Goal: Task Accomplishment & Management: Use online tool/utility

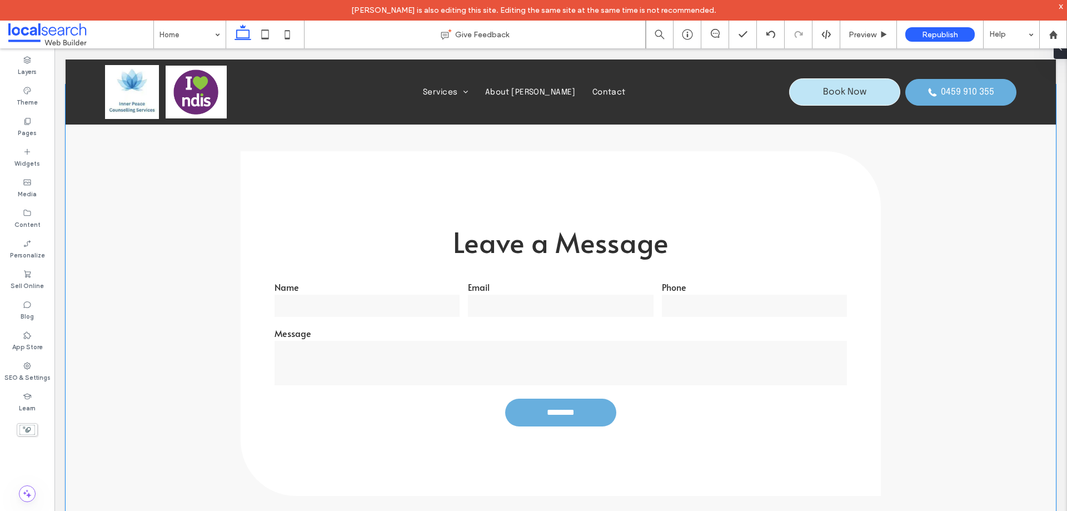
scroll to position [1667, 0]
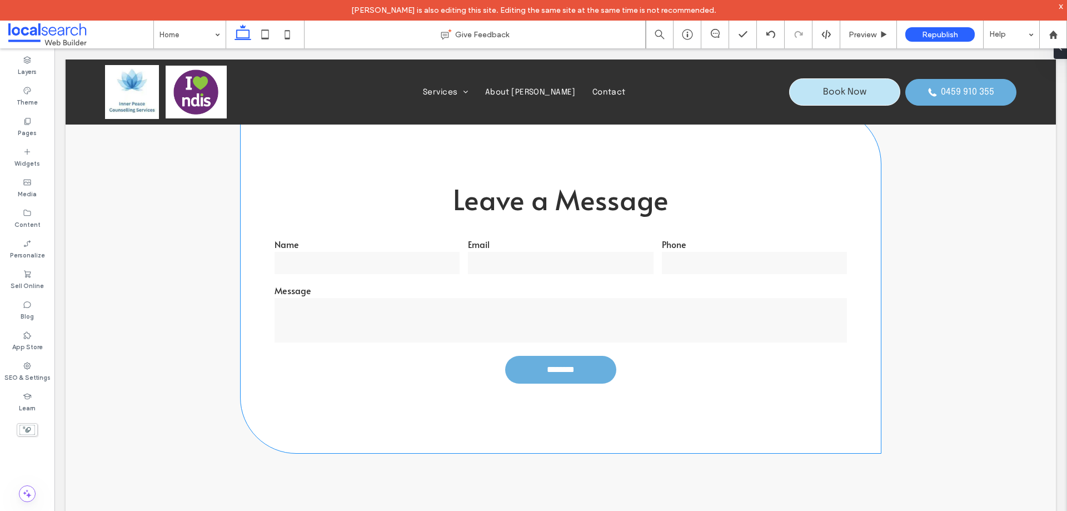
click at [514, 266] on input "email" at bounding box center [560, 263] width 185 height 22
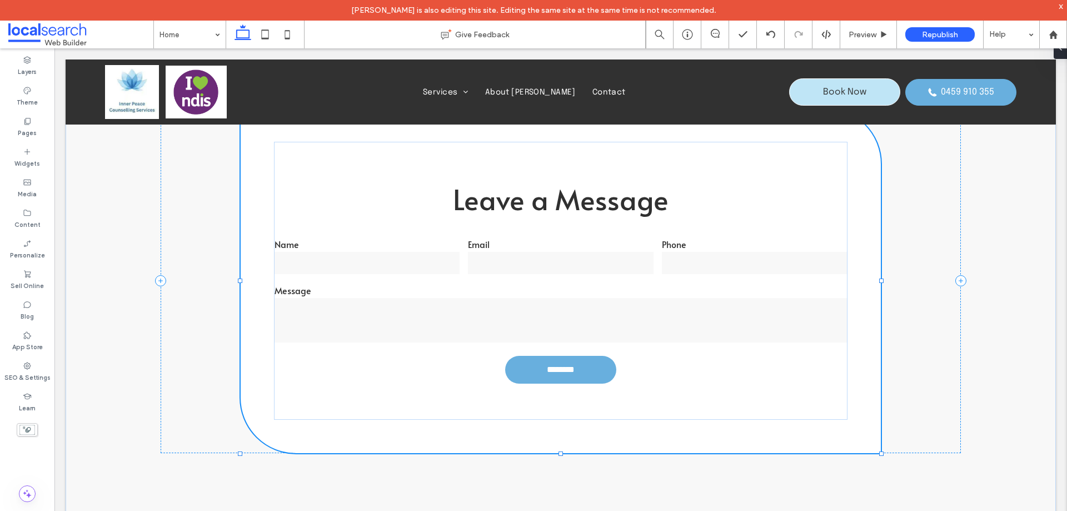
click at [514, 266] on input "email" at bounding box center [560, 263] width 185 height 22
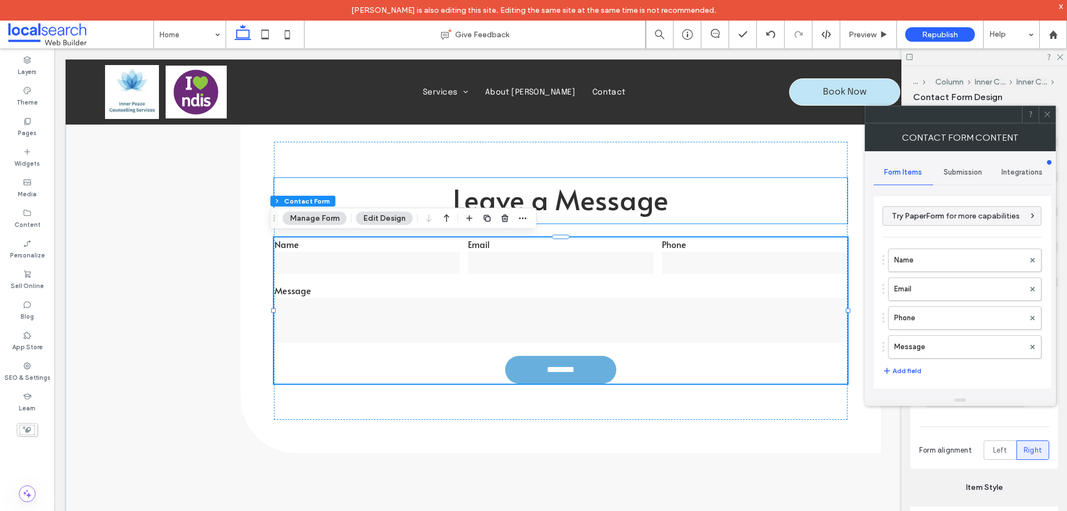
type input "********"
type input "*"
type input "***"
click at [946, 259] on label "Name" at bounding box center [959, 260] width 130 height 22
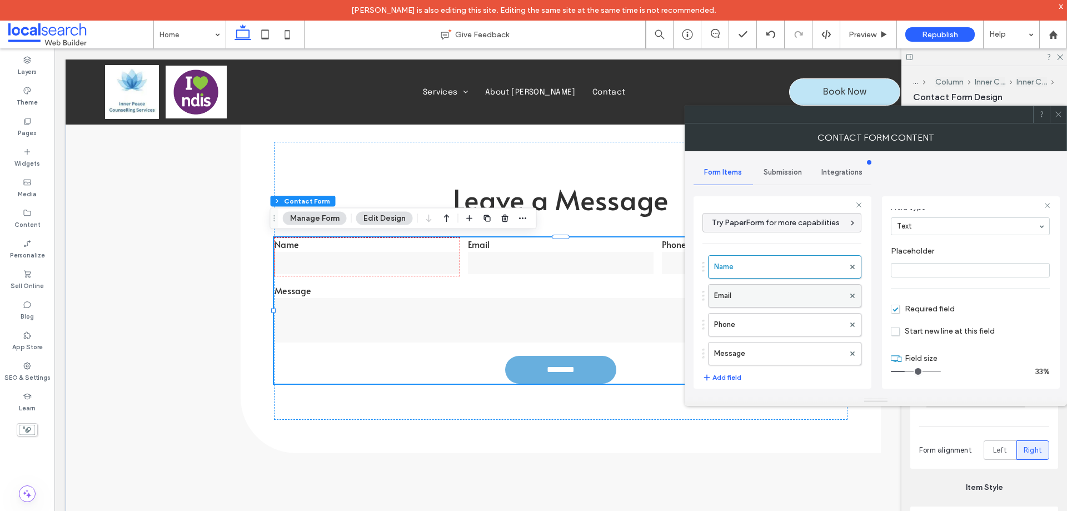
scroll to position [78, 0]
click at [763, 301] on label "Email" at bounding box center [779, 295] width 130 height 22
click at [763, 323] on label "Phone" at bounding box center [779, 324] width 130 height 22
click at [773, 357] on label "Message" at bounding box center [779, 353] width 130 height 22
type input "**"
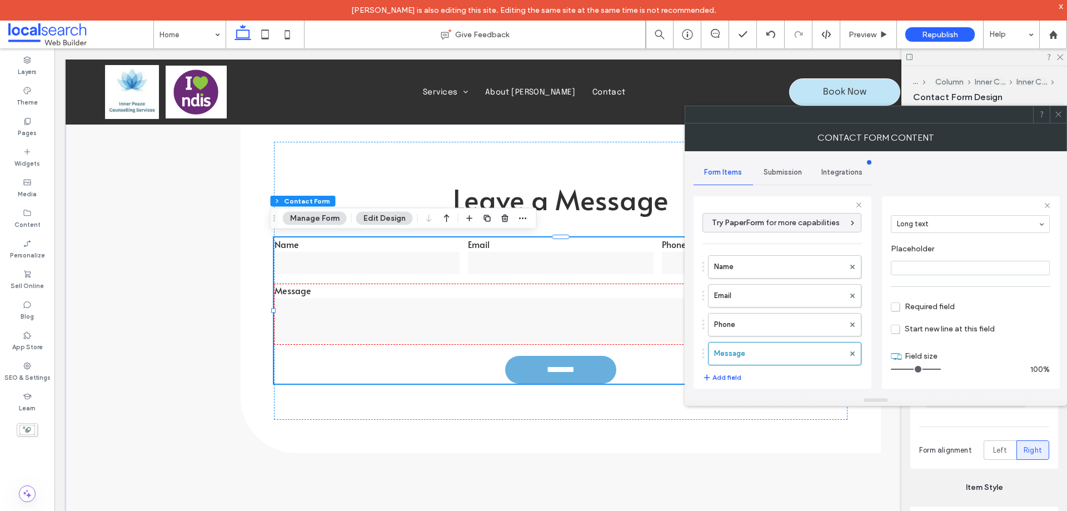
scroll to position [232, 0]
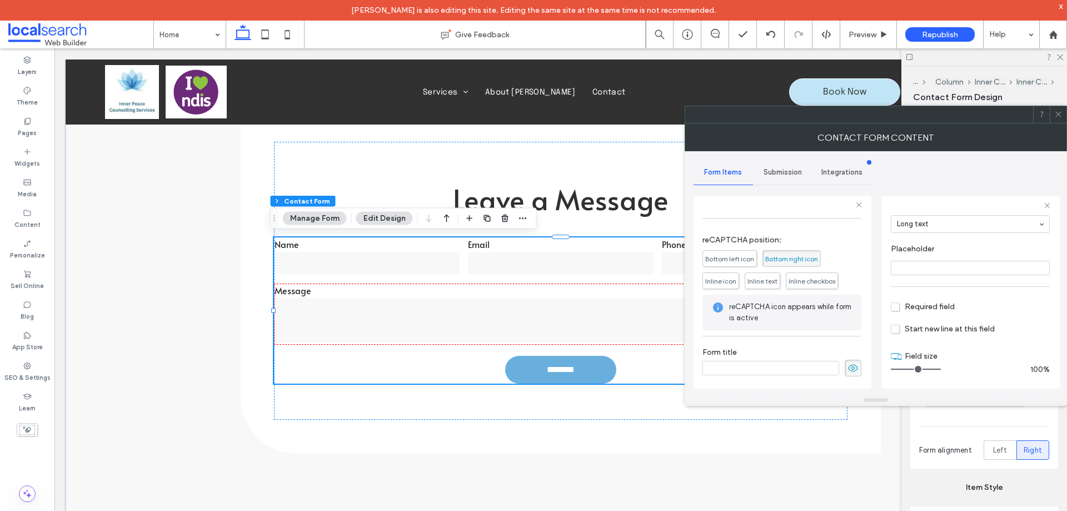
click at [780, 166] on div "Submission" at bounding box center [782, 172] width 59 height 24
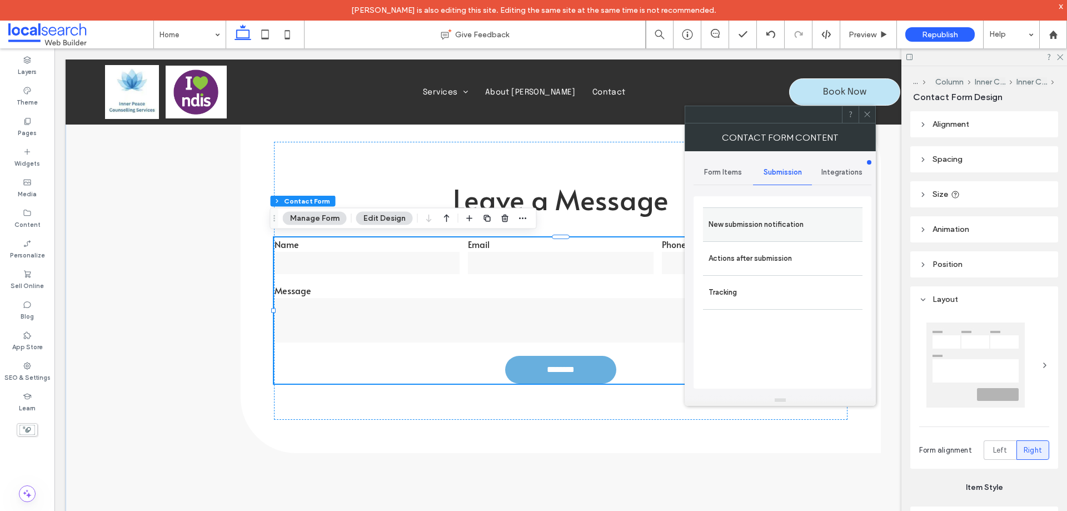
click at [769, 222] on label "New submission notification" at bounding box center [782, 224] width 148 height 22
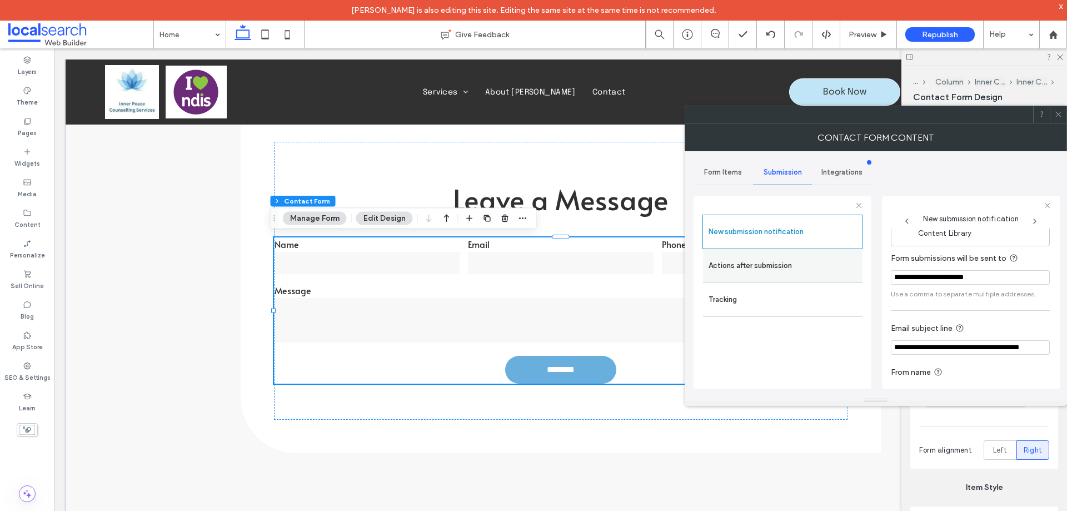
scroll to position [58, 0]
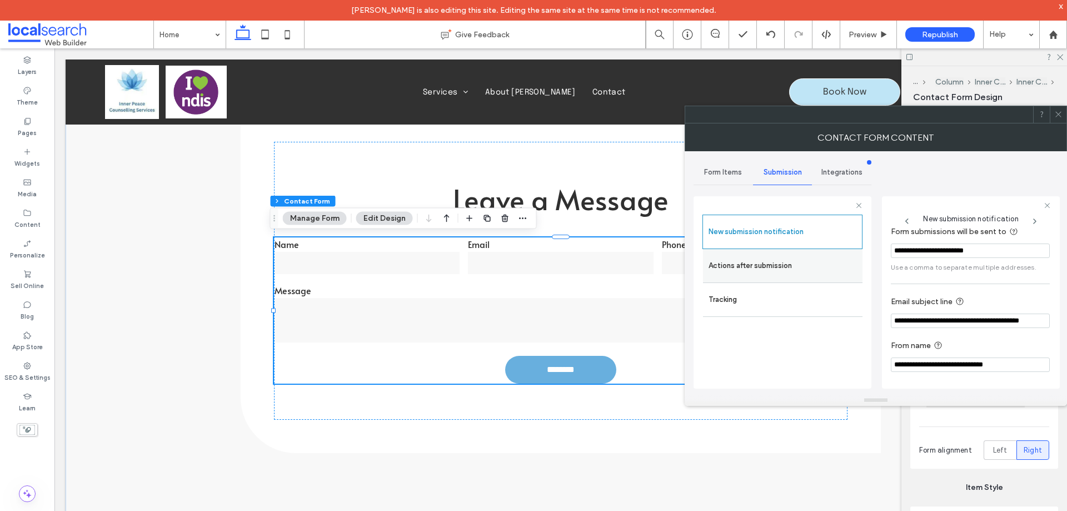
click at [788, 276] on label "Actions after submission" at bounding box center [782, 265] width 148 height 22
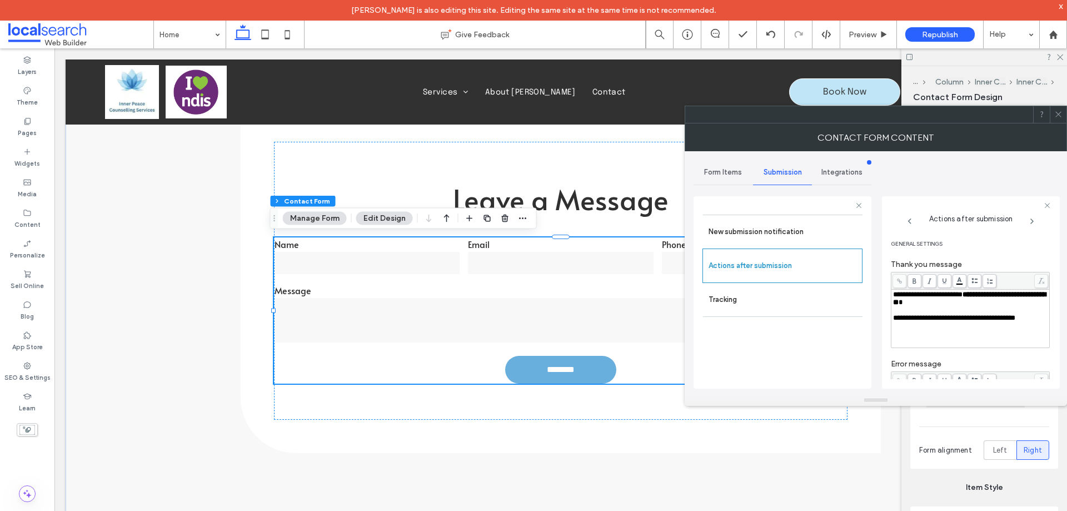
scroll to position [192, 0]
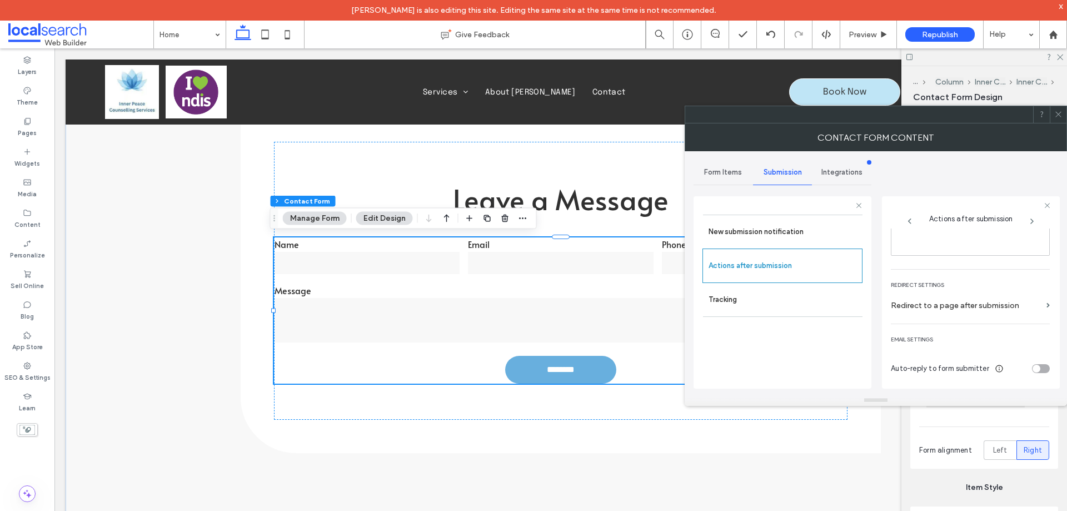
click at [1057, 118] on icon at bounding box center [1058, 114] width 8 height 8
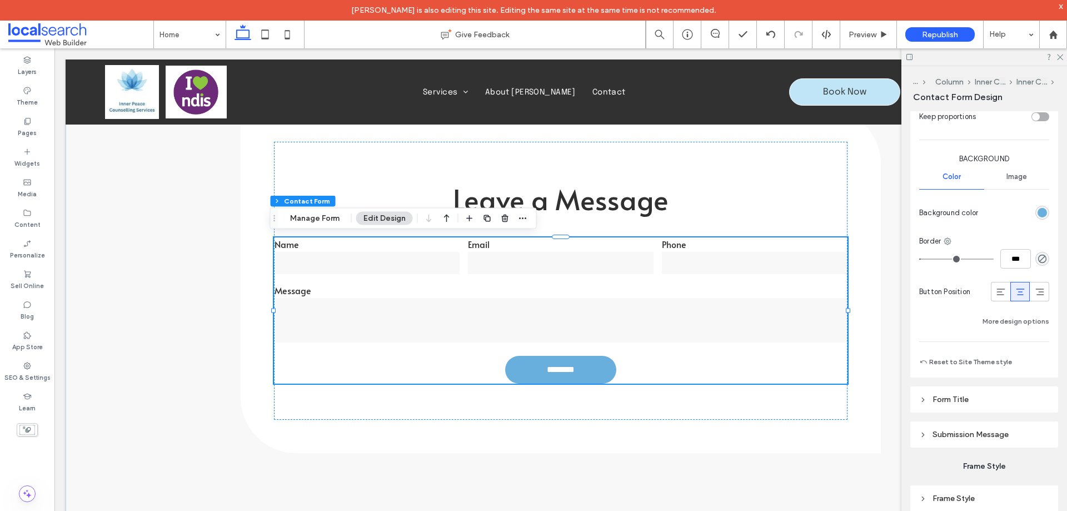
scroll to position [843, 0]
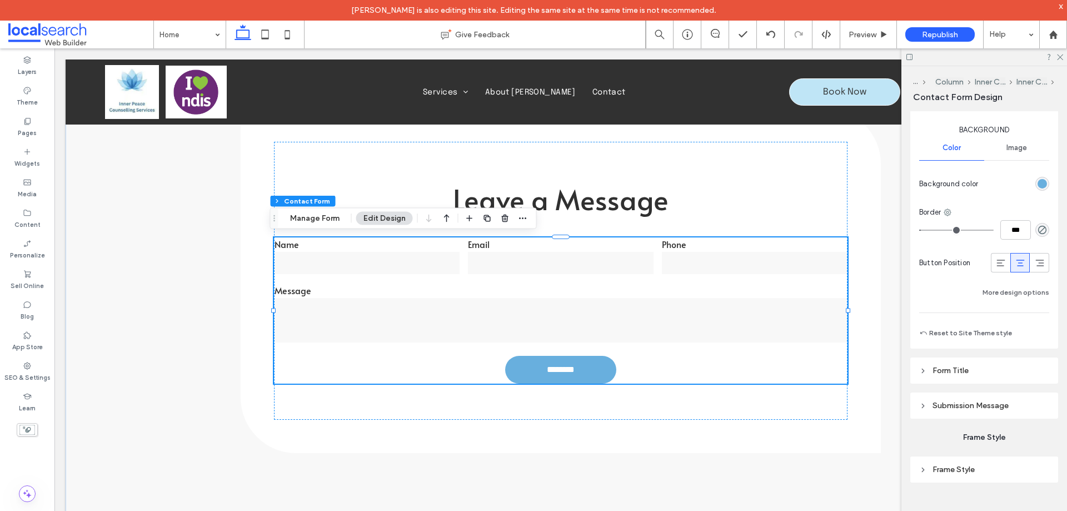
click at [972, 405] on span "Submission Message" at bounding box center [970, 405] width 76 height 9
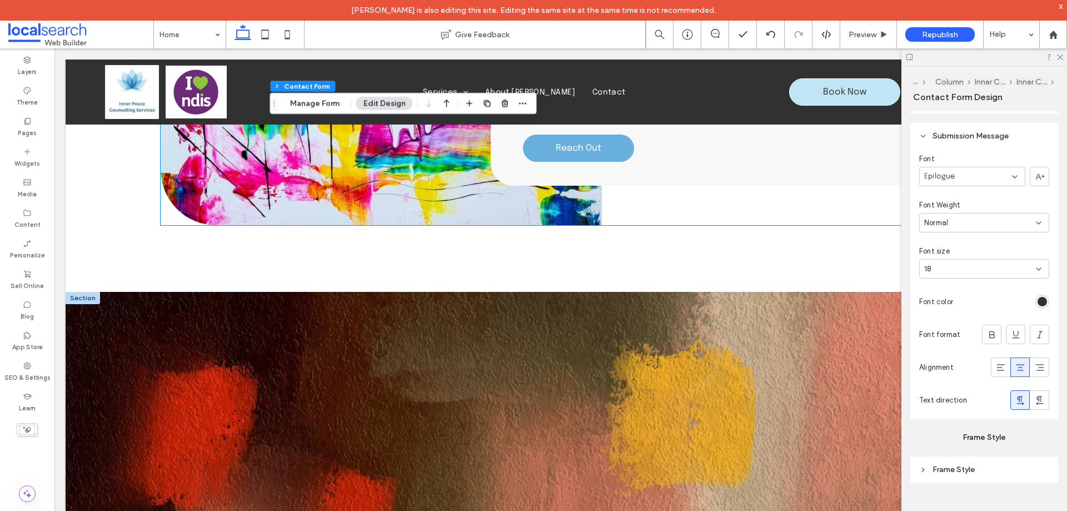
scroll to position [2752, 0]
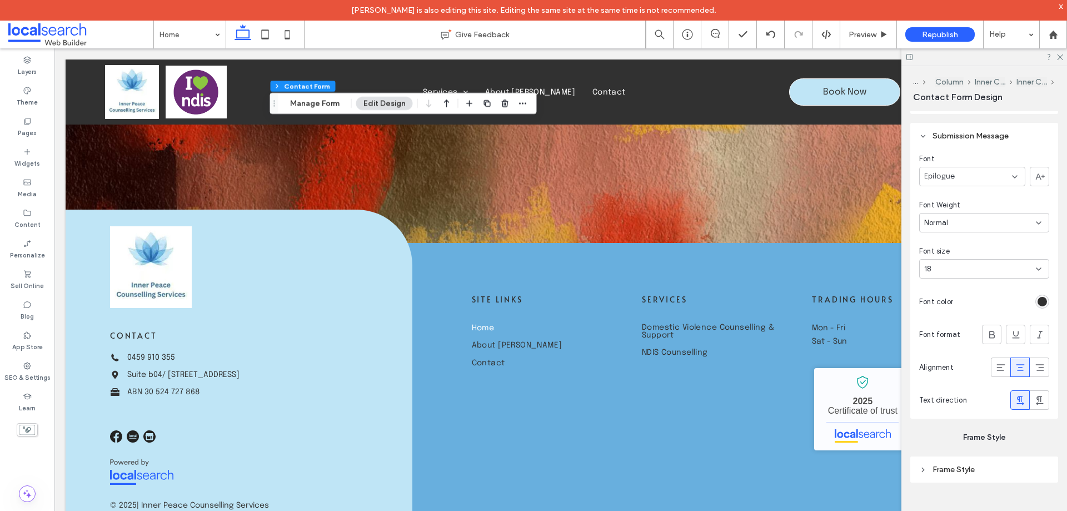
click at [1063, 57] on div at bounding box center [984, 56] width 166 height 17
click at [1062, 58] on icon at bounding box center [1059, 56] width 7 height 7
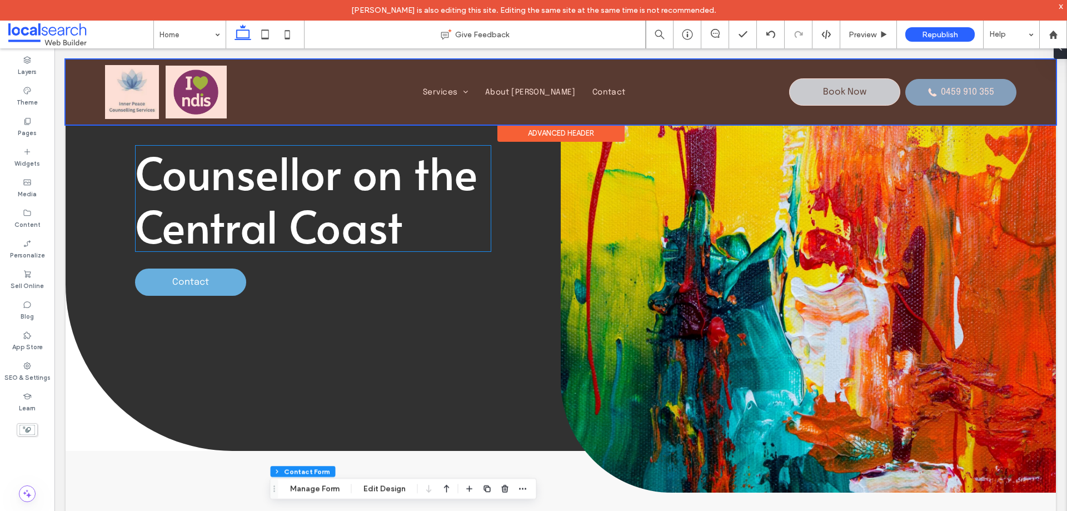
scroll to position [0, 0]
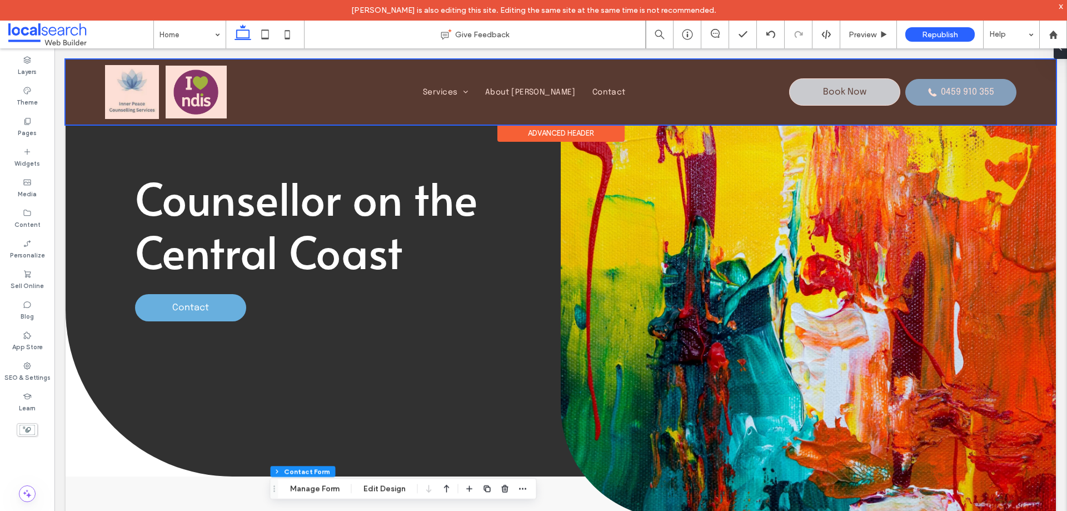
click at [144, 97] on div at bounding box center [561, 91] width 990 height 65
click at [144, 97] on img at bounding box center [132, 92] width 54 height 54
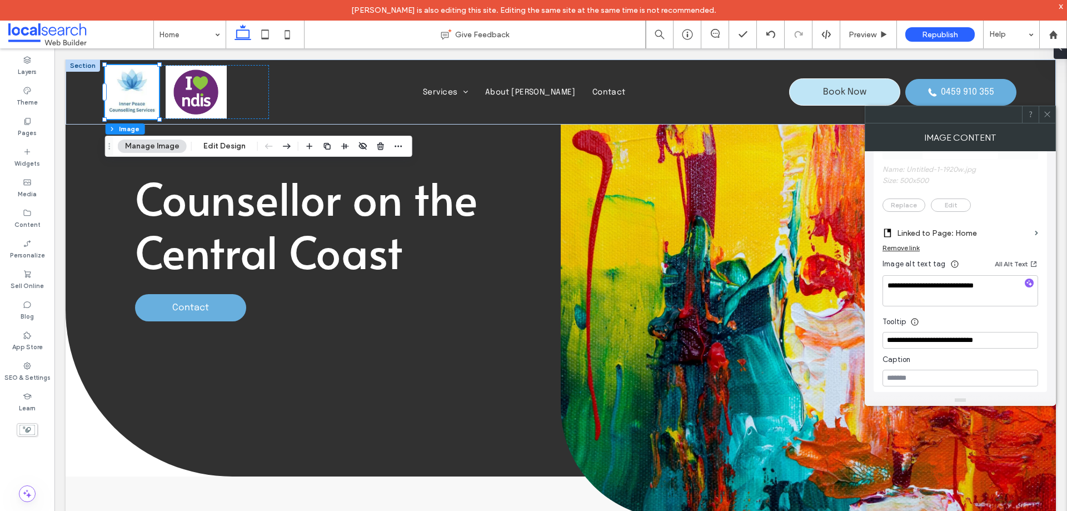
scroll to position [278, 0]
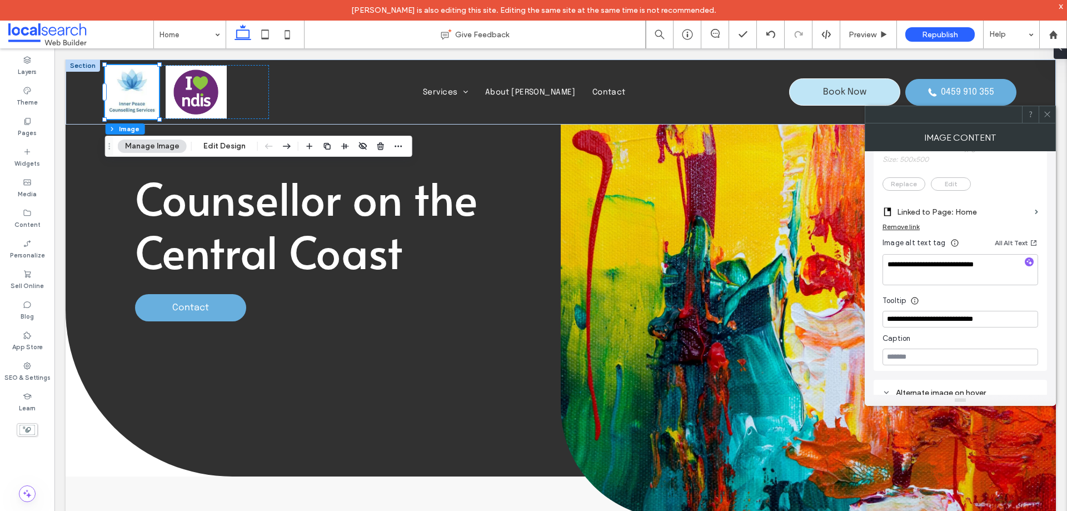
click at [1048, 113] on icon at bounding box center [1047, 114] width 8 height 8
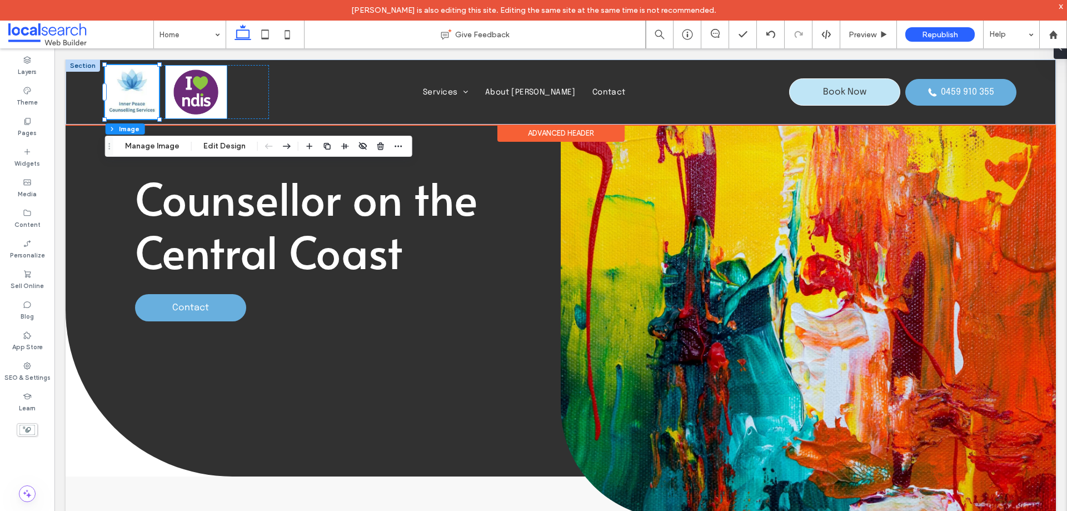
click at [191, 100] on img at bounding box center [196, 92] width 61 height 53
click at [191, 100] on div at bounding box center [196, 92] width 61 height 53
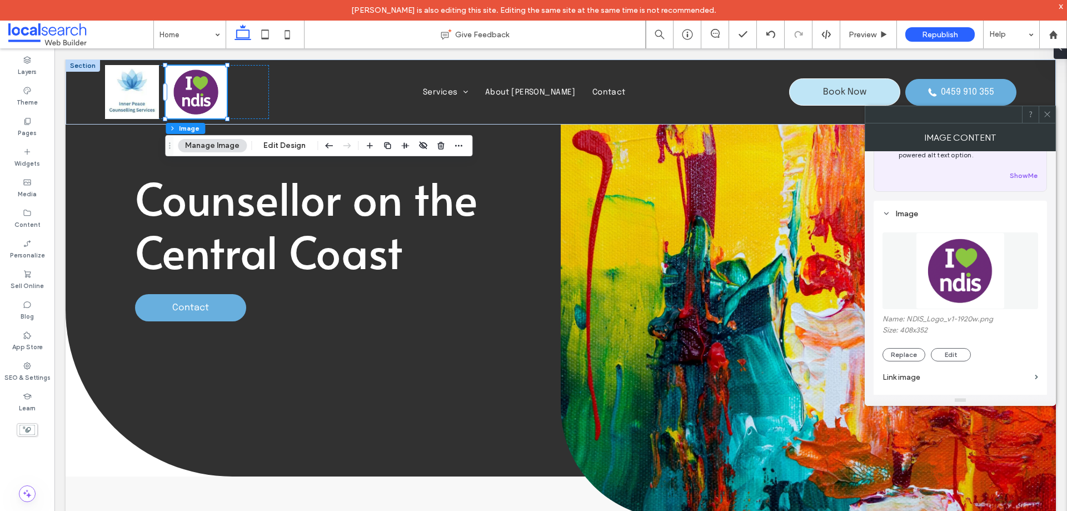
scroll to position [167, 0]
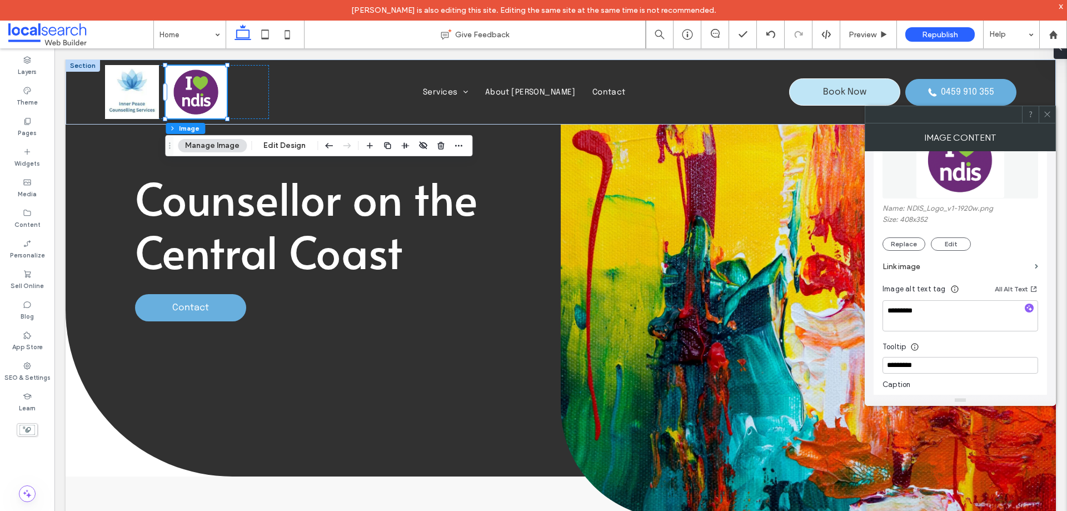
click at [1048, 113] on icon at bounding box center [1047, 114] width 8 height 8
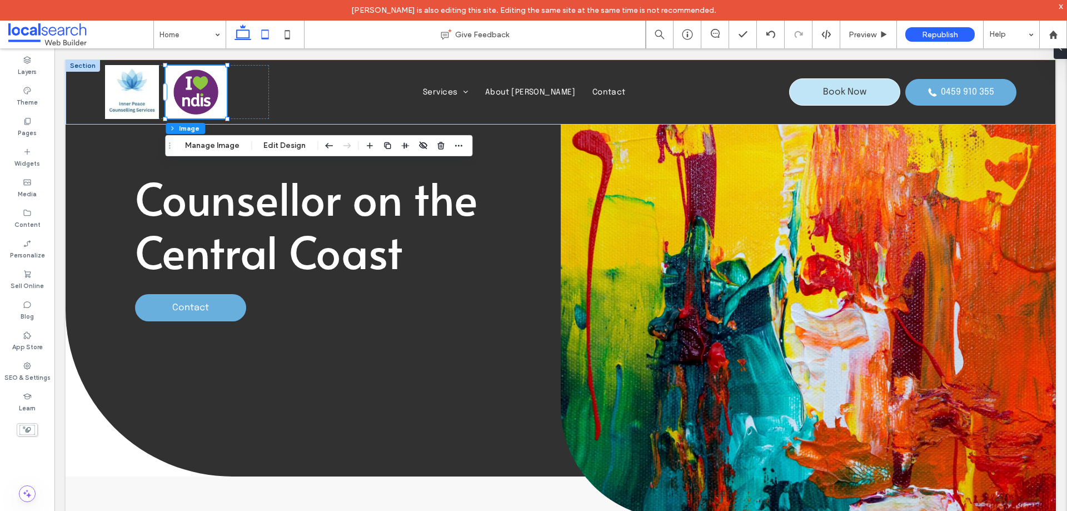
click at [264, 35] on icon at bounding box center [265, 34] width 22 height 22
type input "***"
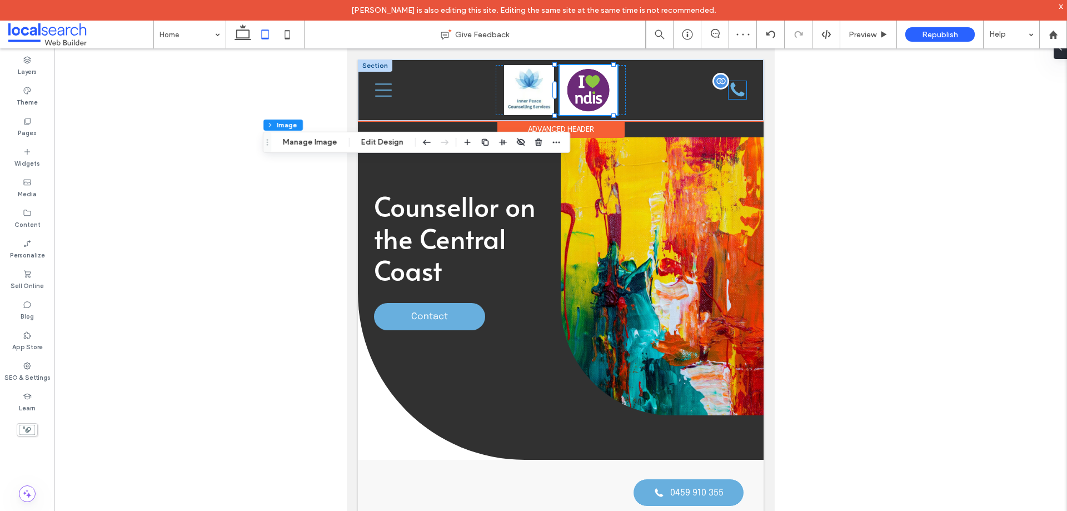
click at [736, 93] on icon at bounding box center [738, 89] width 14 height 14
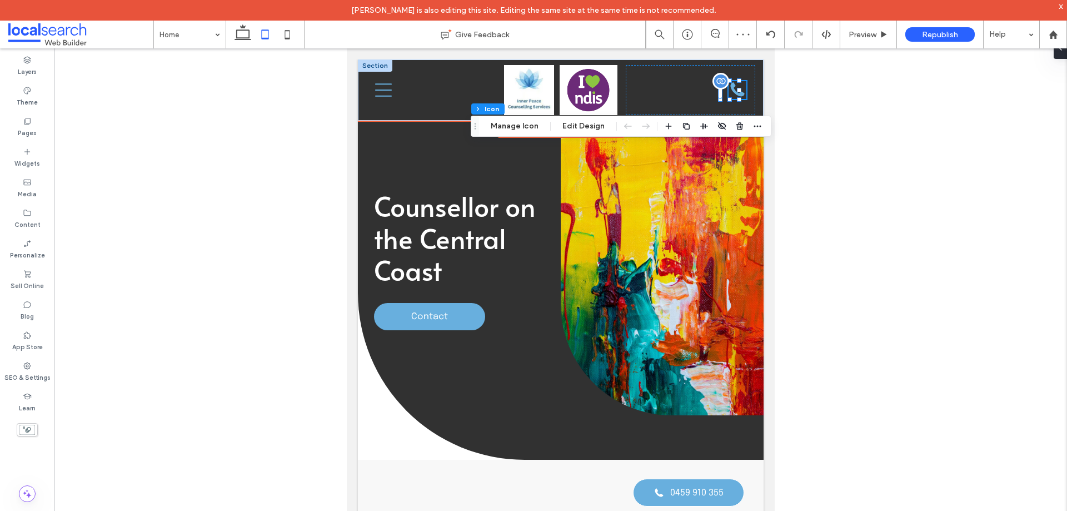
click at [736, 93] on div "Phone Icon" at bounding box center [737, 90] width 18 height 18
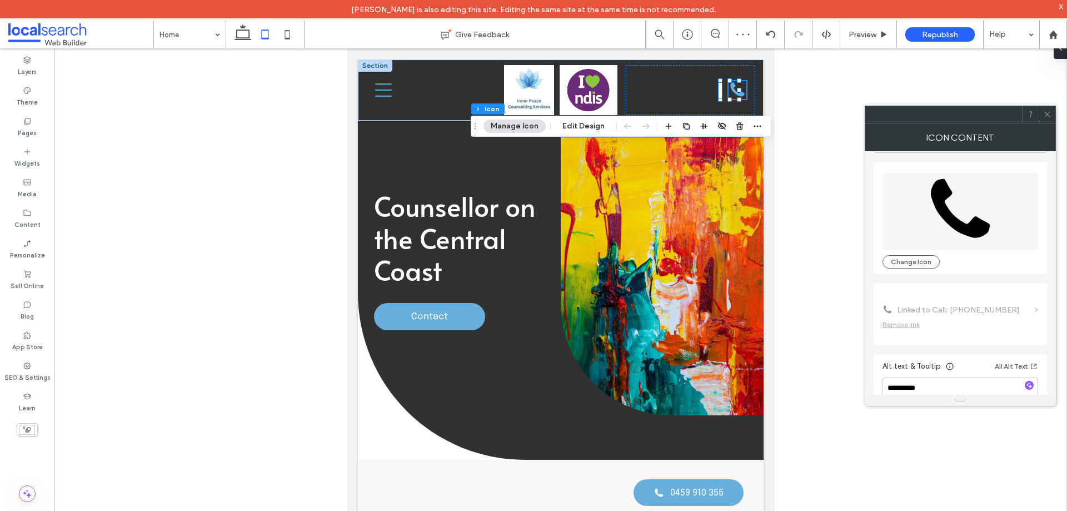
scroll to position [68, 0]
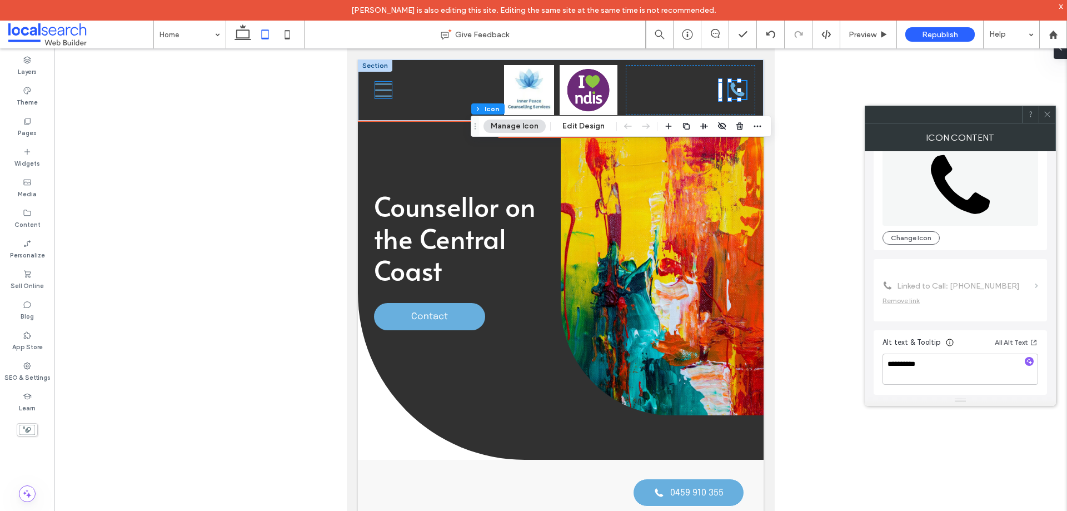
click at [384, 86] on icon "Menu Icon" at bounding box center [383, 90] width 17 height 17
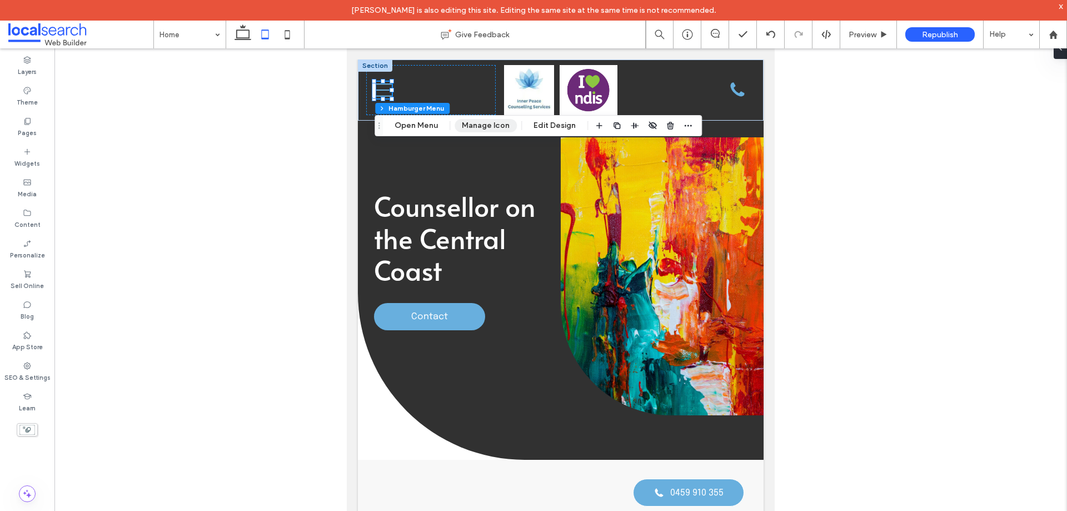
click at [468, 126] on button "Manage Icon" at bounding box center [486, 125] width 62 height 13
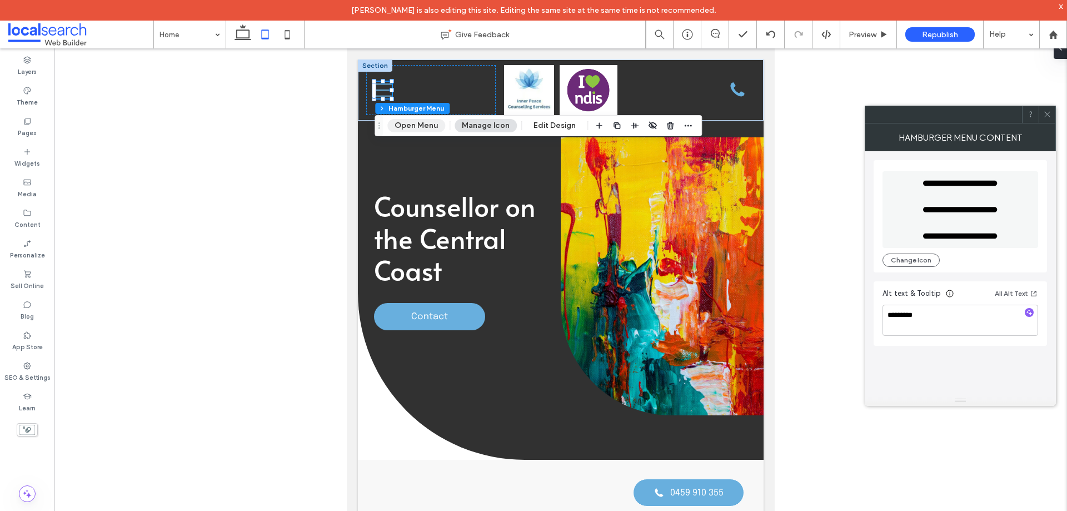
click at [430, 123] on button "Open Menu" at bounding box center [416, 125] width 58 height 13
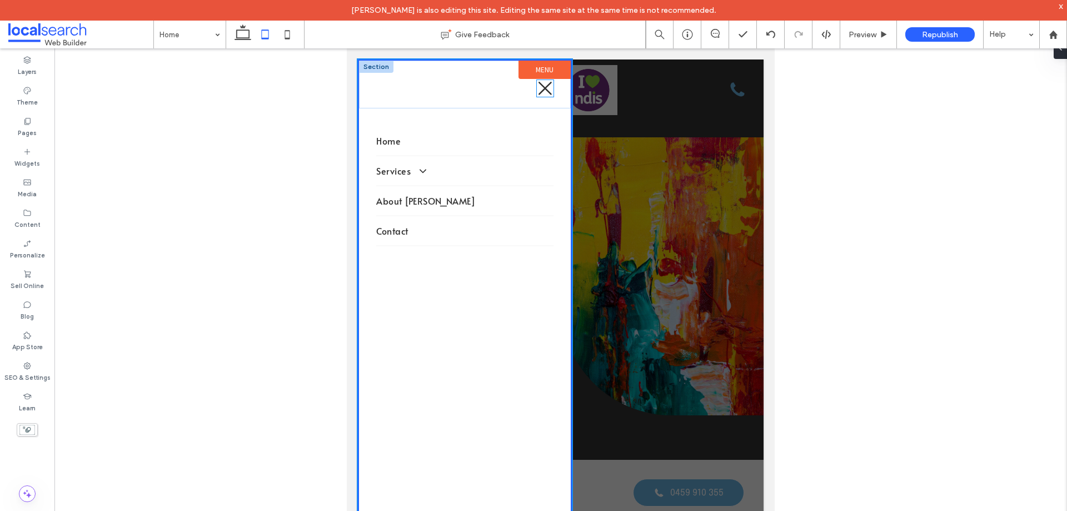
click at [537, 92] on icon "Close Icon" at bounding box center [545, 88] width 17 height 17
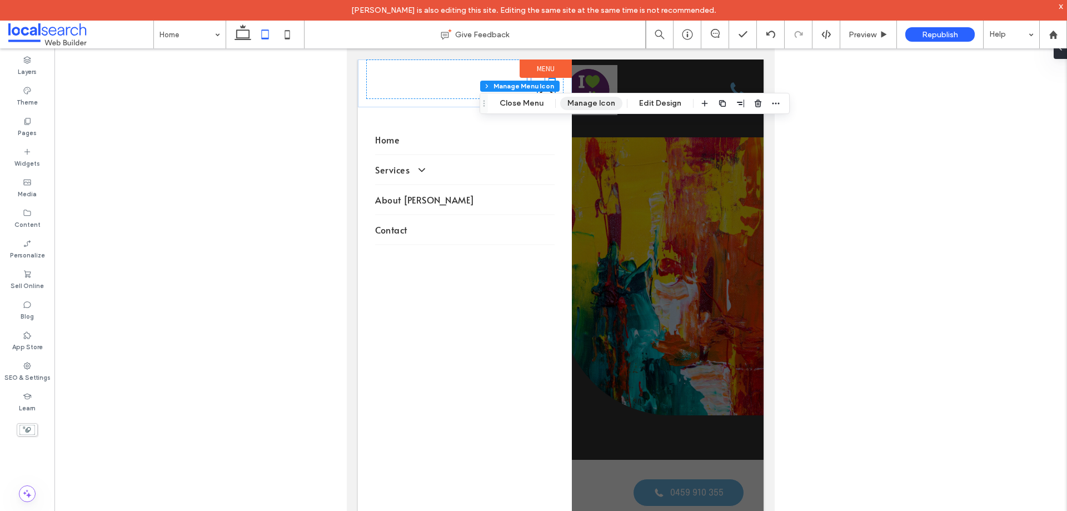
click at [586, 103] on button "Manage Icon" at bounding box center [591, 103] width 62 height 13
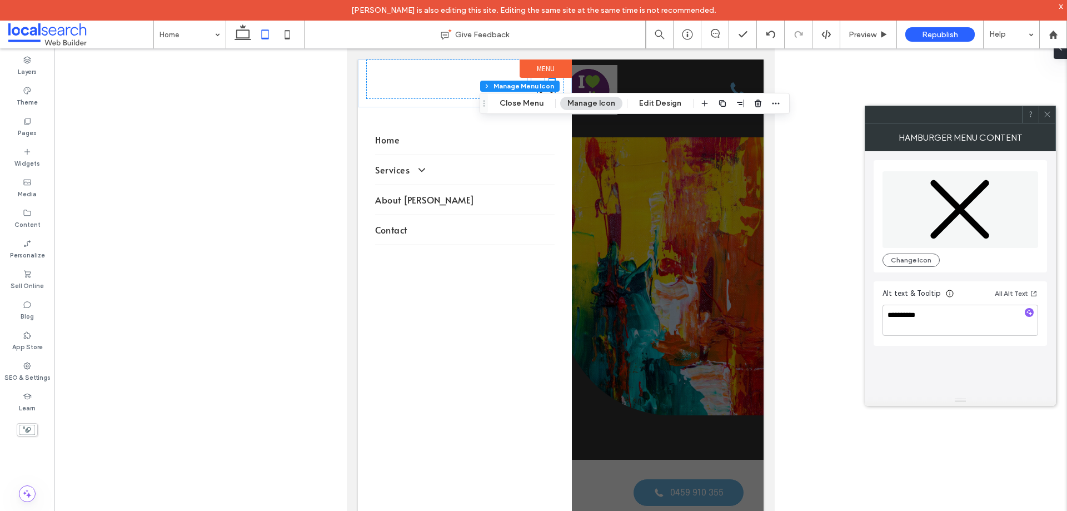
click at [673, 225] on div at bounding box center [561, 293] width 406 height 469
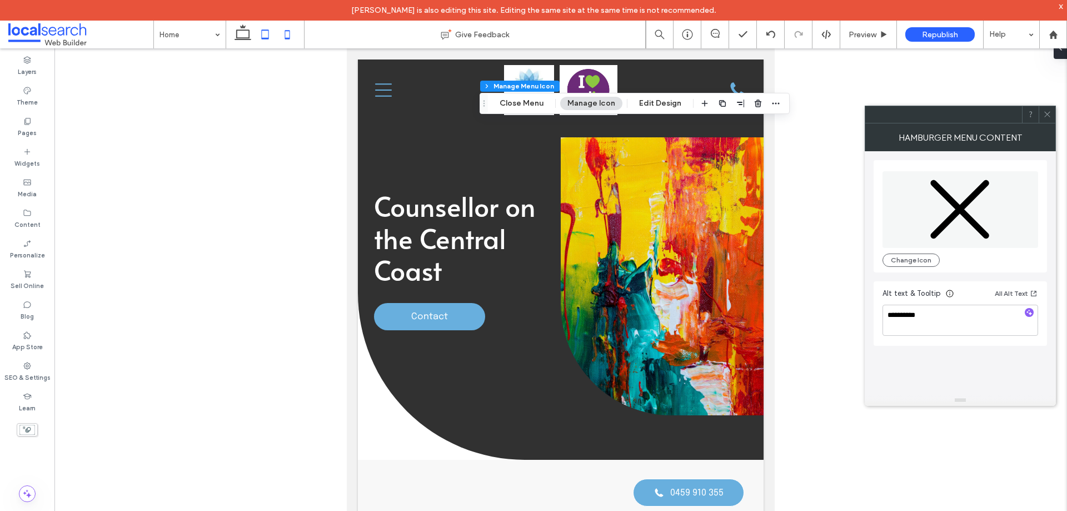
click at [288, 41] on icon at bounding box center [287, 34] width 22 height 22
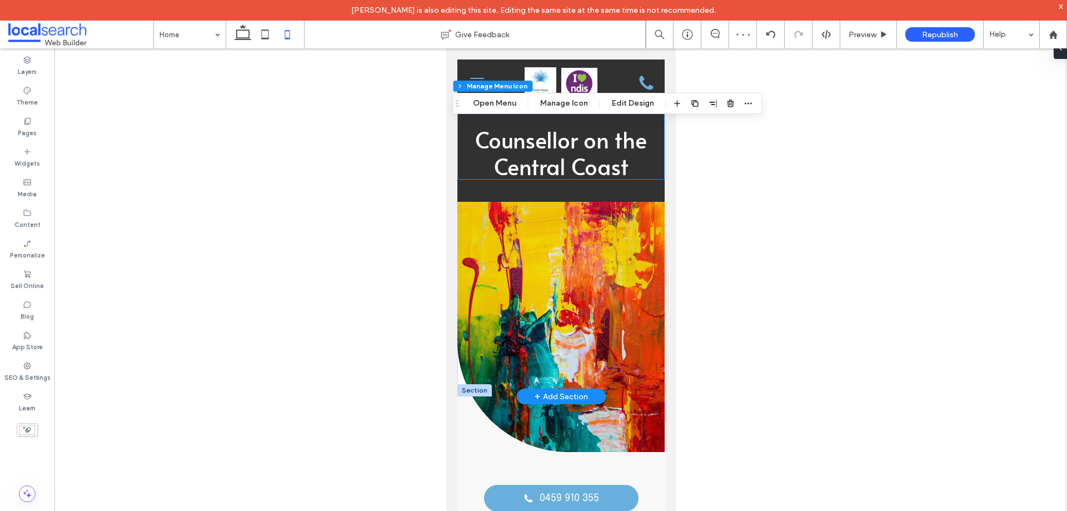
click at [643, 179] on div "Counsellor on the Central Coast Contact" at bounding box center [560, 119] width 207 height 120
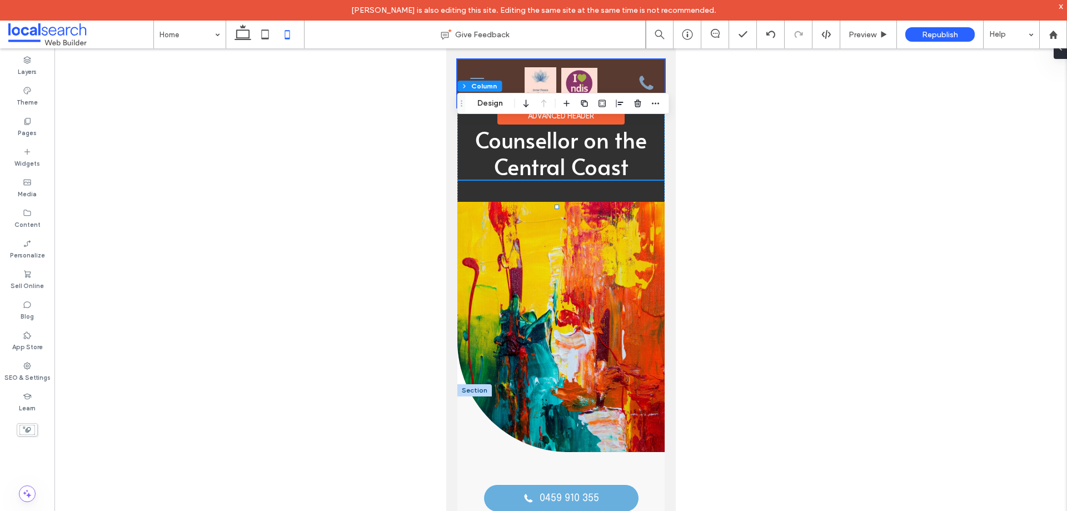
click at [641, 82] on div at bounding box center [560, 83] width 207 height 48
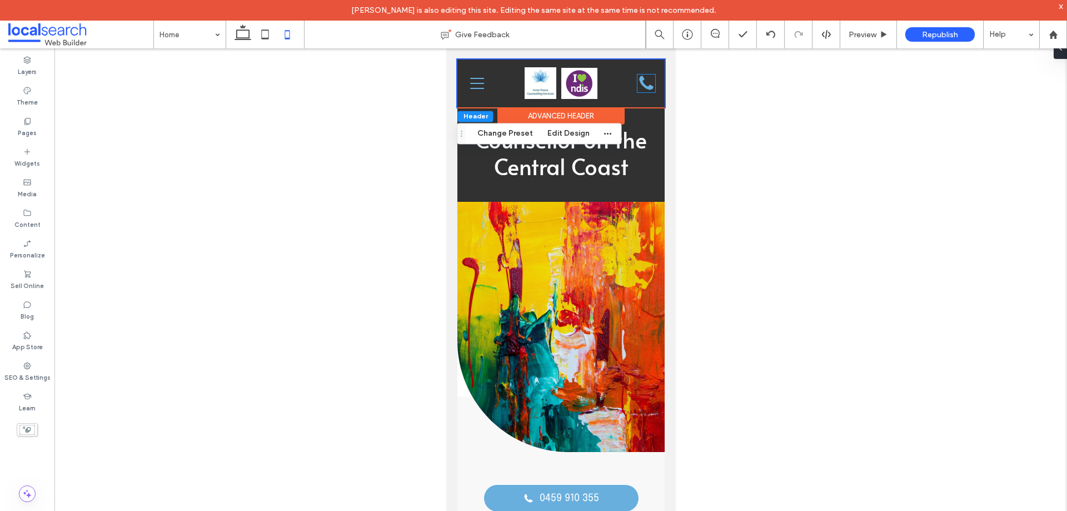
click at [641, 82] on div "Phone Icon" at bounding box center [646, 83] width 18 height 18
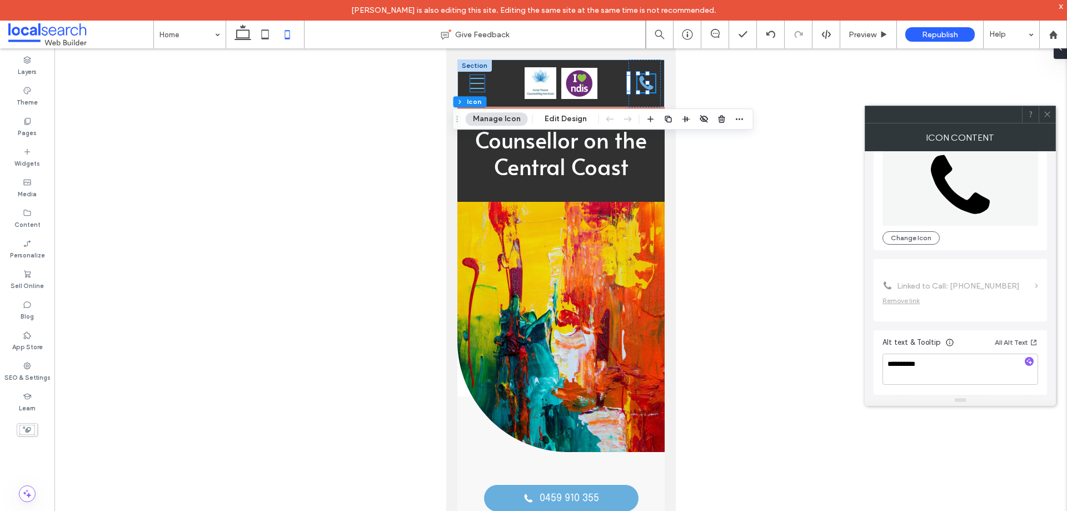
click at [473, 81] on icon "Menu Icon" at bounding box center [477, 83] width 14 height 17
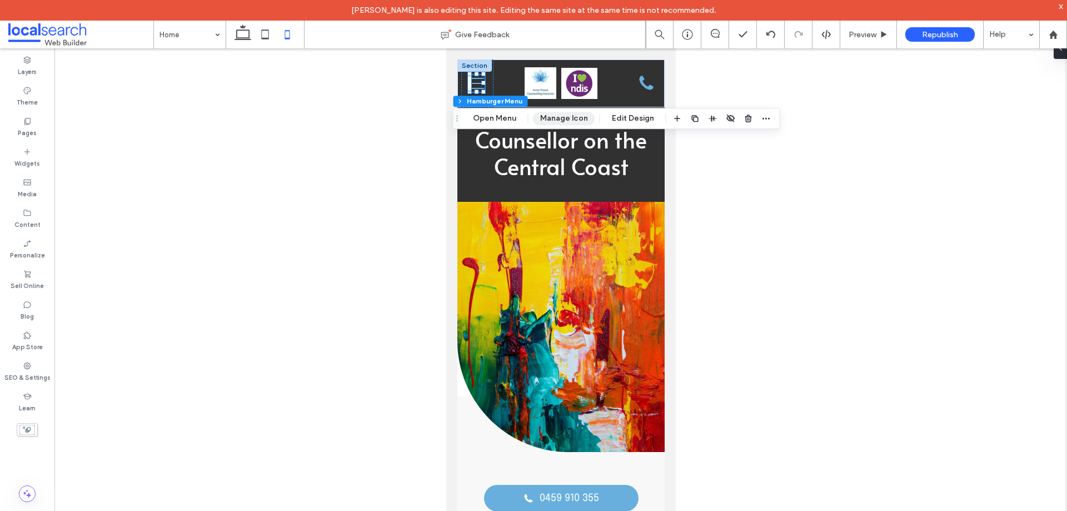
click at [572, 116] on button "Manage Icon" at bounding box center [564, 118] width 62 height 13
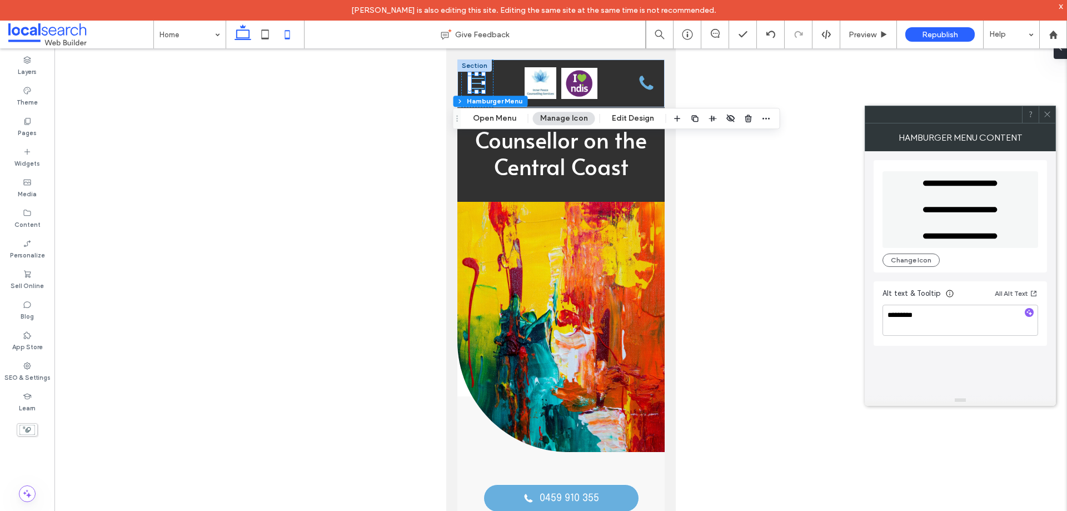
click at [246, 36] on icon at bounding box center [243, 34] width 22 height 22
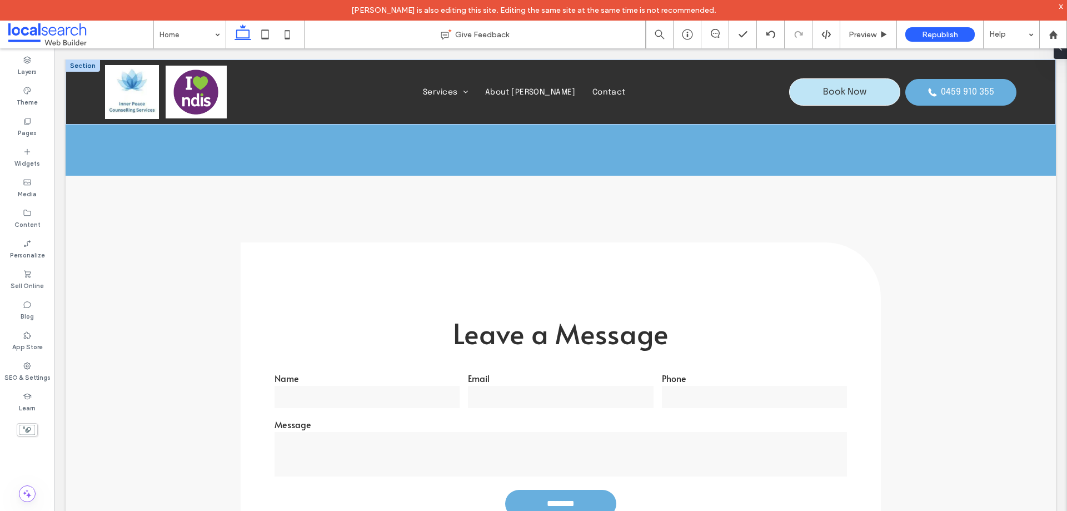
scroll to position [2743, 0]
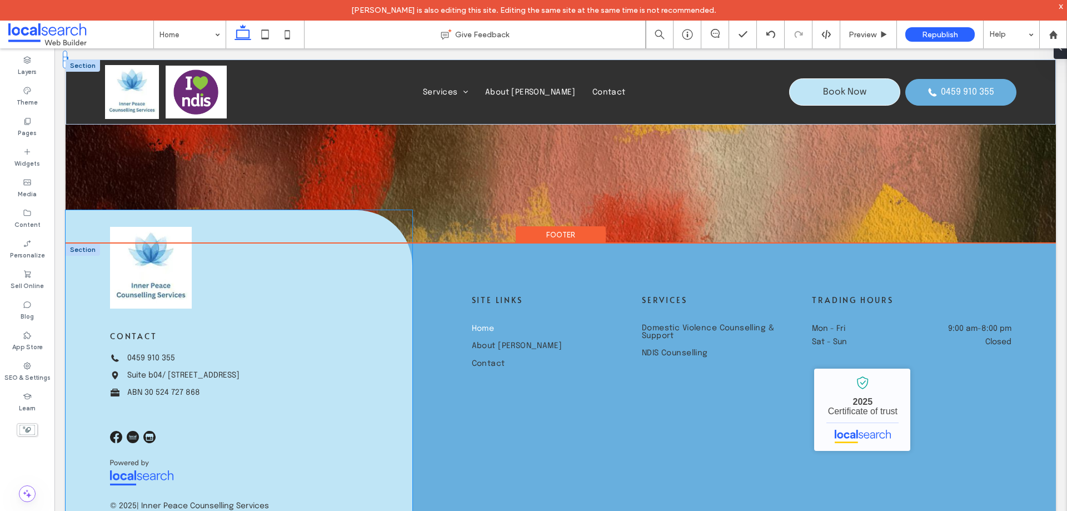
click at [161, 278] on img at bounding box center [151, 268] width 82 height 82
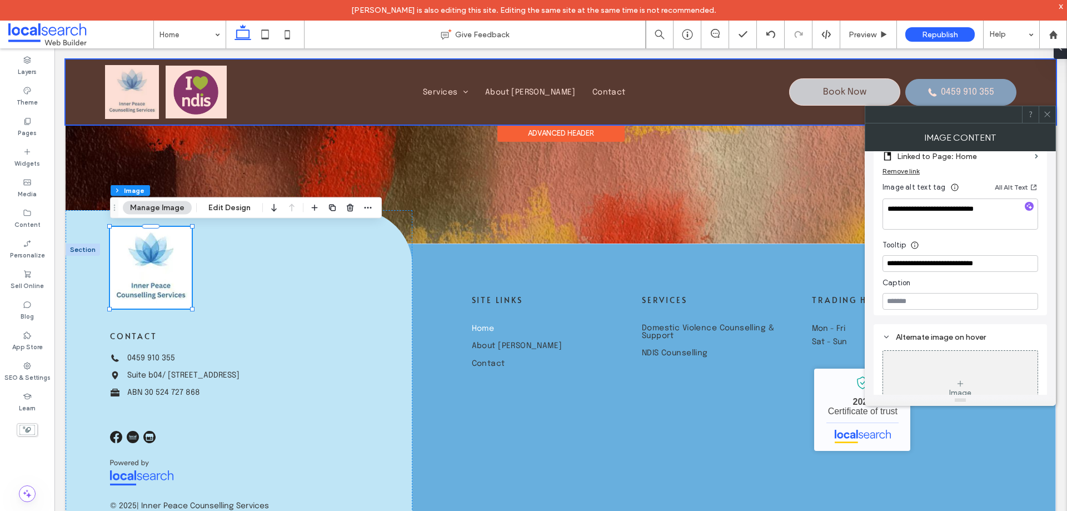
scroll to position [371, 0]
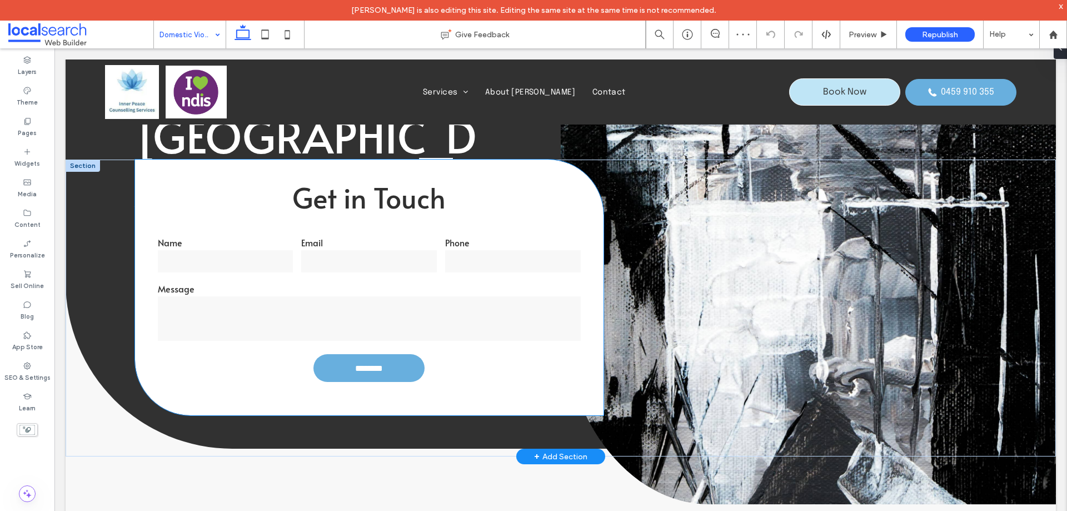
scroll to position [222, 0]
click at [375, 271] on input "email" at bounding box center [369, 261] width 136 height 22
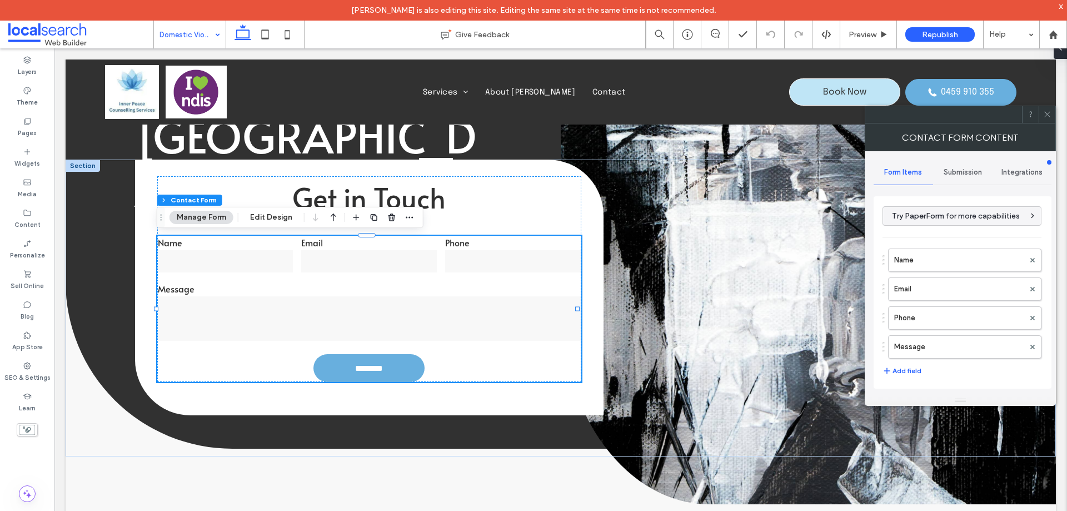
type input "*"
type input "***"
click at [922, 263] on label "Name" at bounding box center [959, 260] width 130 height 22
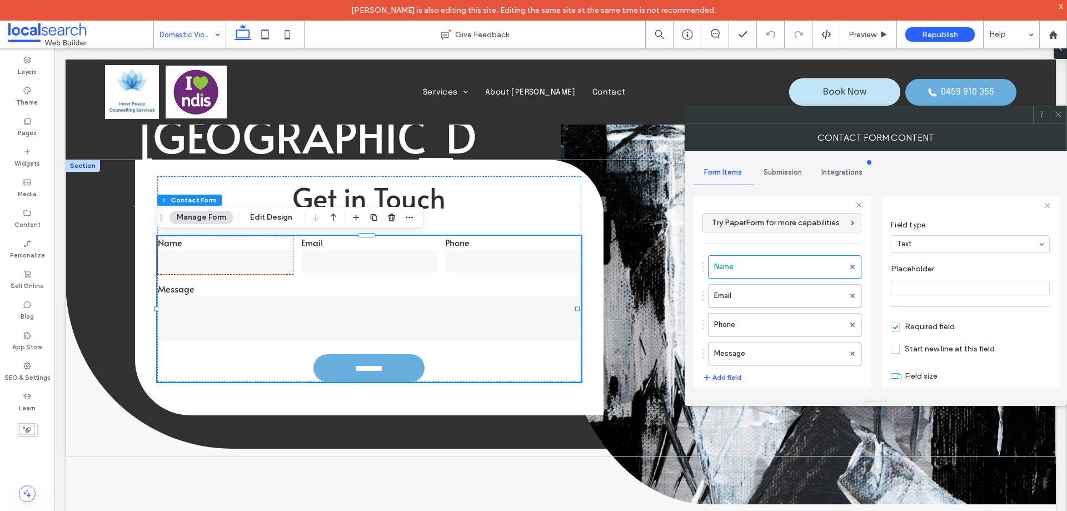
scroll to position [78, 0]
click at [755, 291] on label "Email" at bounding box center [779, 295] width 130 height 22
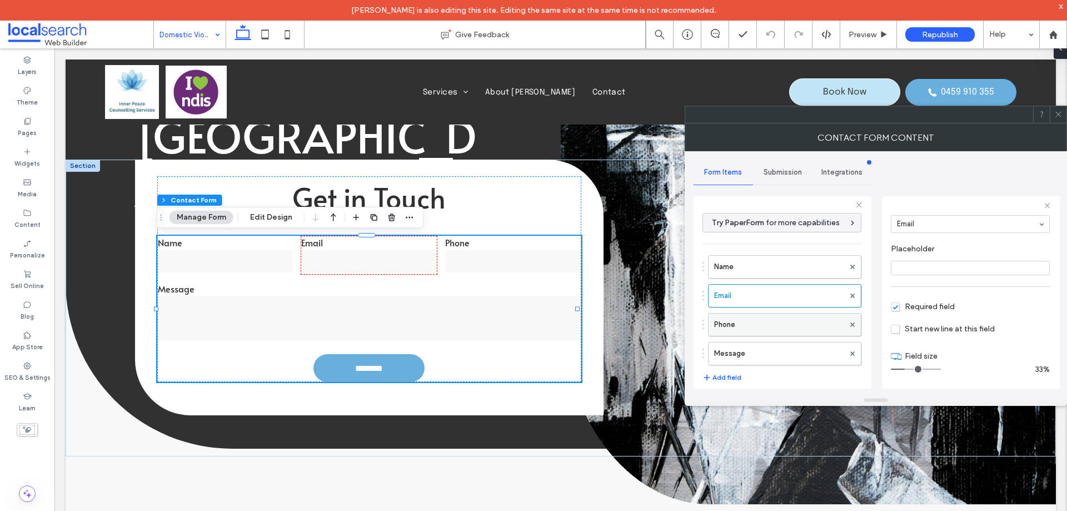
click at [778, 320] on label "Phone" at bounding box center [779, 324] width 130 height 22
click at [773, 348] on label "Message" at bounding box center [779, 353] width 130 height 22
type input "**"
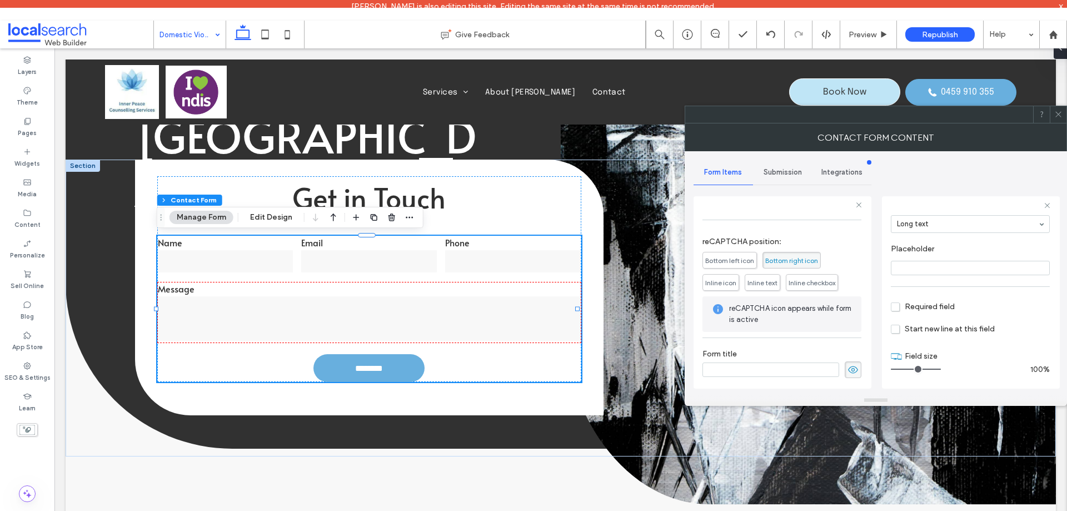
scroll to position [232, 0]
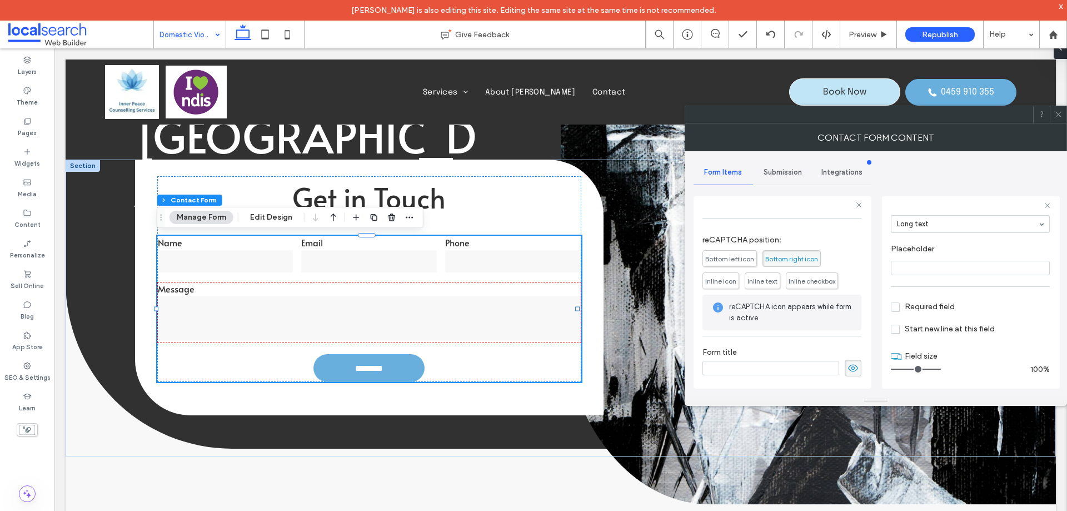
click at [776, 169] on span "Submission" at bounding box center [782, 172] width 38 height 9
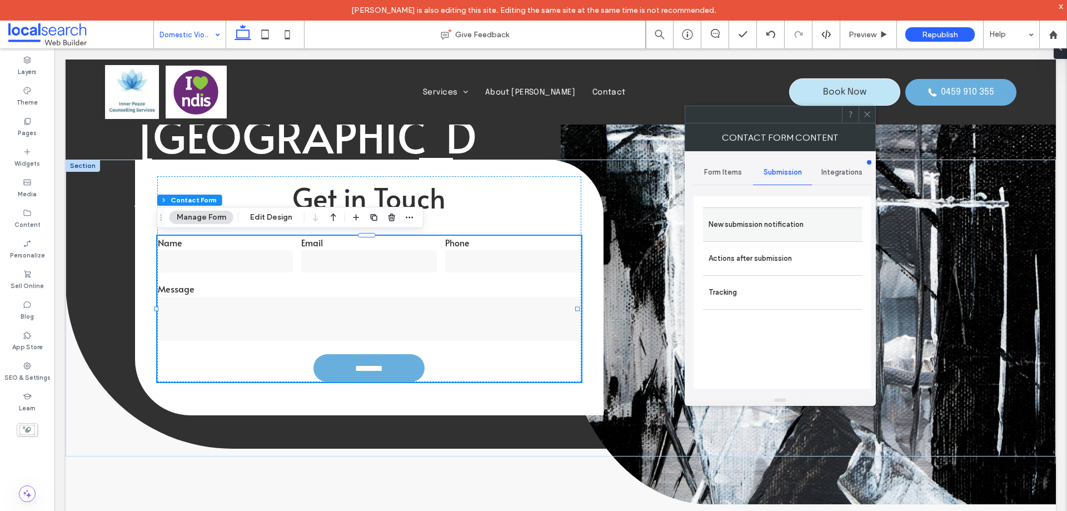
click at [769, 217] on label "New submission notification" at bounding box center [782, 224] width 148 height 22
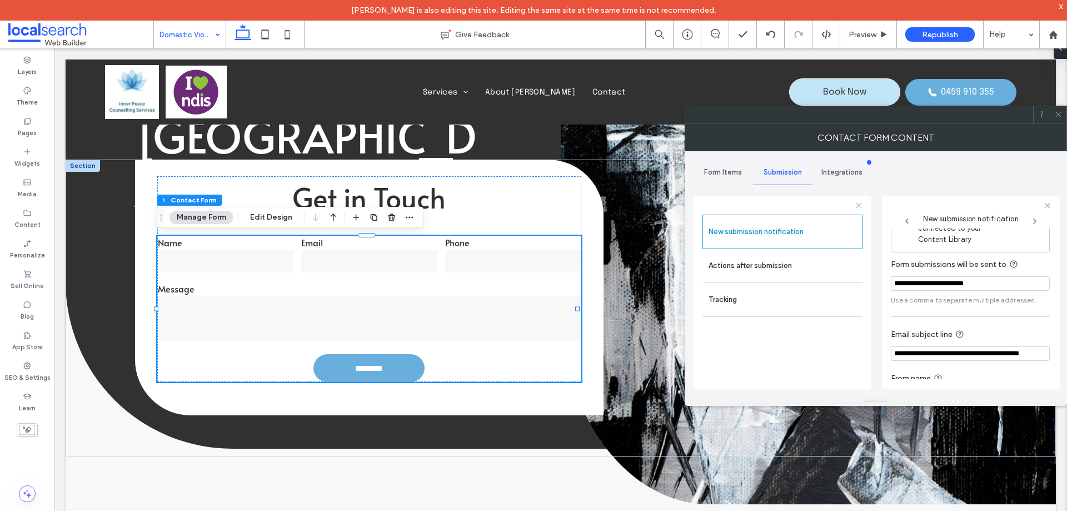
scroll to position [58, 0]
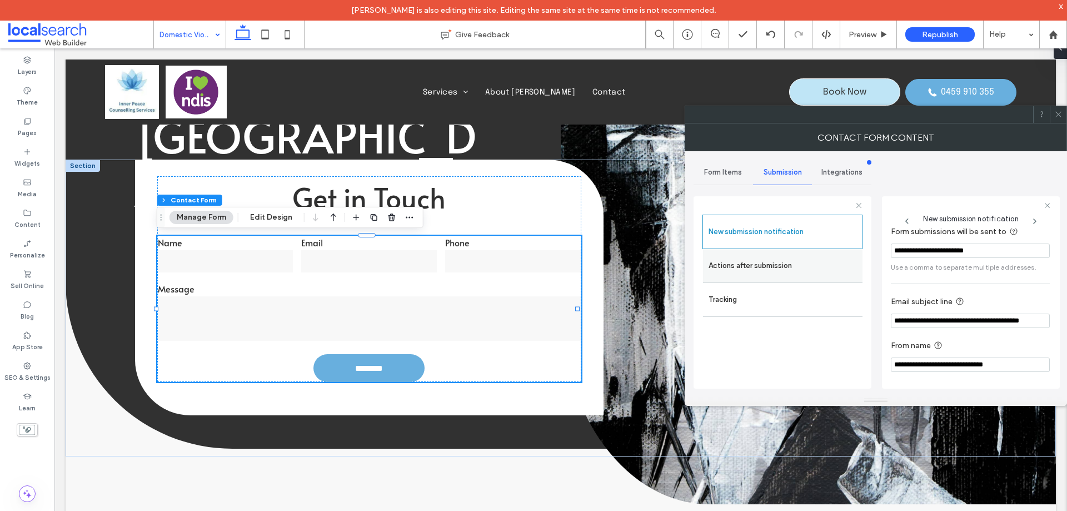
click at [808, 277] on div "Actions after submission" at bounding box center [782, 265] width 159 height 33
click at [774, 264] on label "Actions after submission" at bounding box center [782, 265] width 148 height 22
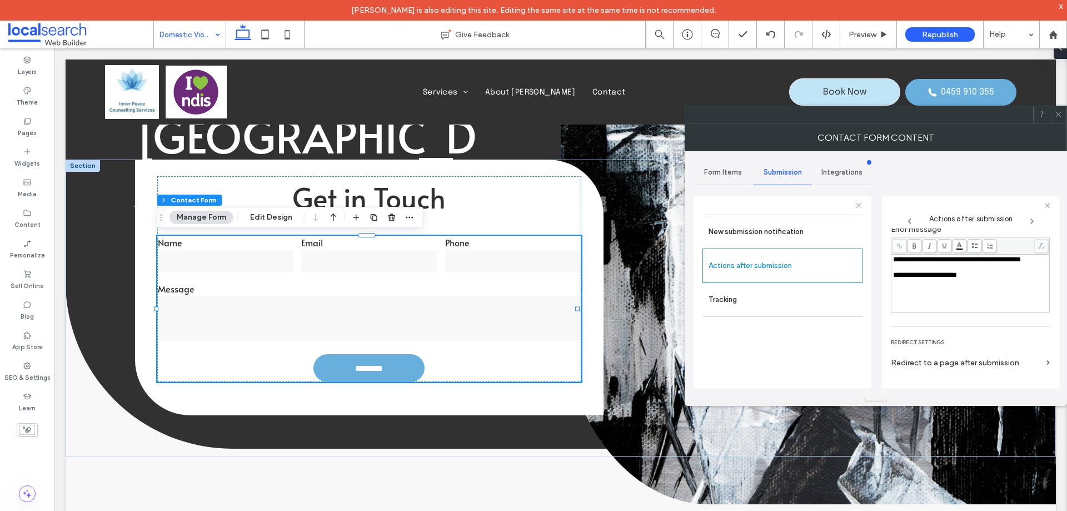
scroll to position [192, 0]
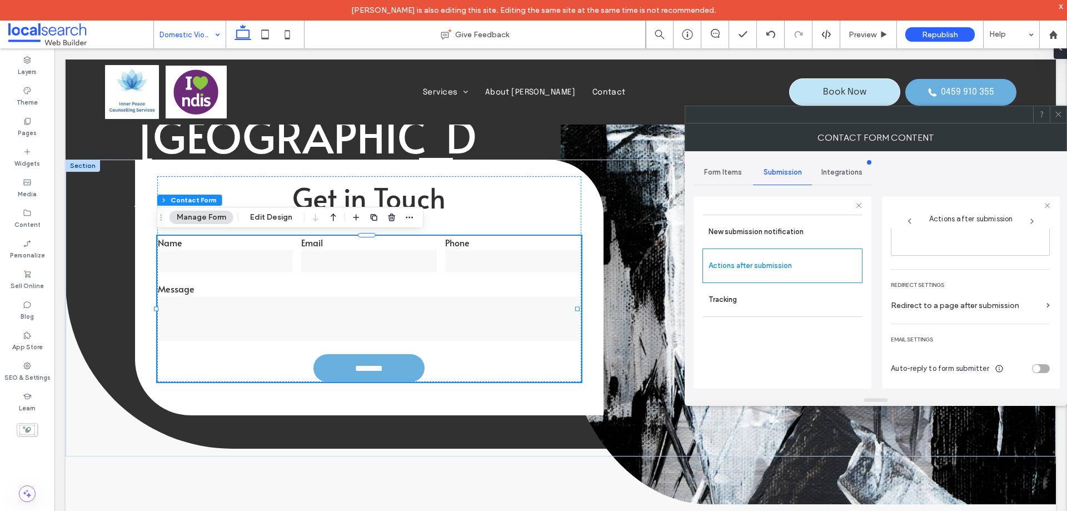
click at [1061, 107] on span at bounding box center [1058, 114] width 8 height 17
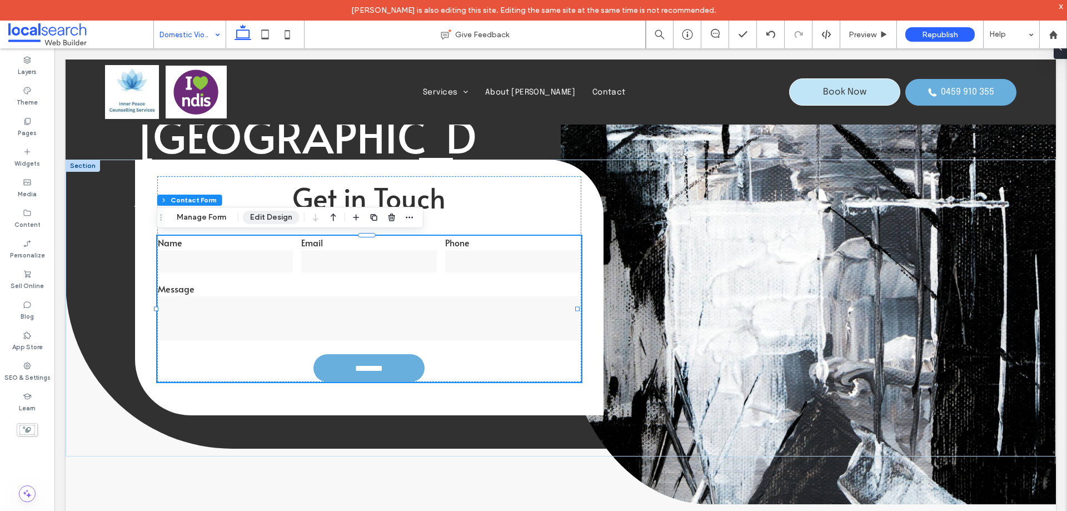
click at [270, 217] on button "Edit Design" at bounding box center [271, 217] width 57 height 13
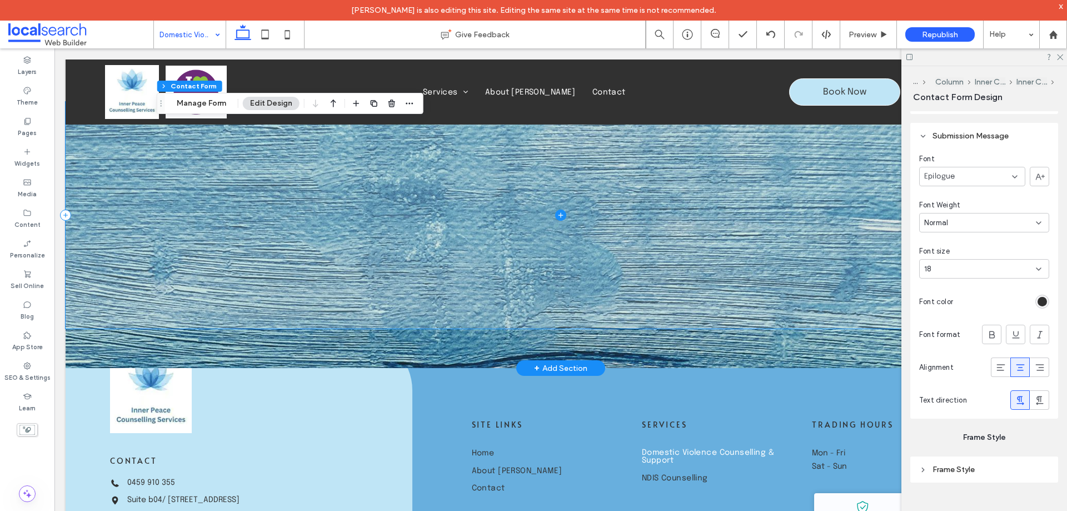
scroll to position [1778, 0]
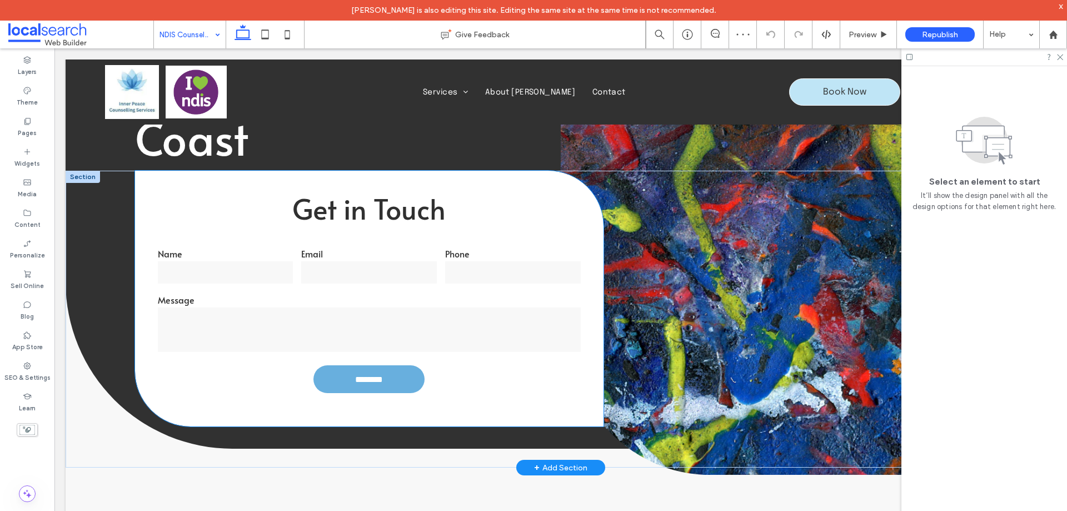
scroll to position [167, 0]
click at [446, 279] on input "tel" at bounding box center [513, 272] width 136 height 22
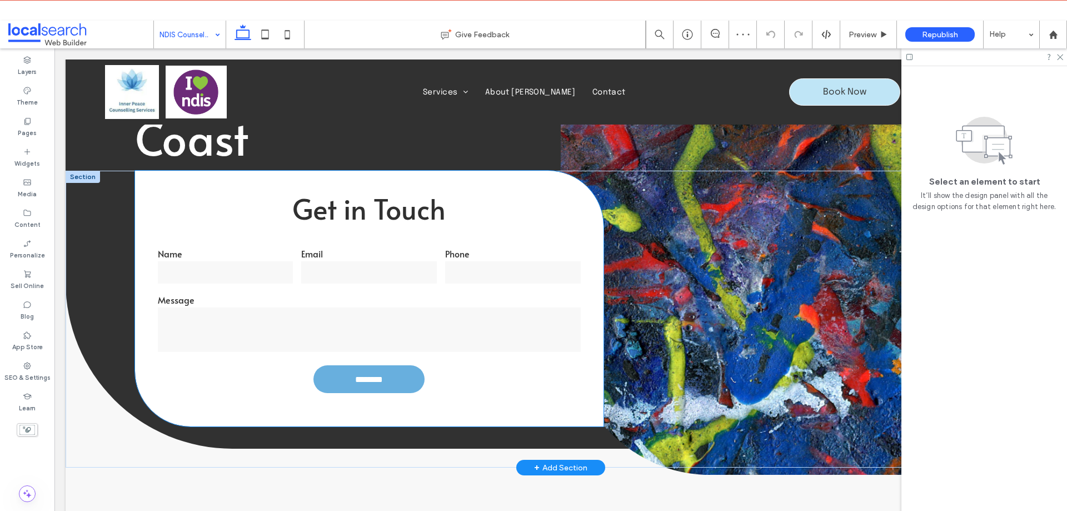
click at [446, 279] on input "tel" at bounding box center [513, 272] width 136 height 22
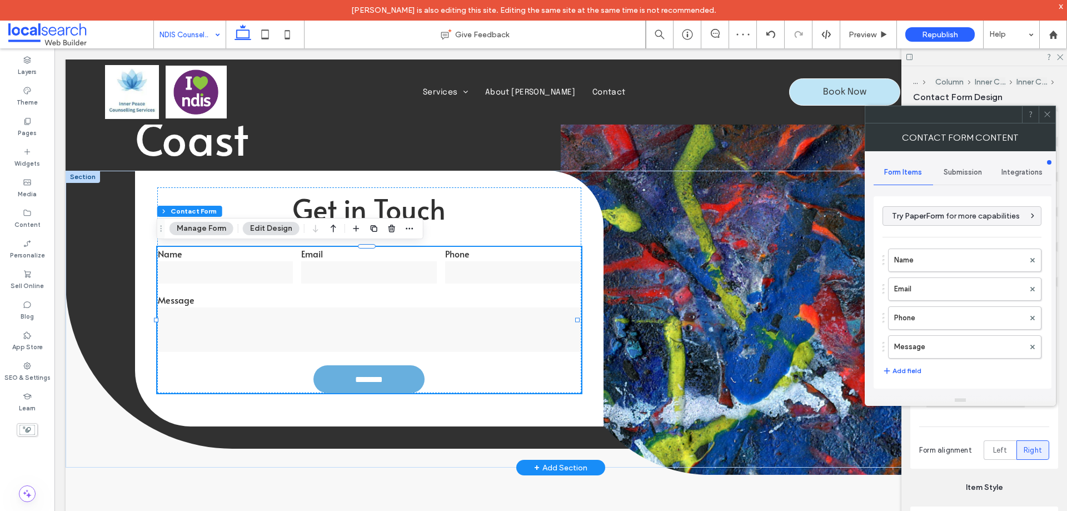
type input "********"
type input "*"
type input "***"
click at [944, 266] on label "Name" at bounding box center [959, 260] width 130 height 22
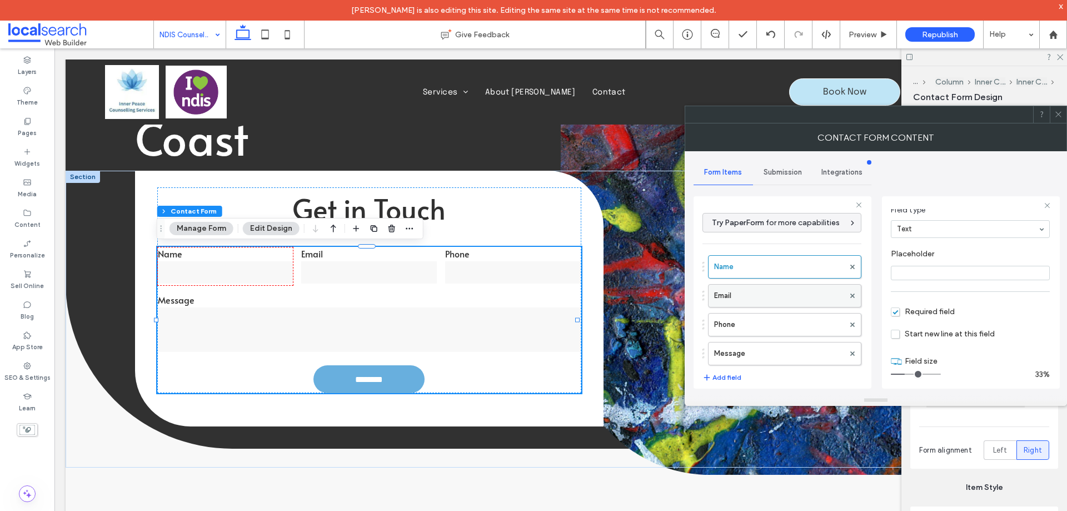
scroll to position [78, 0]
click at [777, 286] on label "Email" at bounding box center [779, 295] width 130 height 22
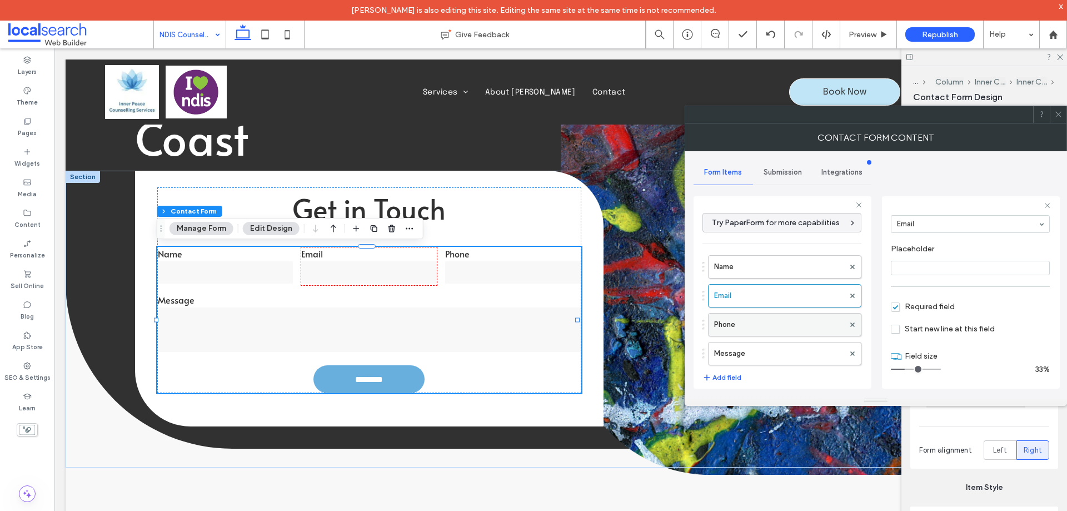
click at [783, 326] on label "Phone" at bounding box center [779, 324] width 130 height 22
click at [765, 352] on label "Message" at bounding box center [779, 353] width 130 height 22
type input "**"
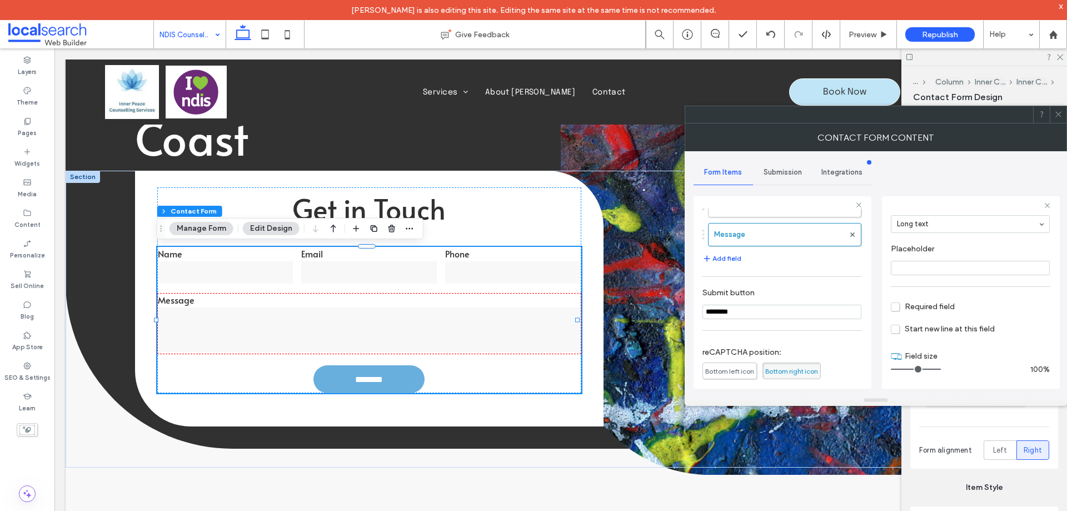
scroll to position [232, 0]
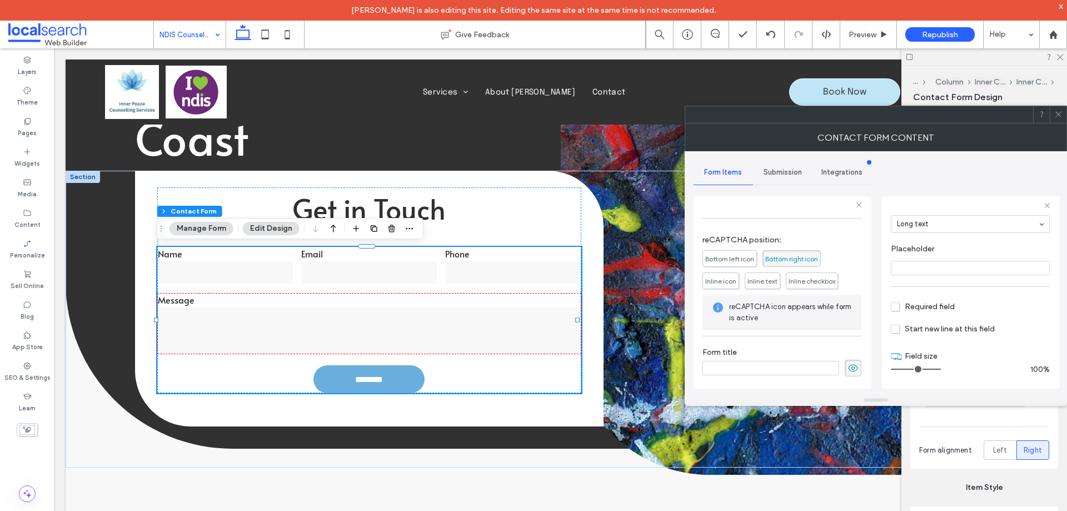
click at [785, 171] on span "Submission" at bounding box center [782, 172] width 38 height 9
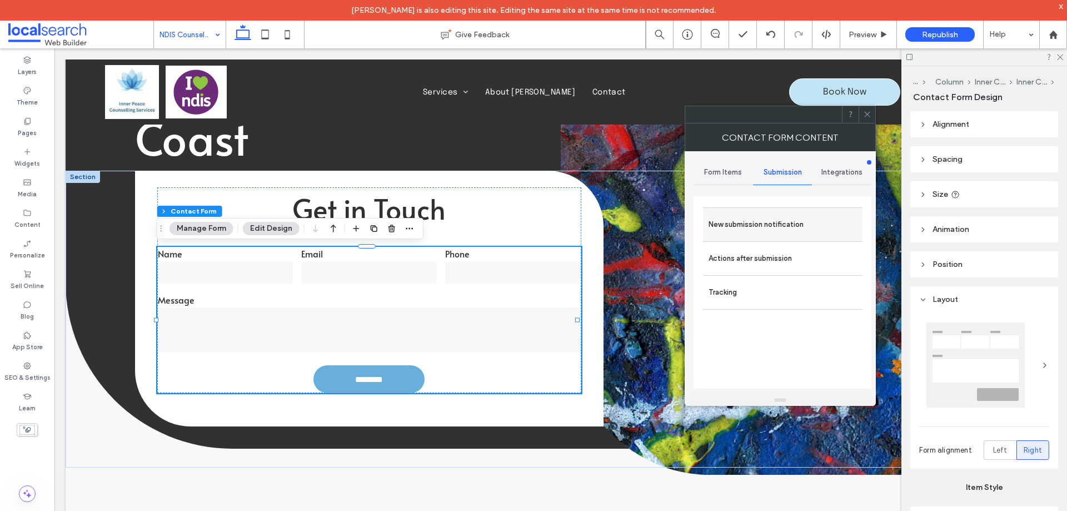
click at [766, 226] on label "New submission notification" at bounding box center [782, 224] width 148 height 22
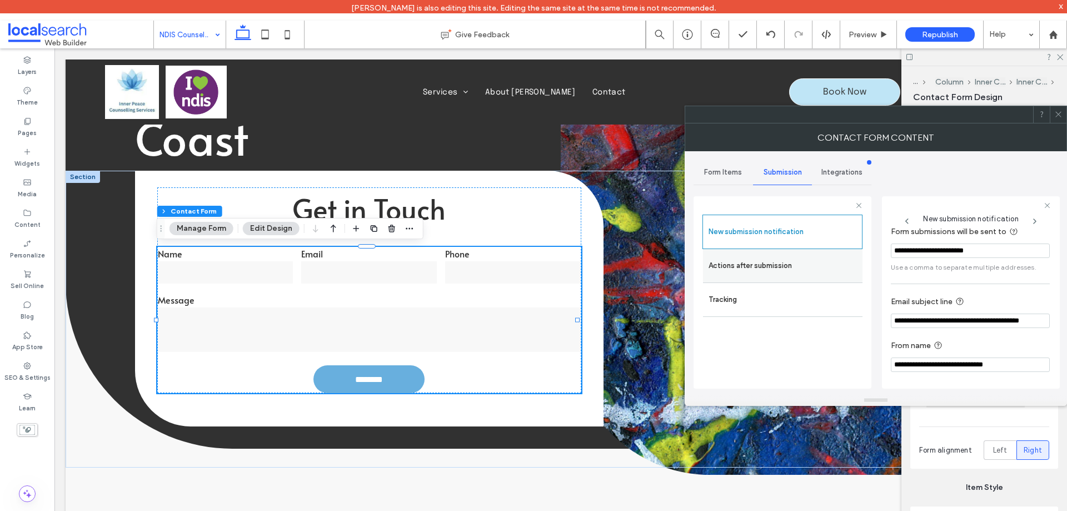
click at [757, 266] on label "Actions after submission" at bounding box center [782, 265] width 148 height 22
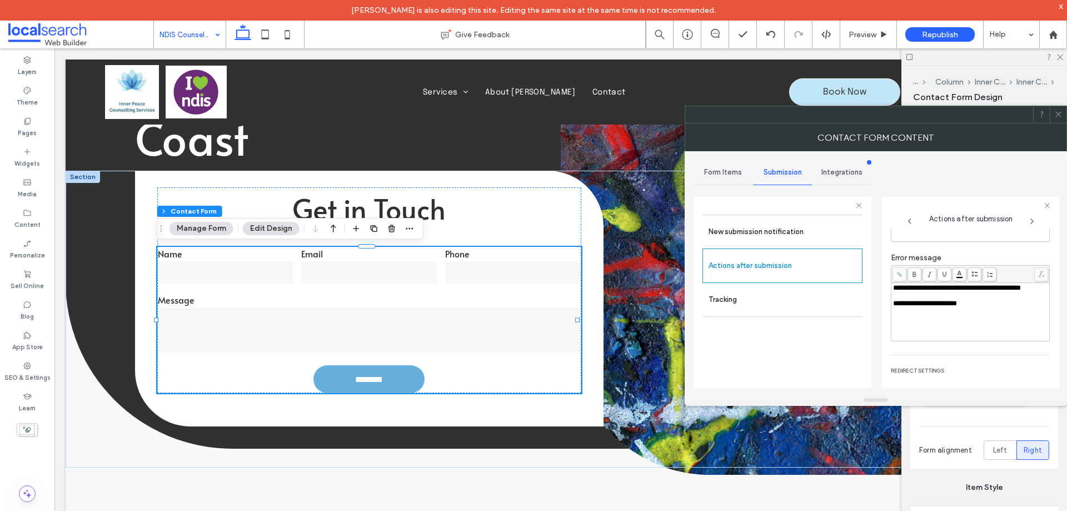
scroll to position [192, 0]
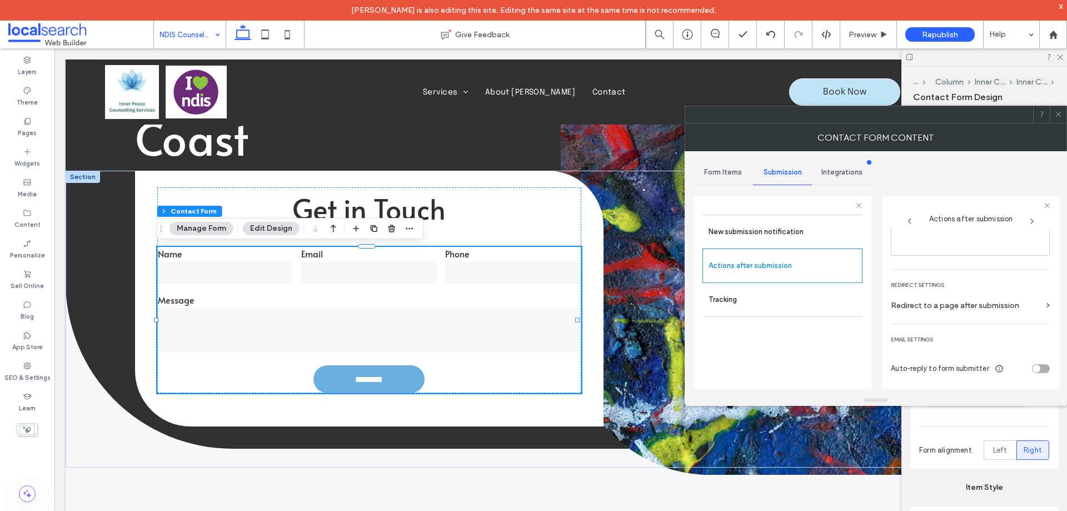
click at [1059, 117] on icon at bounding box center [1058, 114] width 8 height 8
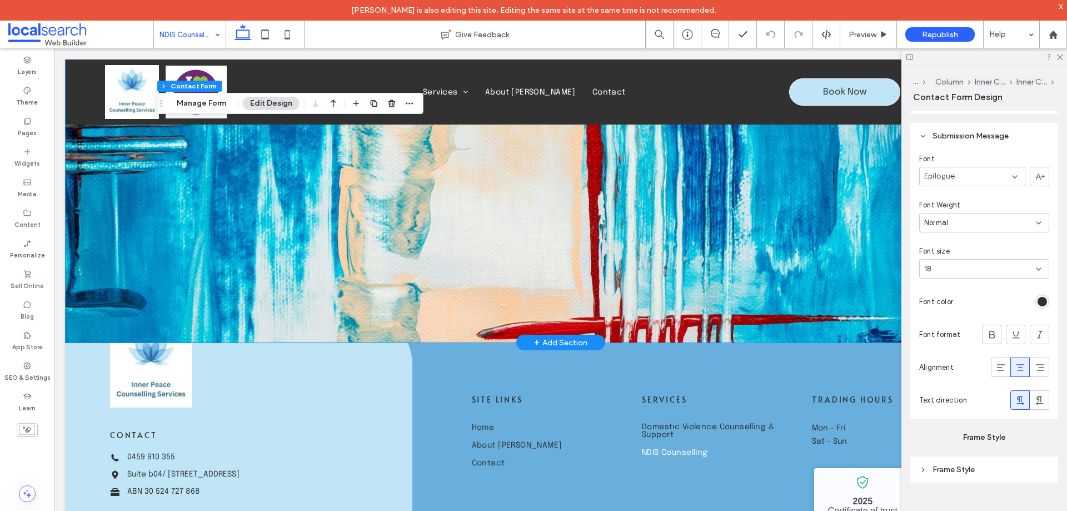
scroll to position [1866, 0]
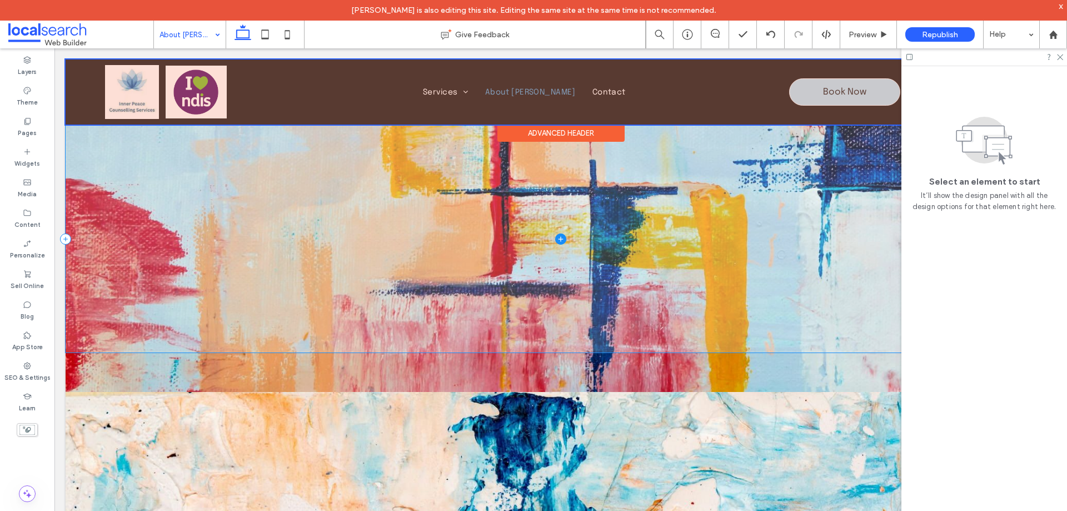
scroll to position [829, 0]
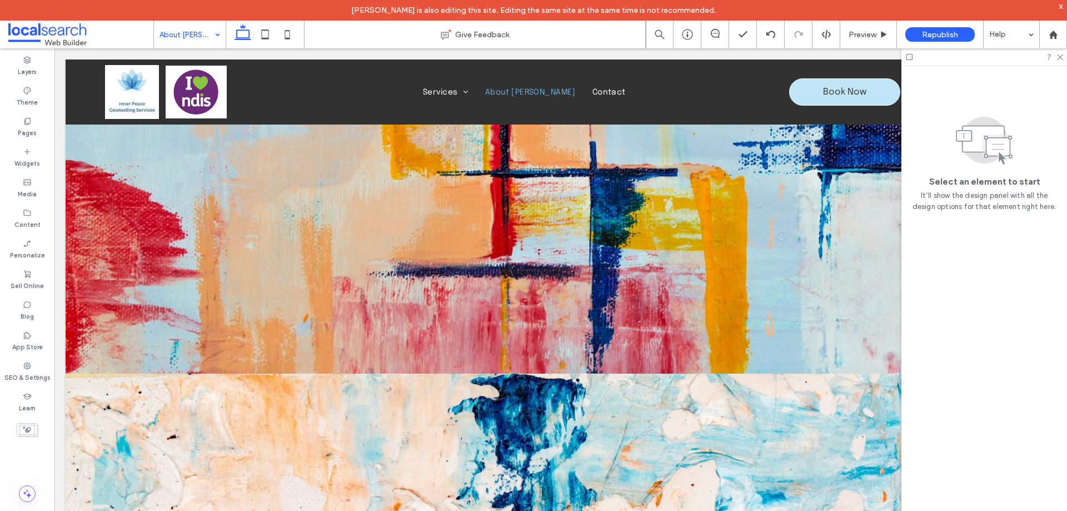
click at [193, 38] on input at bounding box center [186, 35] width 55 height 28
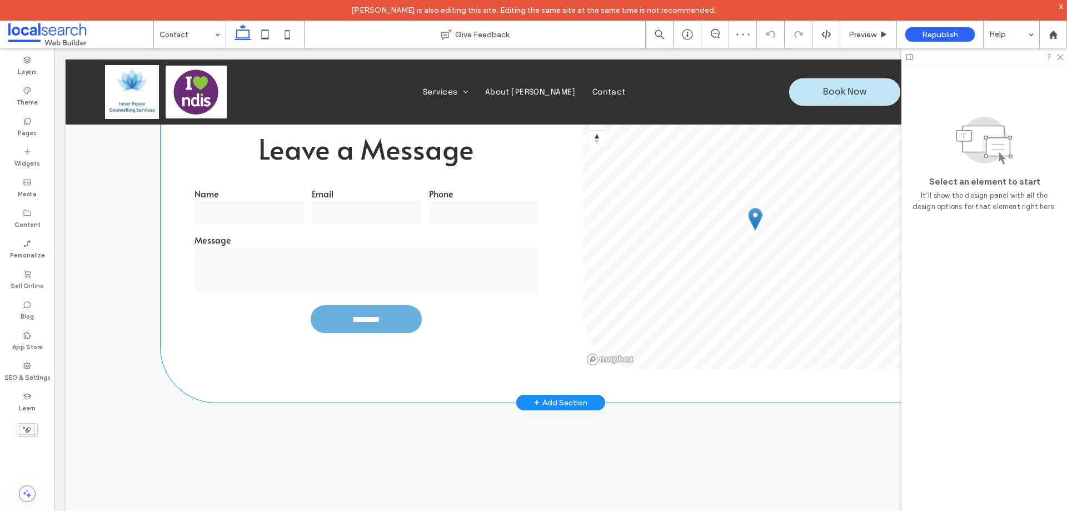
scroll to position [389, 0]
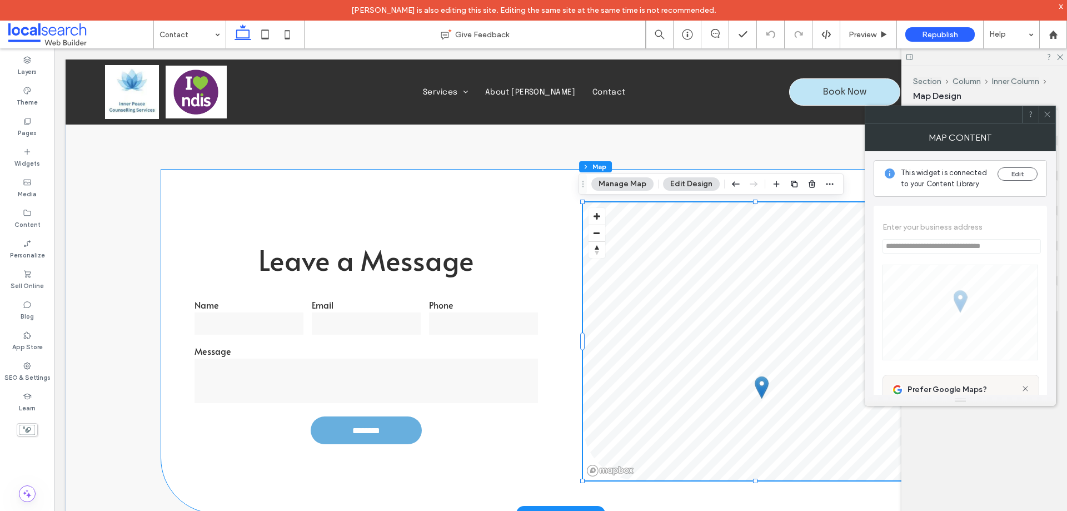
type input "**********"
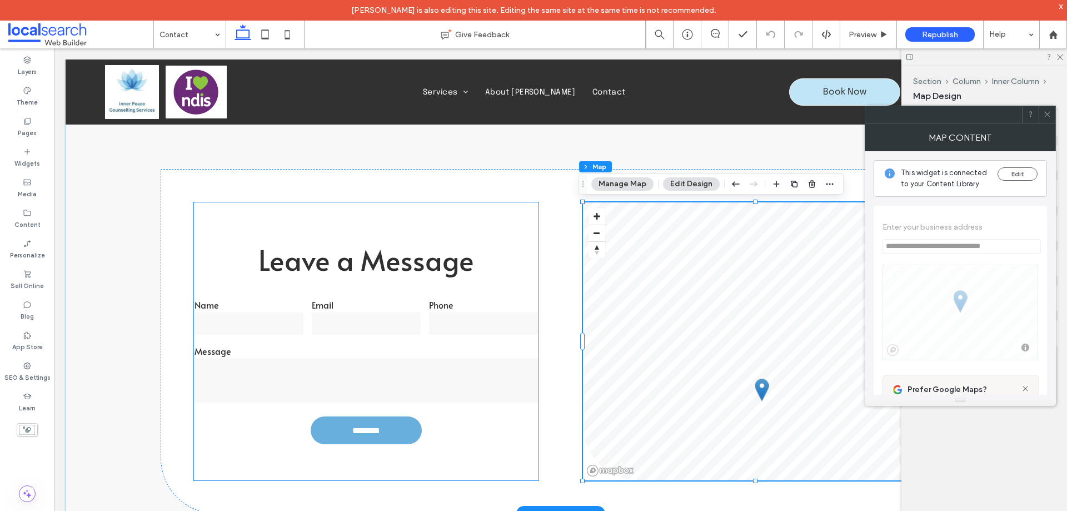
click at [386, 341] on div "Message" at bounding box center [367, 375] width 352 height 68
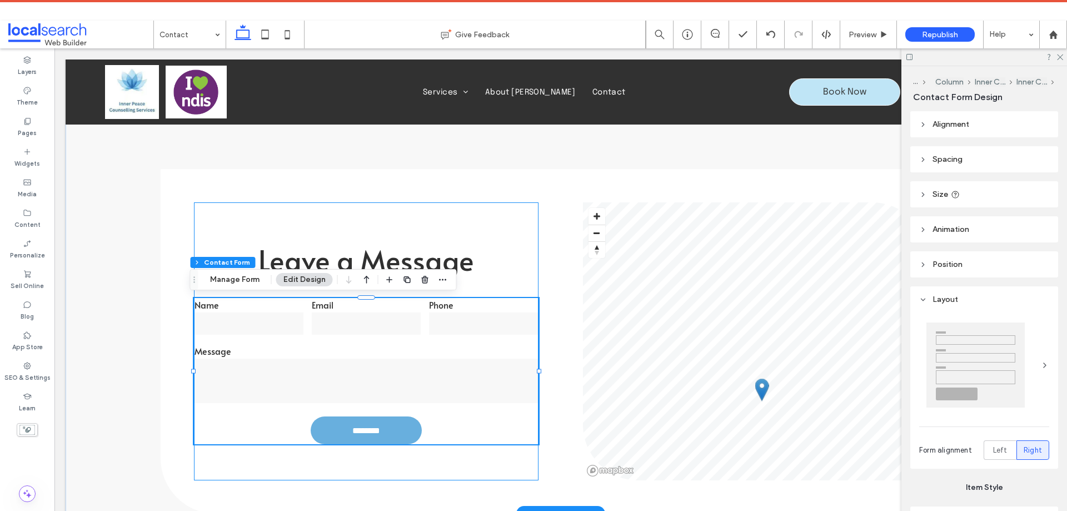
type input "*"
type input "***"
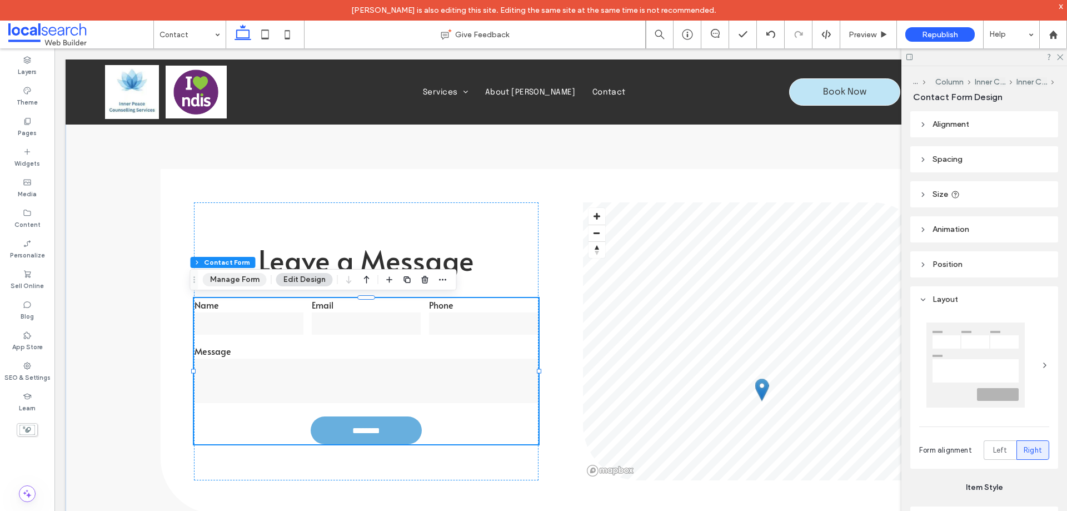
click at [239, 281] on button "Manage Form" at bounding box center [235, 279] width 64 height 13
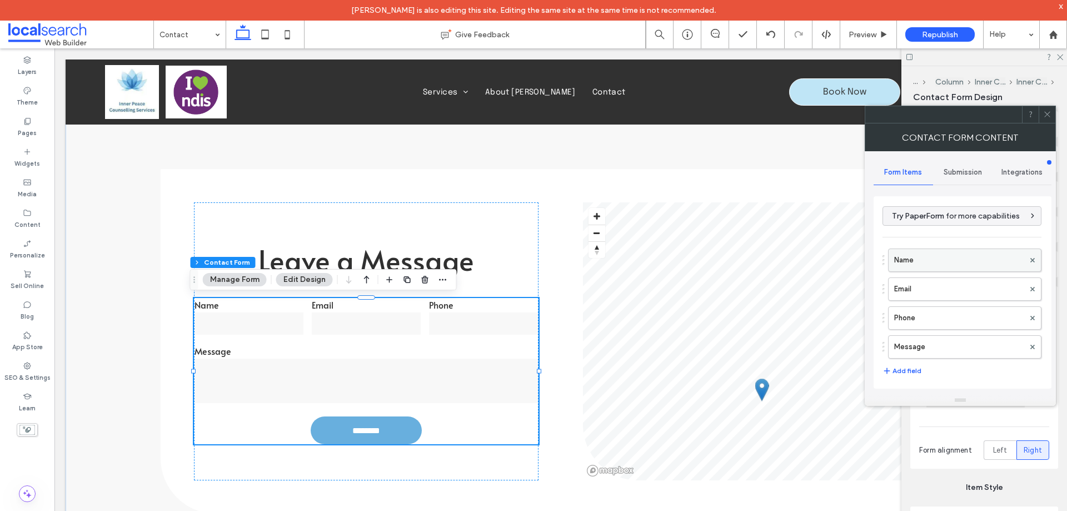
click at [941, 263] on label "Name" at bounding box center [959, 260] width 130 height 22
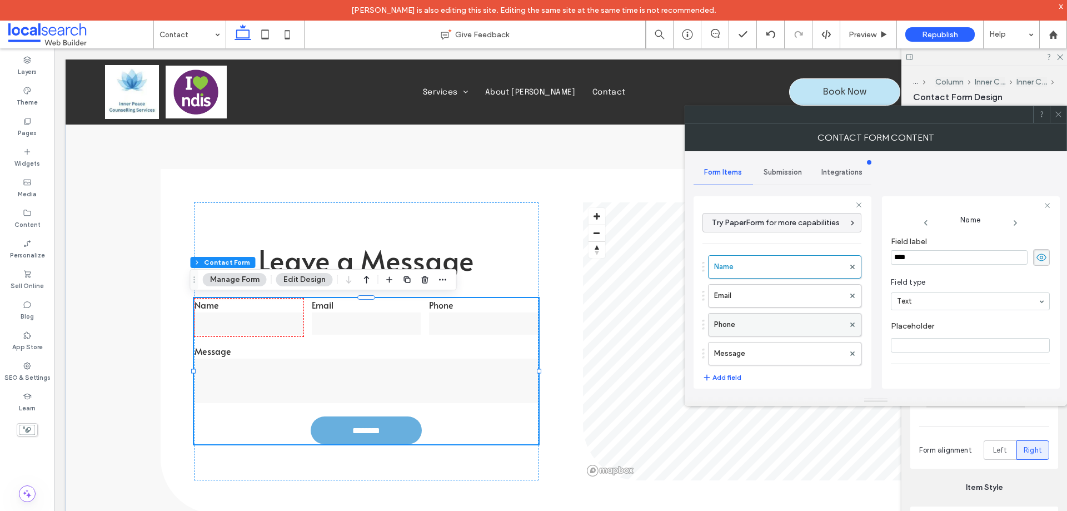
click at [749, 294] on label "Email" at bounding box center [779, 295] width 130 height 22
click at [748, 325] on label "Phone" at bounding box center [779, 324] width 130 height 22
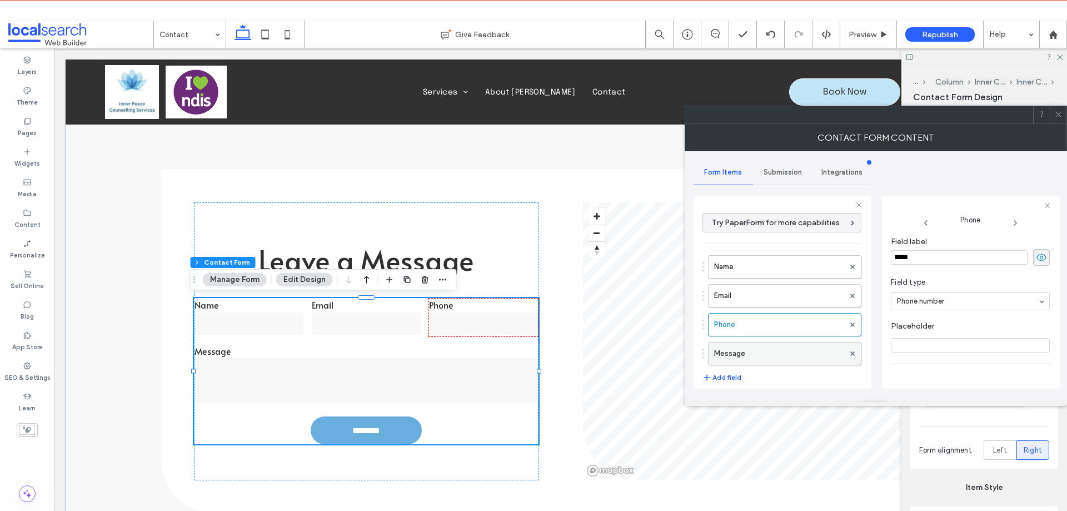
click at [778, 359] on label "Message" at bounding box center [779, 353] width 130 height 22
type input "**"
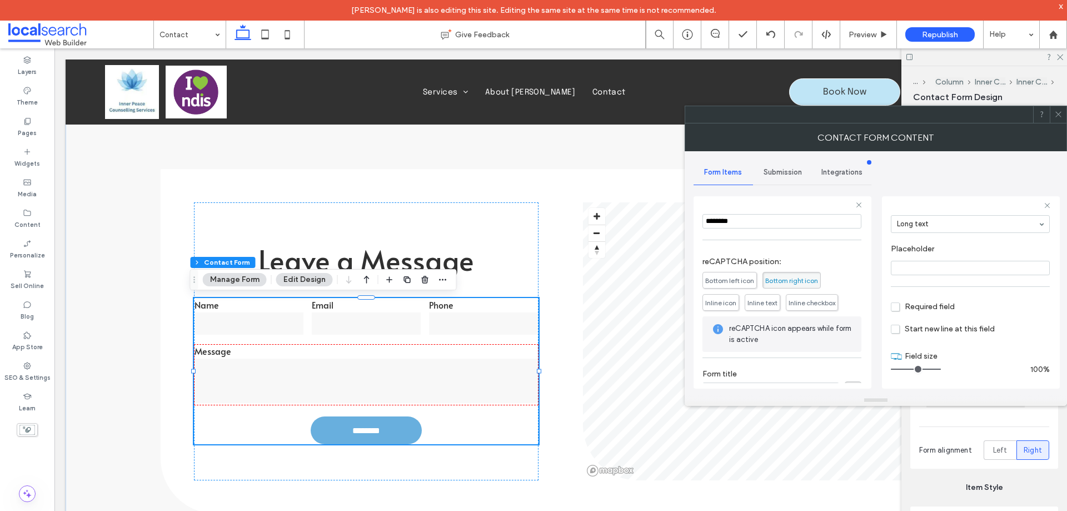
scroll to position [232, 0]
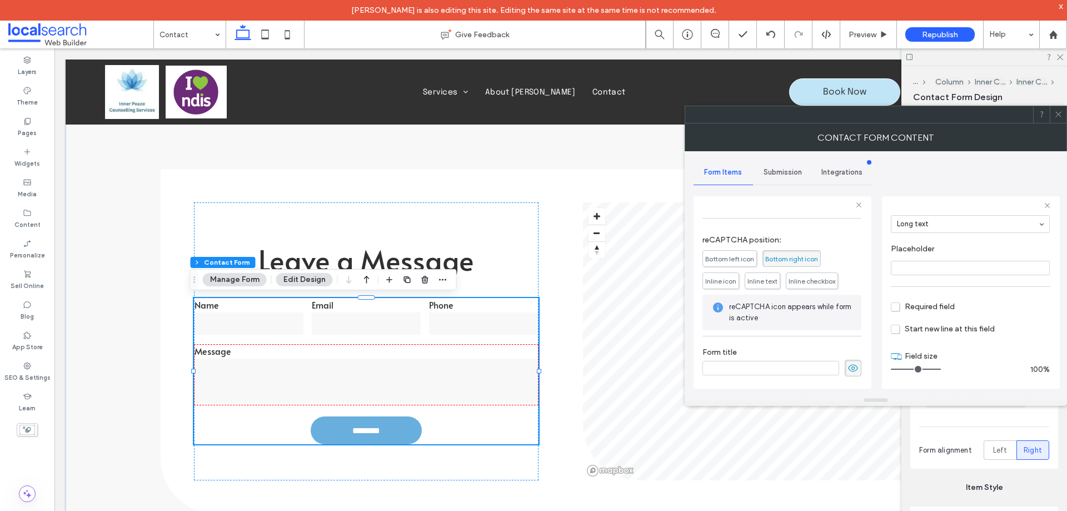
click at [783, 168] on span "Submission" at bounding box center [782, 172] width 38 height 9
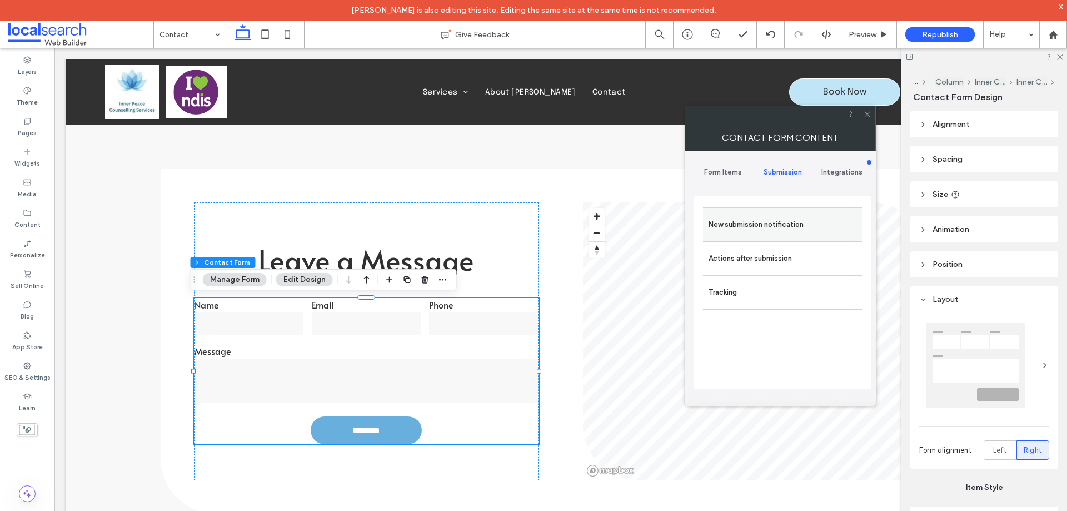
click at [778, 231] on label "New submission notification" at bounding box center [782, 224] width 148 height 22
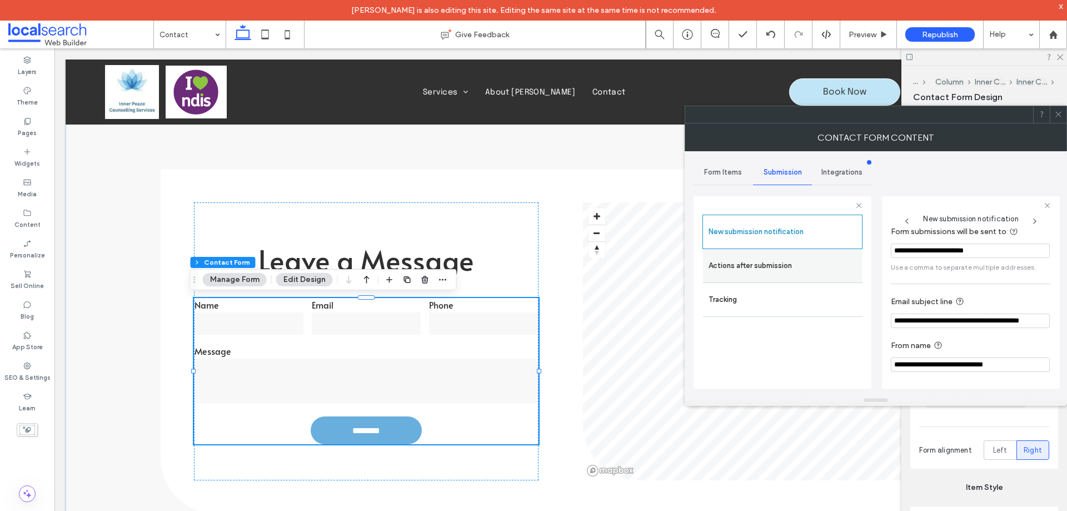
click at [803, 262] on label "Actions after submission" at bounding box center [782, 265] width 148 height 22
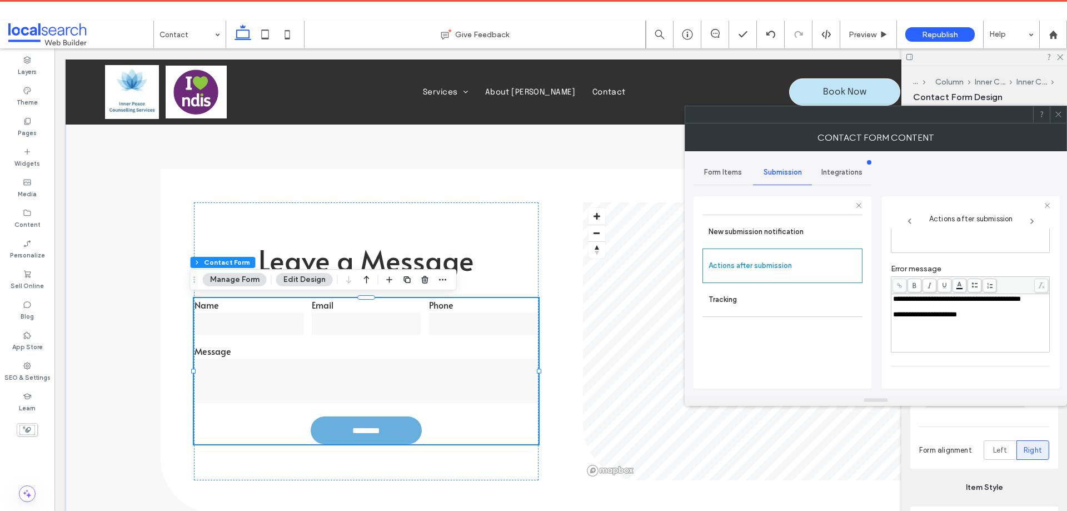
scroll to position [0, 0]
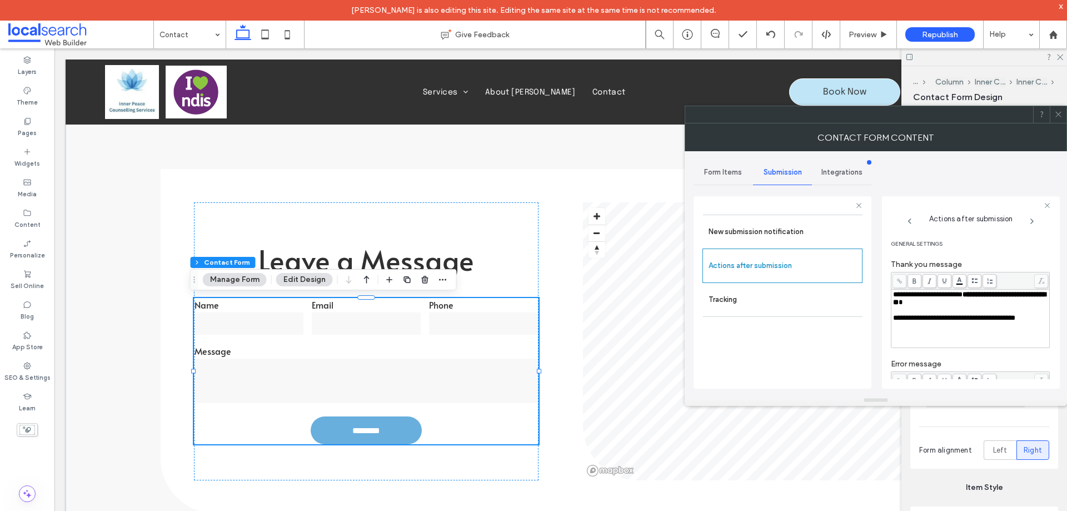
click at [1057, 109] on span at bounding box center [1058, 114] width 8 height 17
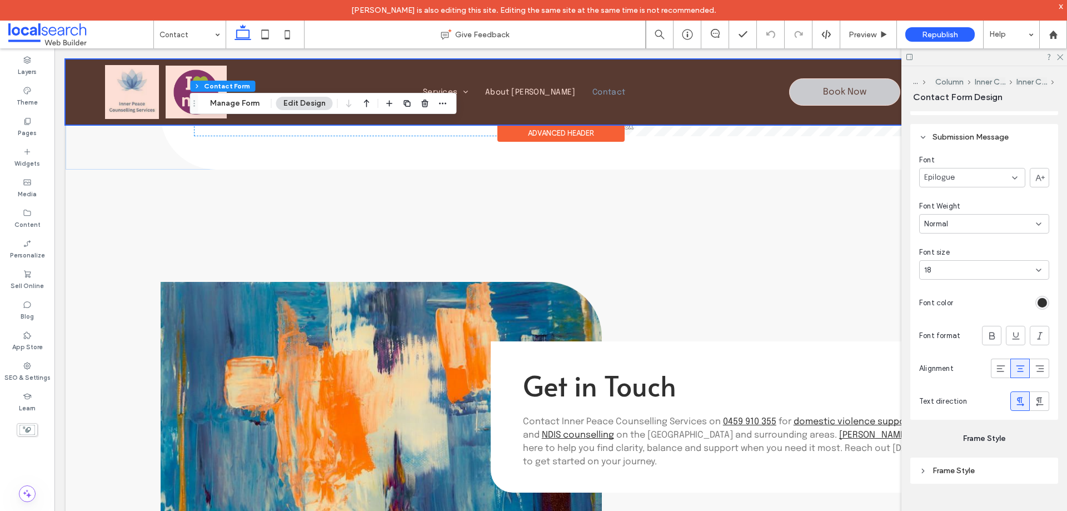
scroll to position [722, 0]
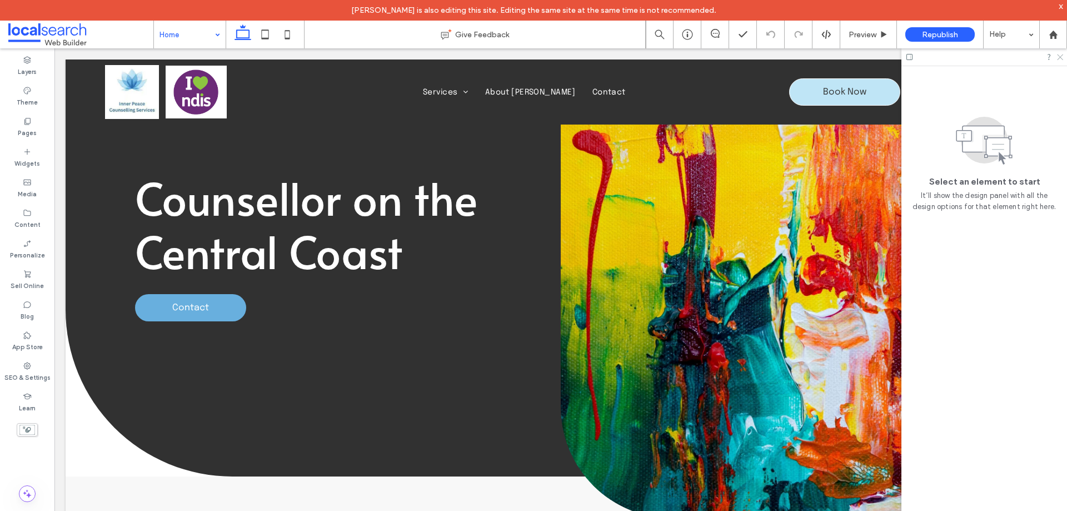
click at [1057, 56] on icon at bounding box center [1059, 56] width 7 height 7
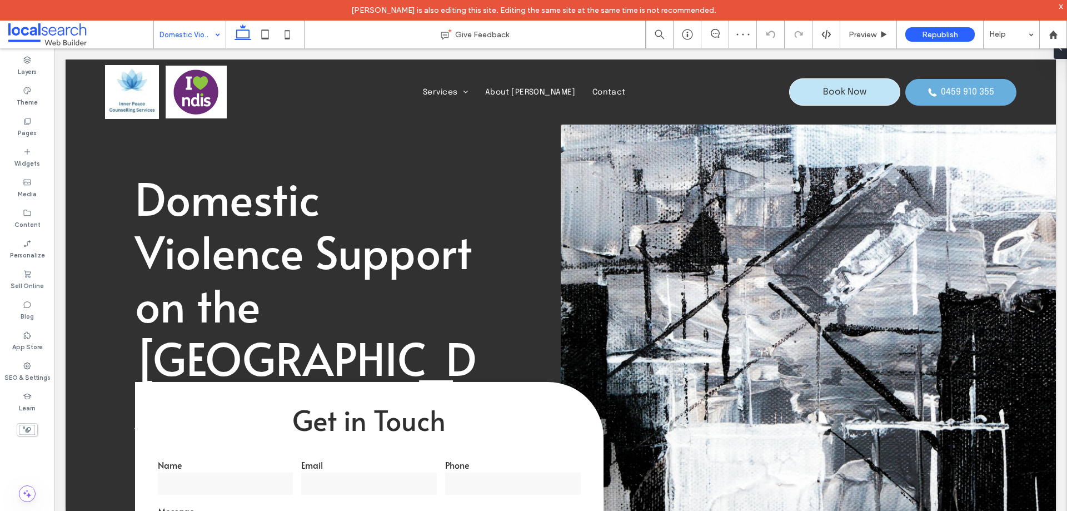
click at [223, 36] on div "Domestic Violence Counselling & Support" at bounding box center [190, 35] width 72 height 28
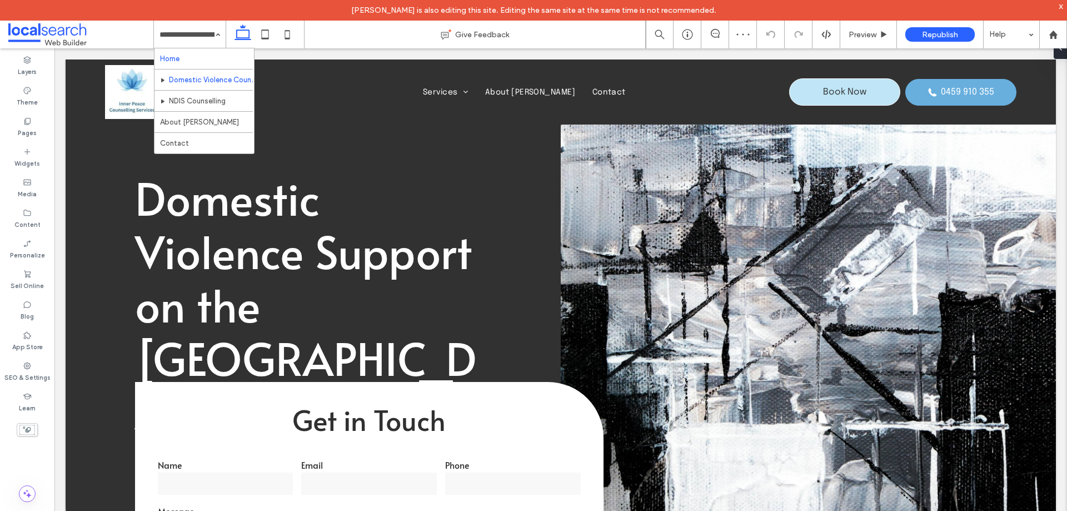
scroll to position [56, 0]
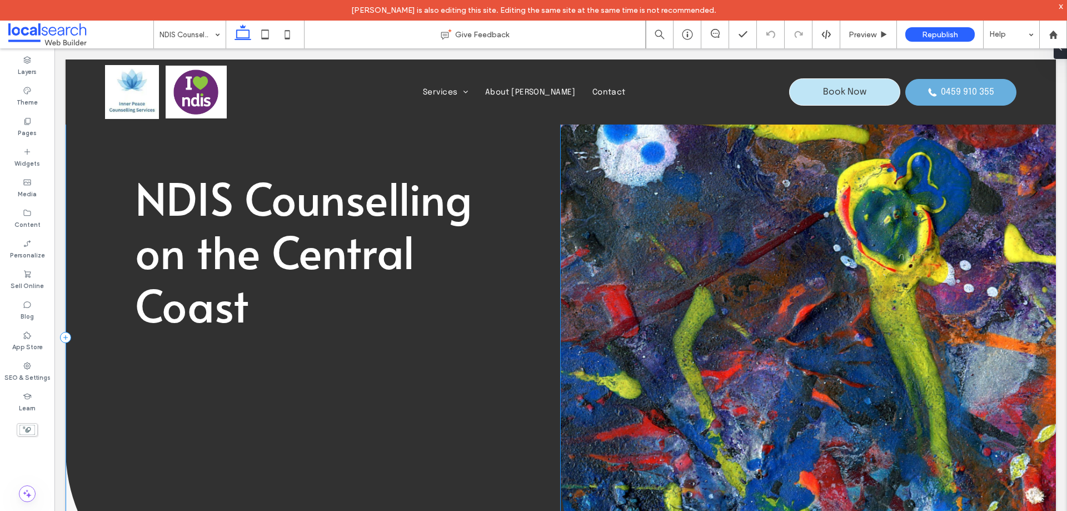
click at [107, 269] on div "NDIS Counselling on the Central Coast" at bounding box center [313, 337] width 495 height 556
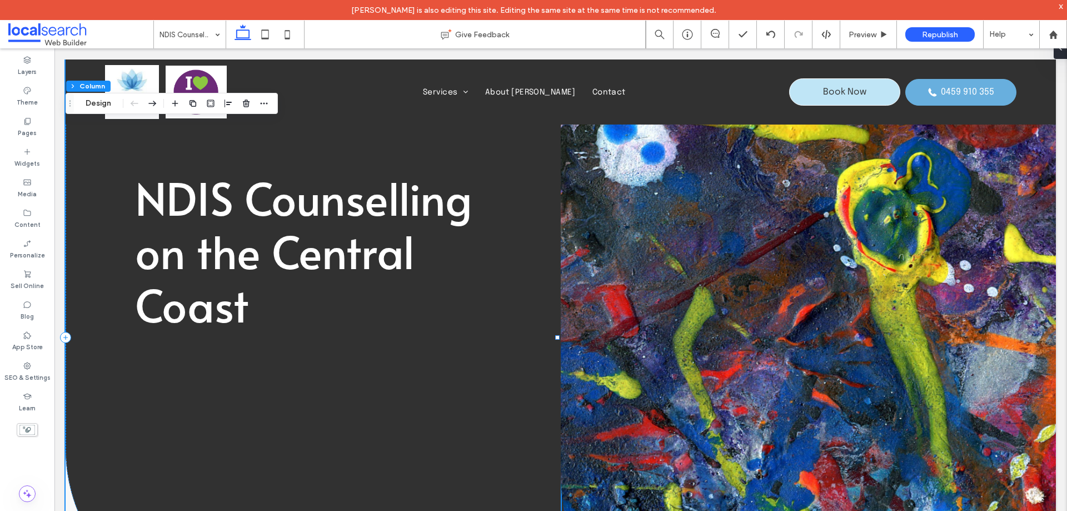
click at [107, 373] on div "NDIS Counselling on the Central Coast" at bounding box center [313, 337] width 495 height 556
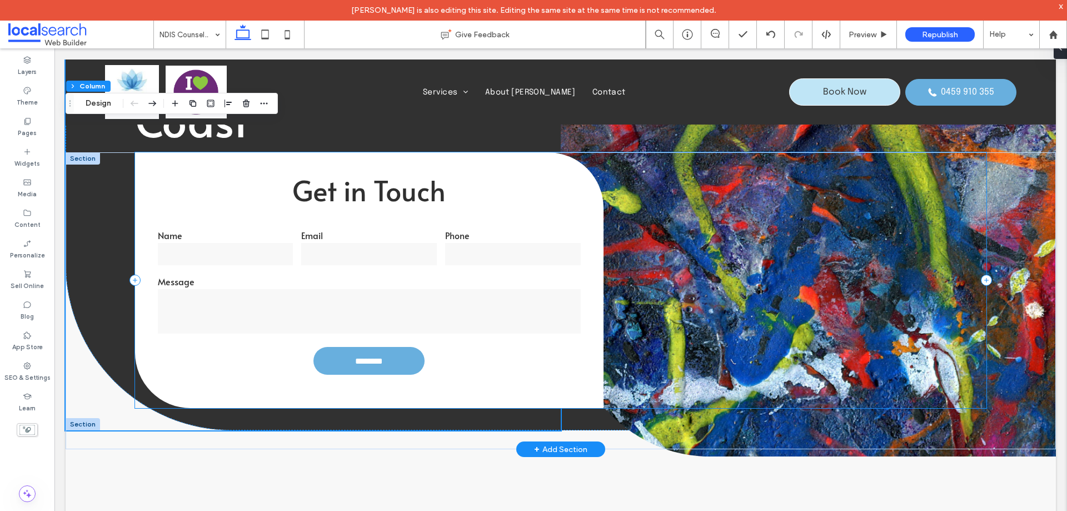
scroll to position [167, 0]
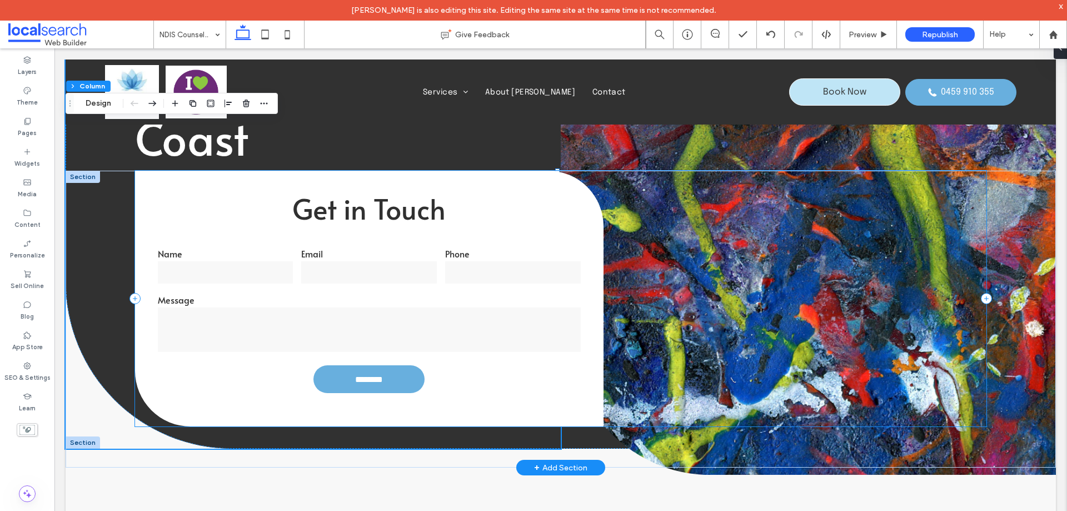
click at [633, 196] on div "Get in Touch Name Email Phone Message ******** Thank you for contacting Inner P…" at bounding box center [561, 299] width 852 height 256
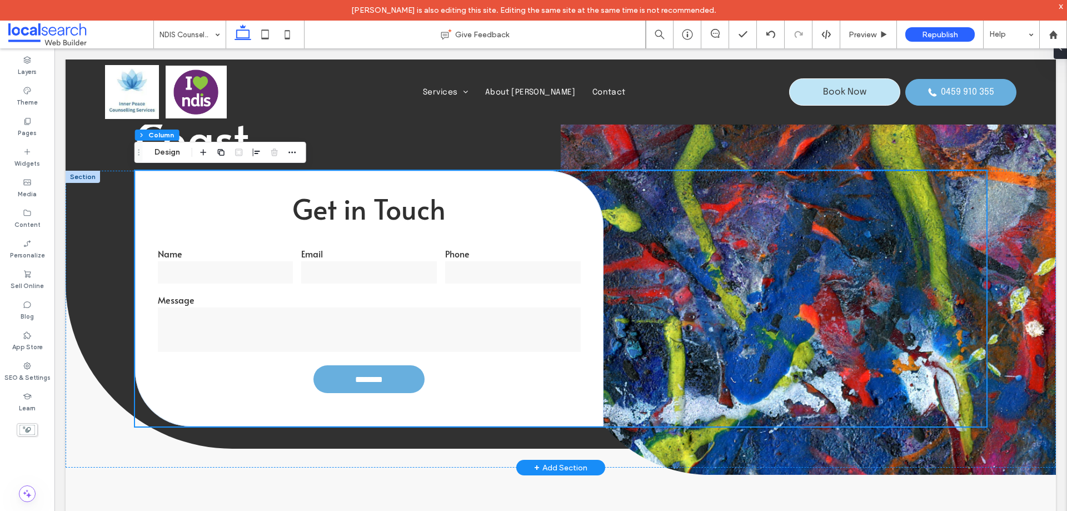
click at [83, 182] on div at bounding box center [83, 177] width 34 height 12
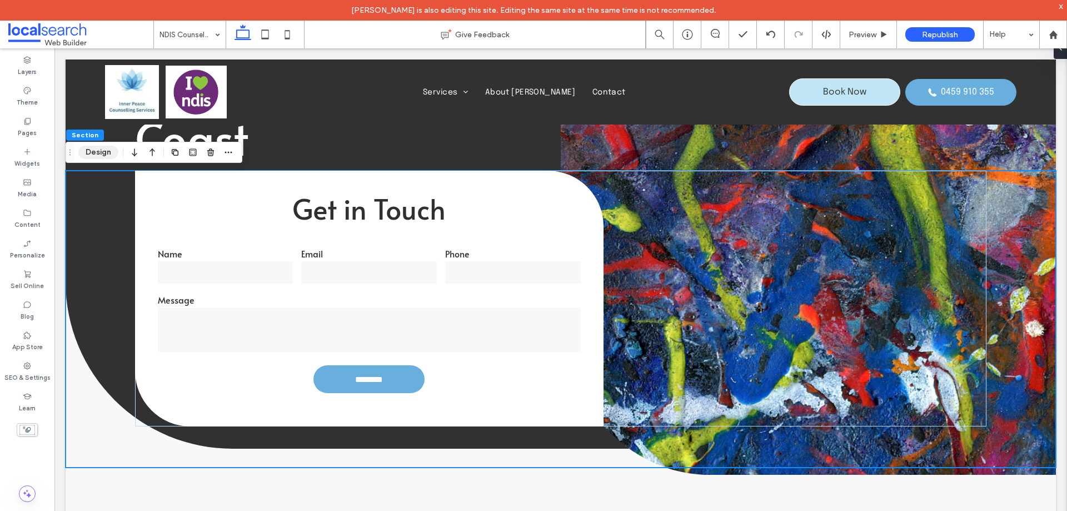
click at [106, 151] on button "Design" at bounding box center [98, 152] width 40 height 13
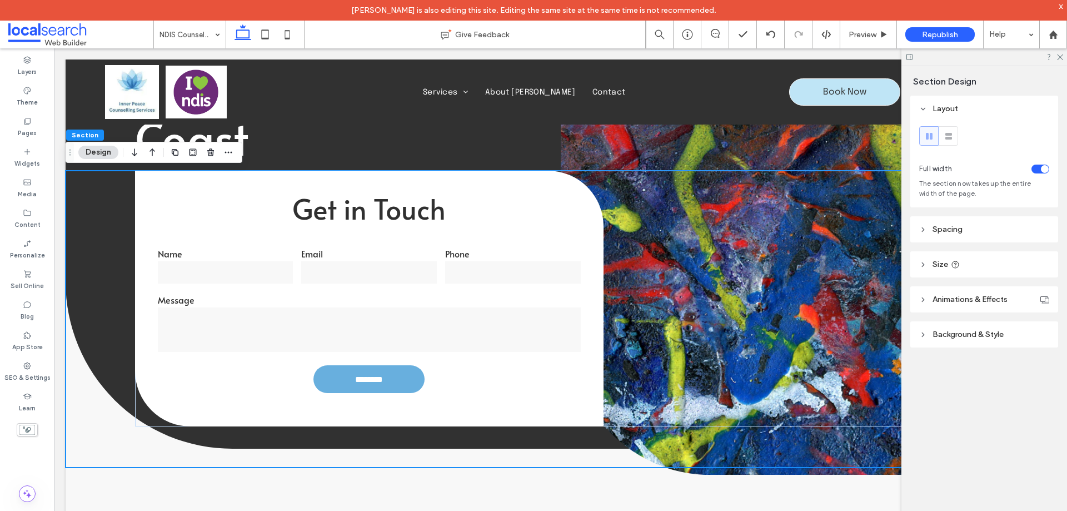
click at [981, 229] on header "Spacing" at bounding box center [984, 229] width 148 height 26
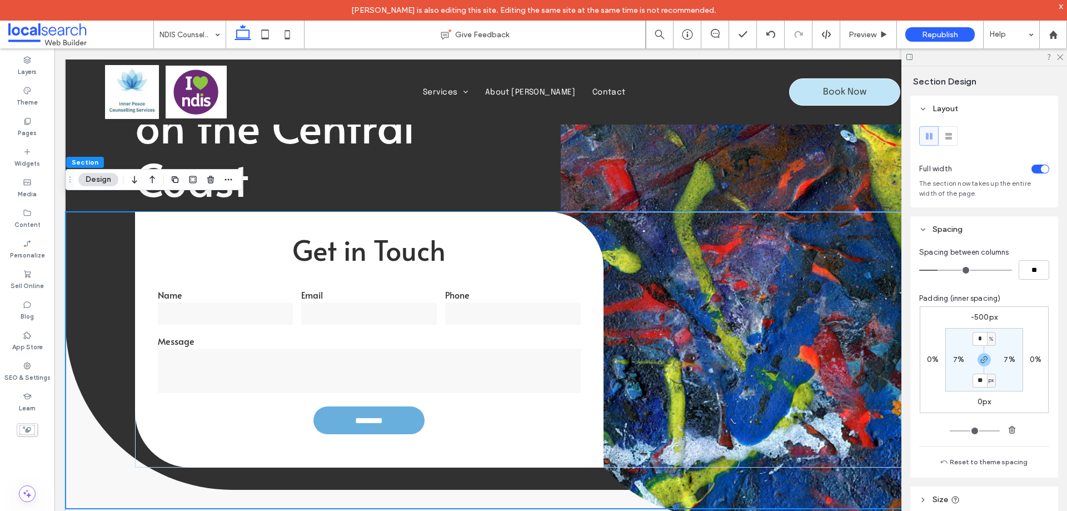
scroll to position [56, 0]
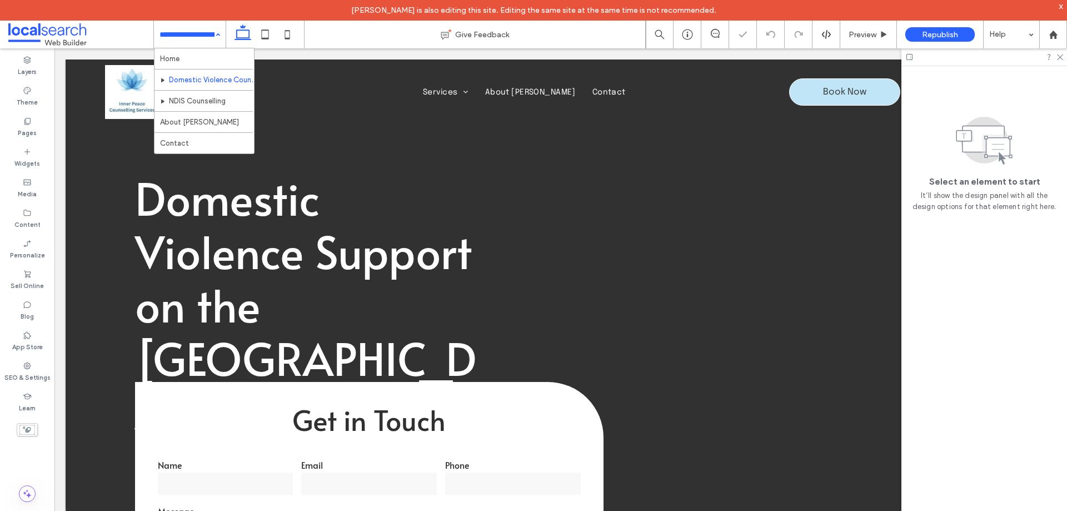
click at [219, 33] on div "Home Domestic Violence Counselling & Support NDIS Counselling About Sharon Cont…" at bounding box center [190, 35] width 72 height 28
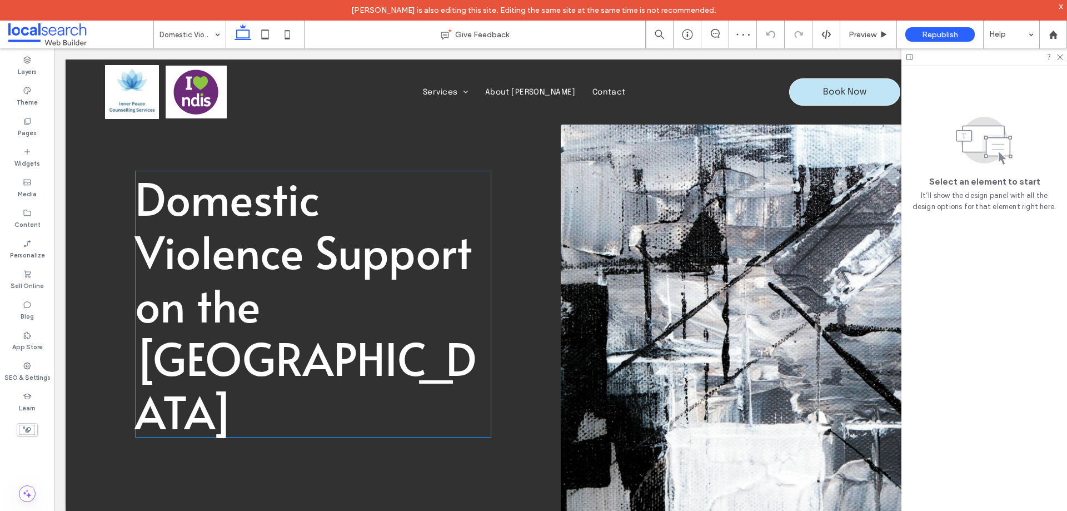
scroll to position [167, 0]
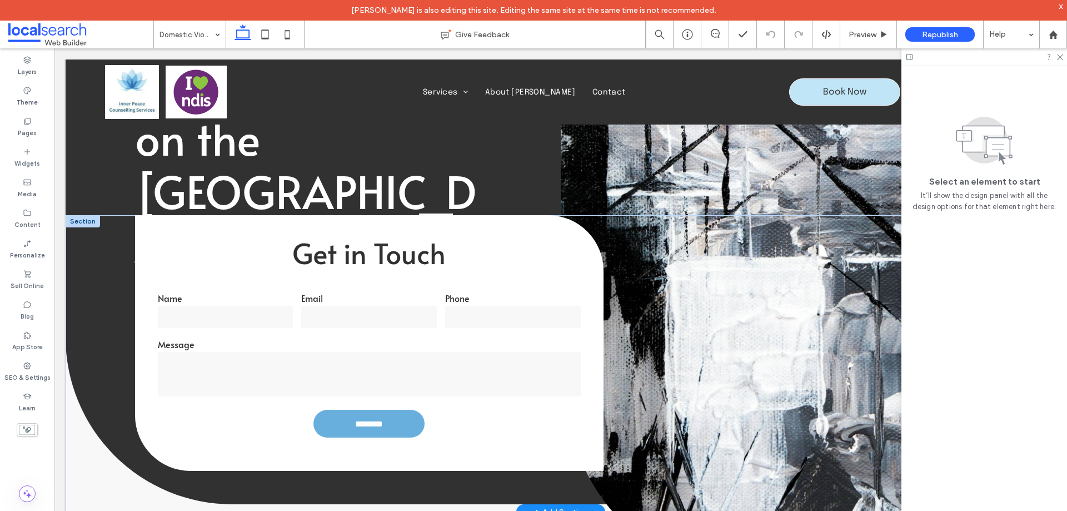
click at [91, 218] on div at bounding box center [83, 221] width 34 height 12
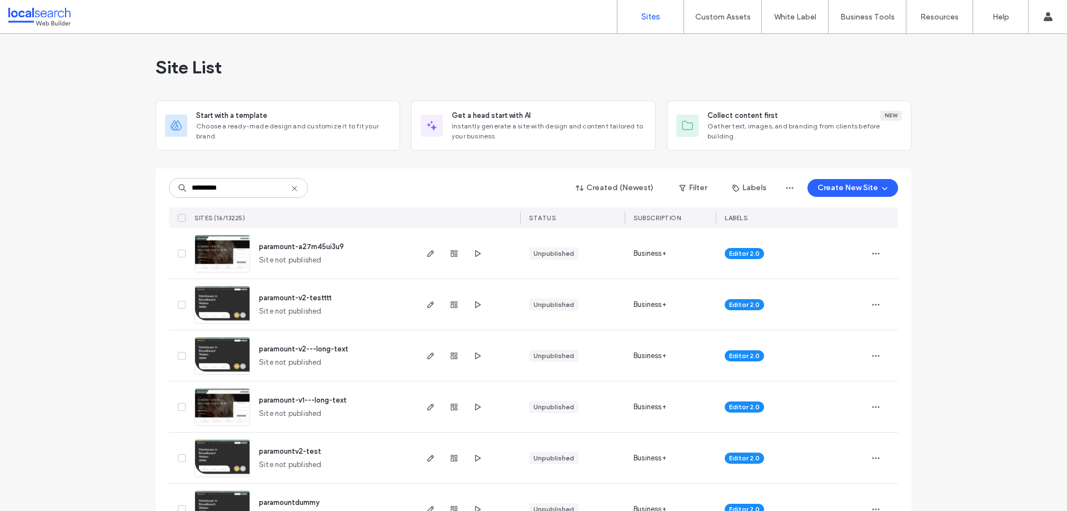
scroll to position [56, 0]
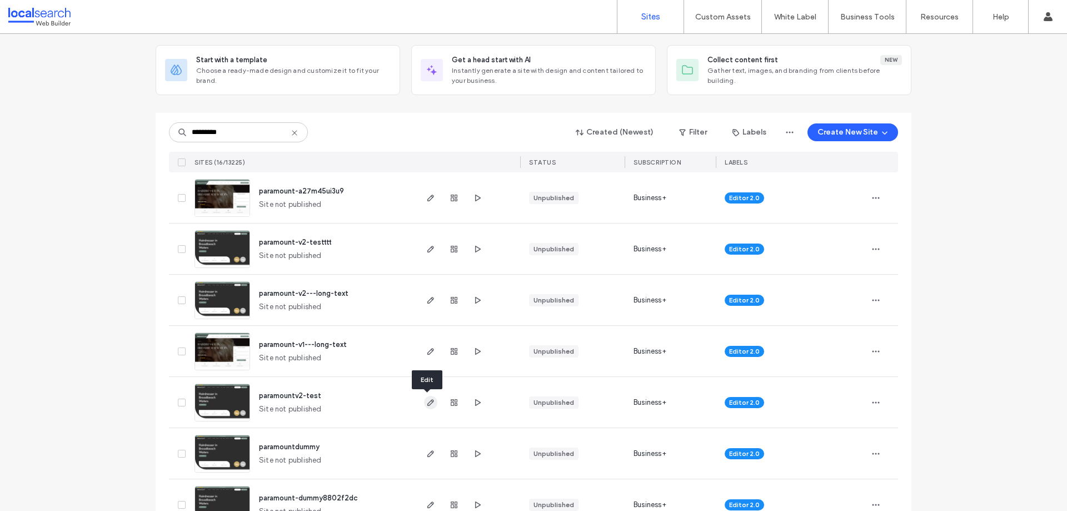
type input "*********"
click at [426, 402] on icon "button" at bounding box center [430, 402] width 9 height 9
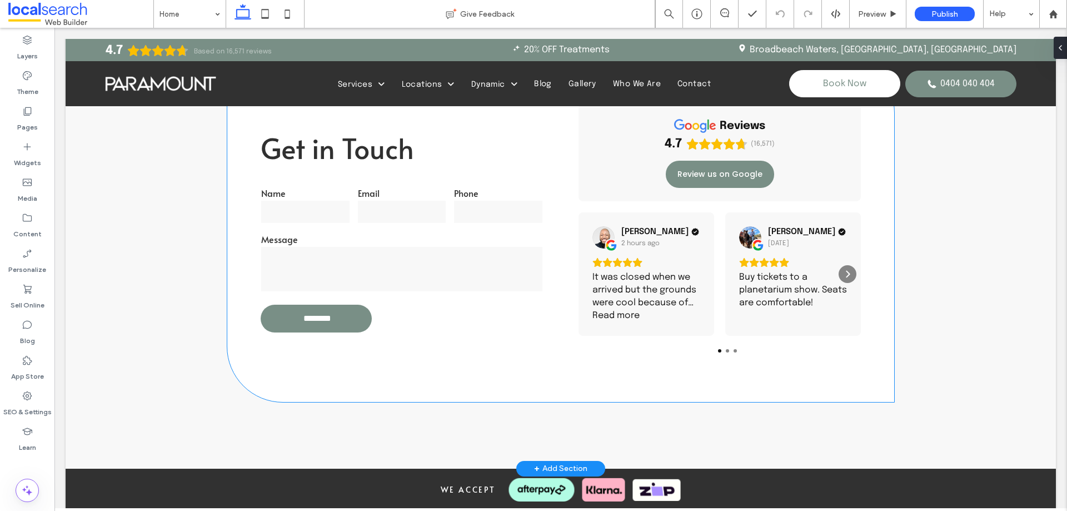
scroll to position [2223, 0]
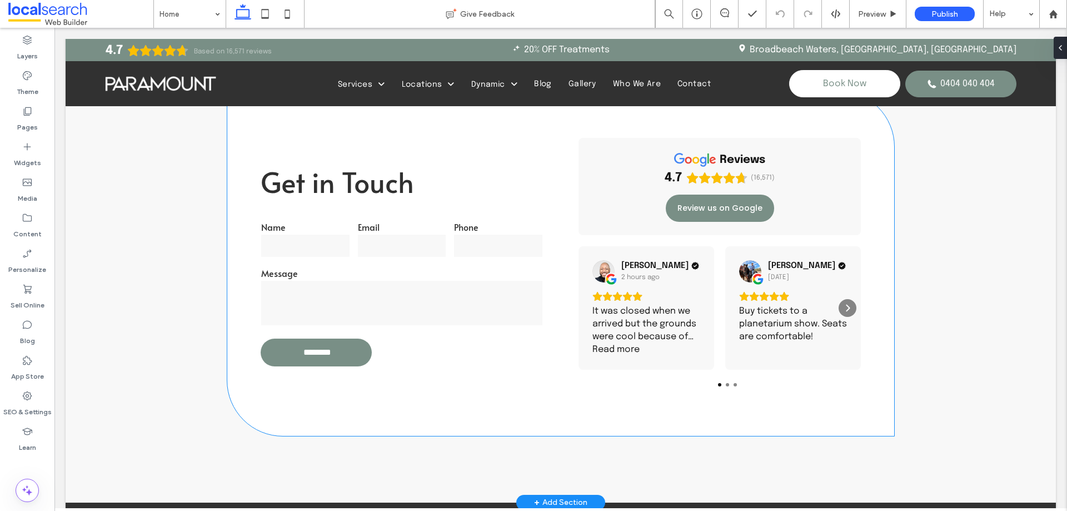
click at [419, 259] on div "Email" at bounding box center [401, 239] width 97 height 46
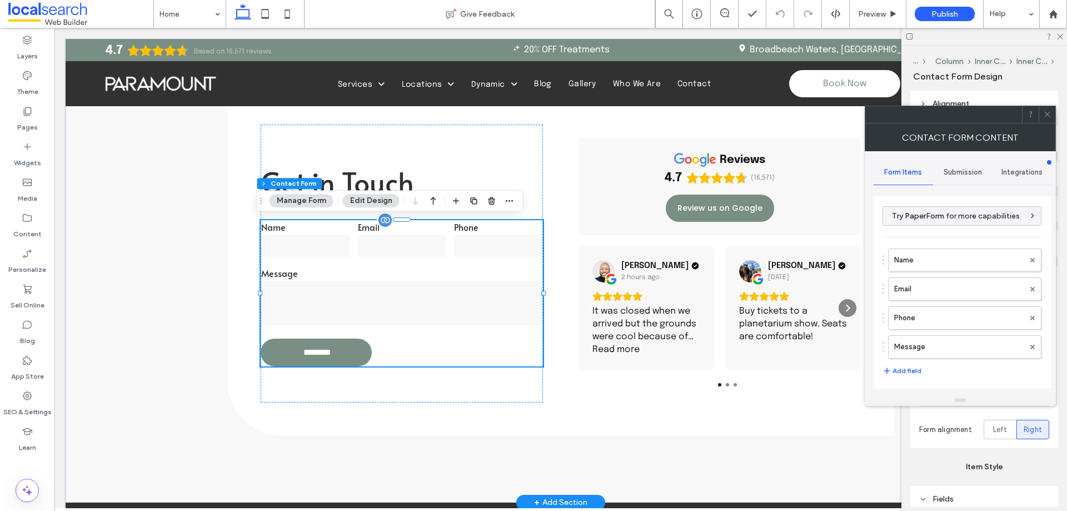
type input "********"
type input "*"
type input "***"
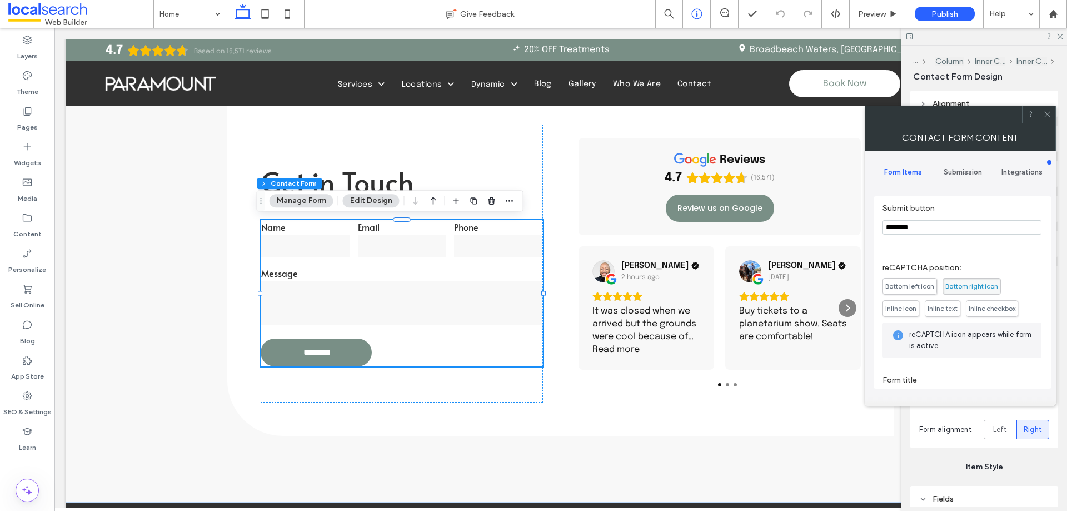
scroll to position [225, 0]
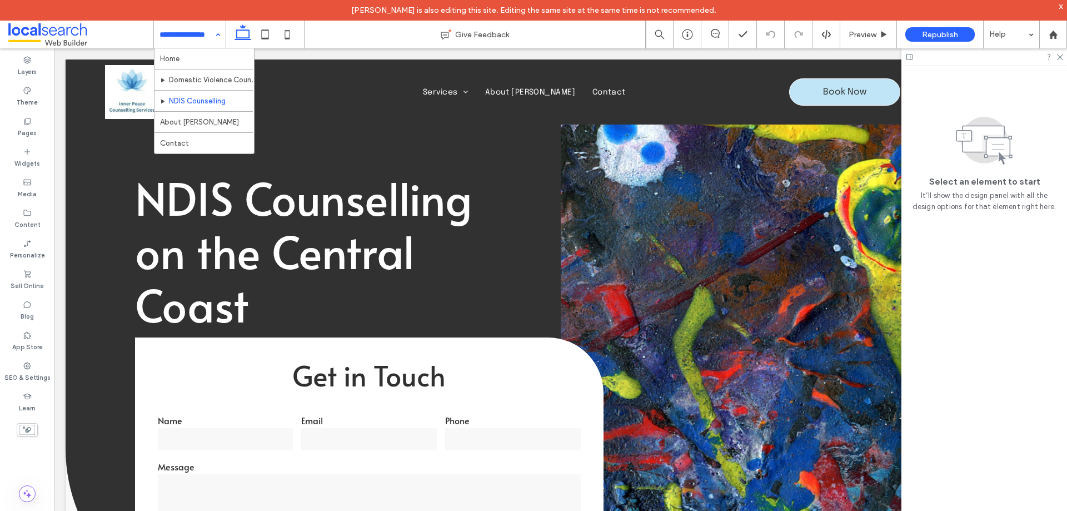
click at [220, 32] on div "Home Domestic Violence Counselling & Support NDIS Counselling About [PERSON_NAM…" at bounding box center [190, 35] width 72 height 28
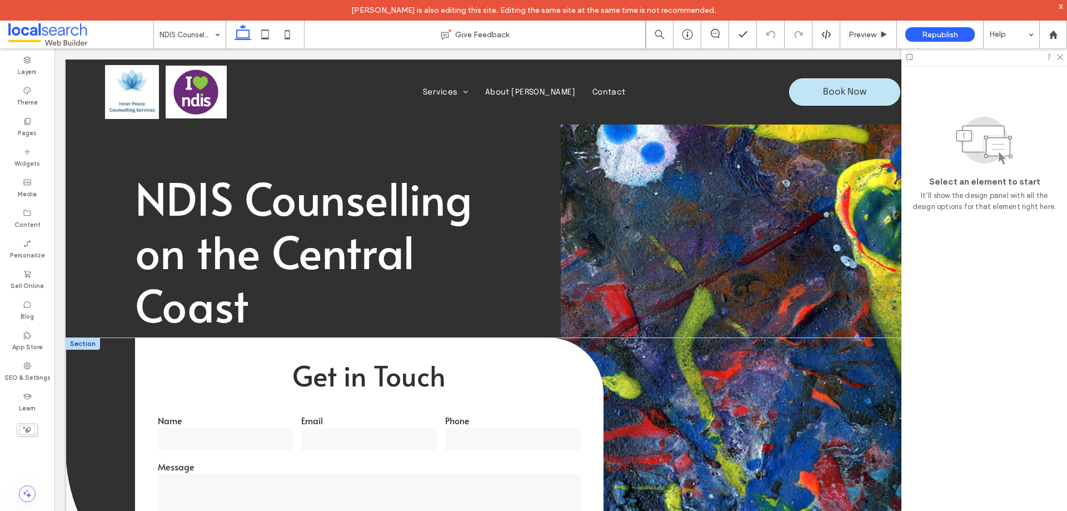
click at [82, 347] on div at bounding box center [83, 343] width 34 height 12
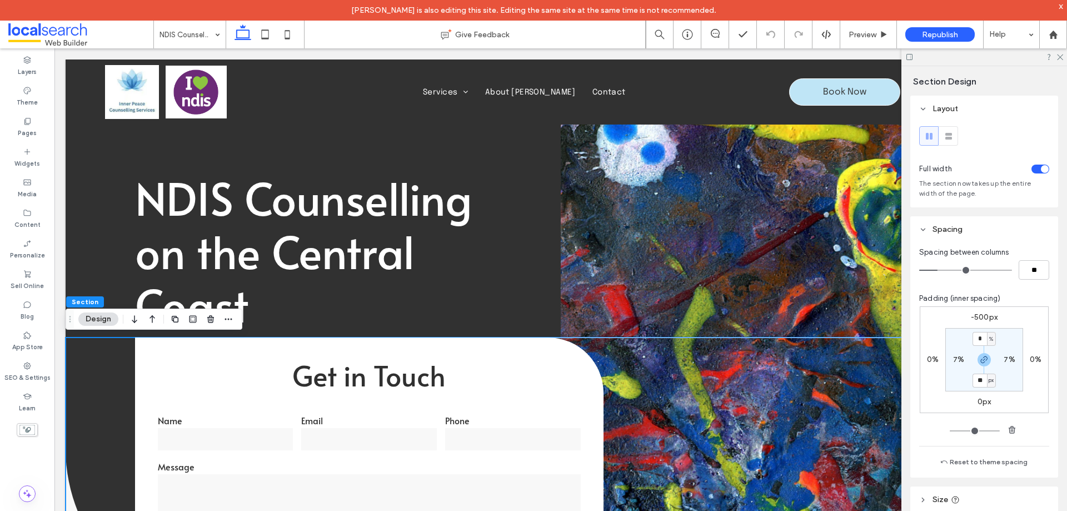
click at [981, 318] on label "-500px" at bounding box center [984, 316] width 27 height 9
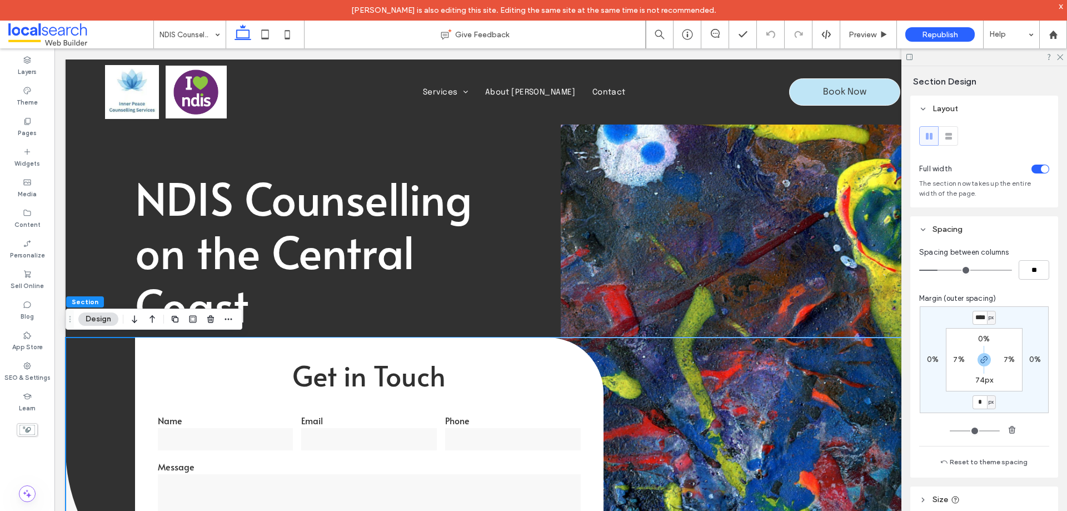
type input "*"
click at [981, 321] on input "****" at bounding box center [979, 318] width 14 height 14
click at [981, 319] on input "****" at bounding box center [979, 318] width 14 height 14
type input "****"
type input "*"
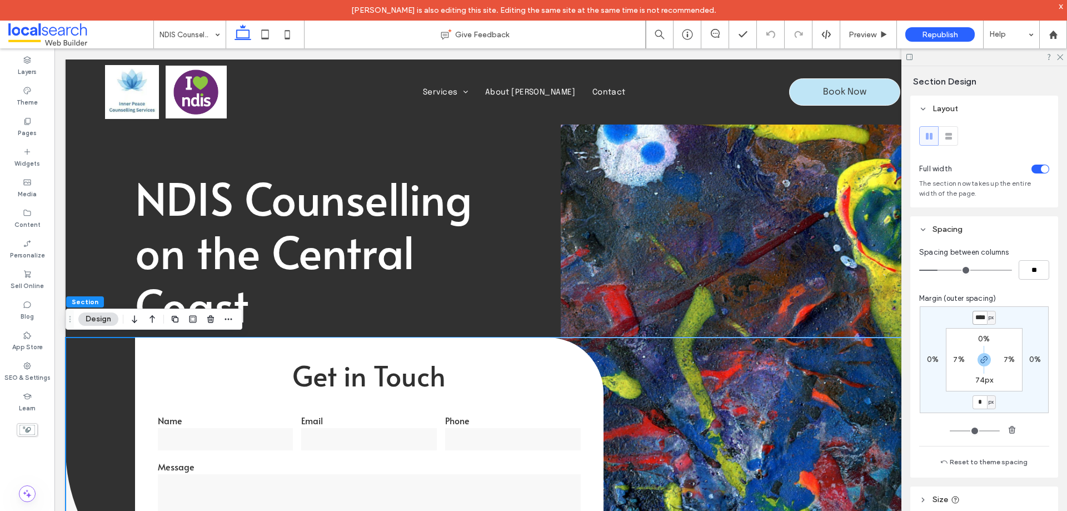
type input "****"
type input "*"
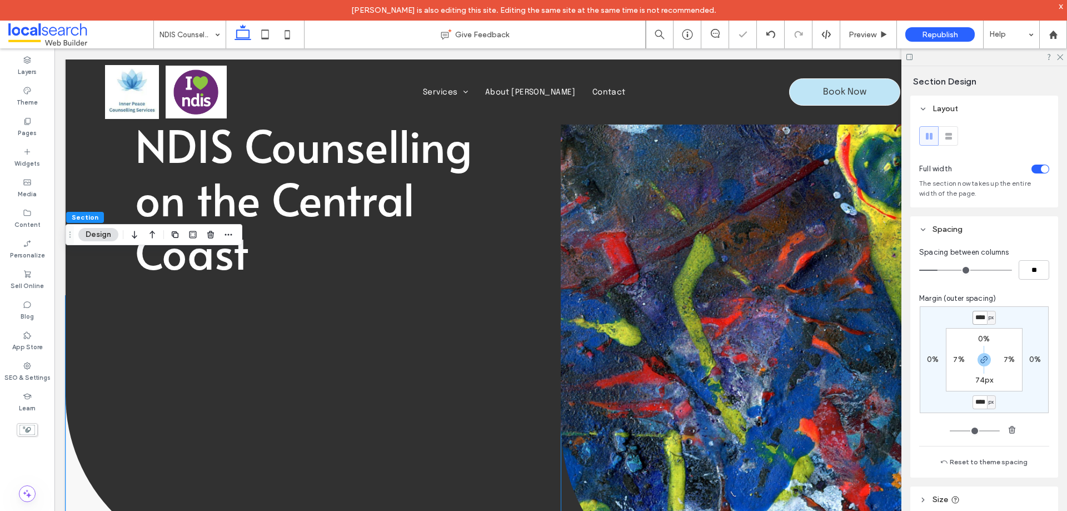
scroll to position [111, 0]
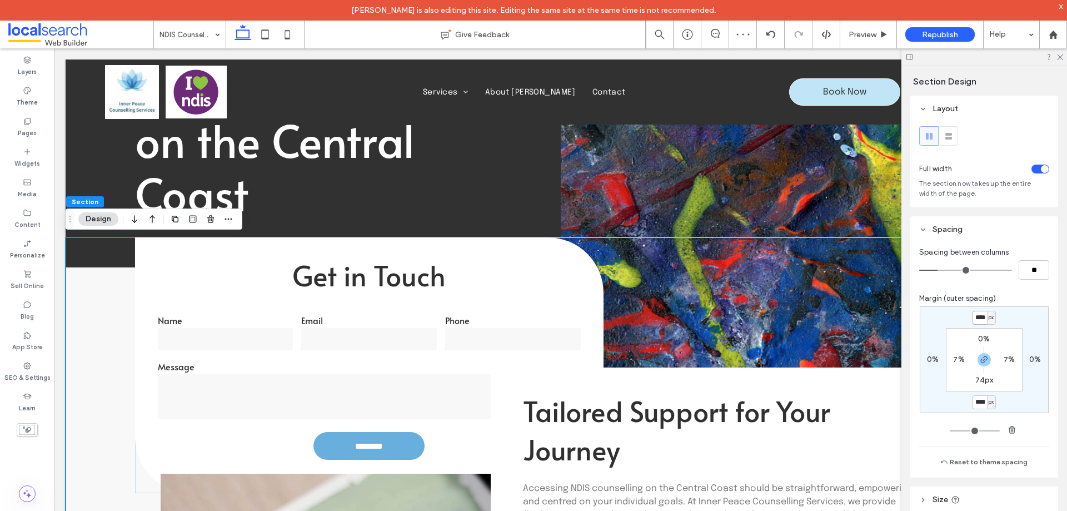
click at [978, 317] on input "****" at bounding box center [979, 318] width 14 height 14
type input "****"
type input "*"
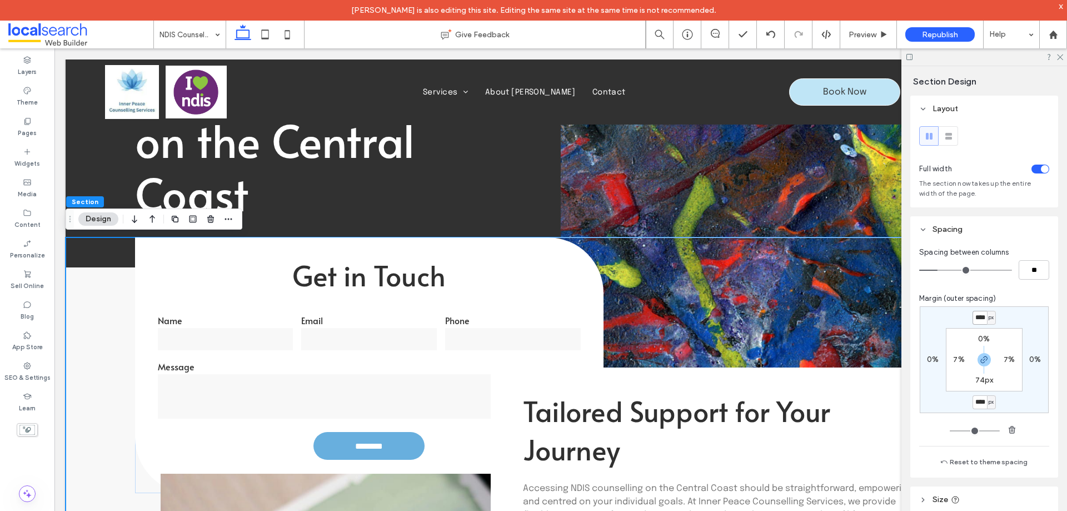
type input "****"
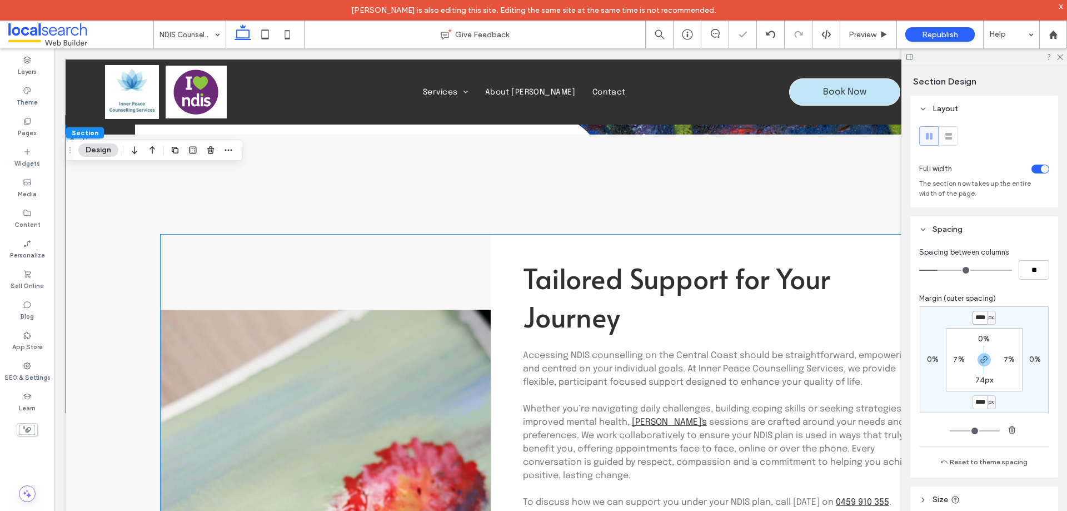
scroll to position [222, 0]
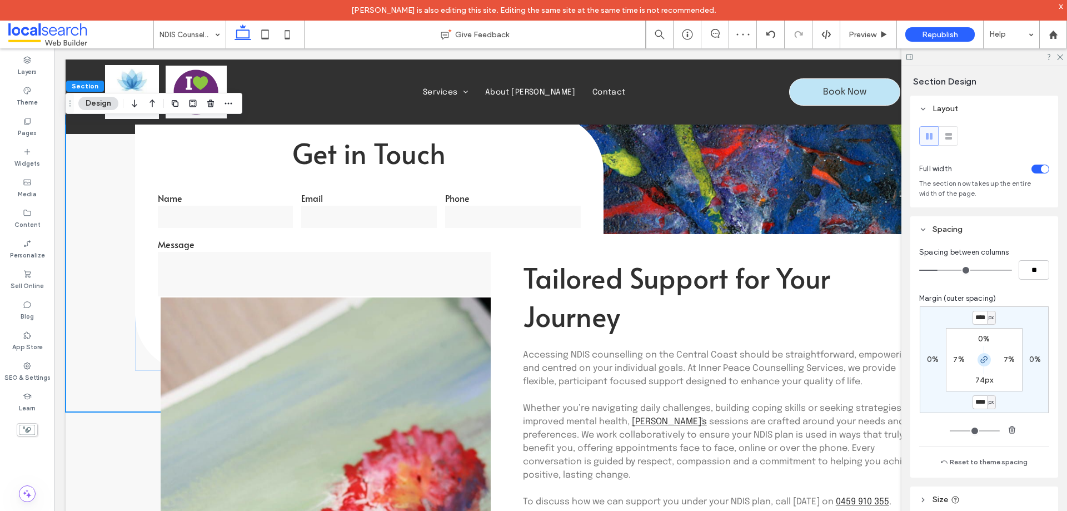
click at [983, 357] on icon "button" at bounding box center [984, 359] width 9 height 9
click at [978, 403] on label "-500px" at bounding box center [984, 401] width 27 height 9
type input "*"
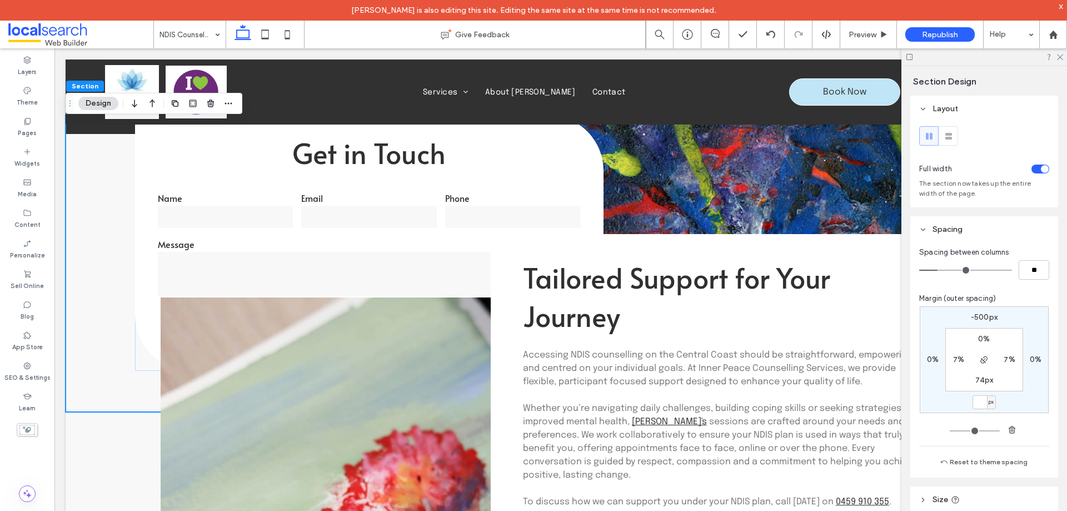
type input "*"
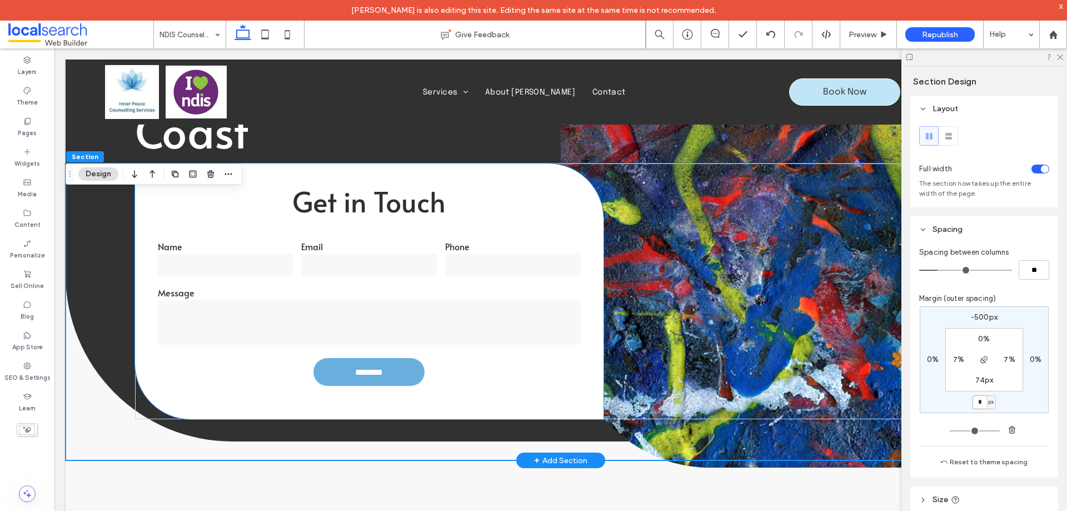
scroll to position [111, 0]
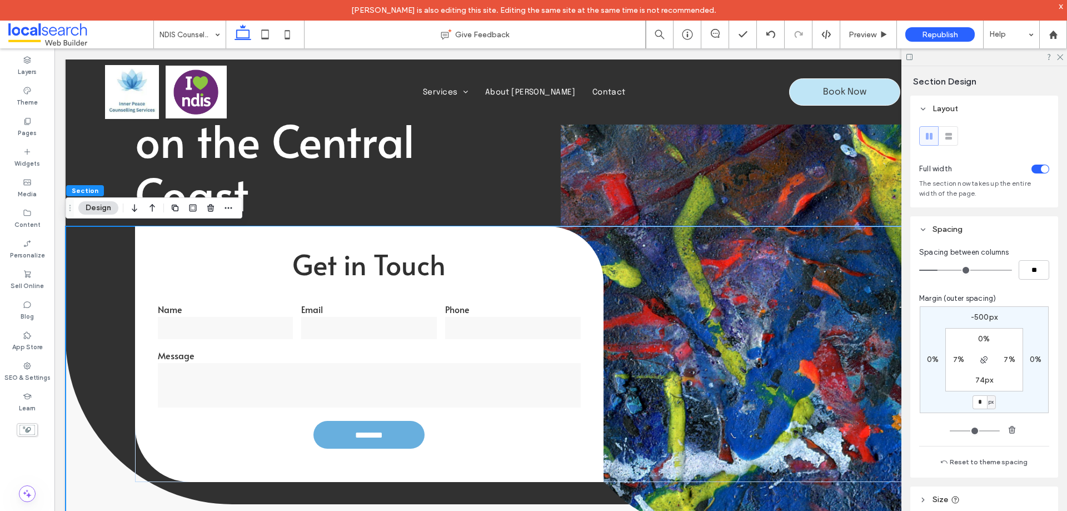
click at [978, 314] on label "-500px" at bounding box center [984, 316] width 27 height 9
type input "*"
click at [977, 321] on input "****" at bounding box center [979, 318] width 14 height 14
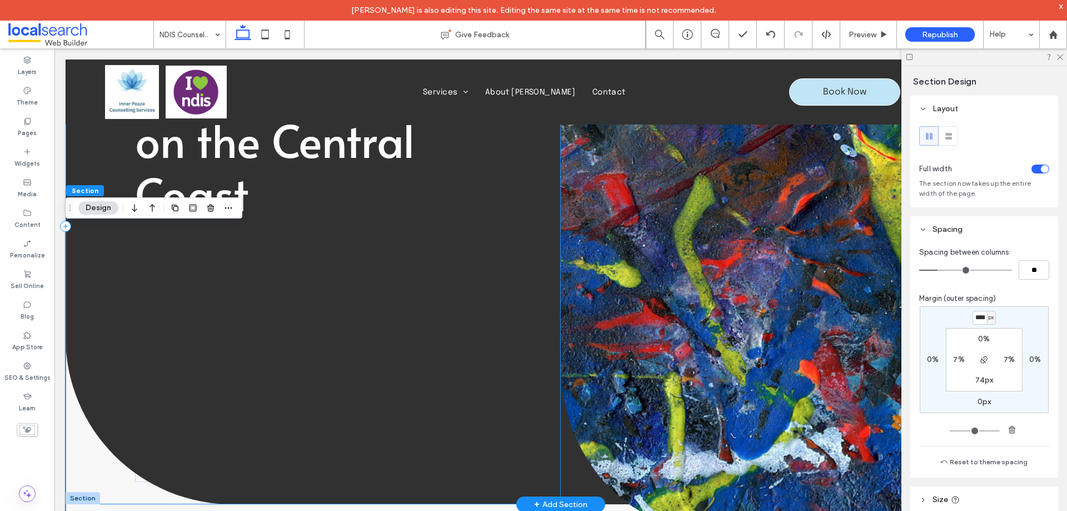
click at [106, 143] on div "NDIS Counselling on the Central Coast" at bounding box center [313, 226] width 495 height 556
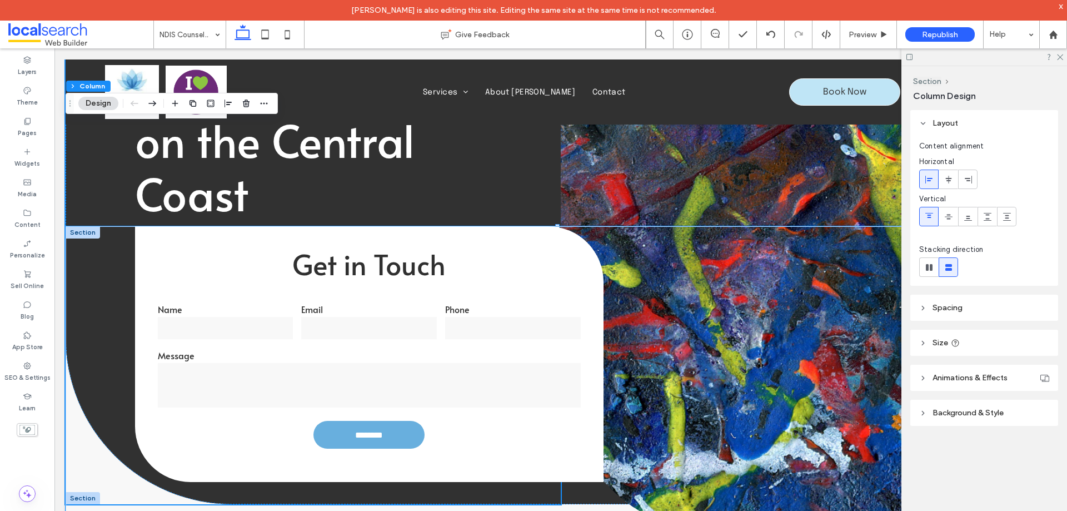
click at [86, 232] on div at bounding box center [83, 232] width 34 height 12
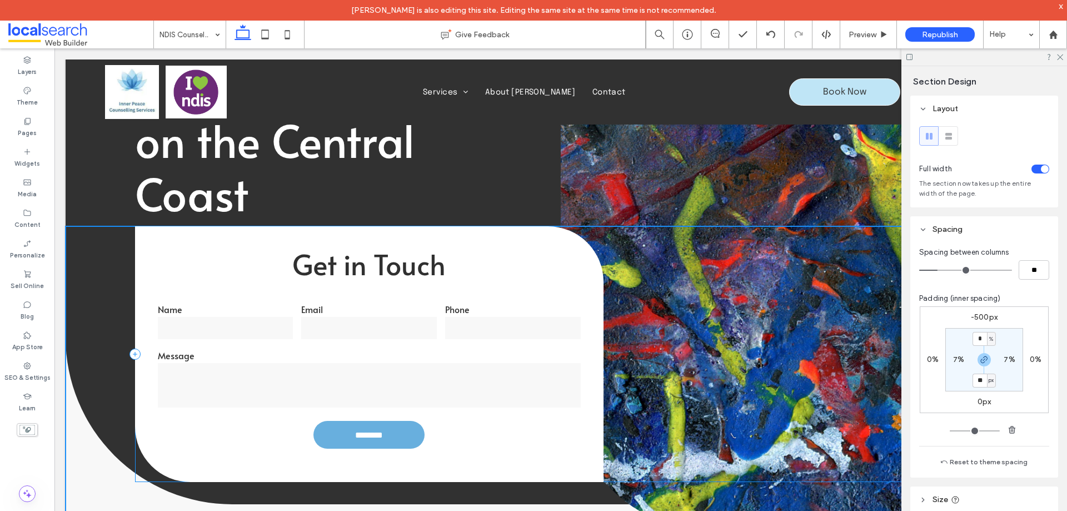
click at [982, 321] on label "-500px" at bounding box center [984, 316] width 27 height 9
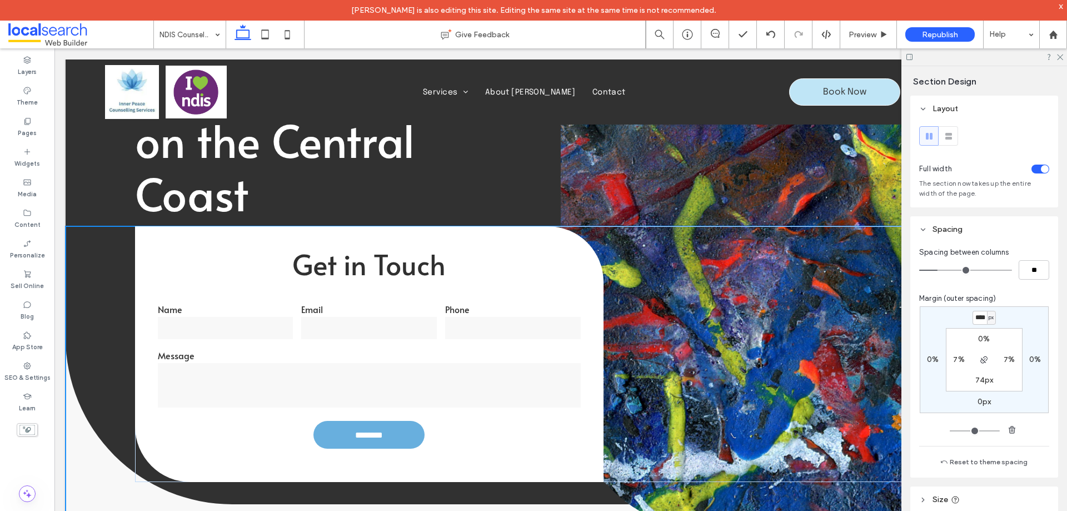
type input "*"
type input "****"
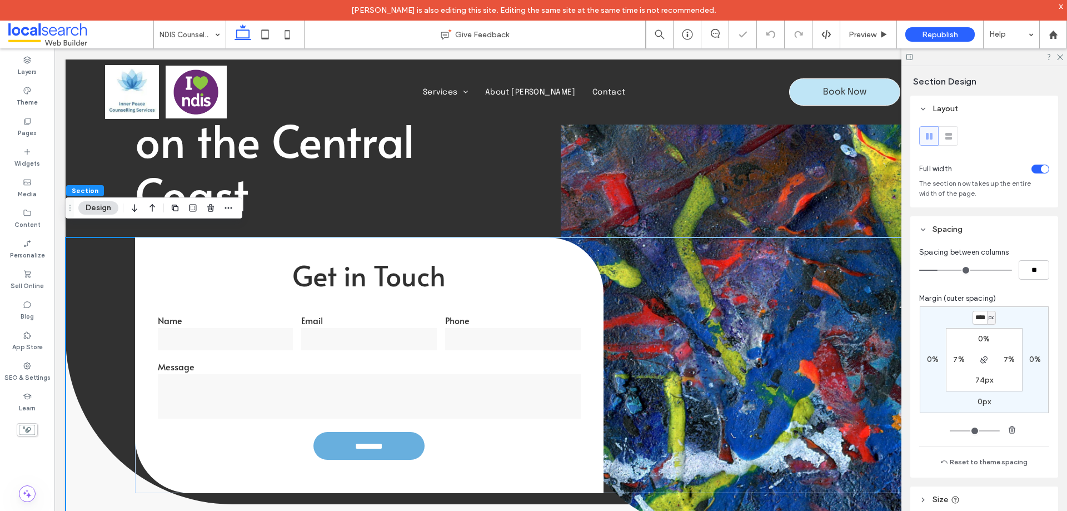
type input "*"
click at [980, 319] on input "****" at bounding box center [979, 318] width 14 height 14
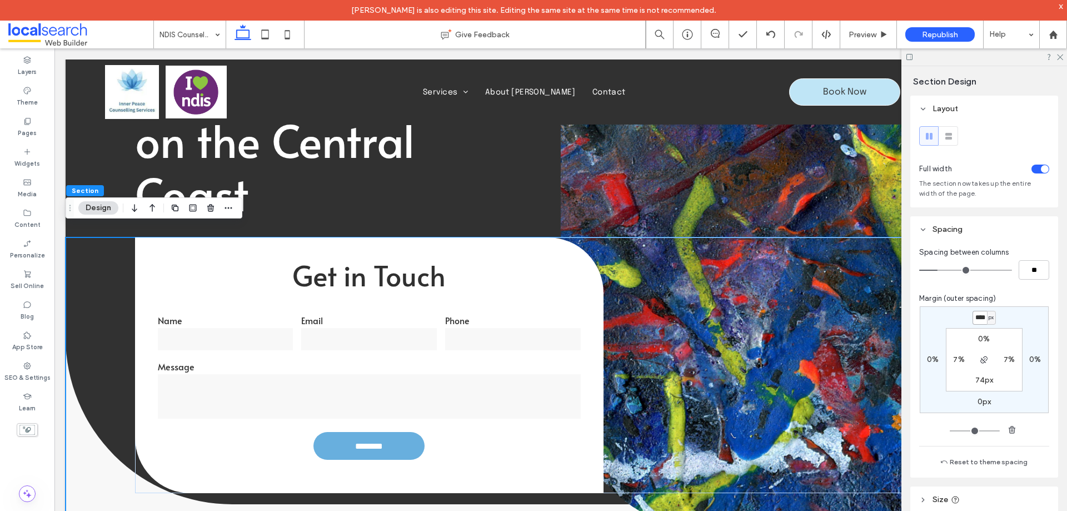
type input "****"
type input "*"
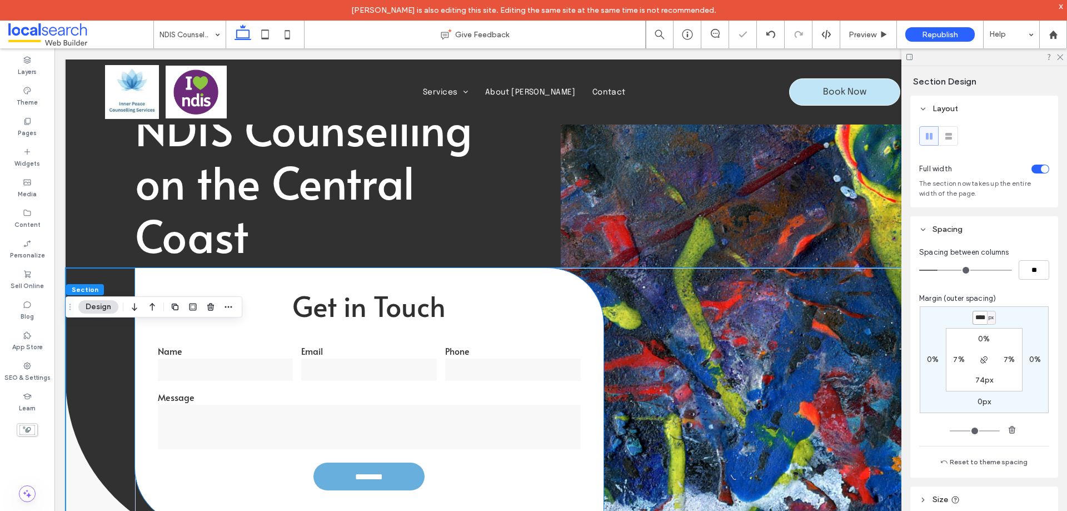
scroll to position [0, 0]
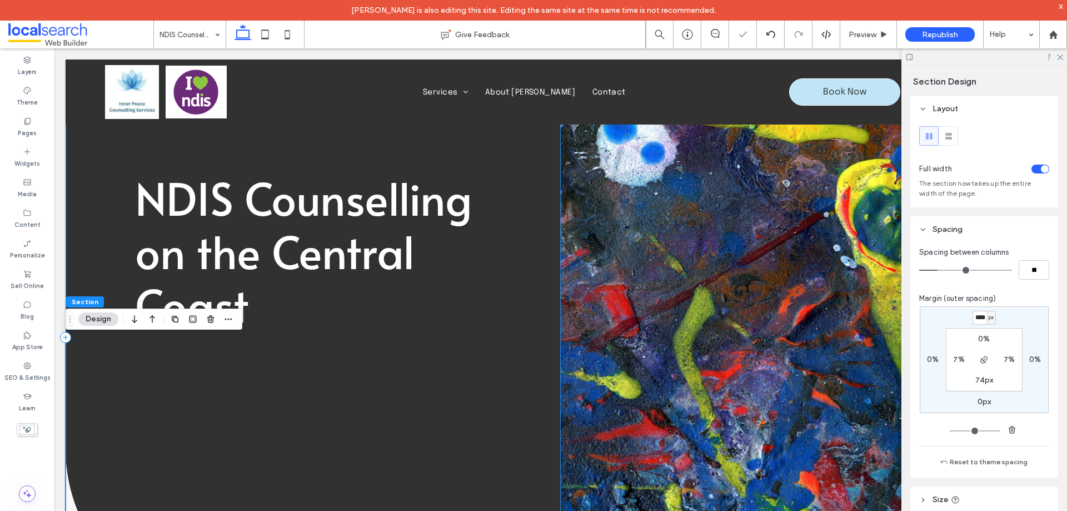
click at [84, 201] on div "NDIS Counselling on the Central Coast" at bounding box center [313, 337] width 495 height 556
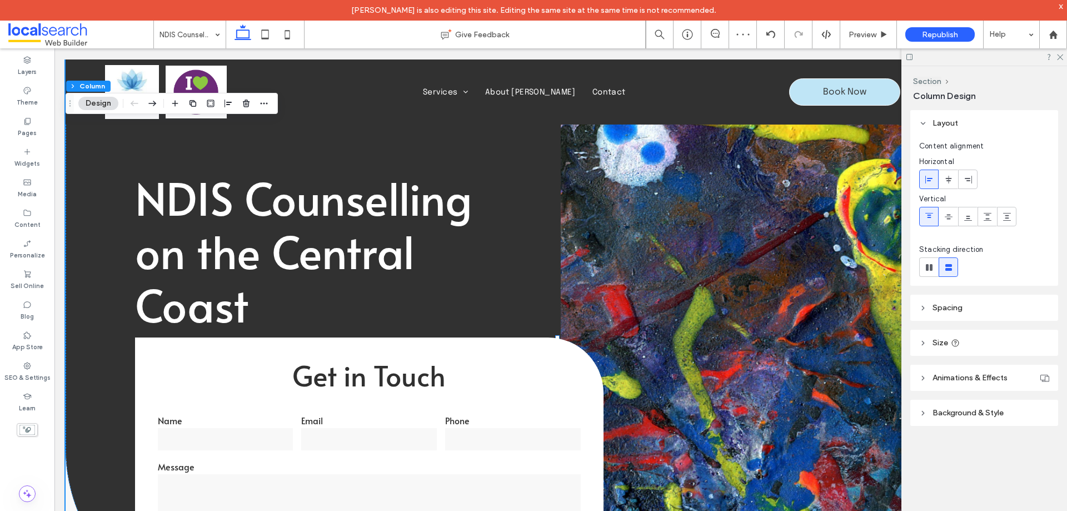
click at [1007, 309] on header "Spacing" at bounding box center [984, 307] width 148 height 26
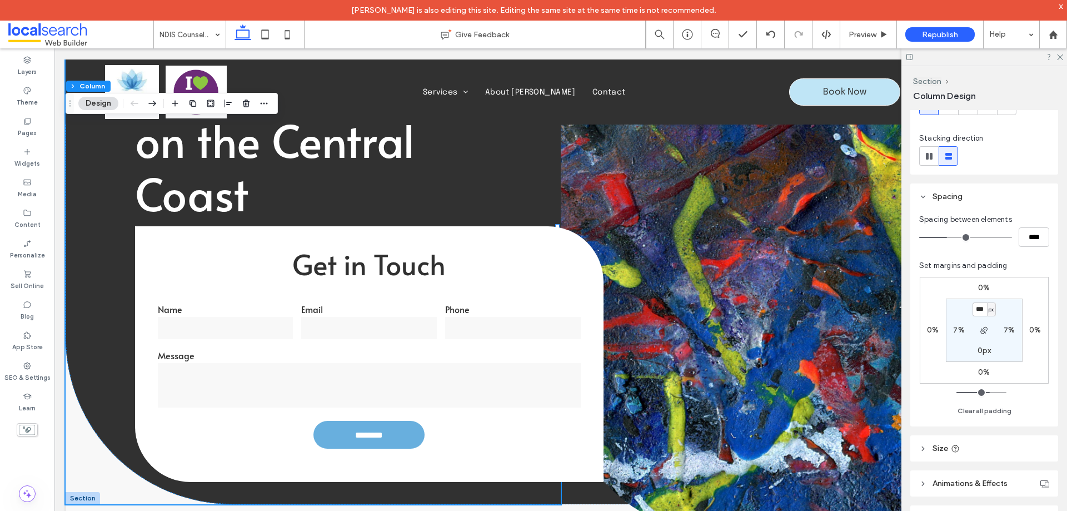
scroll to position [160, 0]
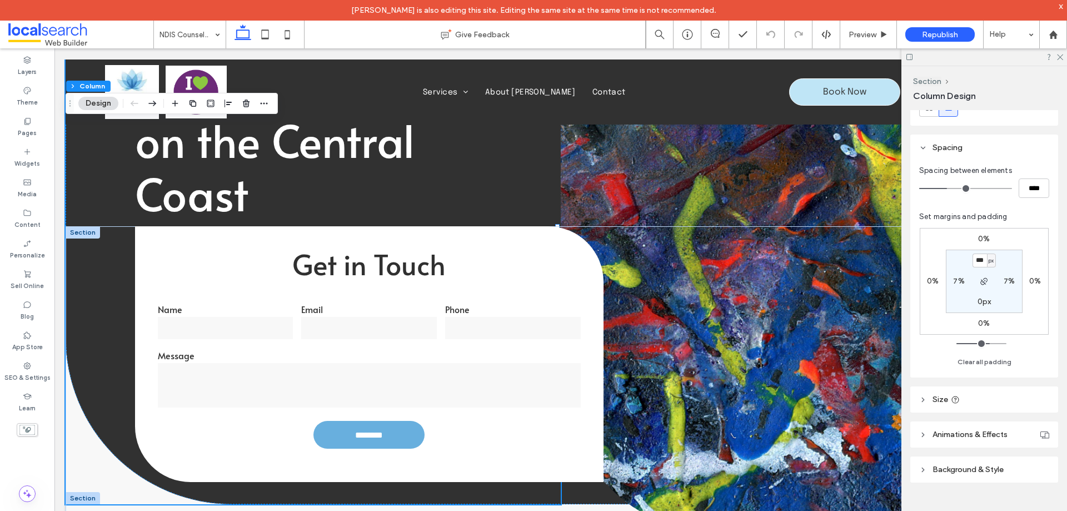
click at [79, 230] on div at bounding box center [83, 232] width 34 height 12
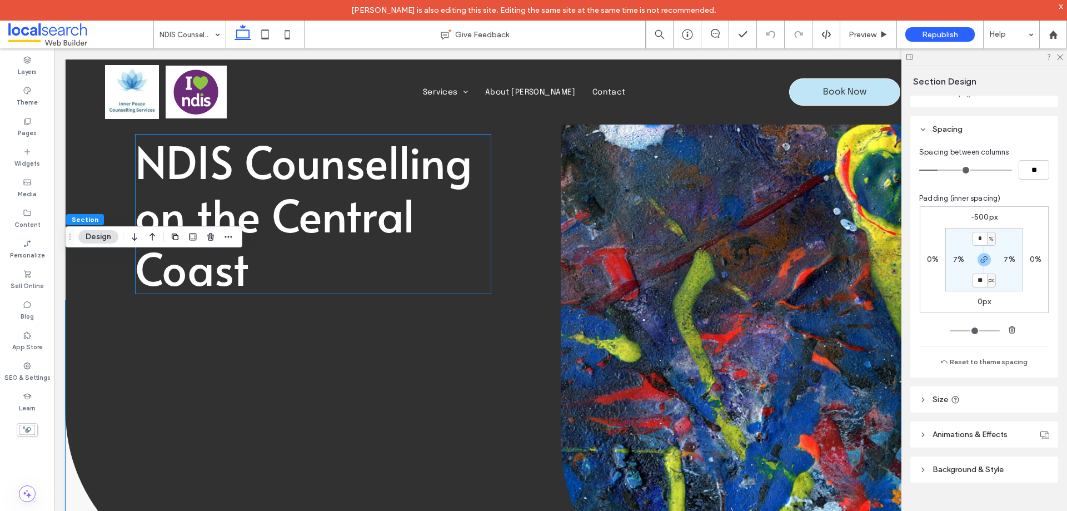
scroll to position [0, 0]
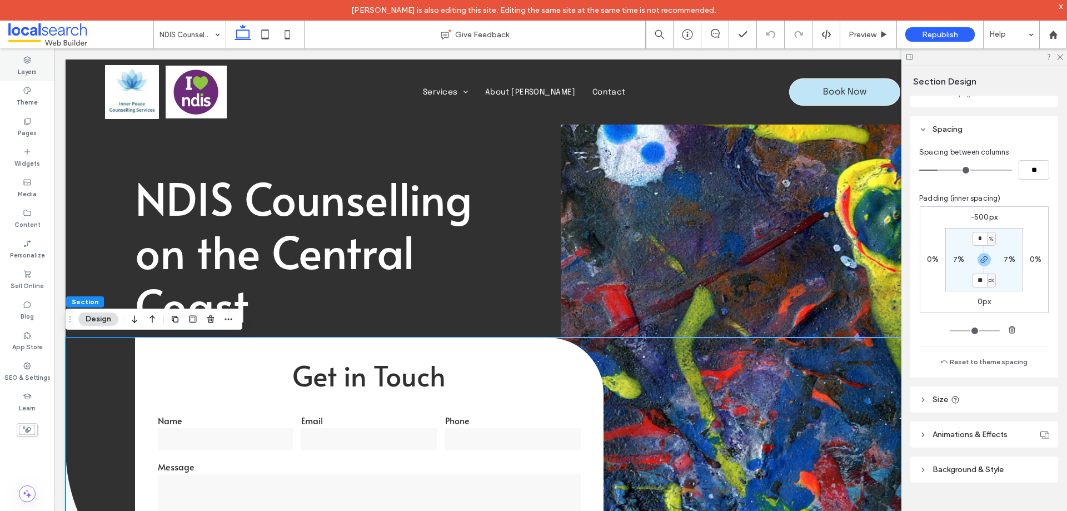
click at [26, 71] on label "Layers" at bounding box center [27, 70] width 19 height 12
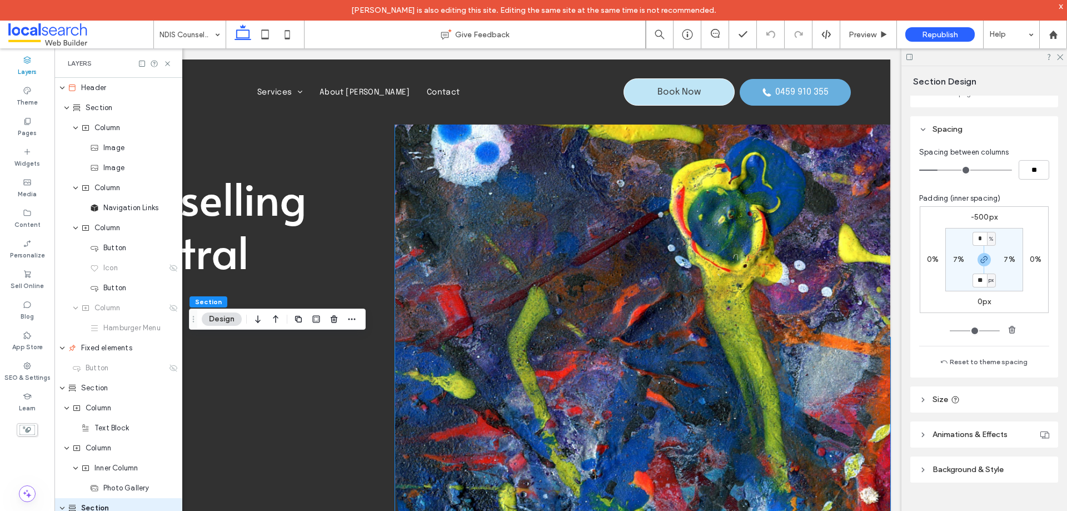
scroll to position [203, 0]
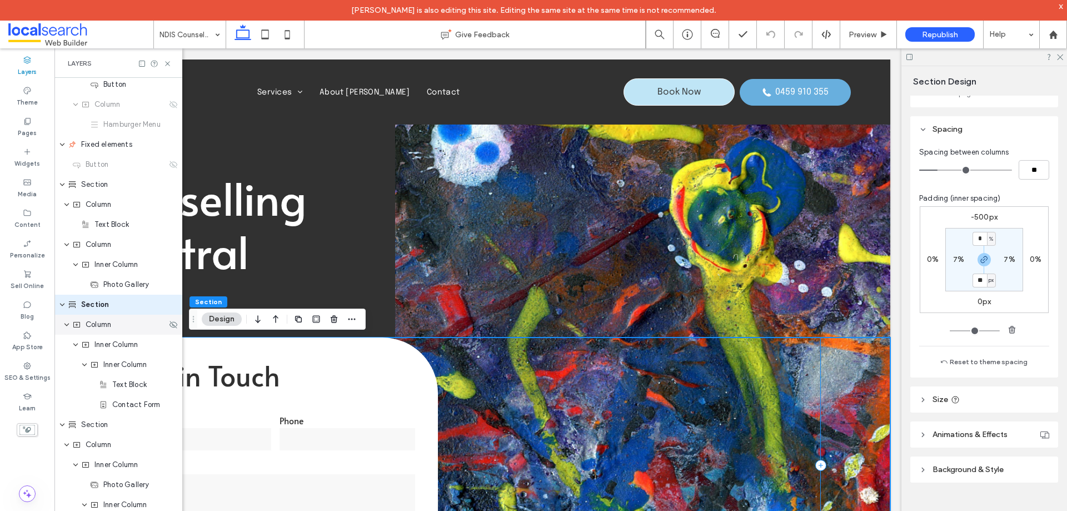
click at [117, 327] on div "Column" at bounding box center [119, 324] width 94 height 11
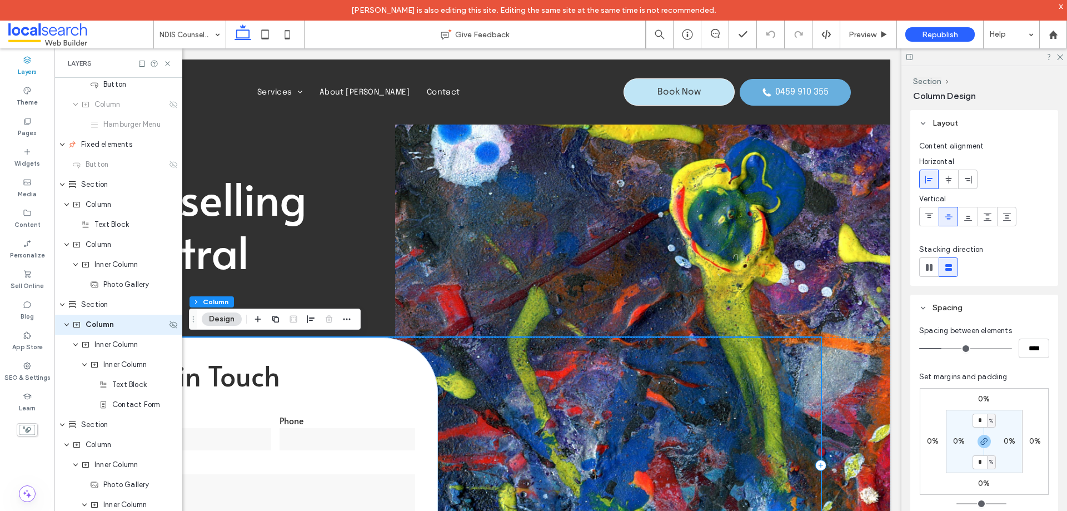
scroll to position [223, 0]
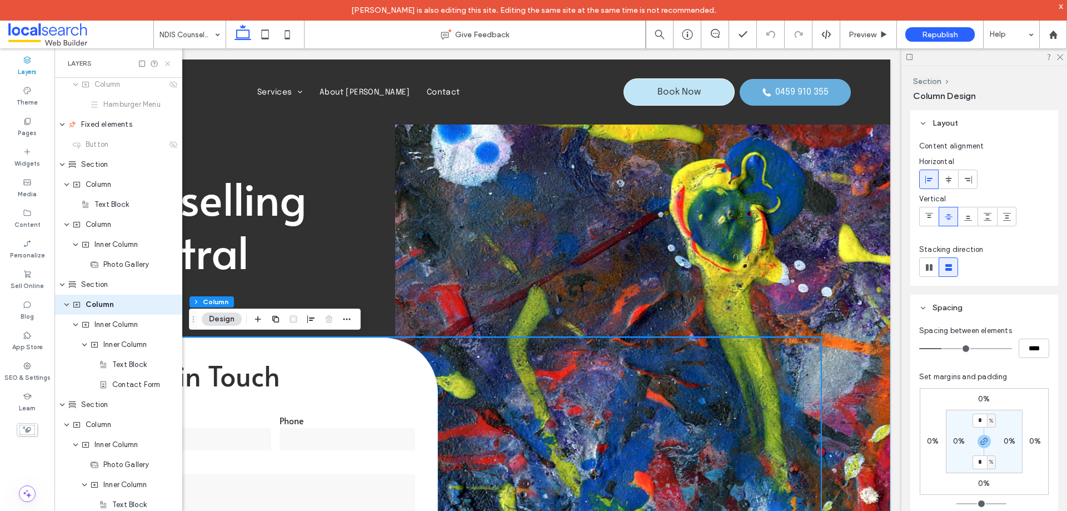
click at [164, 62] on icon at bounding box center [167, 63] width 8 height 8
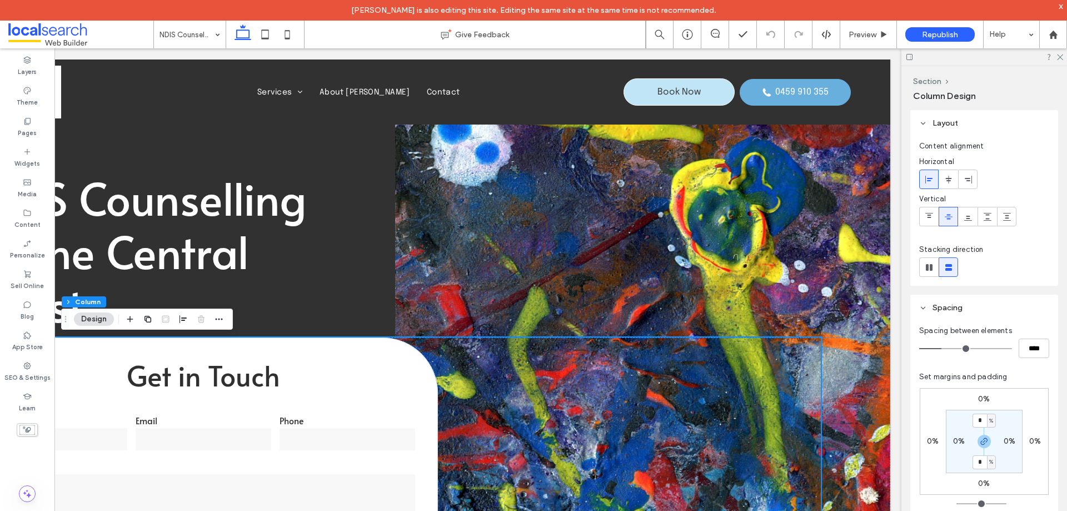
scroll to position [0, 166]
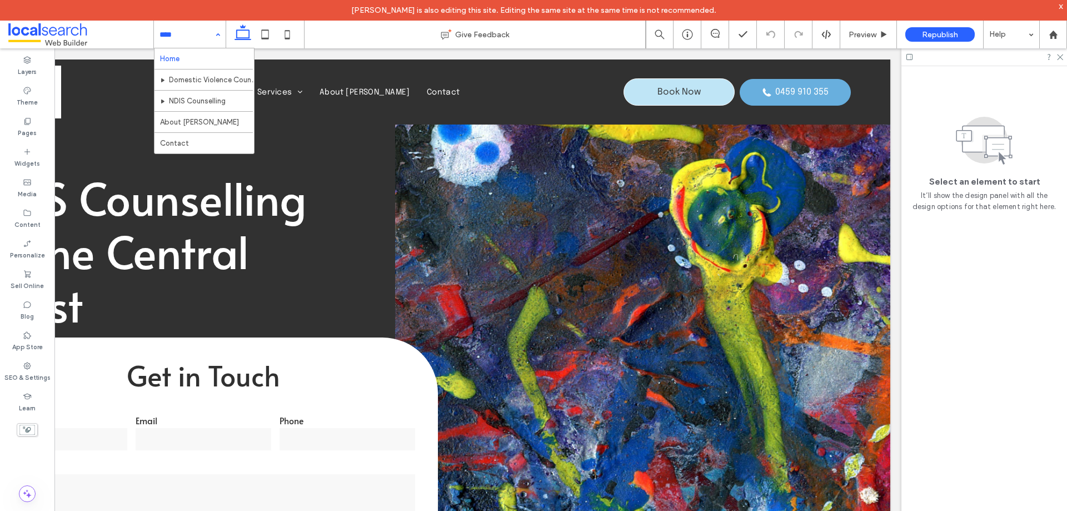
click at [213, 37] on div "Home Domestic Violence Counselling & Support NDIS Counselling About Sharon Cont…" at bounding box center [190, 35] width 72 height 28
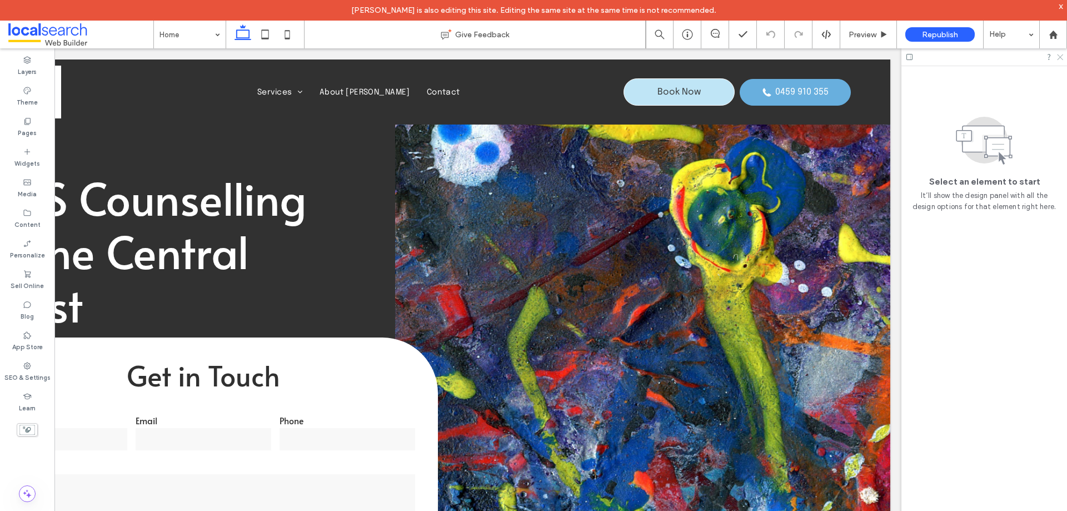
click at [1059, 56] on use at bounding box center [1060, 57] width 6 height 6
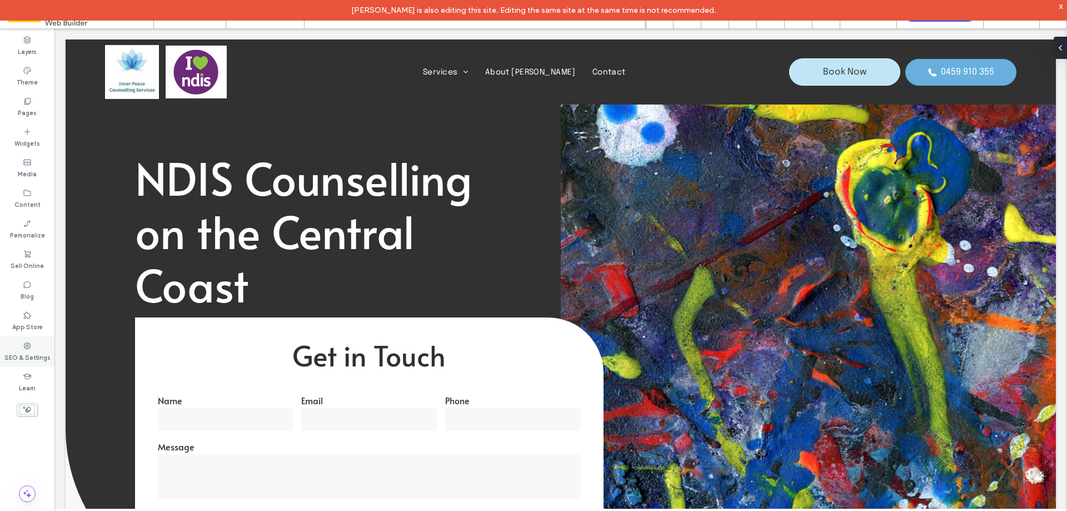
click at [31, 346] on icon at bounding box center [27, 345] width 9 height 9
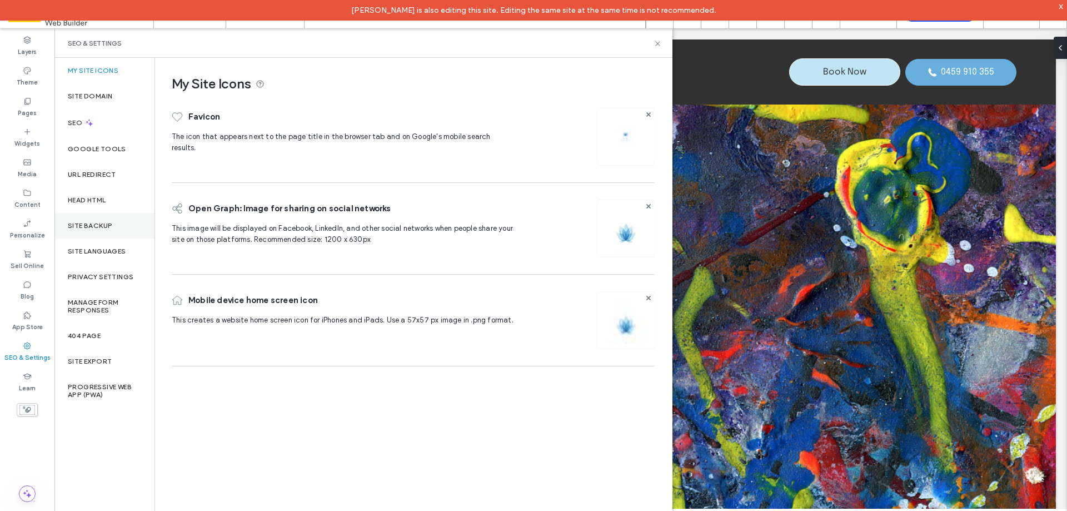
click at [99, 223] on label "Site Backup" at bounding box center [90, 226] width 44 height 8
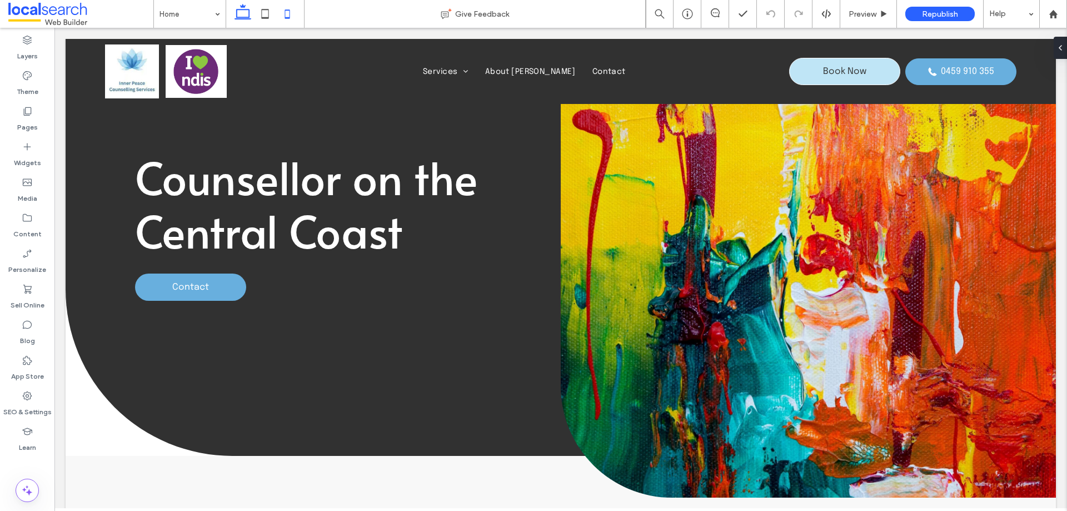
scroll to position [222, 0]
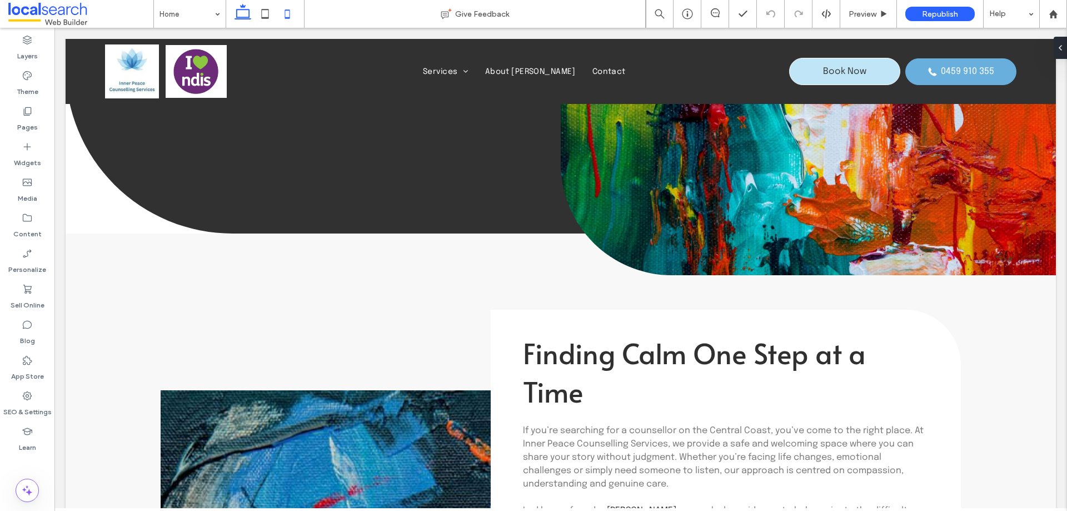
click at [291, 15] on icon at bounding box center [287, 14] width 22 height 22
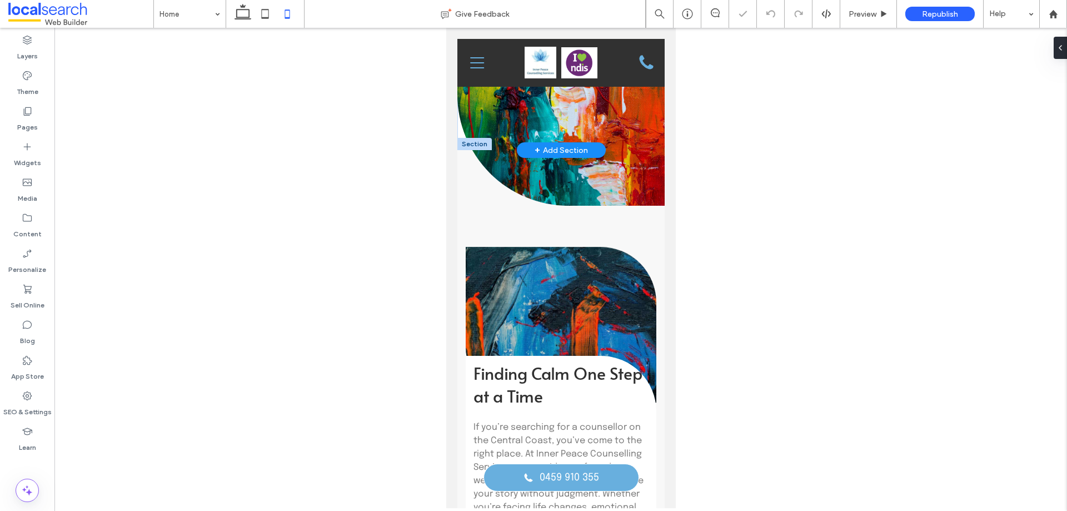
scroll to position [445, 0]
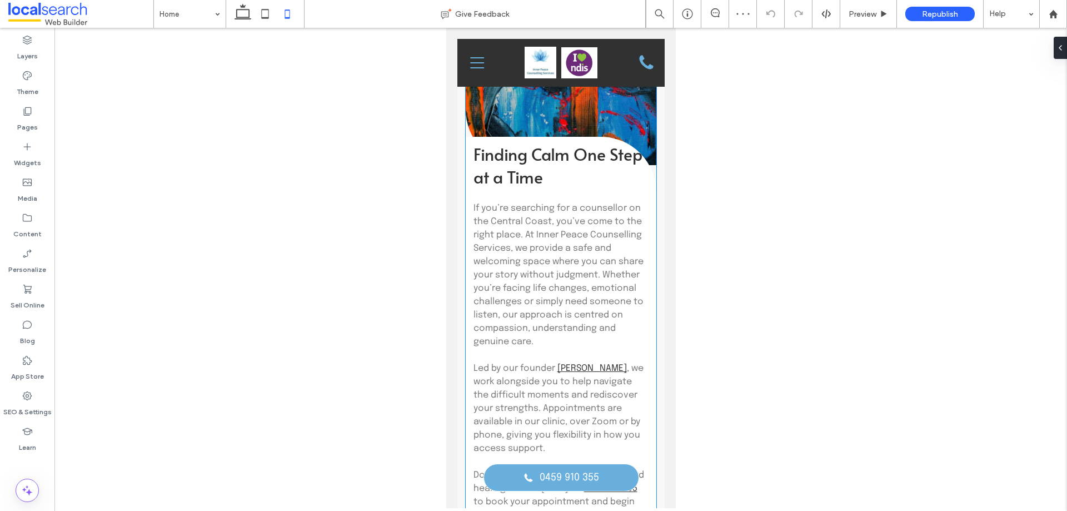
click at [589, 188] on span "Finding Calm One Step at a Time" at bounding box center [557, 165] width 169 height 46
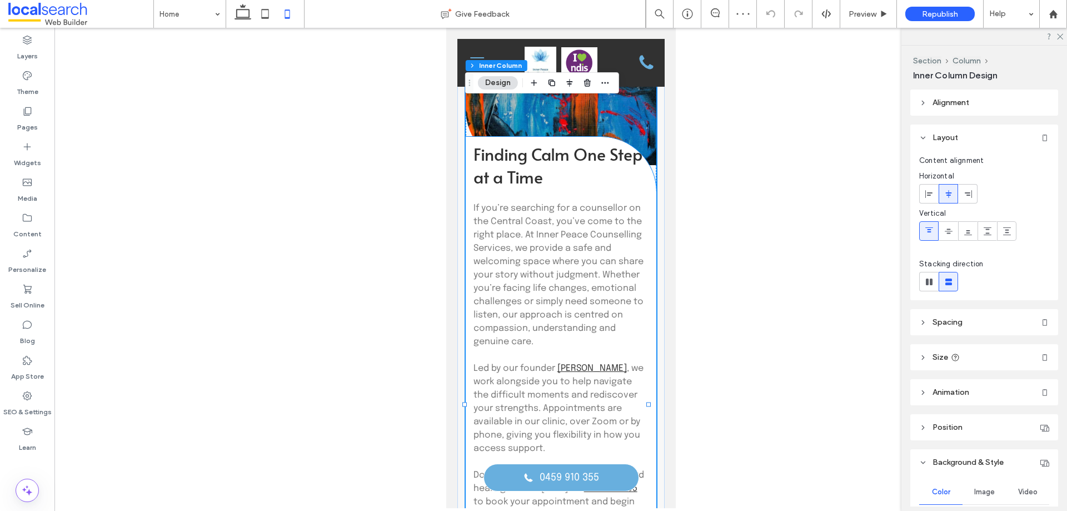
click at [593, 188] on h2 "Finding Calm One Step at a Time" at bounding box center [561, 165] width 176 height 46
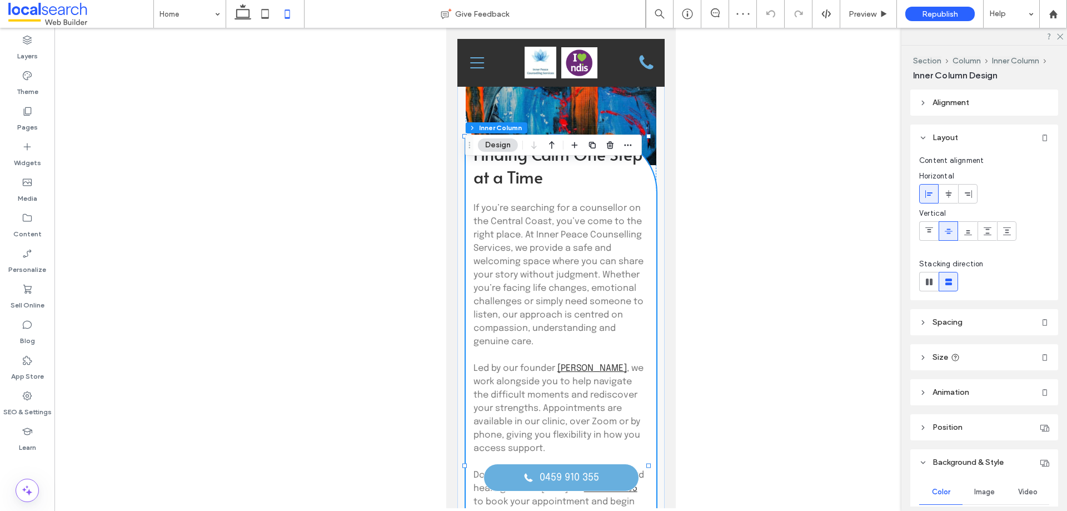
click at [597, 188] on h2 "Finding Calm One Step at a Time" at bounding box center [561, 165] width 176 height 46
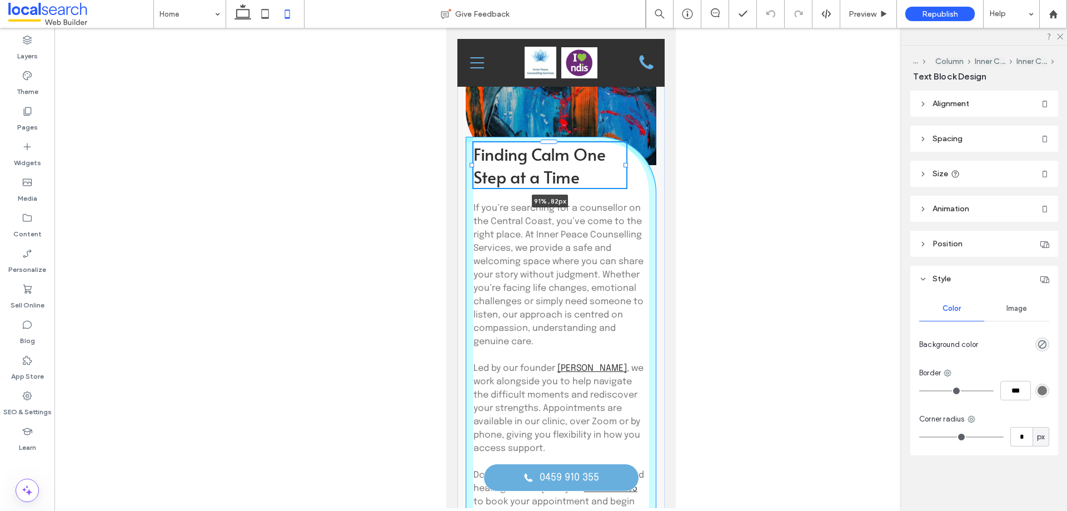
drag, startPoint x: 640, startPoint y: 190, endPoint x: 625, endPoint y: 190, distance: 15.6
click at [625, 167] on div at bounding box center [625, 165] width 4 height 4
type input "**"
type input "****"
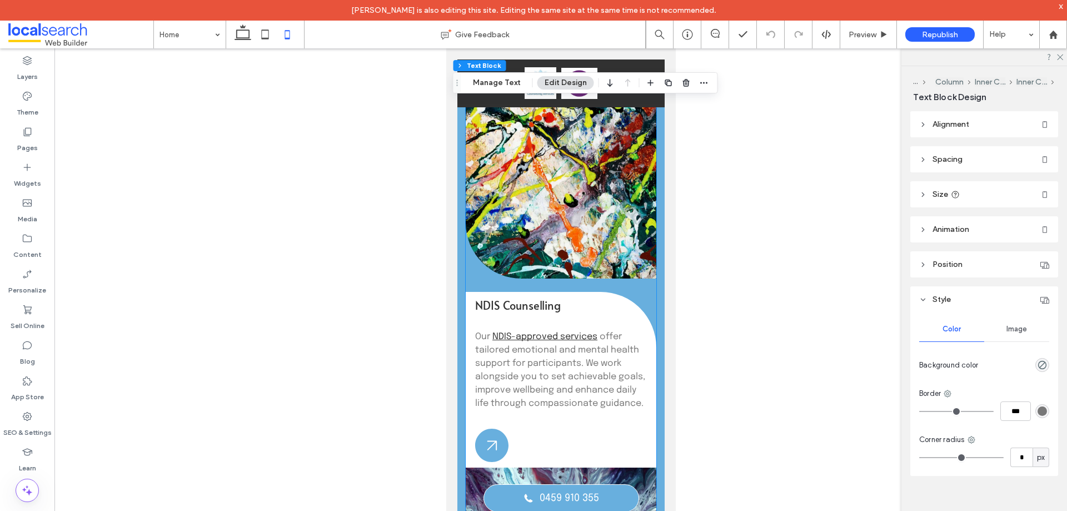
scroll to position [1611, 0]
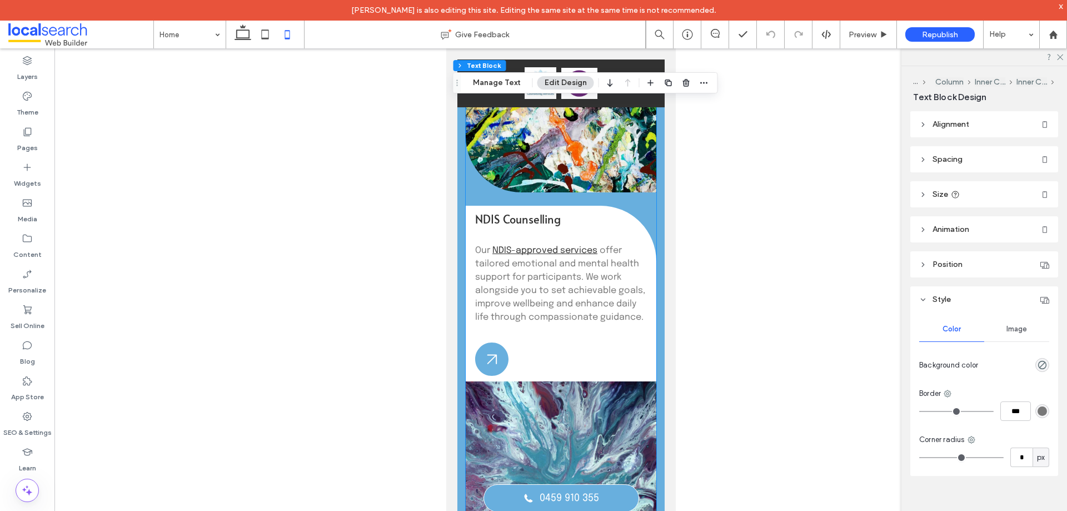
click at [622, 369] on div "NDIS Counselling Our NDIS-approved services offer tailored emotional and mental…" at bounding box center [560, 294] width 191 height 176
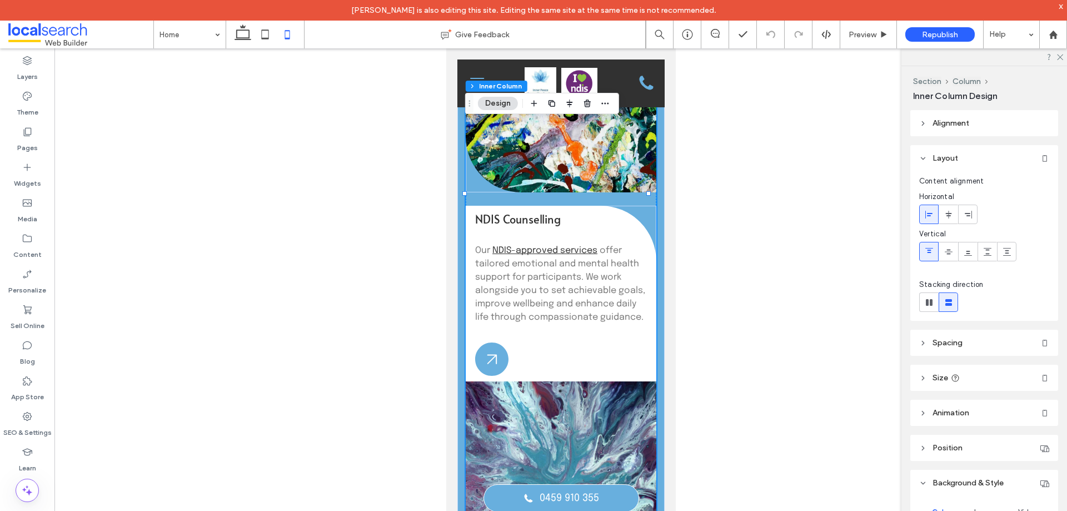
click at [622, 369] on div "NDIS Counselling Our NDIS-approved services offer tailored emotional and mental…" at bounding box center [560, 294] width 191 height 176
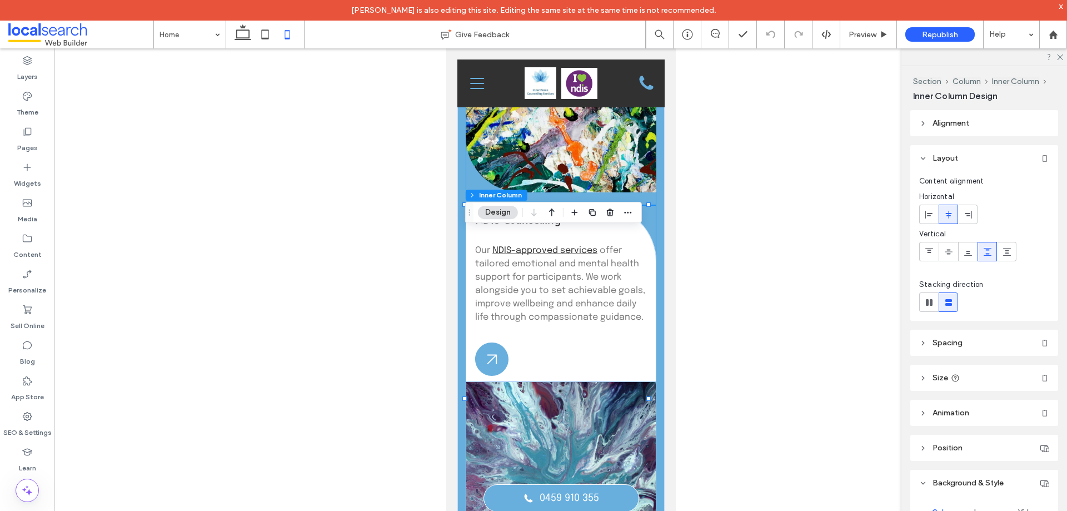
click at [622, 369] on div "NDIS Counselling Our NDIS-approved services offer tailored emotional and mental…" at bounding box center [560, 294] width 191 height 176
click at [975, 343] on header "Spacing" at bounding box center [984, 344] width 148 height 26
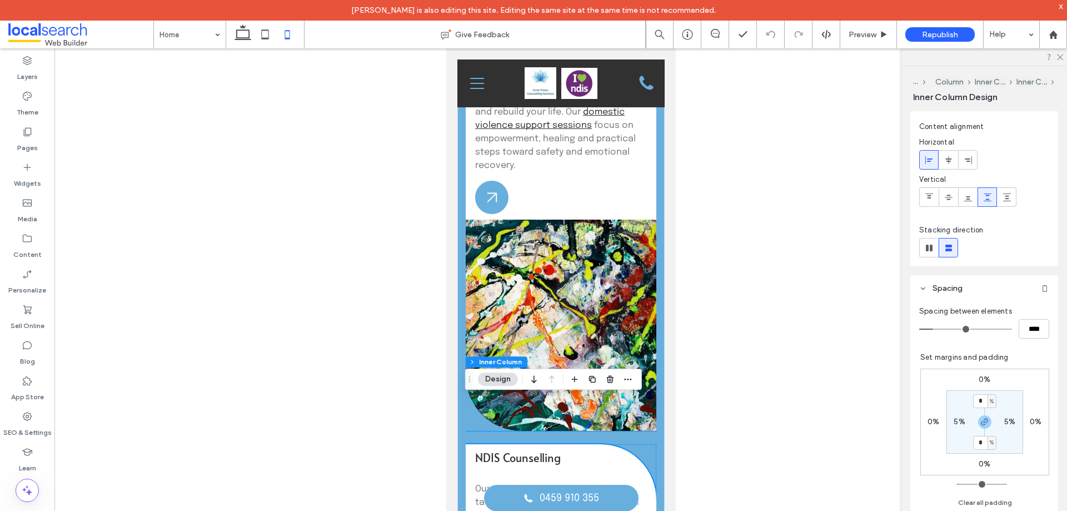
scroll to position [1278, 0]
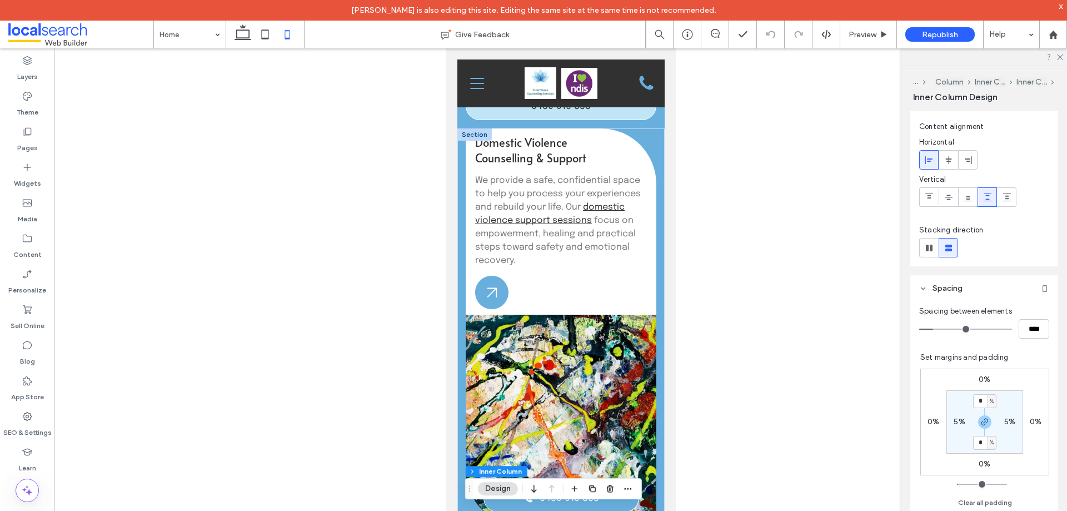
click at [609, 306] on div "Domestic Violence Counselling & Support We provide a safe, confidential space t…" at bounding box center [560, 221] width 191 height 186
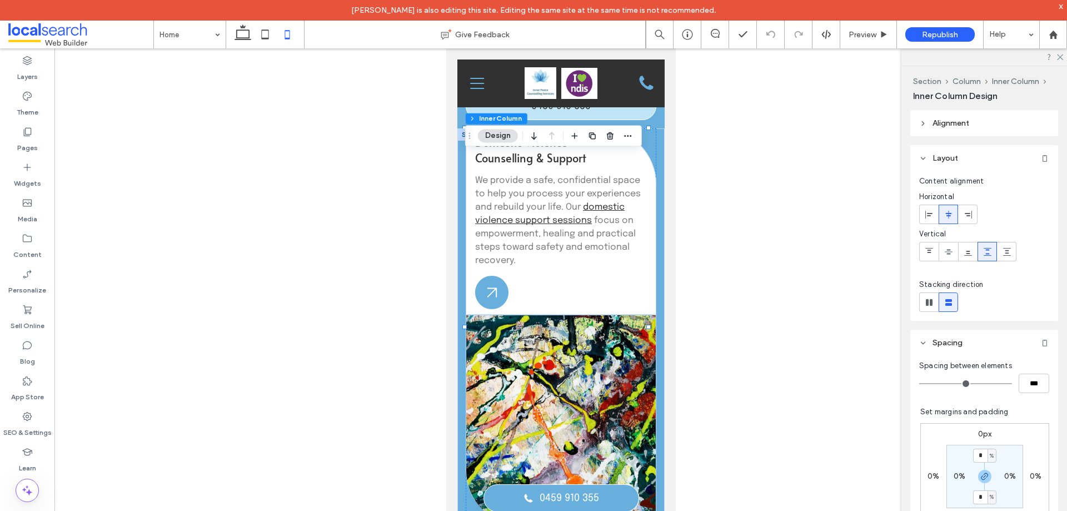
click at [609, 306] on div "Domestic Violence Counselling & Support We provide a safe, confidential space t…" at bounding box center [560, 221] width 191 height 186
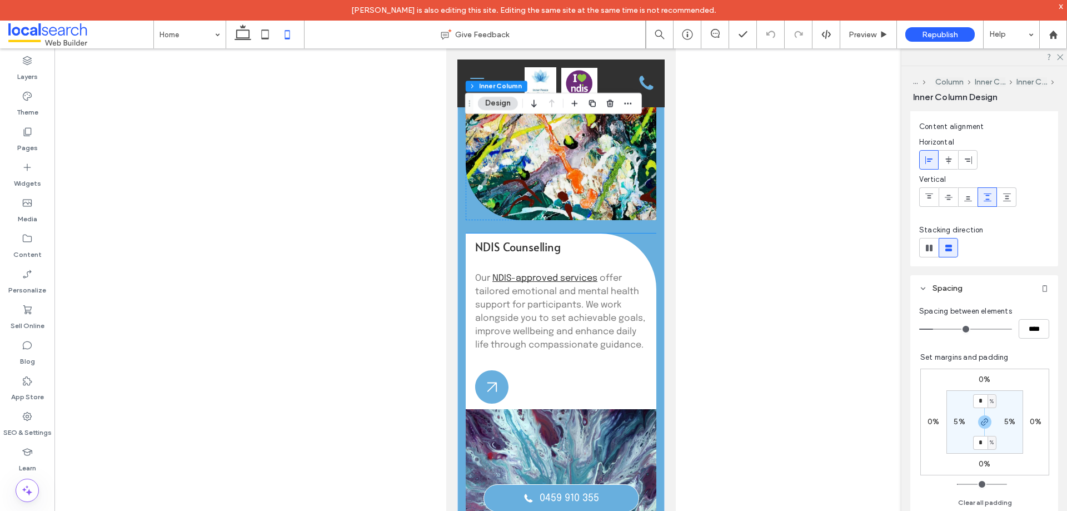
scroll to position [1611, 0]
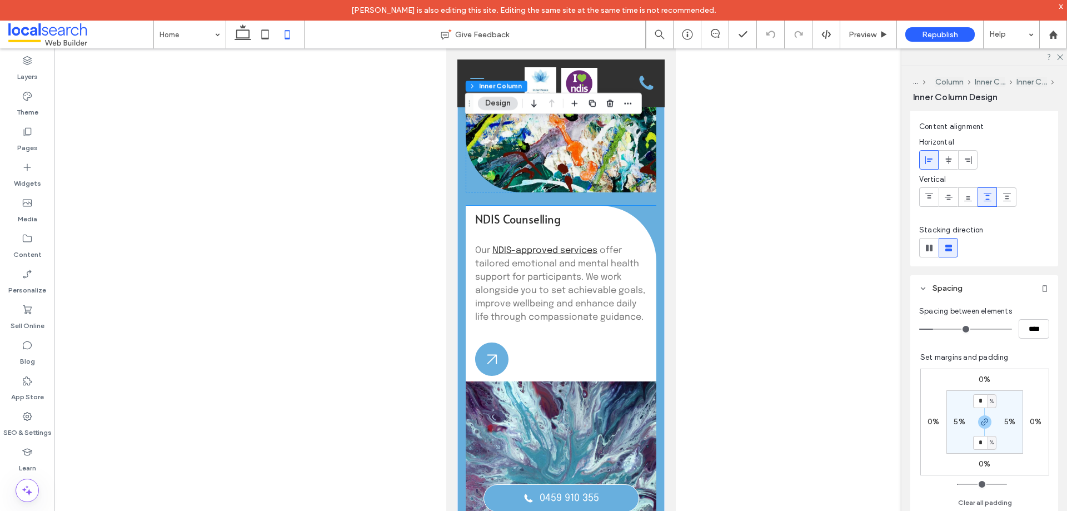
click at [603, 371] on div "NDIS Counselling Our NDIS-approved services offer tailored emotional and mental…" at bounding box center [560, 294] width 191 height 176
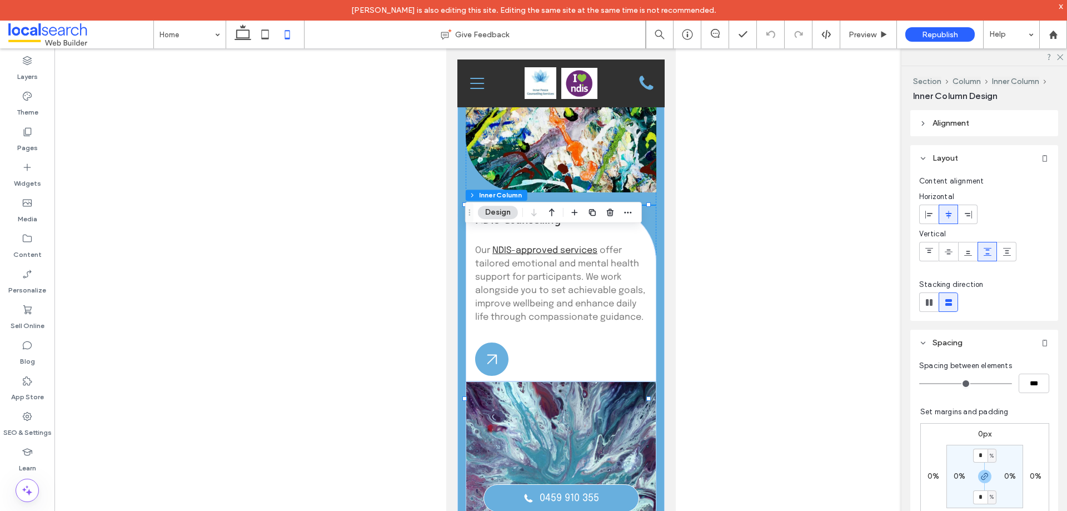
click at [603, 371] on div "NDIS Counselling Our NDIS-approved services offer tailored emotional and mental…" at bounding box center [560, 294] width 191 height 176
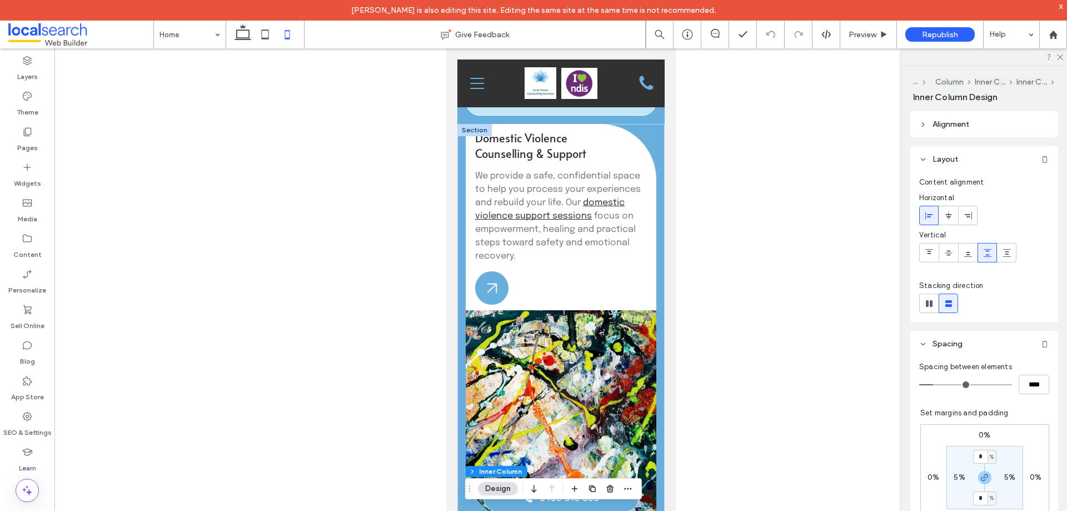
scroll to position [1278, 0]
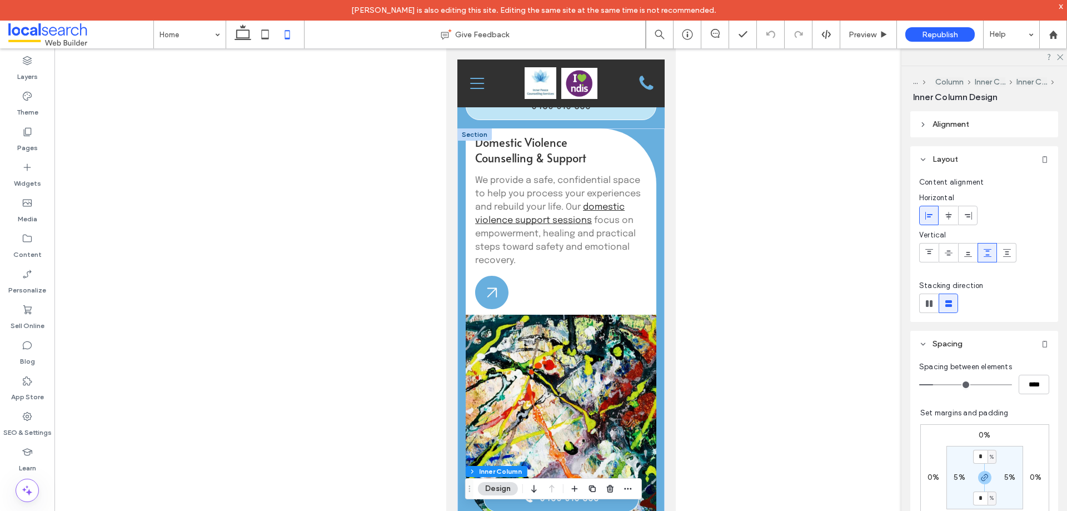
click at [619, 311] on div "Domestic Violence Counselling & Support We provide a safe, confidential space t…" at bounding box center [560, 221] width 191 height 186
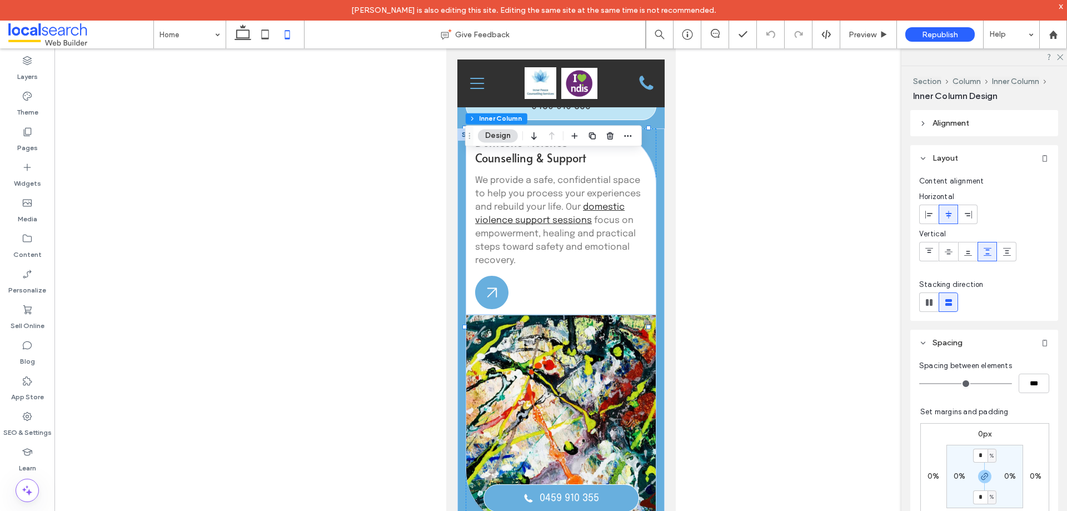
click at [619, 311] on div "Domestic Violence Counselling & Support We provide a safe, confidential space t…" at bounding box center [560, 221] width 191 height 186
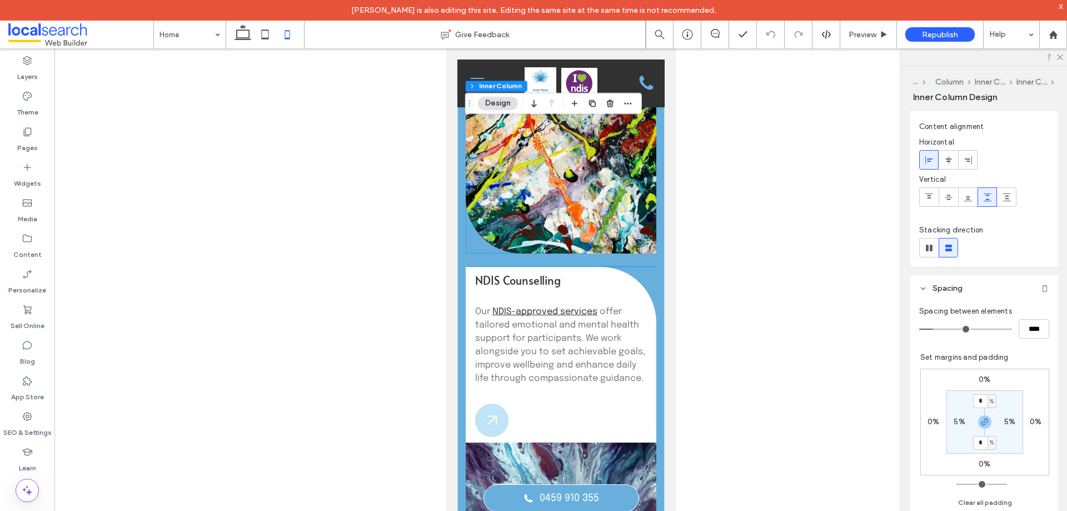
scroll to position [1556, 0]
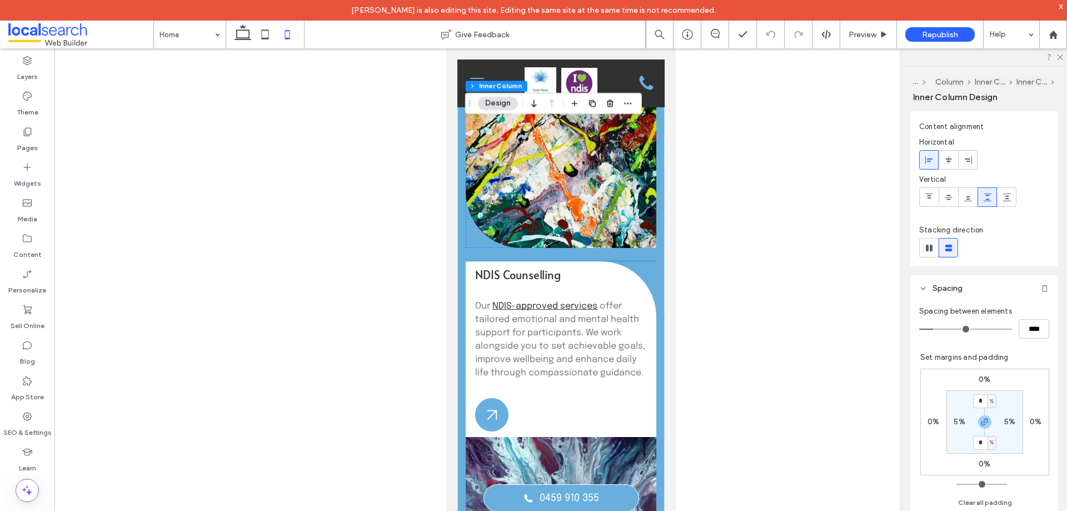
click at [578, 367] on span "offer tailored emotional and mental health support for participants. We work al…" at bounding box center [560, 339] width 170 height 76
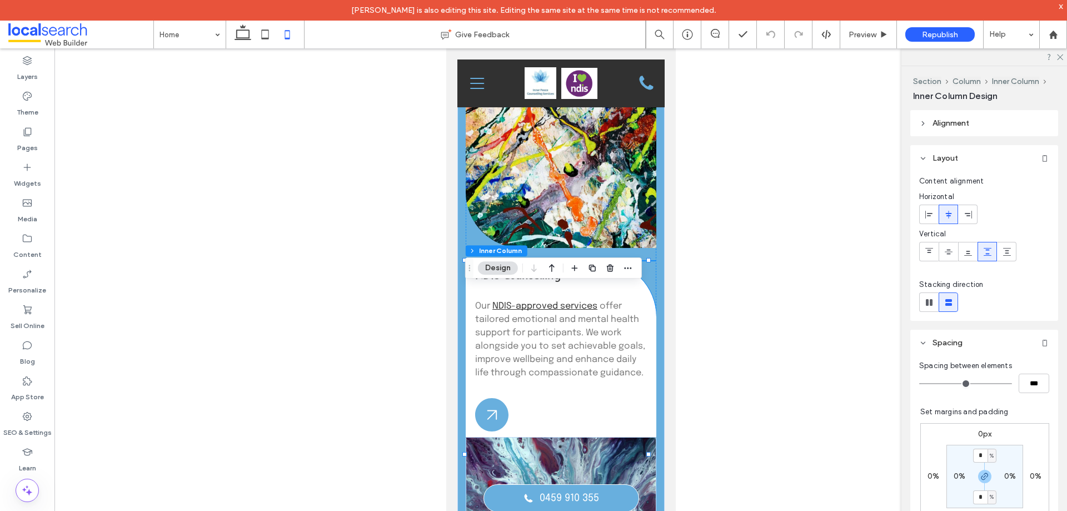
click at [585, 426] on div "NDIS Counselling Our NDIS-approved services offer tailored emotional and mental…" at bounding box center [560, 349] width 191 height 176
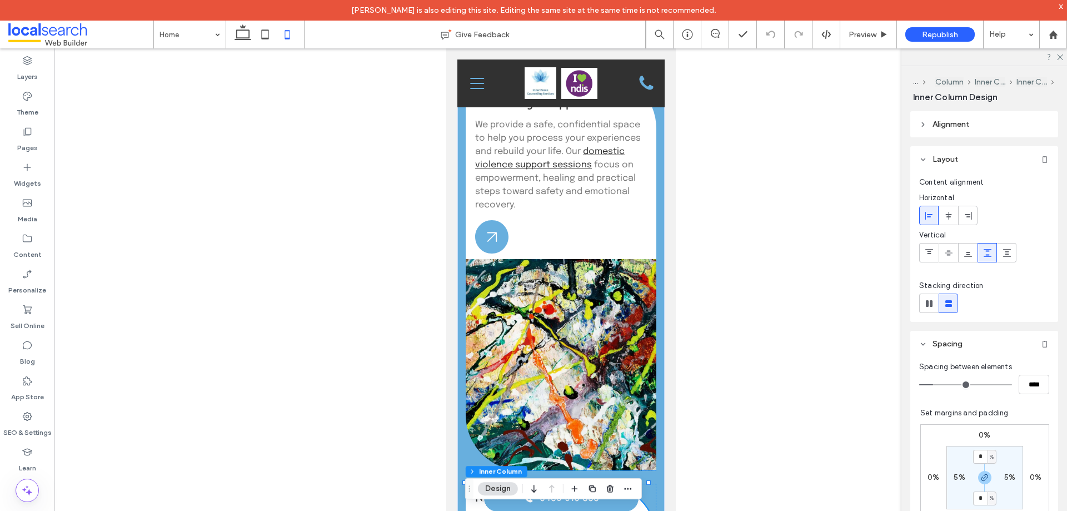
click at [592, 253] on div "Domestic Violence Counselling & Support We provide a safe, confidential space t…" at bounding box center [560, 166] width 191 height 186
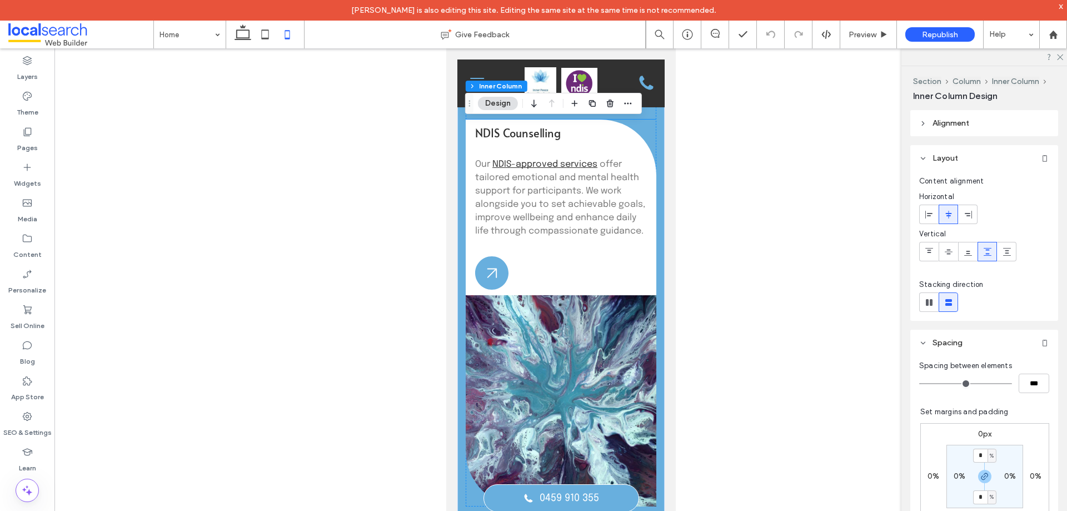
scroll to position [1722, 0]
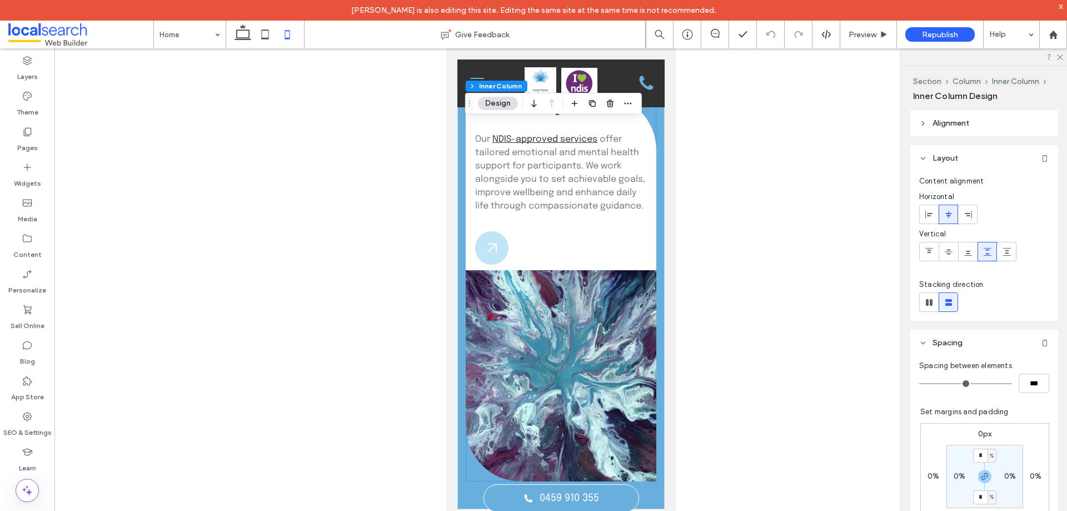
click at [499, 262] on icon at bounding box center [491, 247] width 33 height 33
click at [496, 264] on icon at bounding box center [491, 247] width 33 height 33
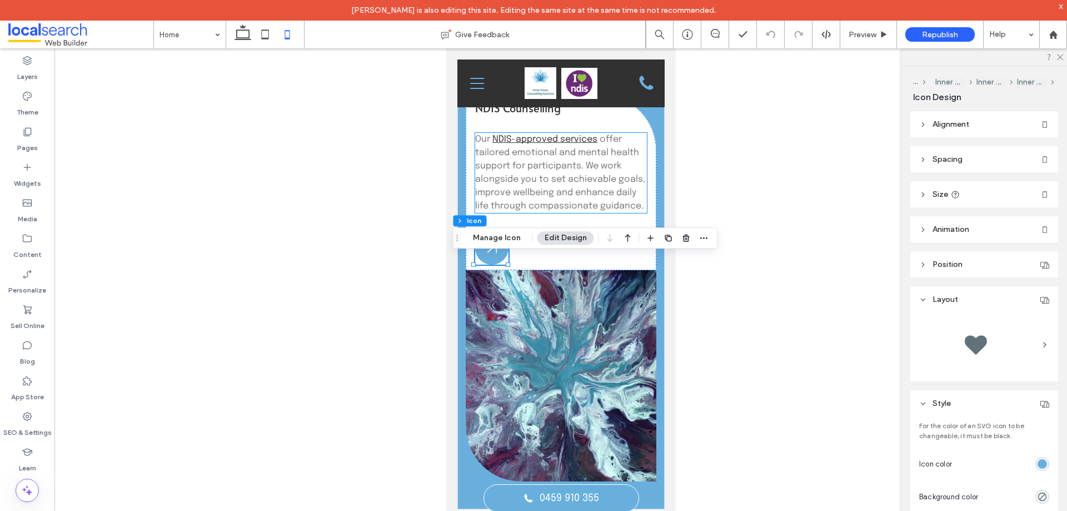
click at [610, 190] on p "Our NDIS-approved services offer tailored emotional and mental health support f…" at bounding box center [561, 173] width 172 height 80
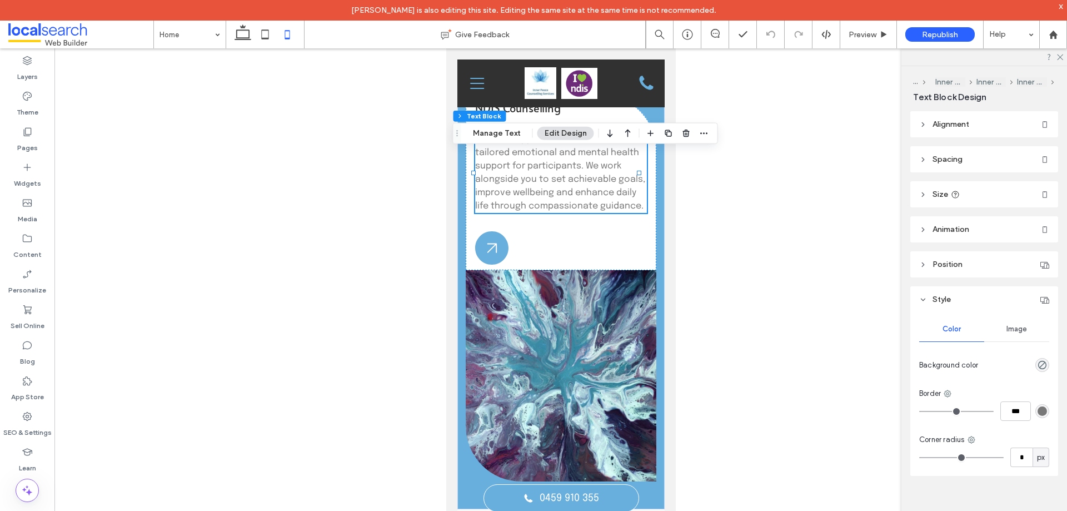
click at [972, 157] on header "Spacing" at bounding box center [984, 159] width 148 height 26
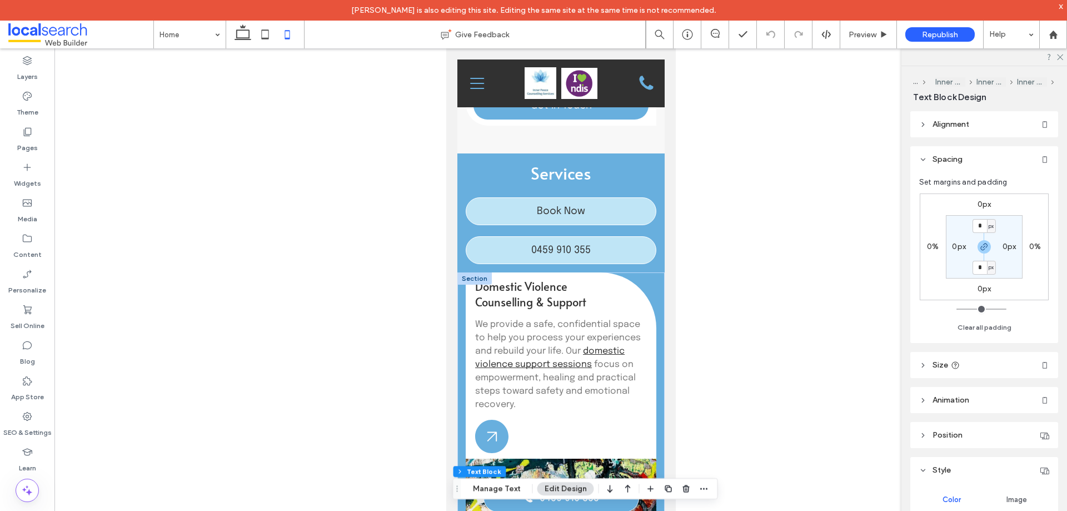
scroll to position [1111, 0]
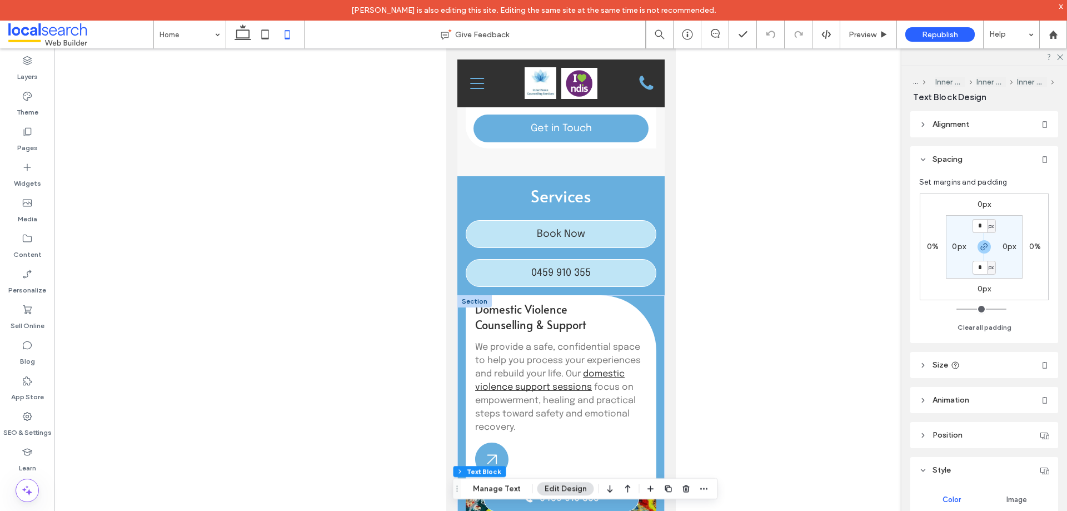
click at [562, 378] on span "We provide a safe, confidential space to help you process your experiences and …" at bounding box center [558, 360] width 166 height 36
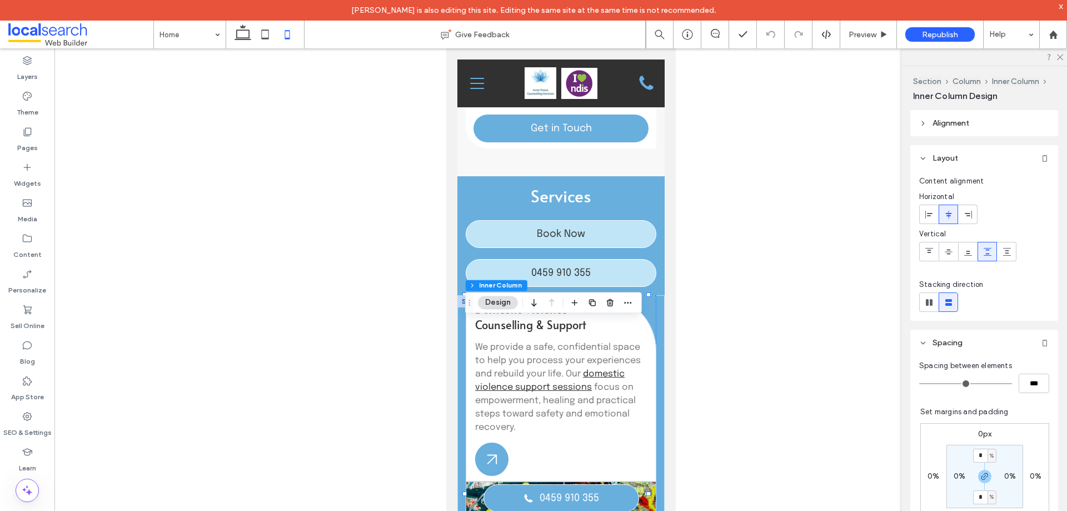
click at [567, 378] on span "We provide a safe, confidential space to help you process your experiences and …" at bounding box center [558, 360] width 166 height 36
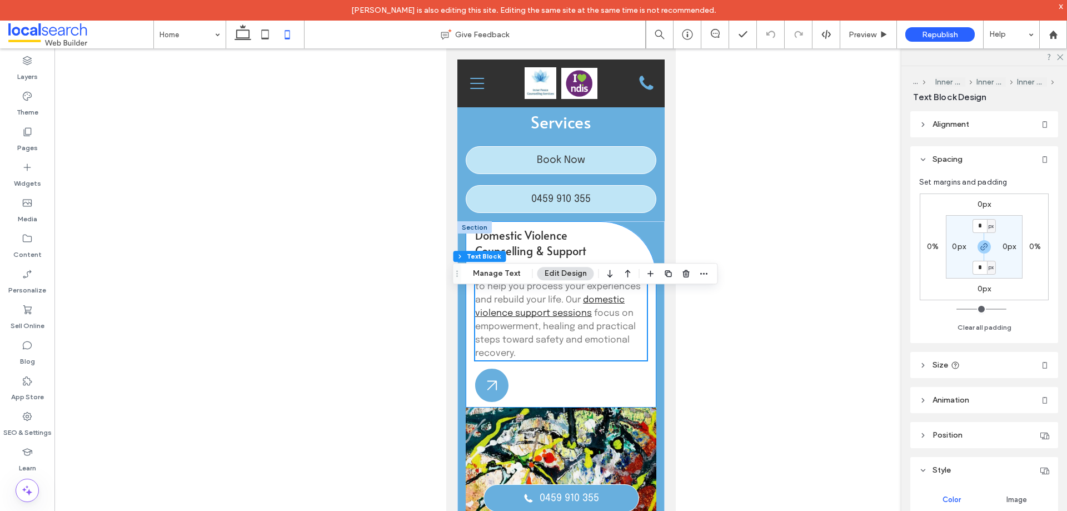
scroll to position [1334, 0]
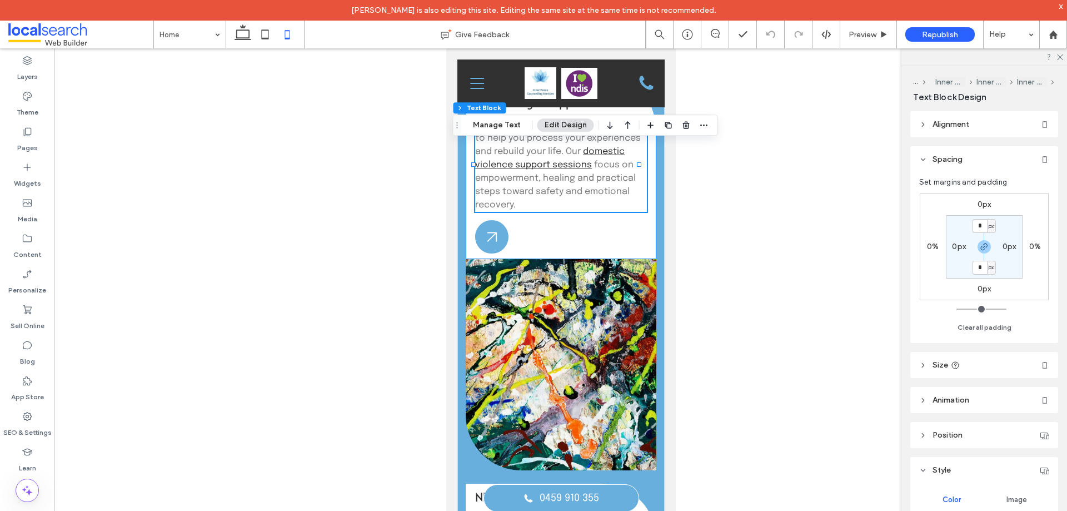
click at [583, 249] on div "Domestic Violence Counselling & Support We provide a safe, confidential space t…" at bounding box center [560, 166] width 191 height 186
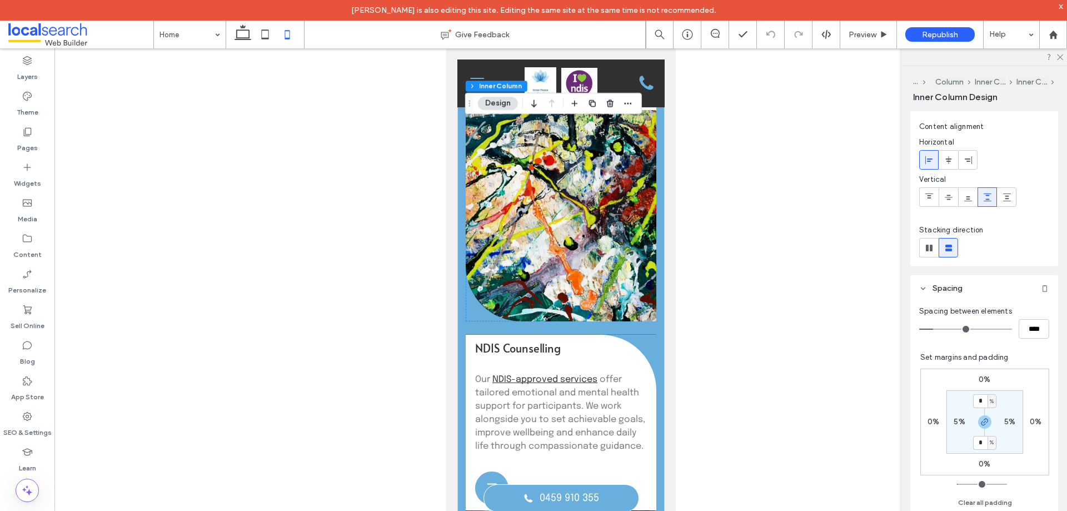
scroll to position [1556, 0]
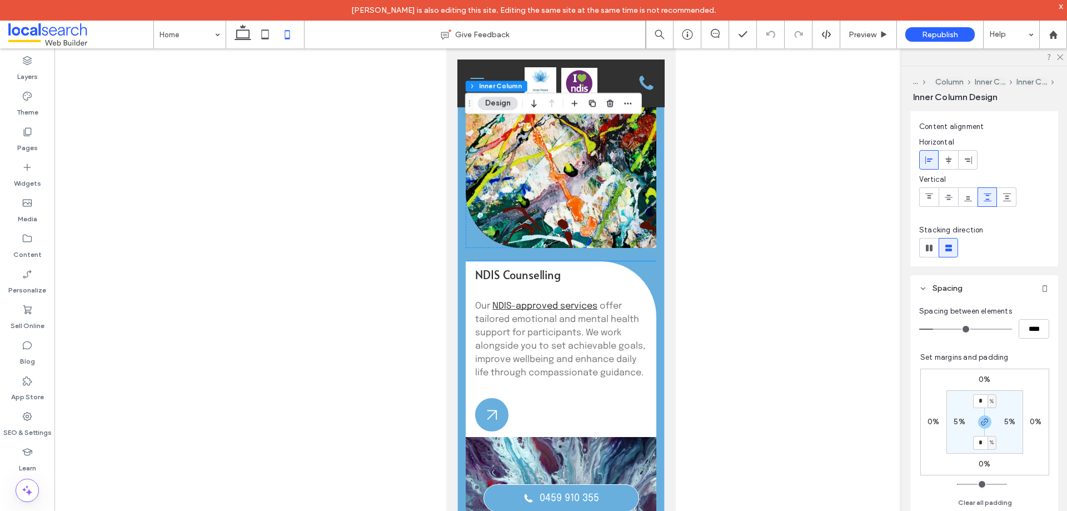
click at [571, 422] on div "NDIS Counselling Our NDIS-approved services offer tailored emotional and mental…" at bounding box center [560, 349] width 191 height 176
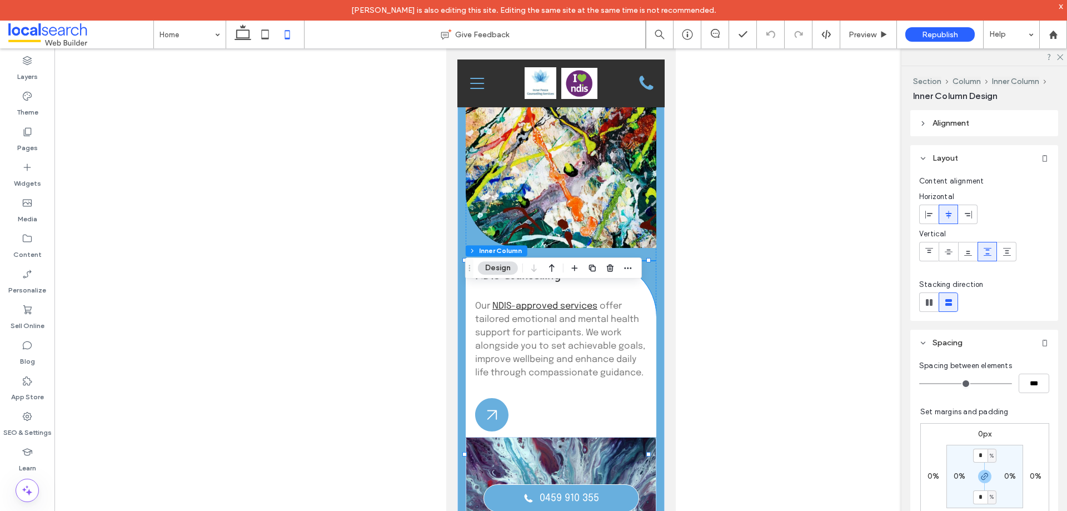
click at [602, 424] on div "NDIS Counselling Our NDIS-approved services offer tailored emotional and mental…" at bounding box center [560, 349] width 191 height 176
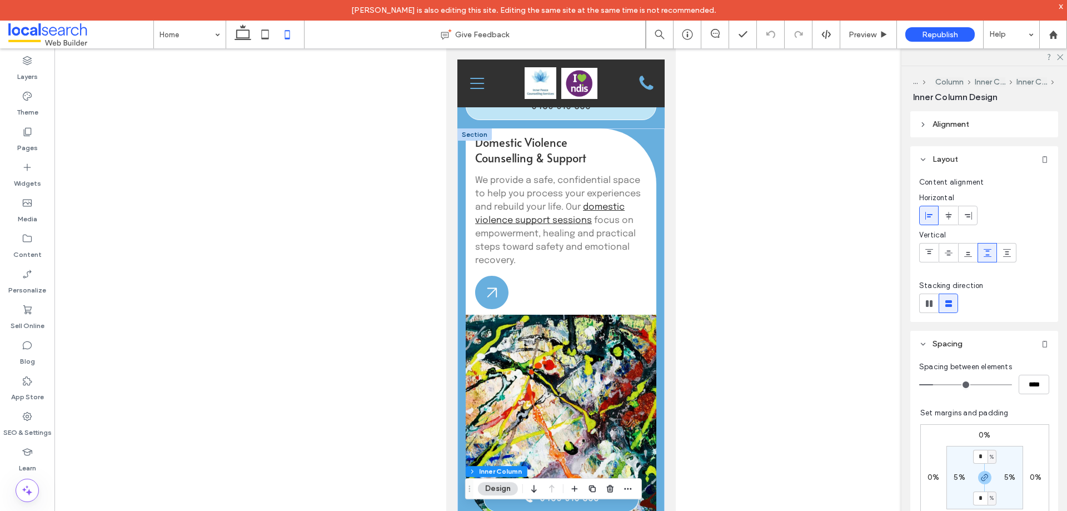
click at [588, 297] on div "Domestic Violence Counselling & Support We provide a safe, confidential space t…" at bounding box center [560, 221] width 191 height 186
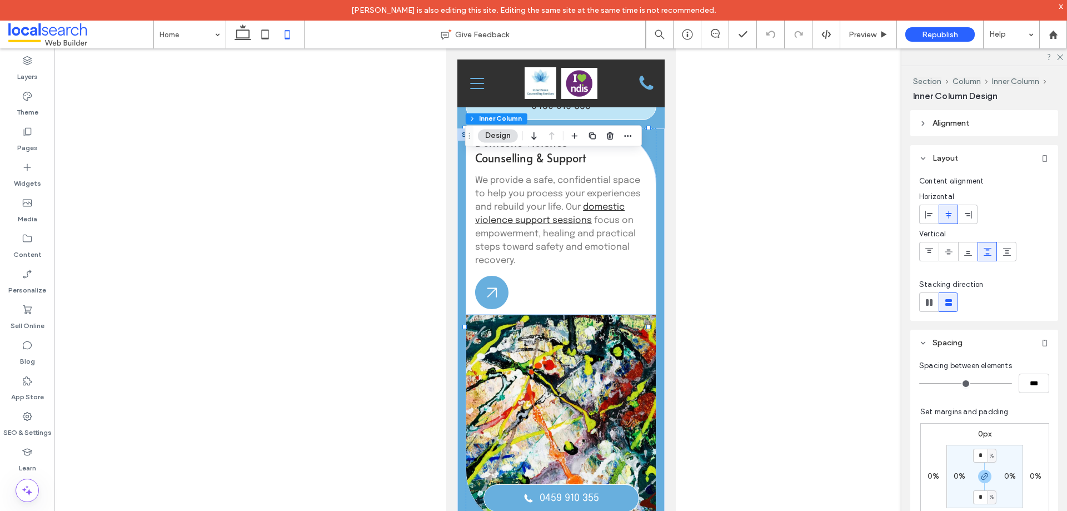
click at [588, 297] on div "Domestic Violence Counselling & Support We provide a safe, confidential space t…" at bounding box center [560, 221] width 191 height 186
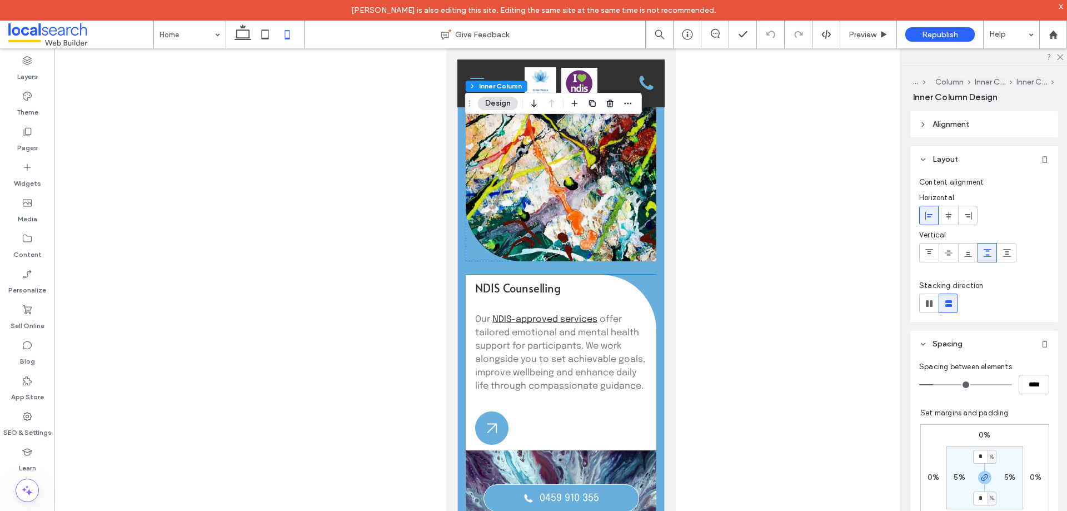
scroll to position [1611, 0]
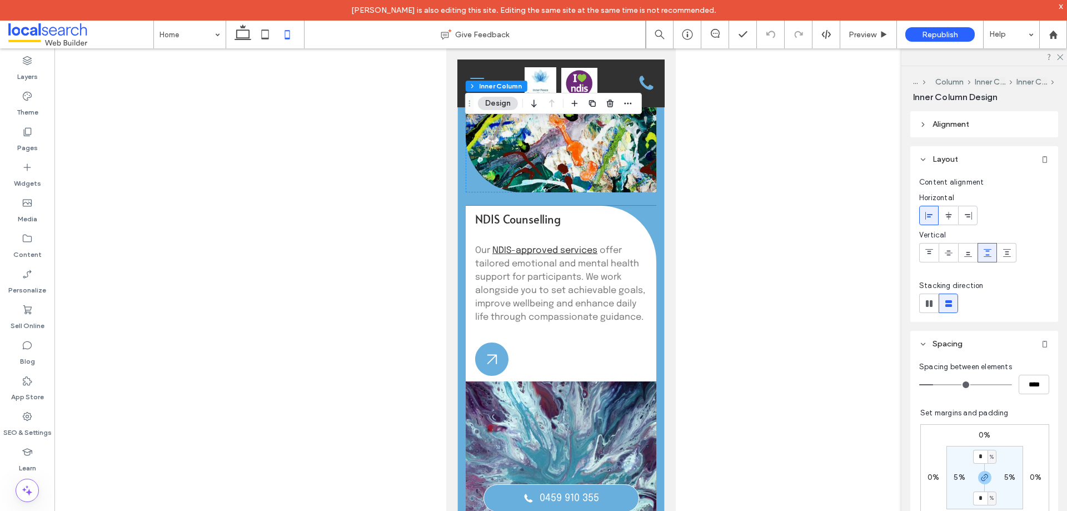
click at [561, 380] on div "NDIS Counselling Our NDIS-approved services offer tailored emotional and mental…" at bounding box center [560, 294] width 191 height 176
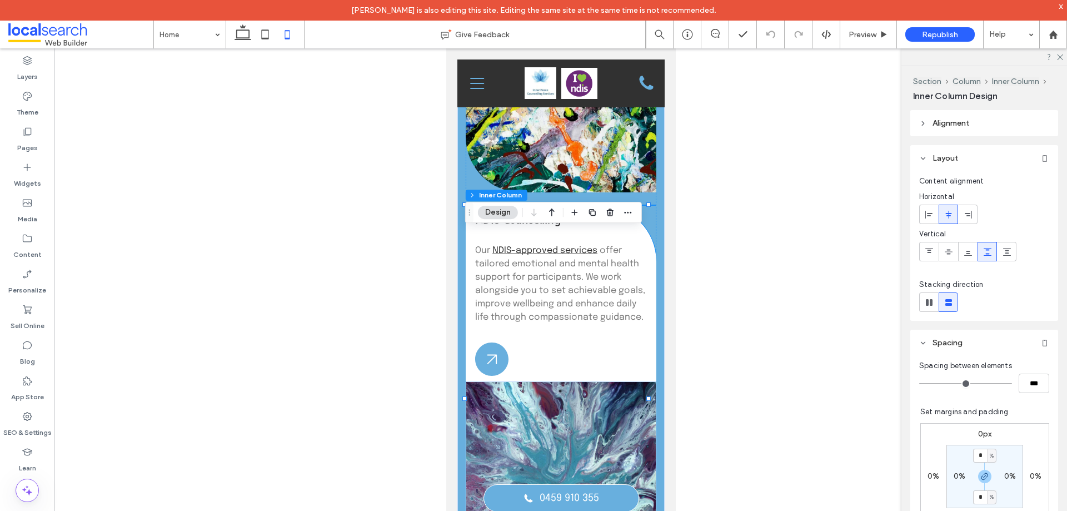
click at [560, 379] on div "NDIS Counselling Our NDIS-approved services offer tailored emotional and mental…" at bounding box center [560, 294] width 191 height 176
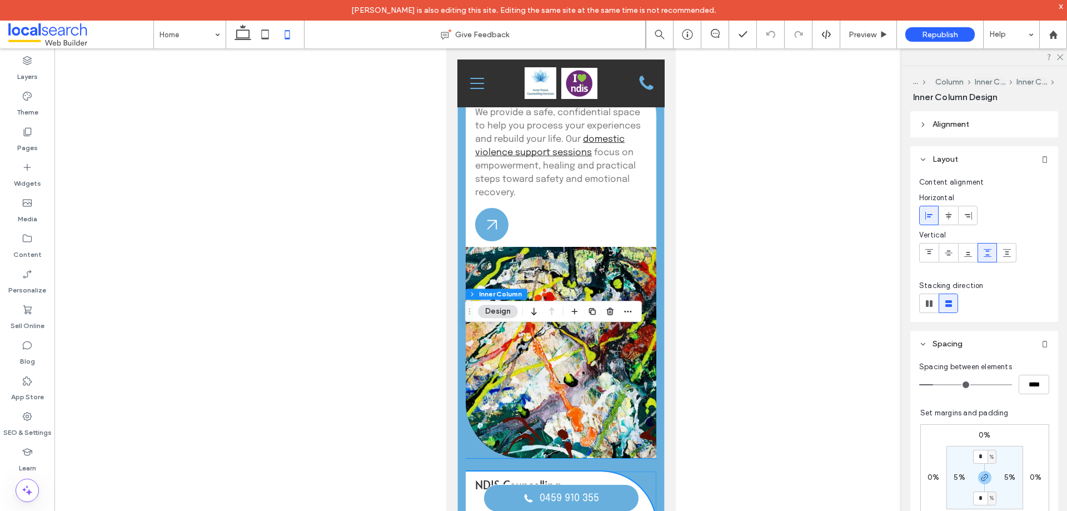
scroll to position [1334, 0]
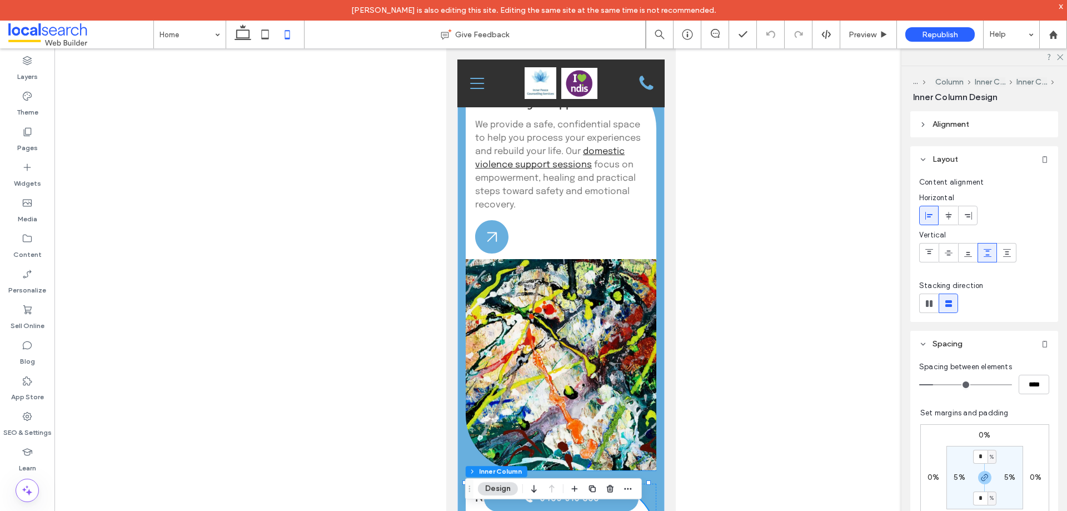
click at [596, 245] on div "Domestic Violence Counselling & Support We provide a safe, confidential space t…" at bounding box center [560, 166] width 191 height 186
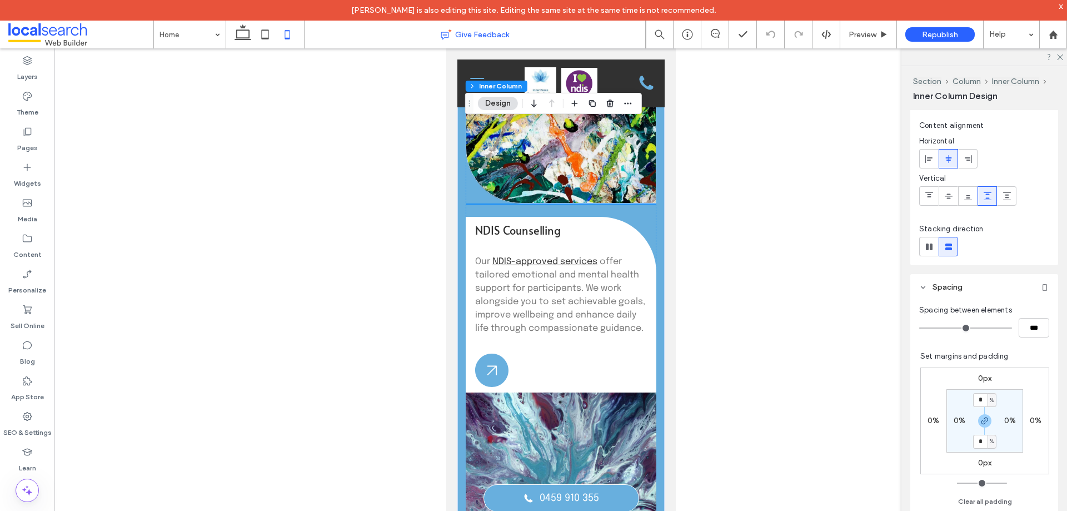
scroll to position [1445, 0]
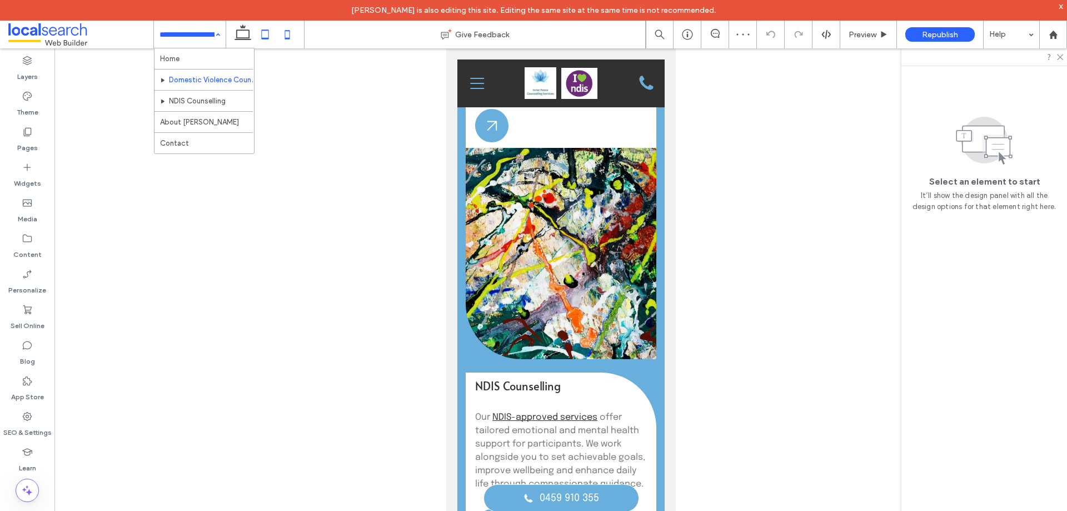
click at [266, 33] on icon at bounding box center [265, 34] width 22 height 22
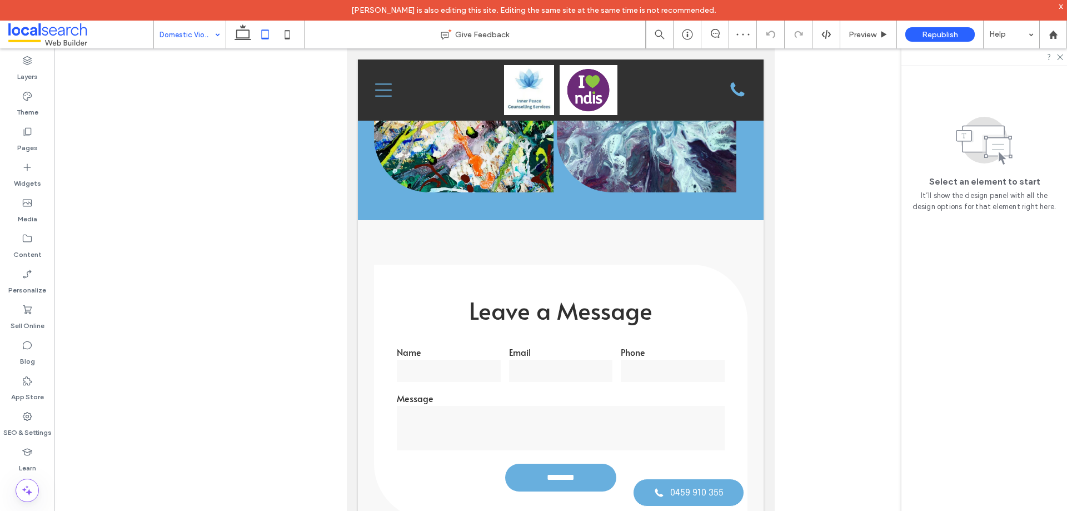
click at [264, 34] on icon at bounding box center [265, 34] width 22 height 22
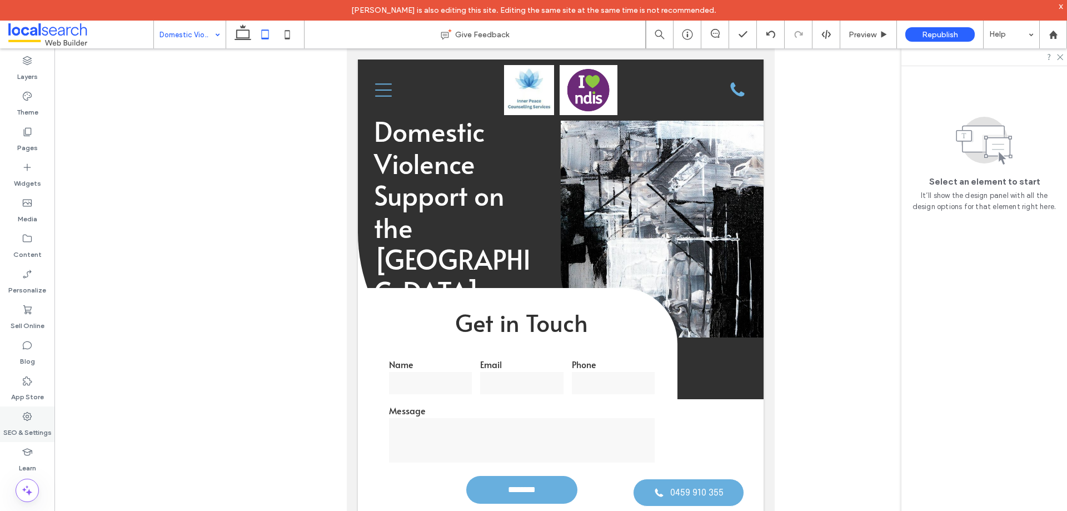
click at [31, 431] on label "SEO & Settings" at bounding box center [27, 430] width 48 height 16
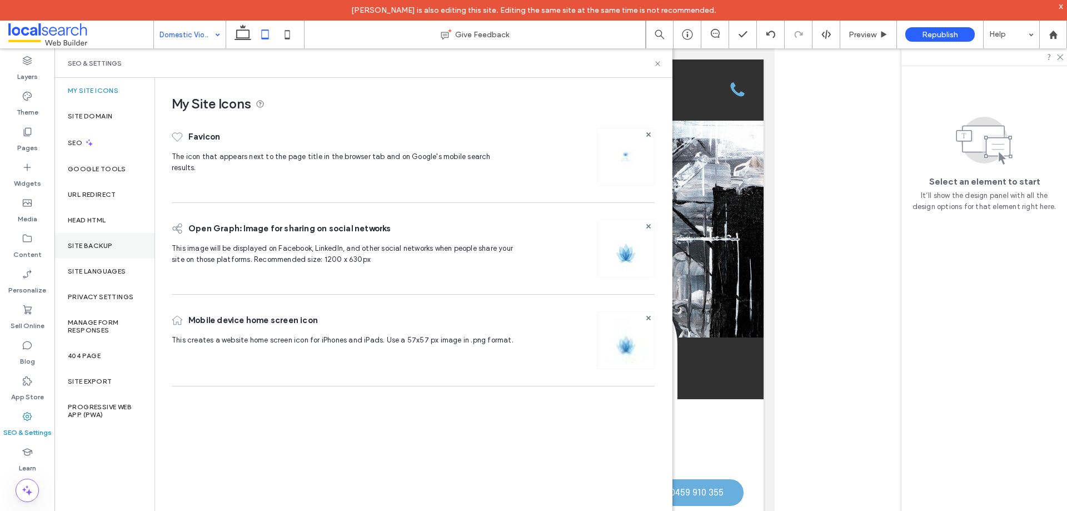
click at [114, 247] on div "Site Backup" at bounding box center [104, 246] width 100 height 26
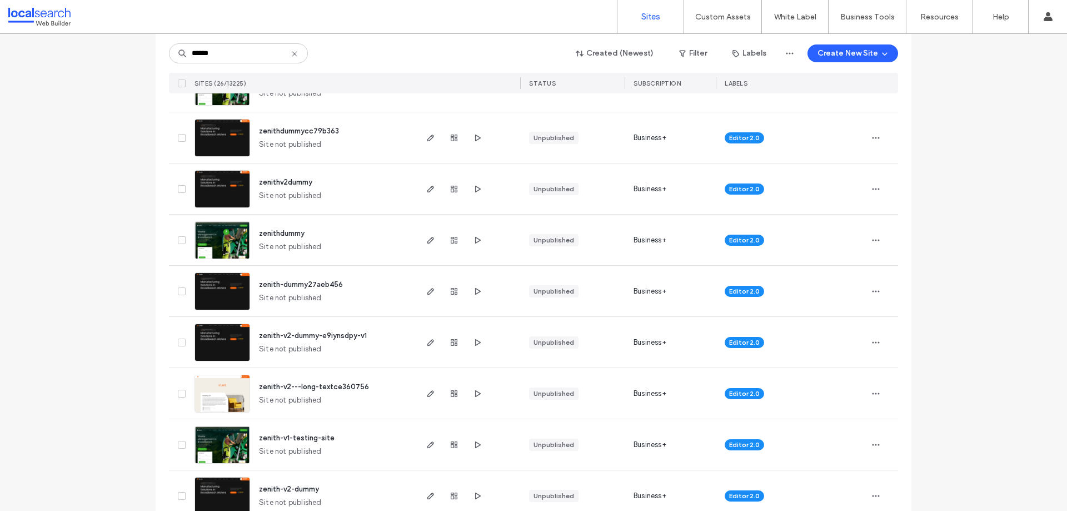
scroll to position [222, 0]
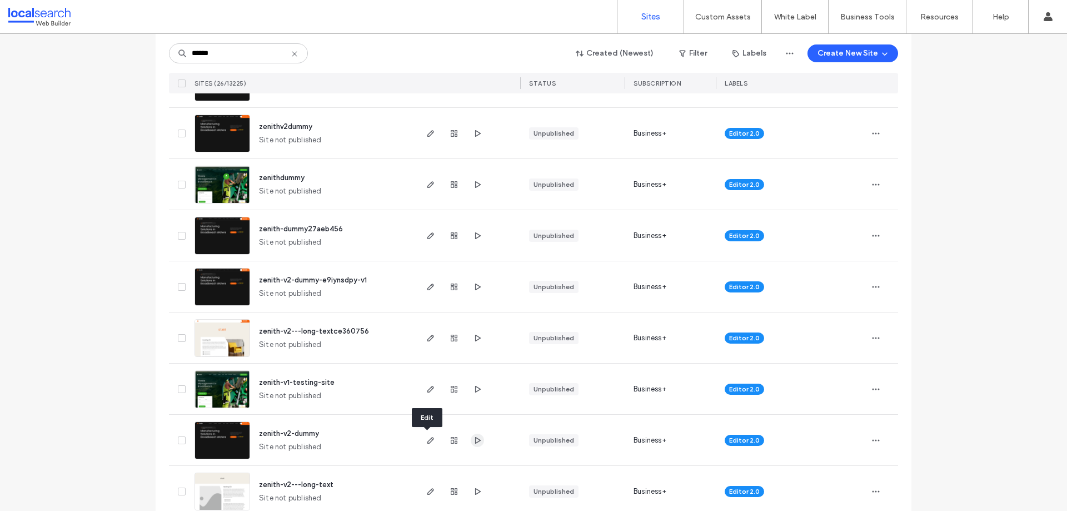
type input "******"
click at [473, 440] on icon "button" at bounding box center [477, 440] width 9 height 9
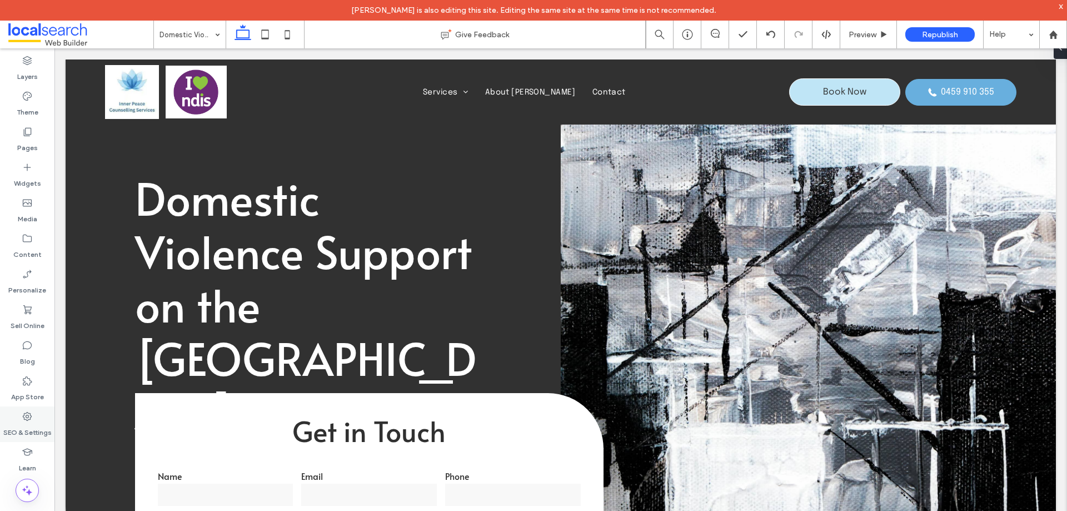
click at [32, 424] on label "SEO & Settings" at bounding box center [27, 430] width 48 height 16
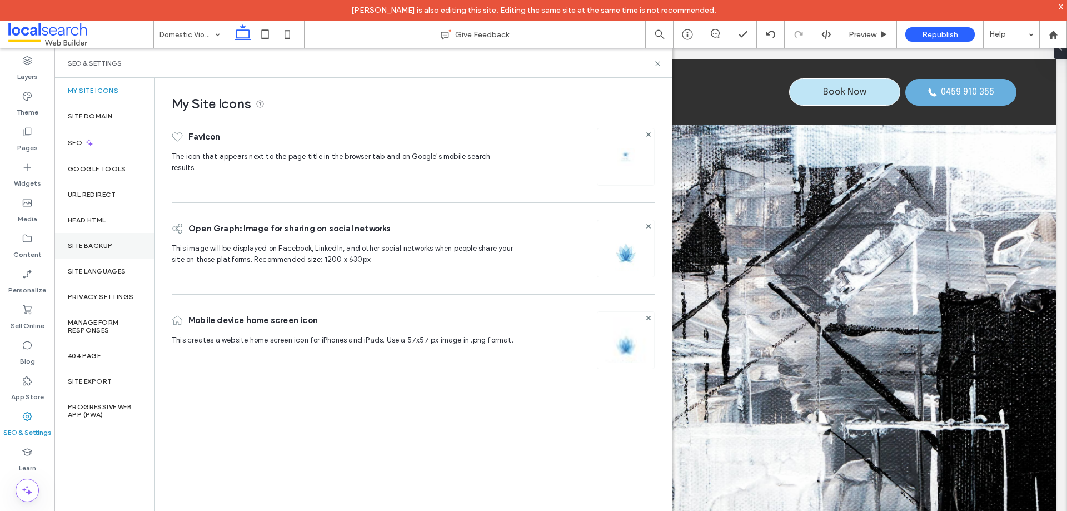
click at [108, 240] on div "Site Backup" at bounding box center [104, 246] width 100 height 26
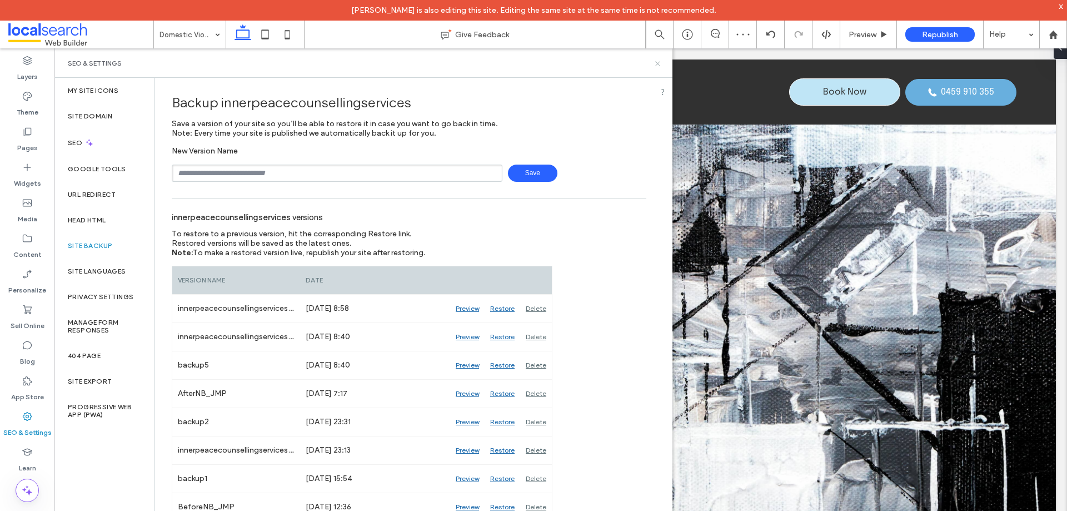
click at [658, 67] on icon at bounding box center [657, 63] width 8 height 8
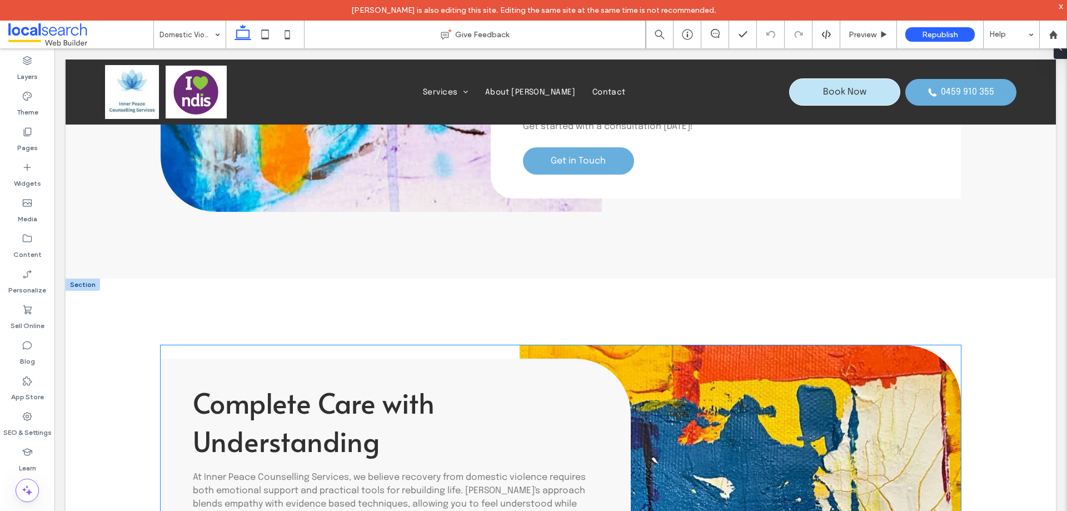
scroll to position [1389, 0]
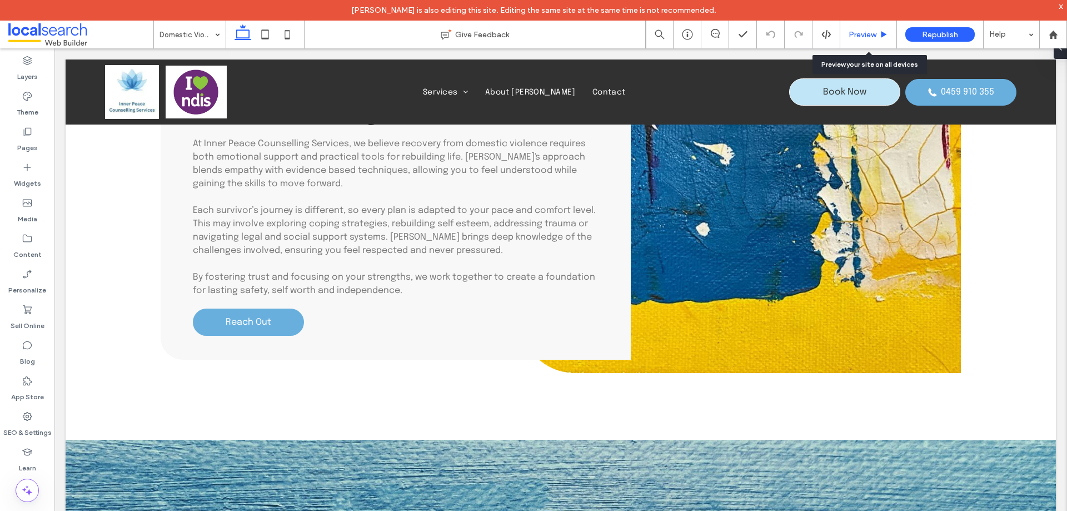
click at [867, 32] on span "Preview" at bounding box center [862, 34] width 28 height 9
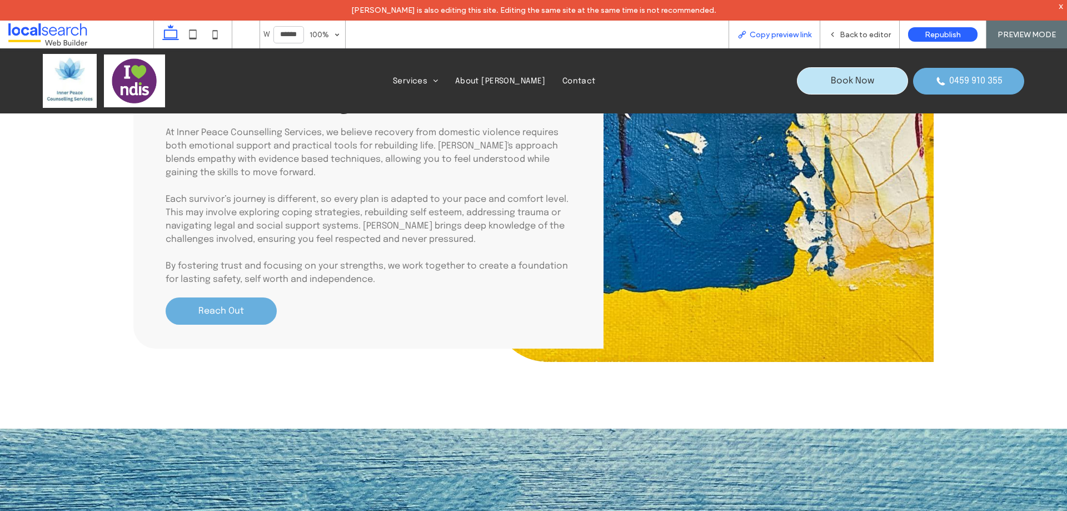
click at [755, 34] on span "Copy preview link" at bounding box center [781, 34] width 62 height 9
click at [858, 37] on span "Back to editor" at bounding box center [865, 34] width 51 height 9
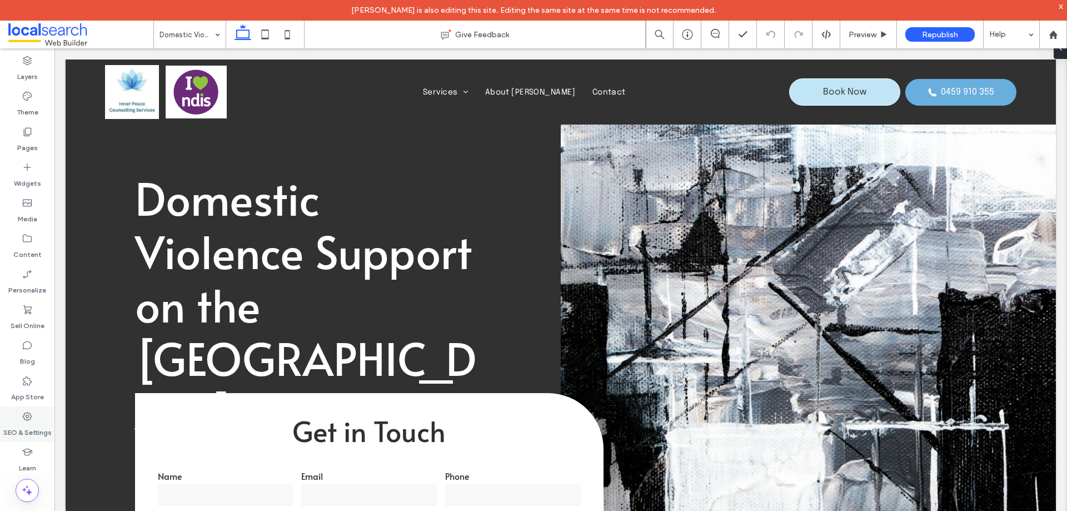
click at [21, 430] on label "SEO & Settings" at bounding box center [27, 430] width 48 height 16
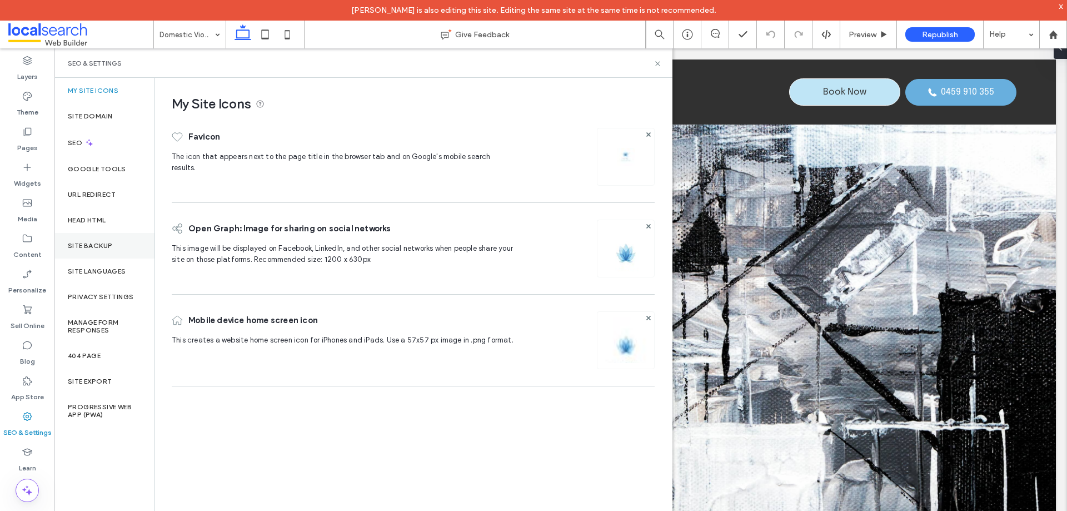
click at [106, 253] on div "Site Backup" at bounding box center [104, 246] width 100 height 26
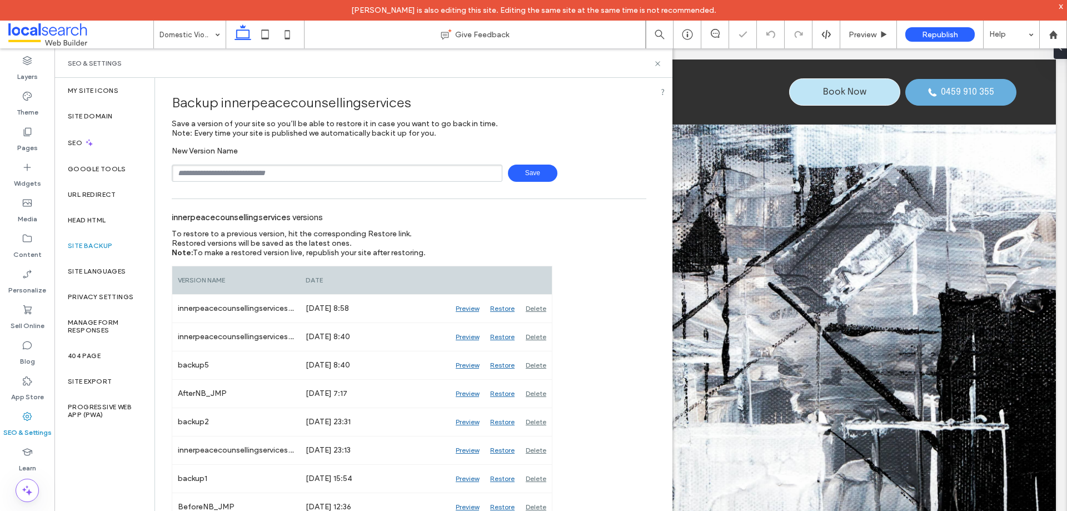
click at [242, 166] on input "text" at bounding box center [337, 172] width 331 height 17
type input "**********"
click at [532, 169] on span "Save" at bounding box center [532, 172] width 49 height 17
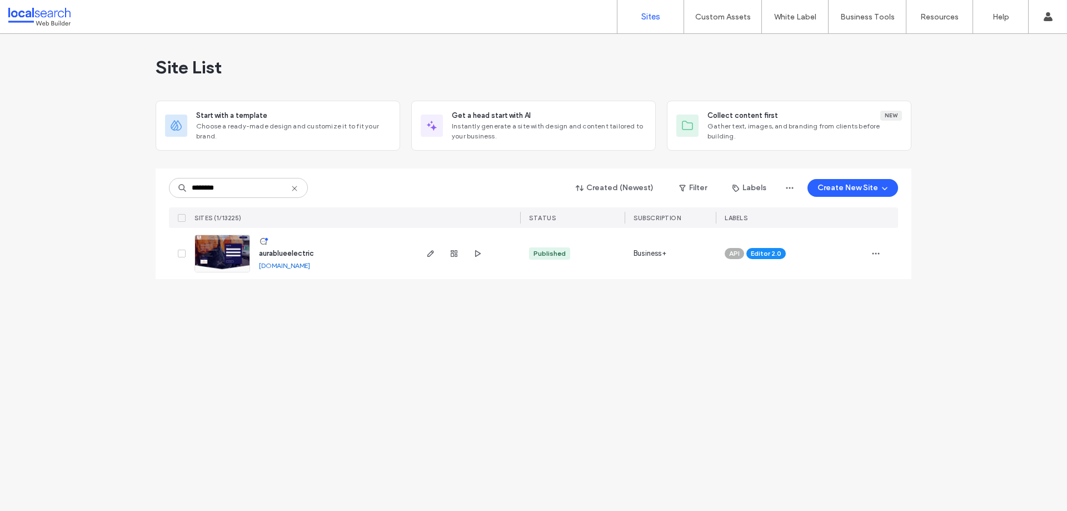
click at [422, 253] on div at bounding box center [467, 253] width 105 height 51
click at [429, 253] on use "button" at bounding box center [430, 253] width 7 height 7
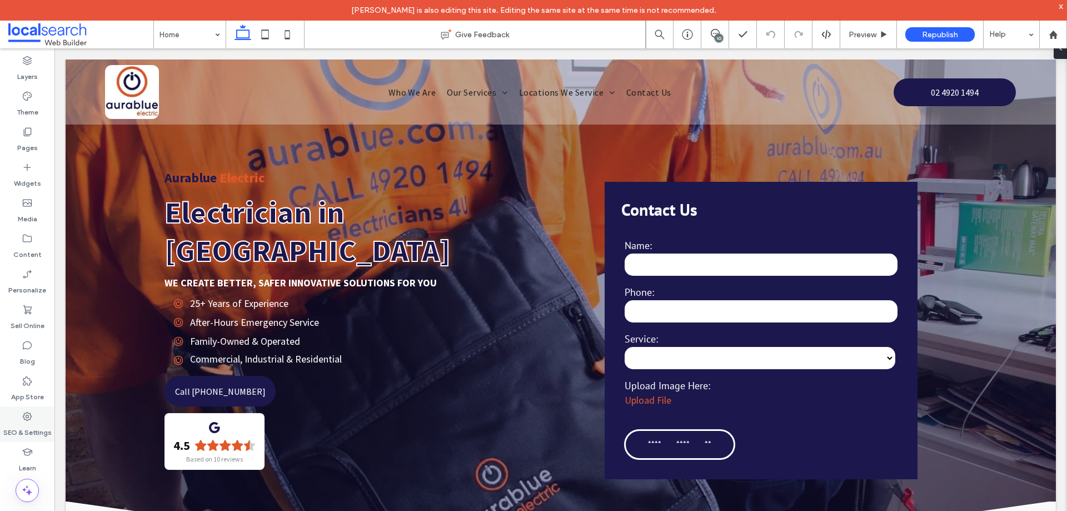
click at [38, 423] on label "SEO & Settings" at bounding box center [27, 430] width 48 height 16
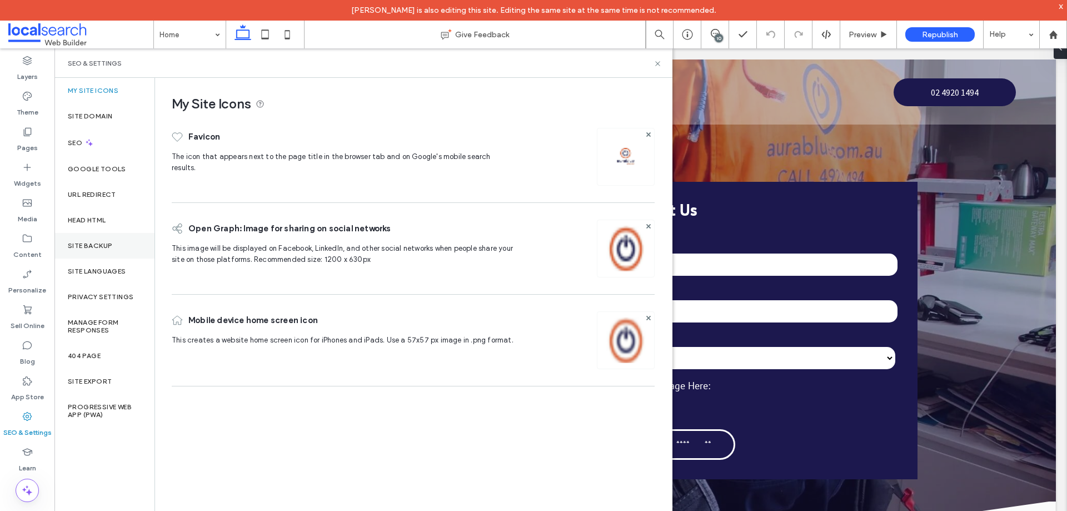
click at [118, 243] on div "Site Backup" at bounding box center [104, 246] width 100 height 26
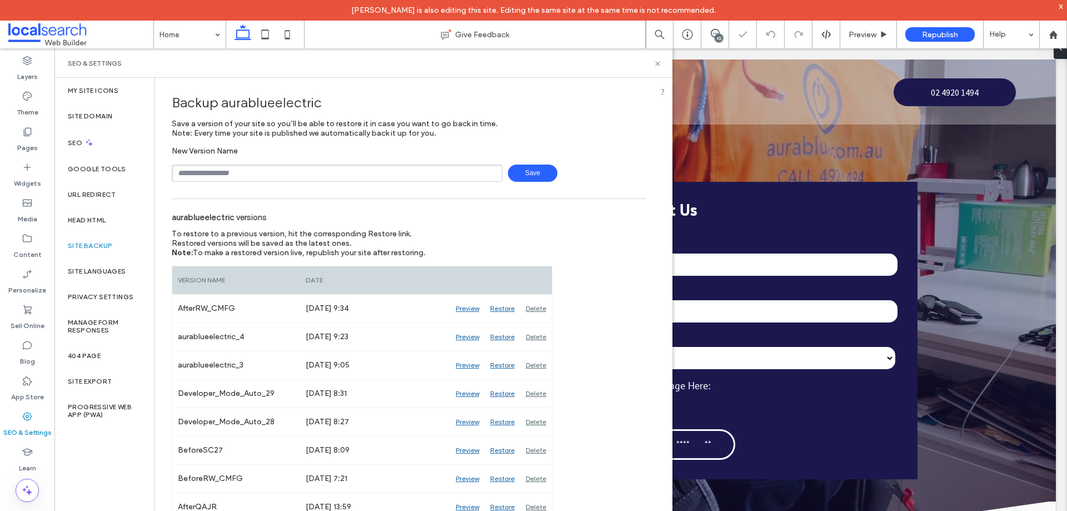
click at [240, 169] on input "text" at bounding box center [337, 172] width 331 height 17
type input "**********"
click at [520, 176] on span "Save" at bounding box center [532, 172] width 49 height 17
click at [660, 62] on icon at bounding box center [657, 63] width 8 height 8
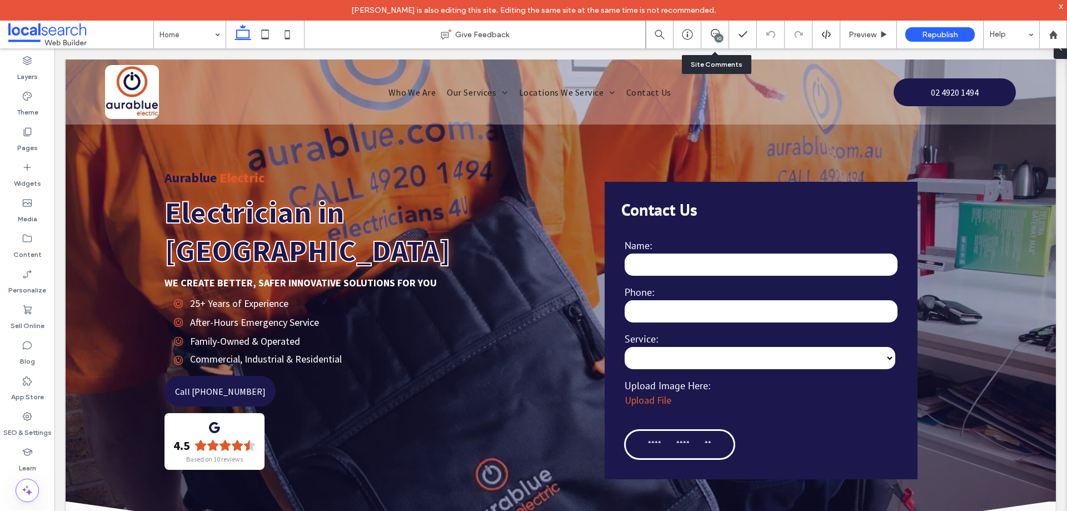
click at [716, 39] on div "10" at bounding box center [719, 38] width 8 height 8
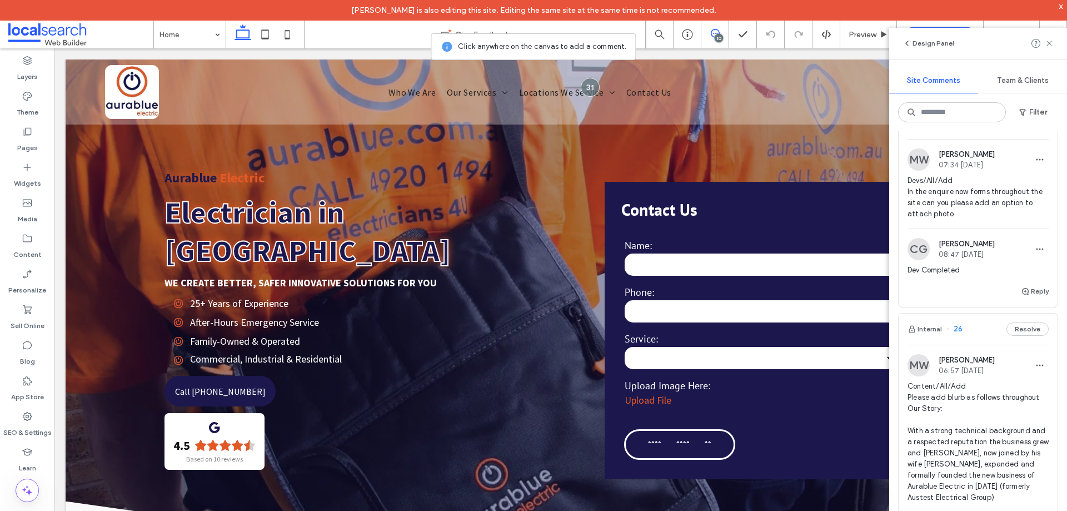
scroll to position [2078, 0]
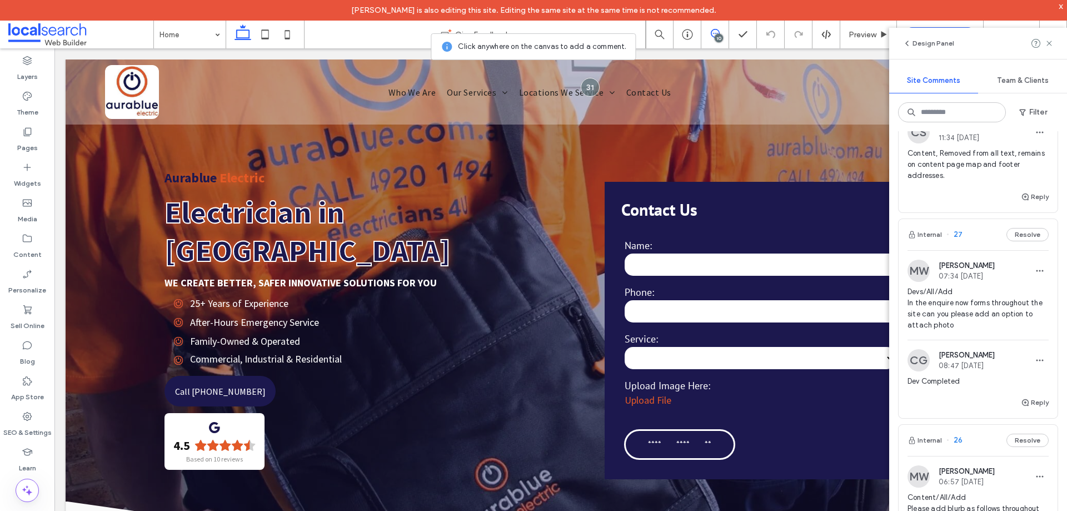
click at [995, 326] on span "Devs/All/Add In the enquire now forms throughout the site can you please add an…" at bounding box center [977, 308] width 141 height 44
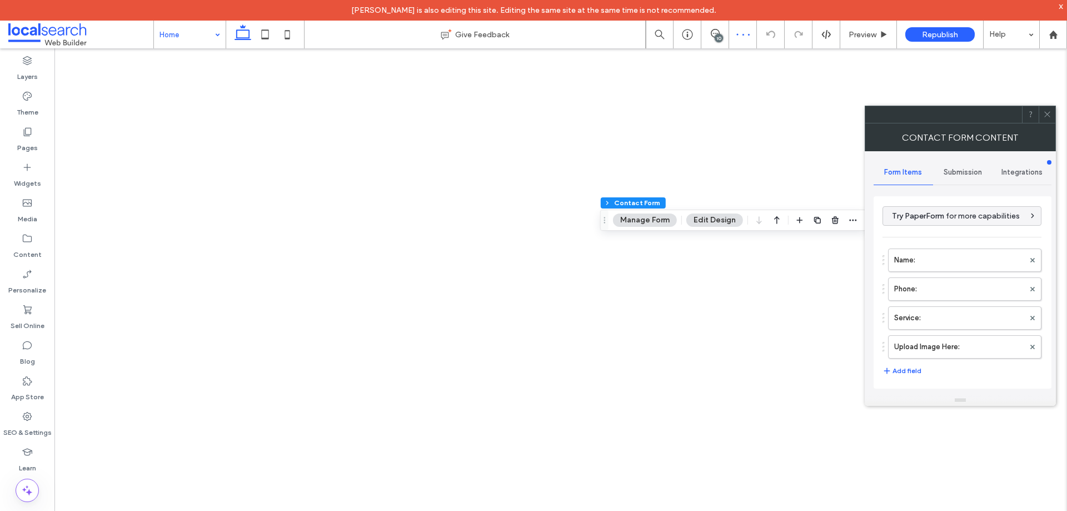
type input "**********"
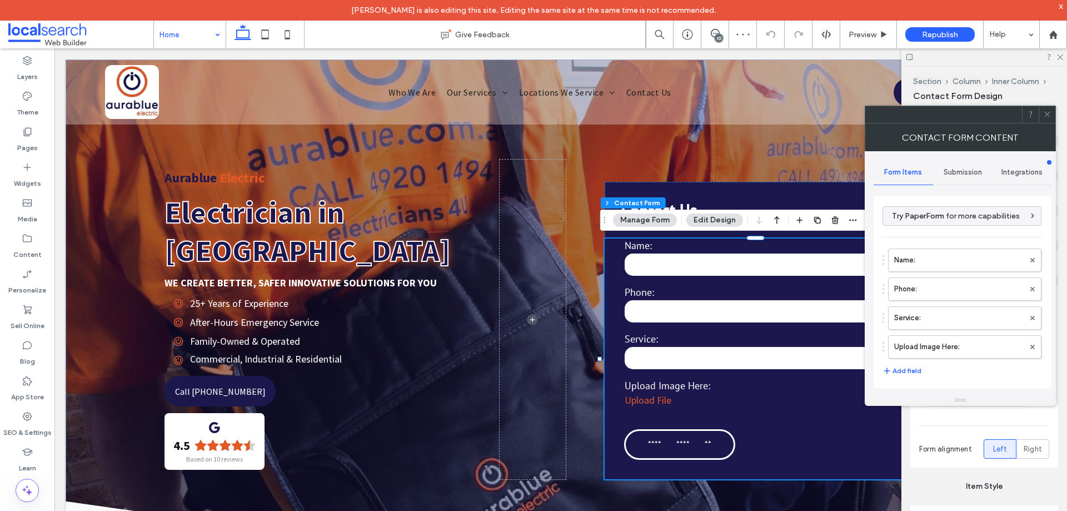
click at [721, 38] on div "10" at bounding box center [719, 38] width 8 height 8
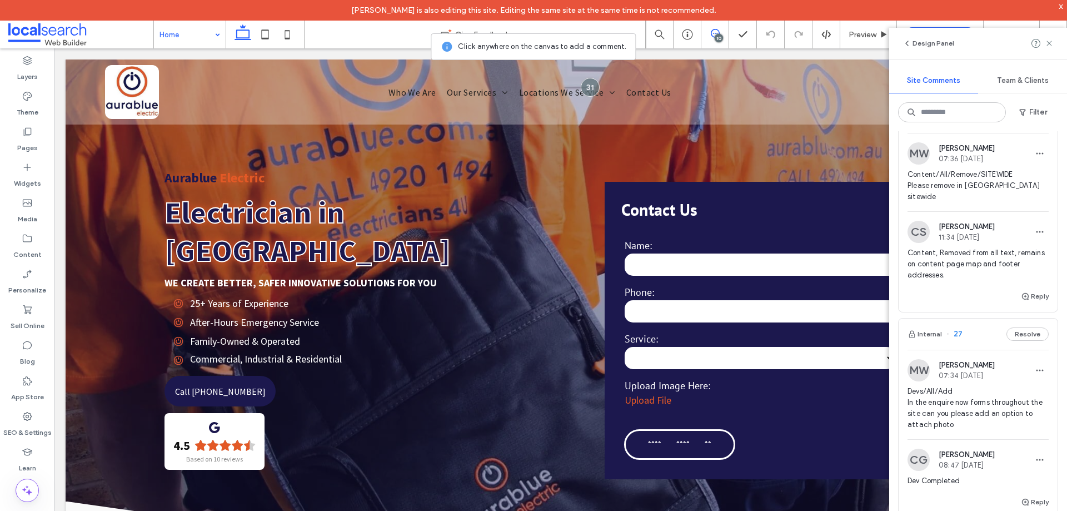
scroll to position [2034, 0]
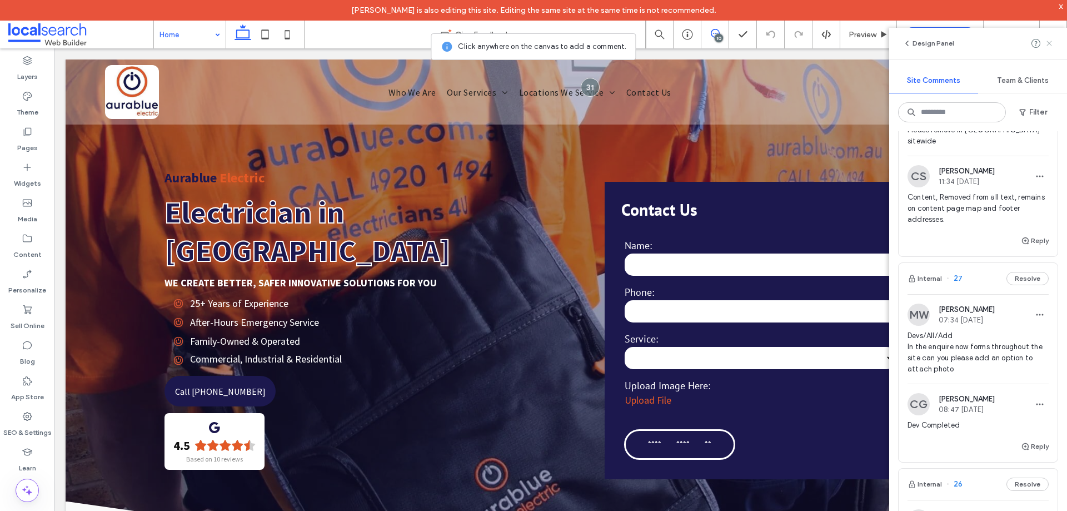
click at [1050, 46] on icon at bounding box center [1049, 43] width 9 height 9
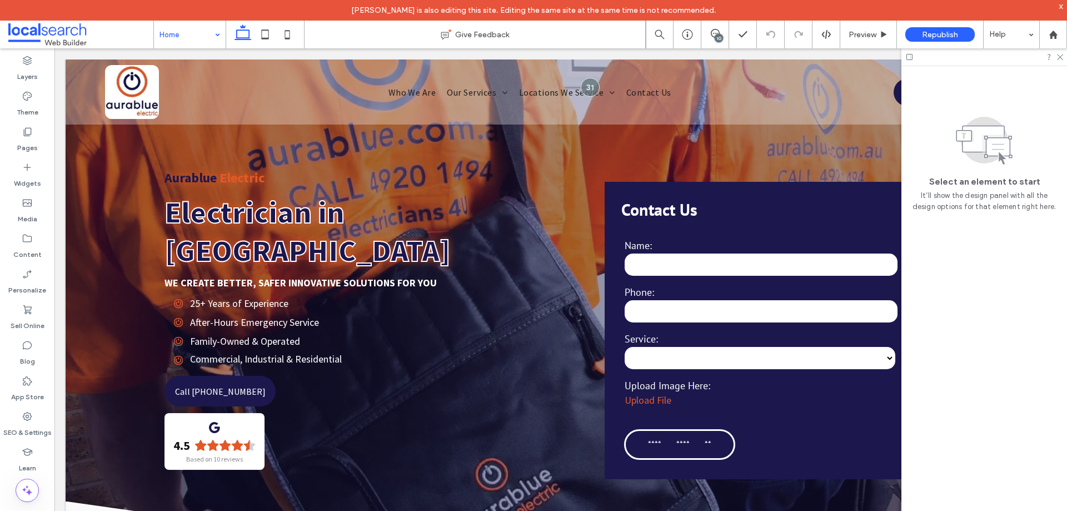
scroll to position [0, 0]
click at [1060, 56] on icon at bounding box center [1059, 56] width 7 height 7
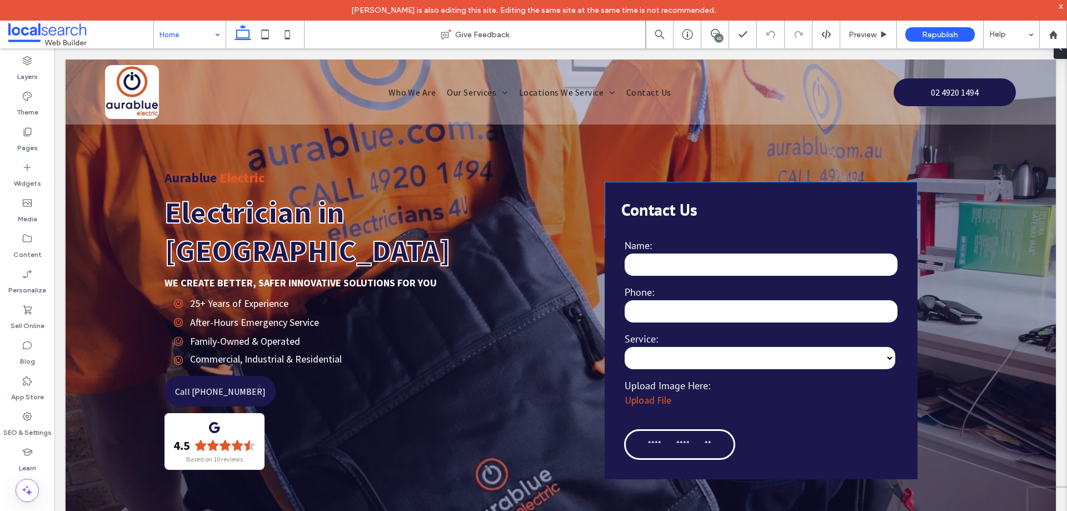
click at [749, 328] on div "**********" at bounding box center [760, 351] width 281 height 47
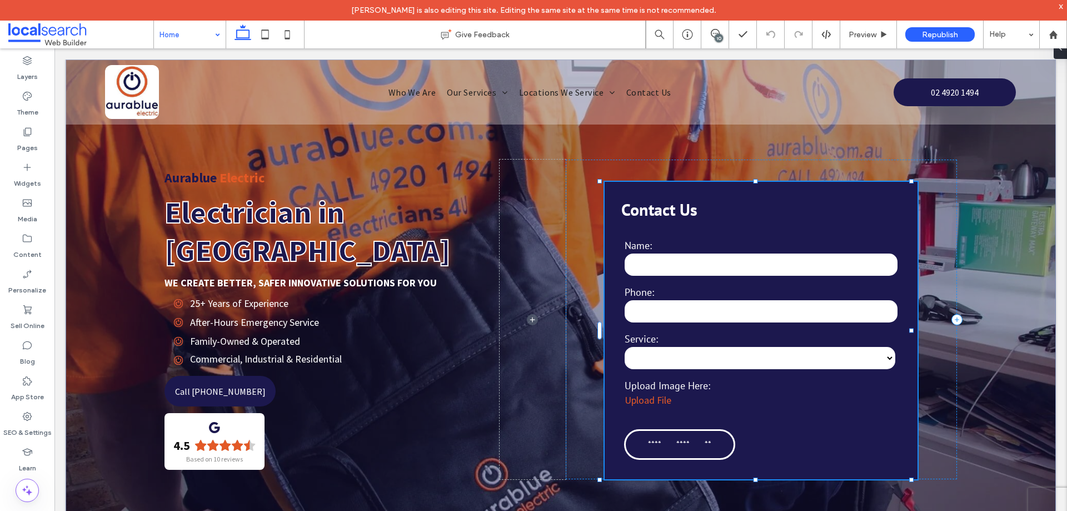
click at [749, 328] on div "**********" at bounding box center [760, 351] width 281 height 47
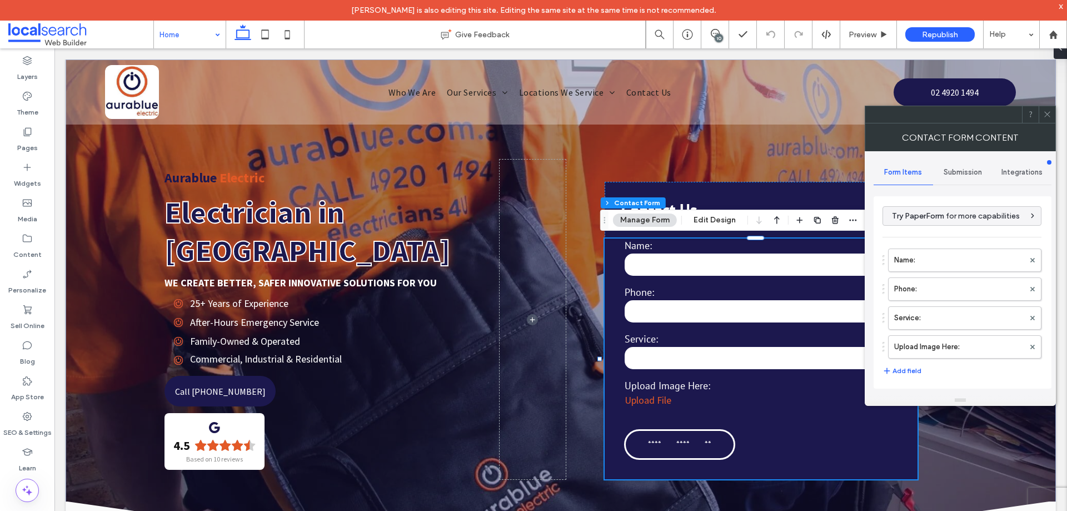
type input "**********"
type input "*"
type input "***"
type input "**"
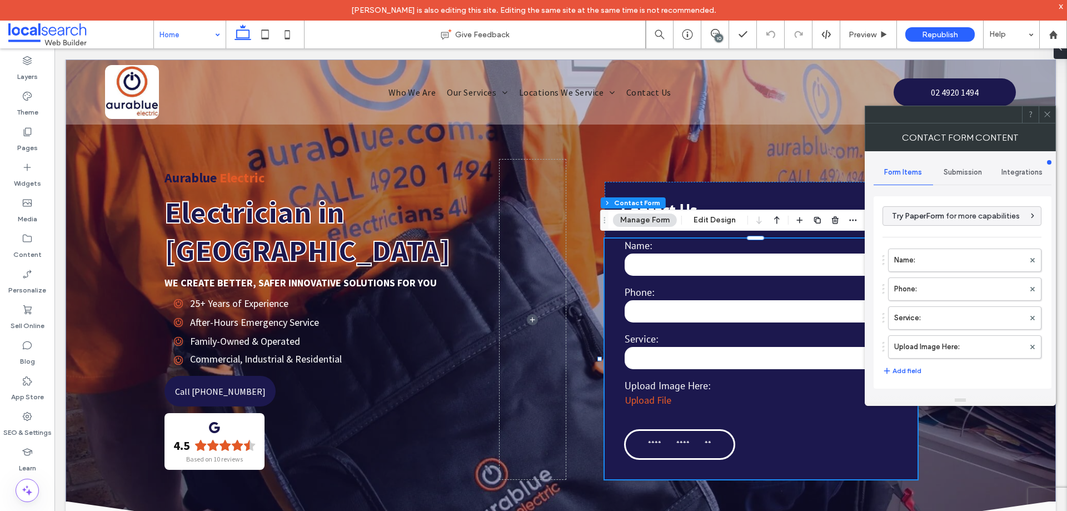
type input "*"
type input "***"
click at [934, 344] on label "Upload Image Here:" at bounding box center [959, 347] width 130 height 22
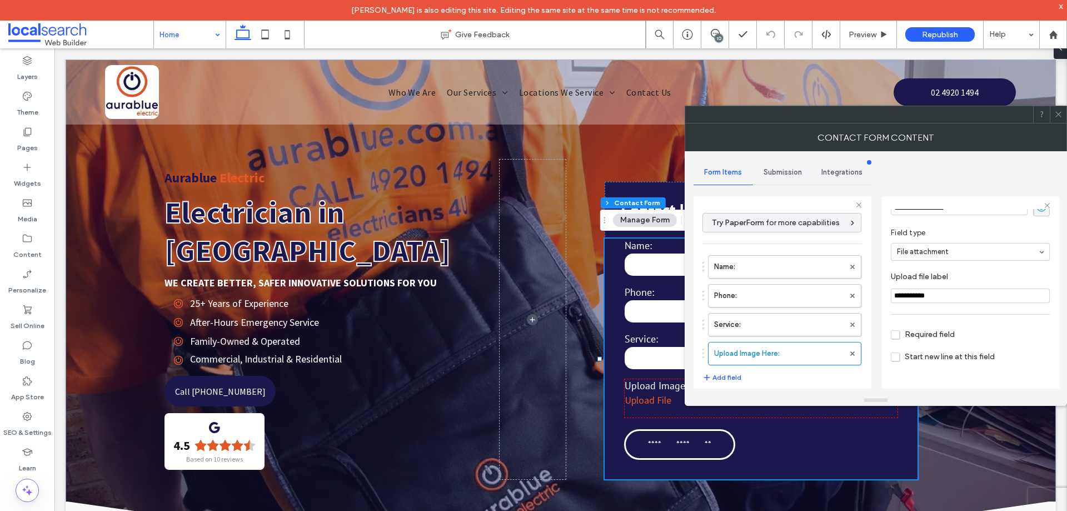
scroll to position [78, 0]
click at [1057, 114] on icon at bounding box center [1058, 114] width 8 height 8
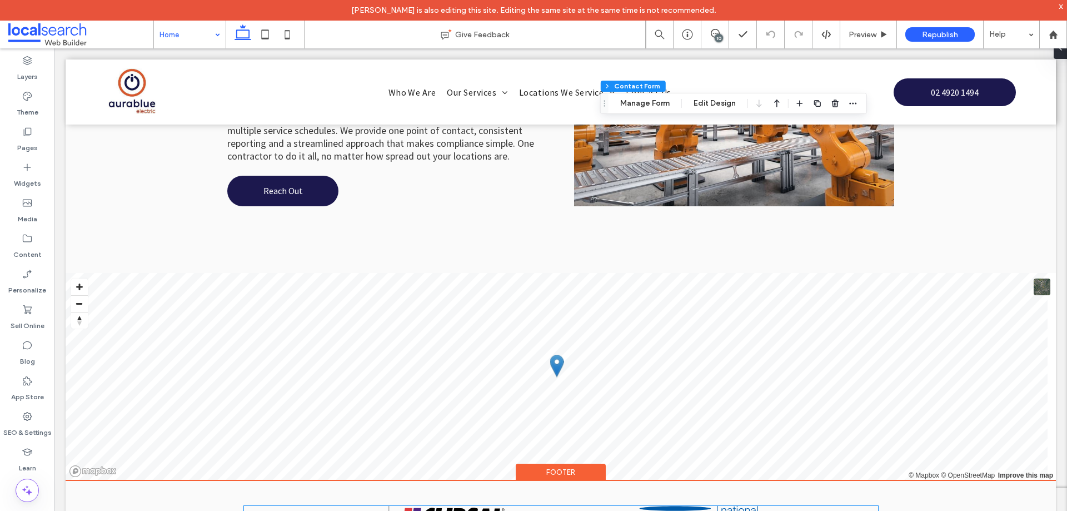
scroll to position [3889, 0]
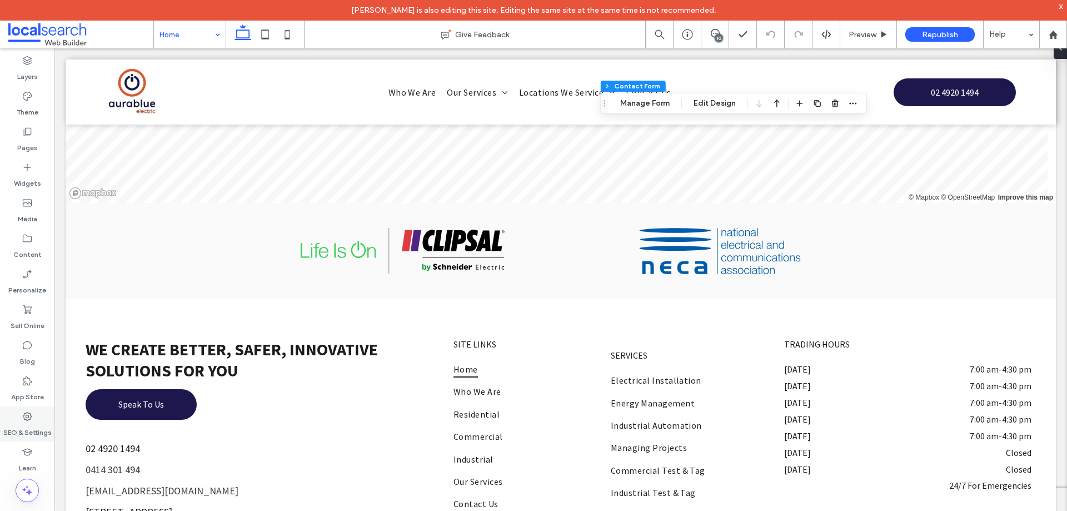
click at [24, 430] on label "SEO & Settings" at bounding box center [27, 430] width 48 height 16
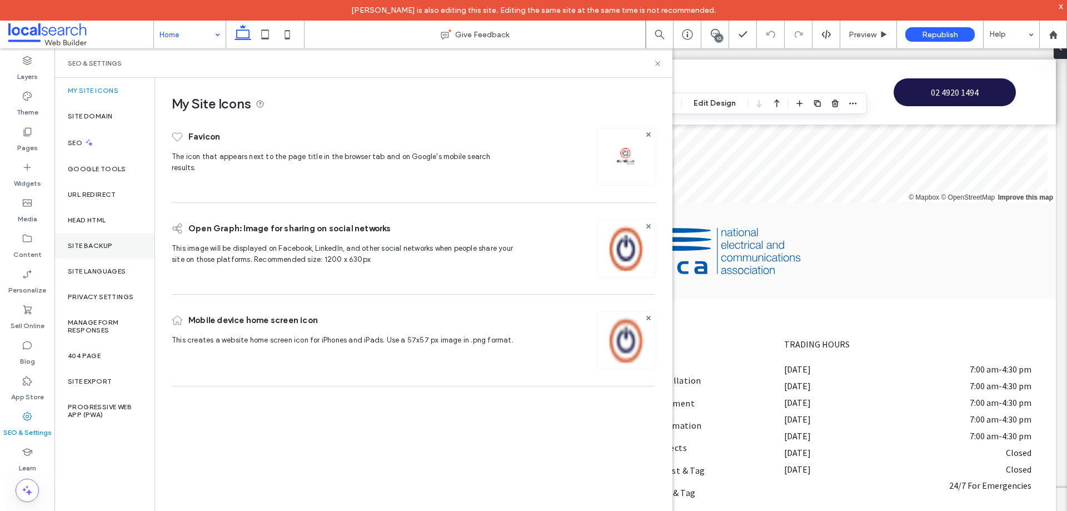
click at [121, 248] on div "Site Backup" at bounding box center [104, 246] width 100 height 26
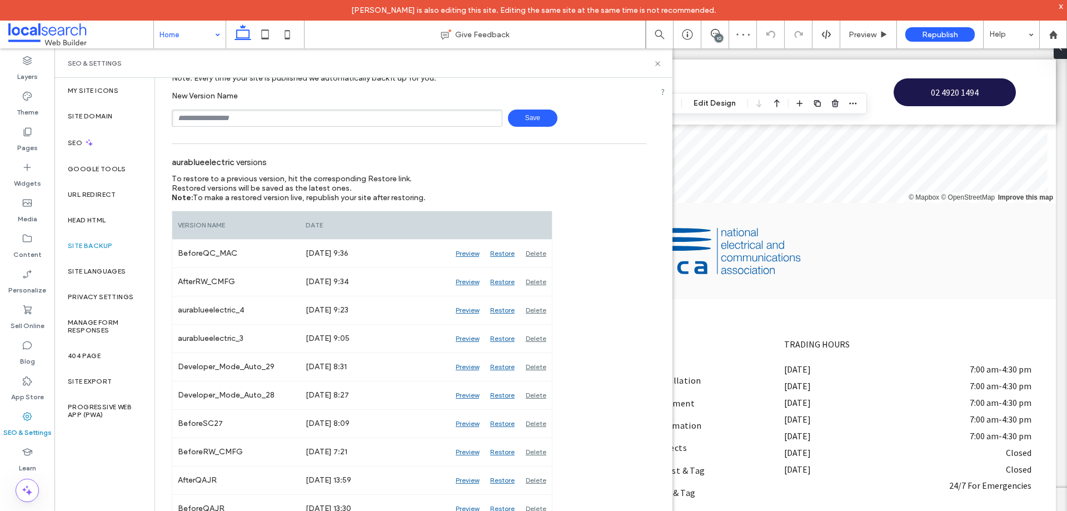
scroll to position [111, 0]
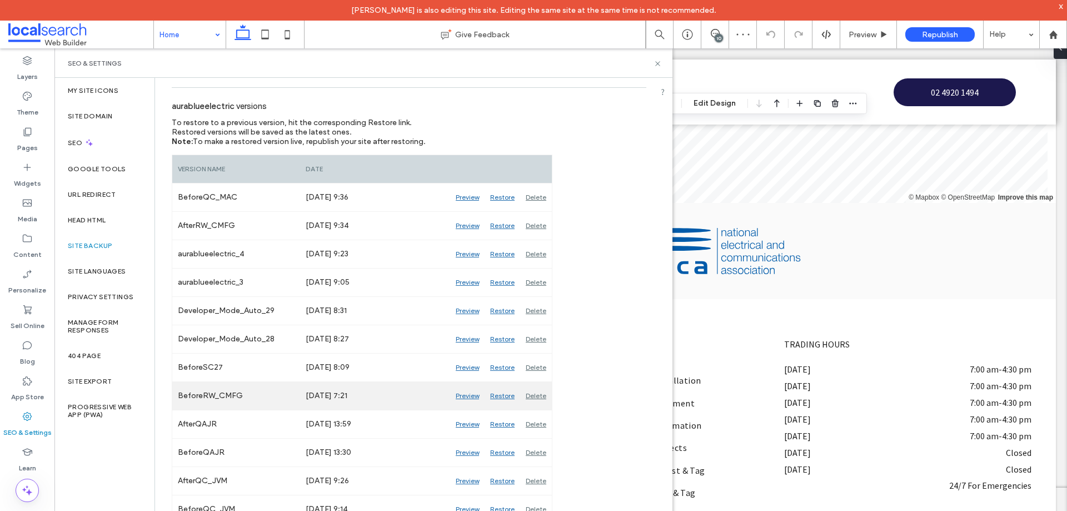
click at [461, 391] on div "Preview" at bounding box center [467, 396] width 34 height 28
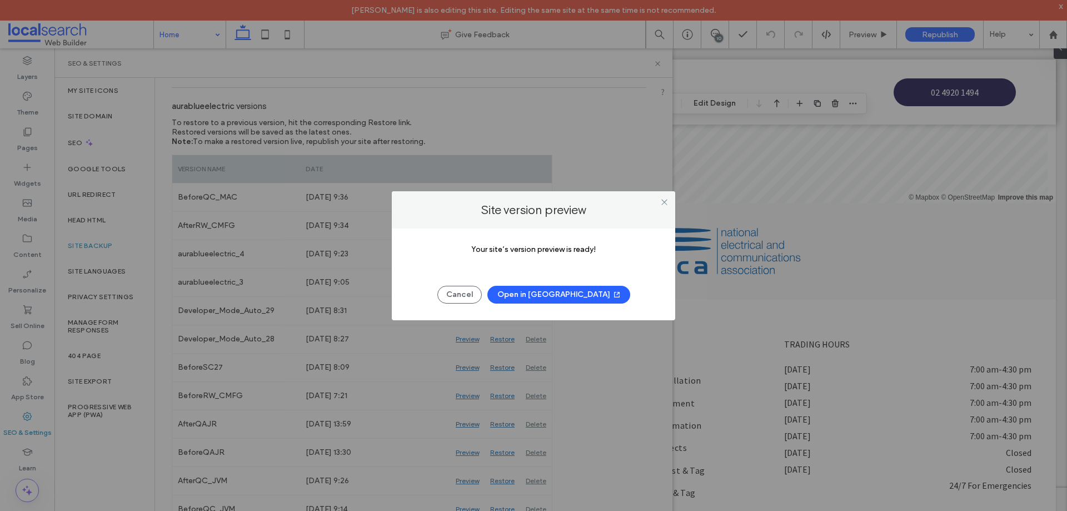
click at [555, 298] on button "Open in [GEOGRAPHIC_DATA]" at bounding box center [558, 295] width 143 height 18
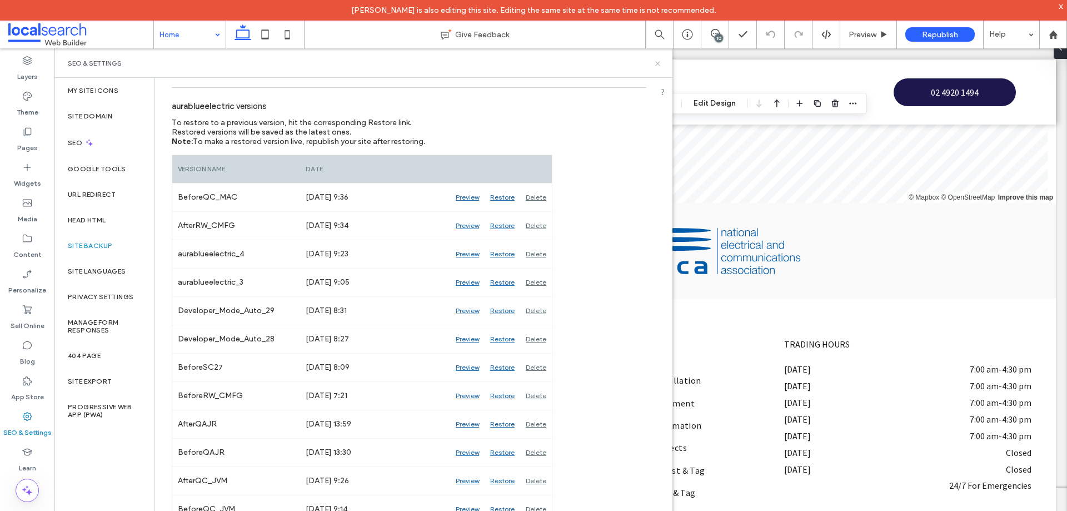
click at [655, 64] on icon at bounding box center [657, 63] width 8 height 8
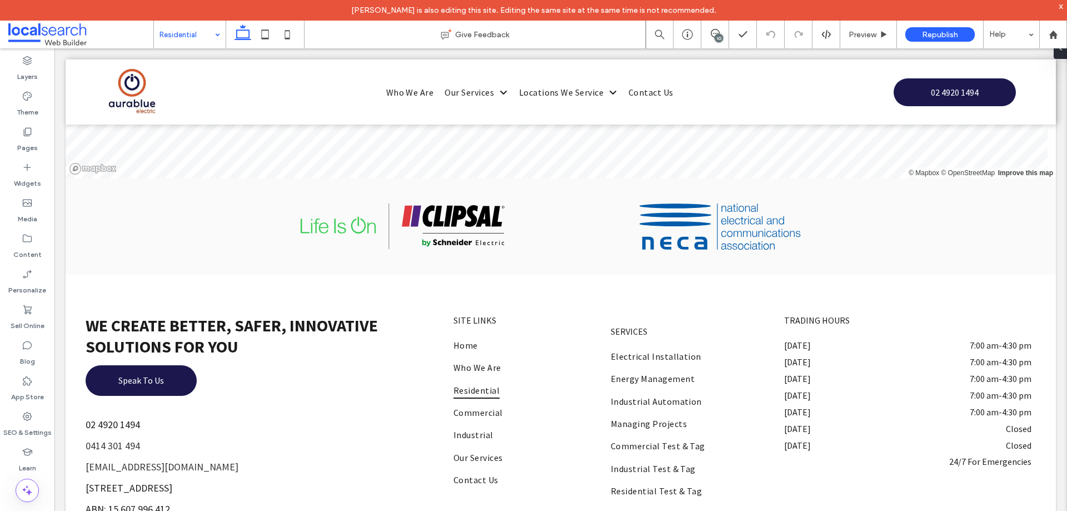
scroll to position [2500, 0]
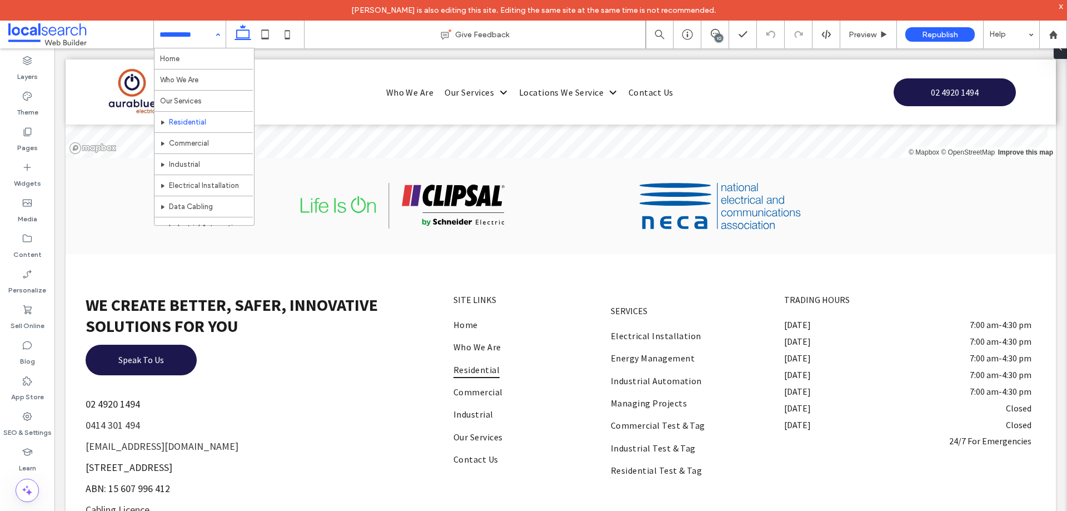
click at [201, 43] on input at bounding box center [186, 35] width 55 height 28
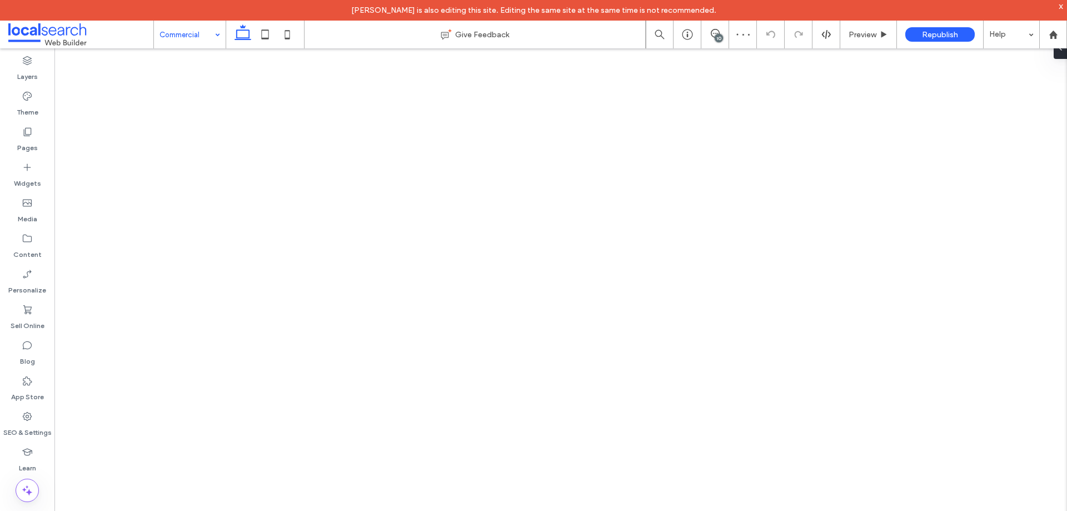
click at [193, 37] on input at bounding box center [186, 35] width 55 height 28
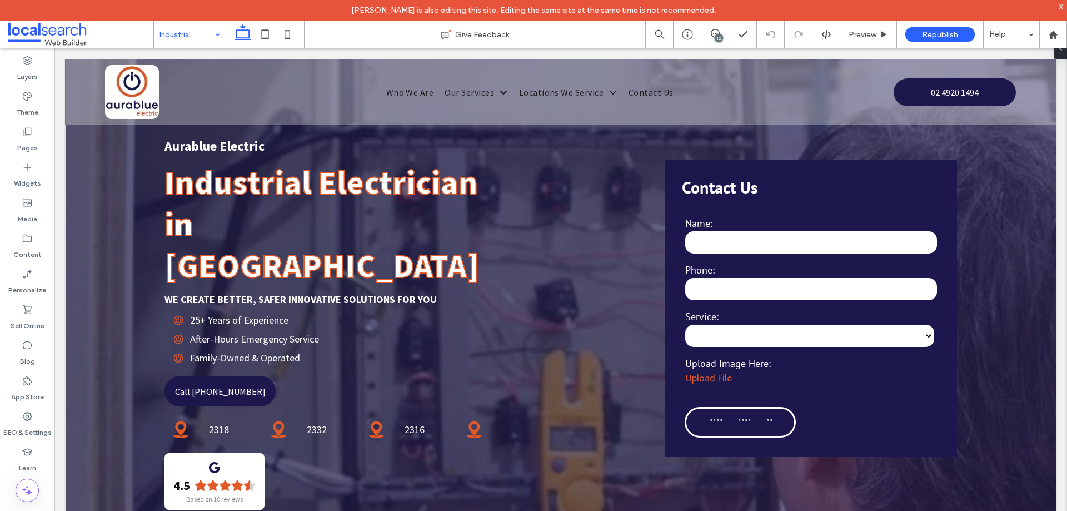
click at [221, 35] on div "Industrial" at bounding box center [190, 35] width 72 height 28
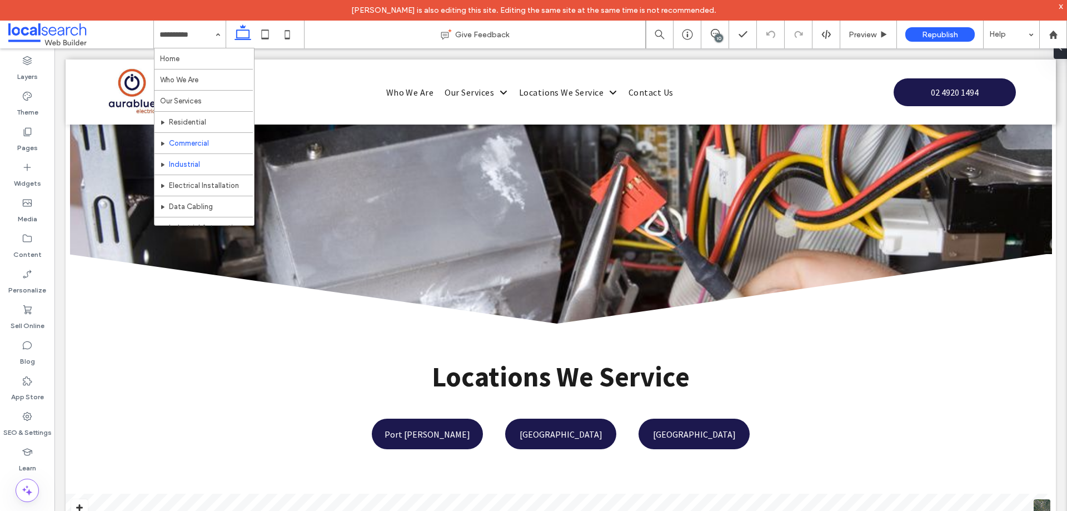
scroll to position [56, 0]
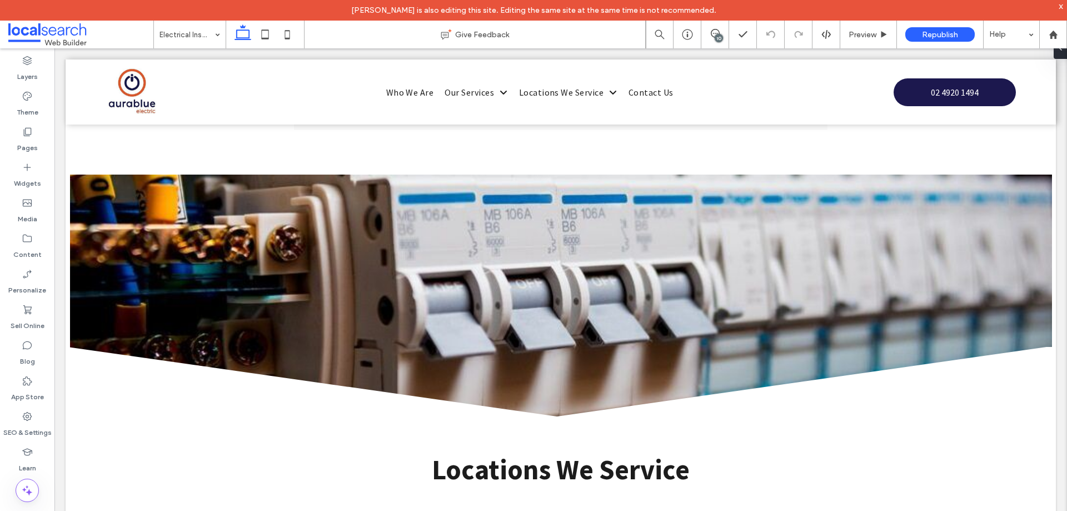
click at [181, 32] on input at bounding box center [186, 35] width 55 height 28
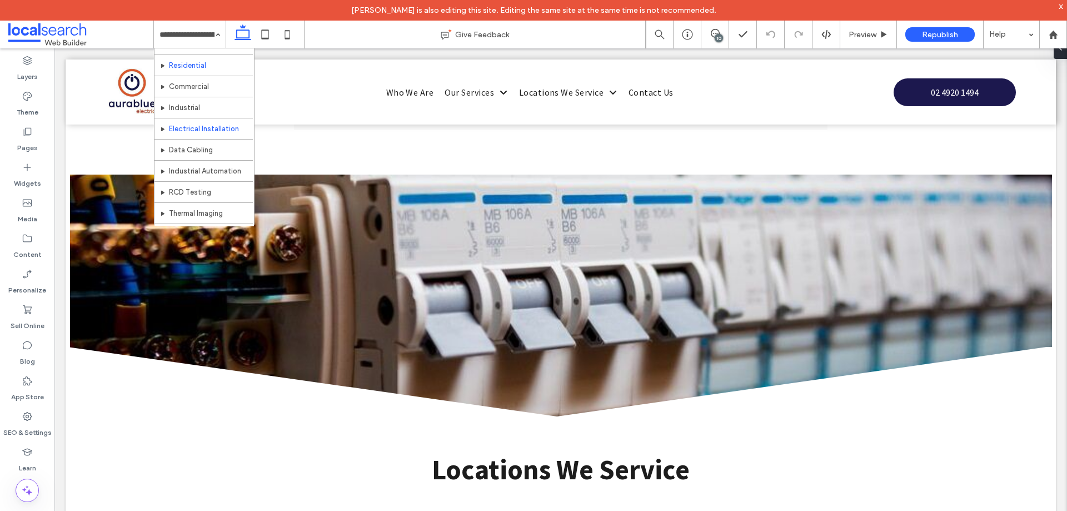
scroll to position [56, 0]
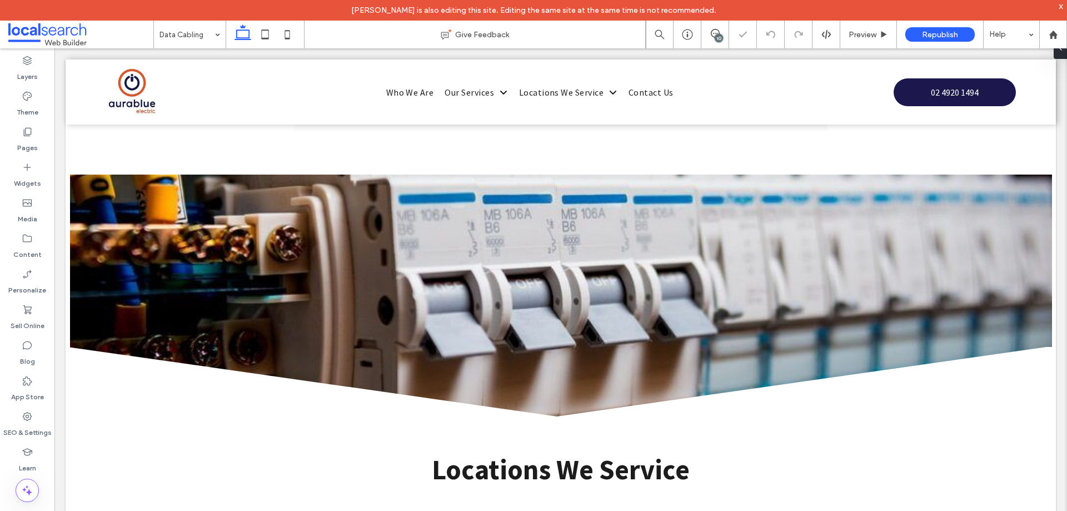
click at [178, 34] on input at bounding box center [186, 35] width 55 height 28
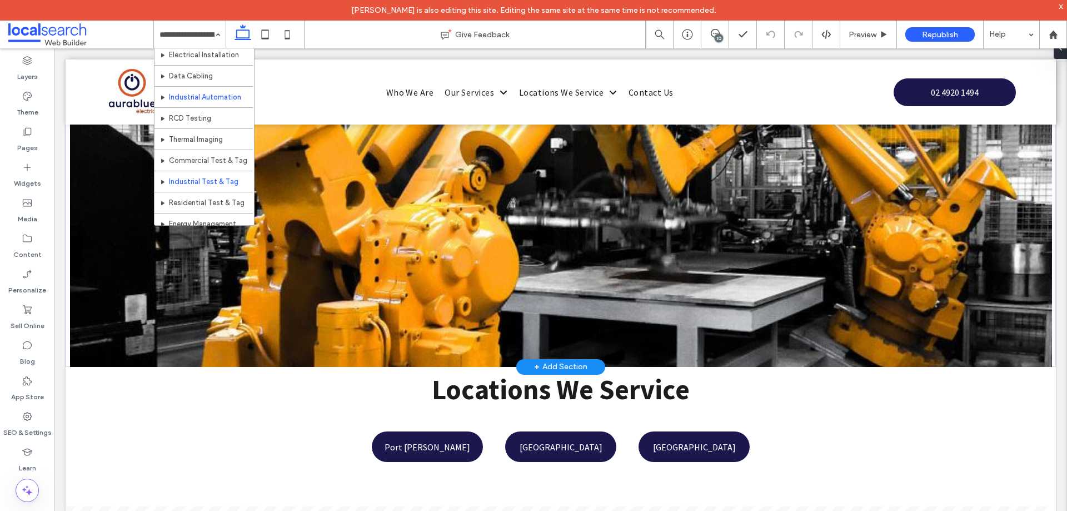
scroll to position [111, 0]
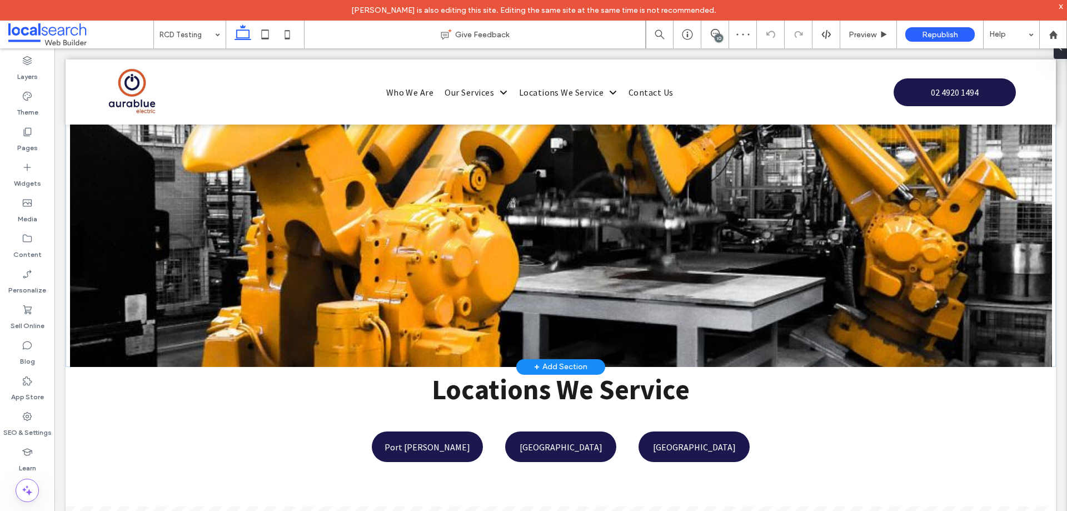
click at [188, 33] on input at bounding box center [186, 35] width 55 height 28
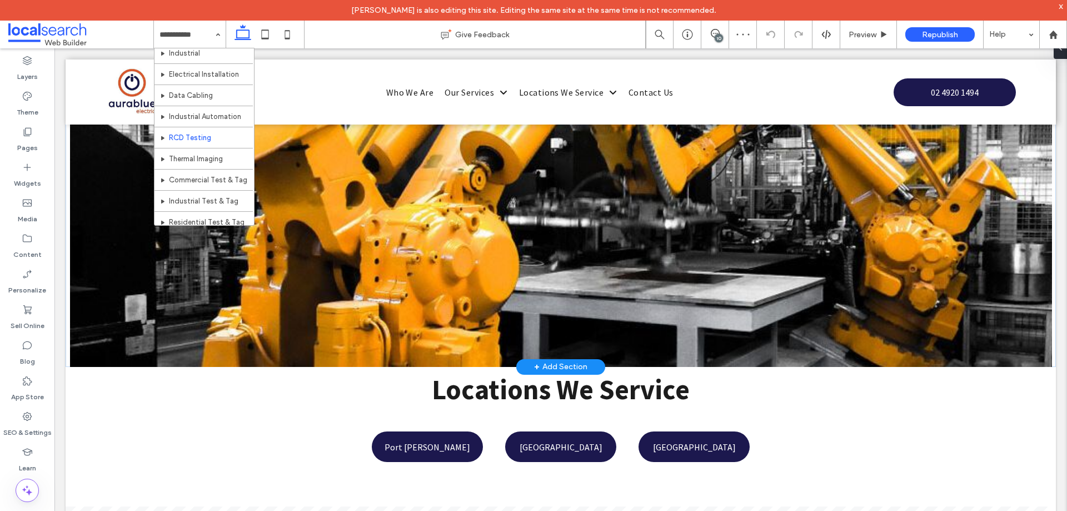
scroll to position [167, 0]
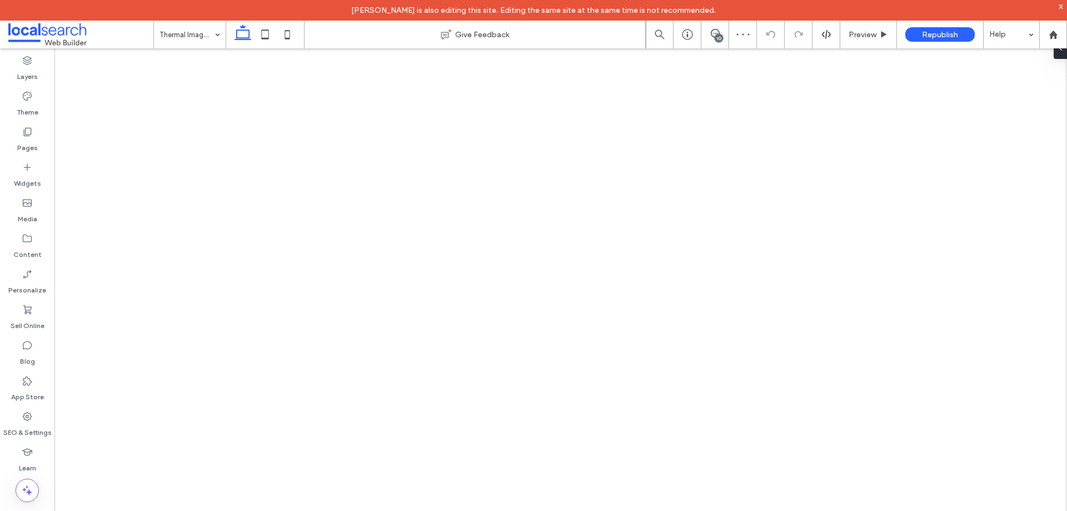
click at [186, 38] on input at bounding box center [186, 35] width 55 height 28
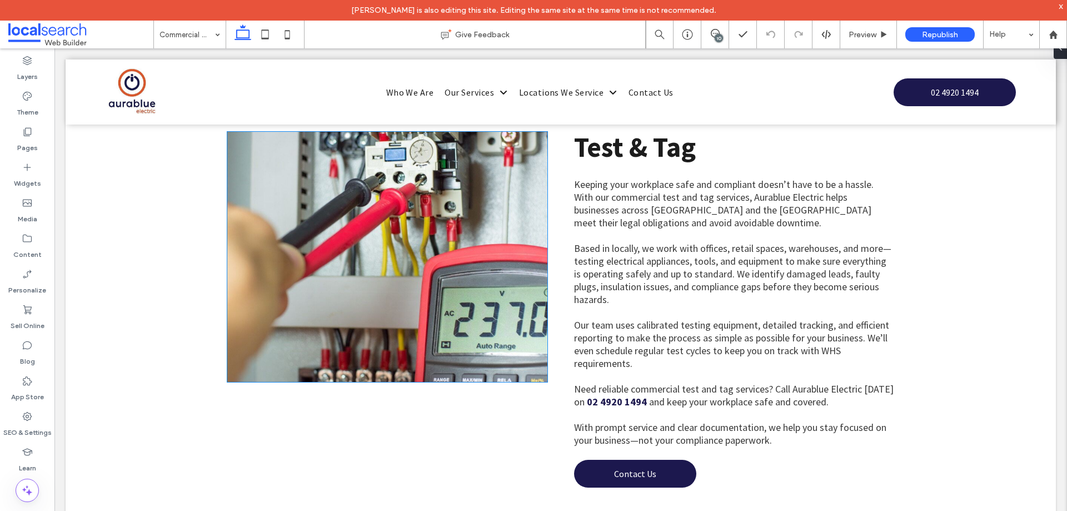
scroll to position [227, 0]
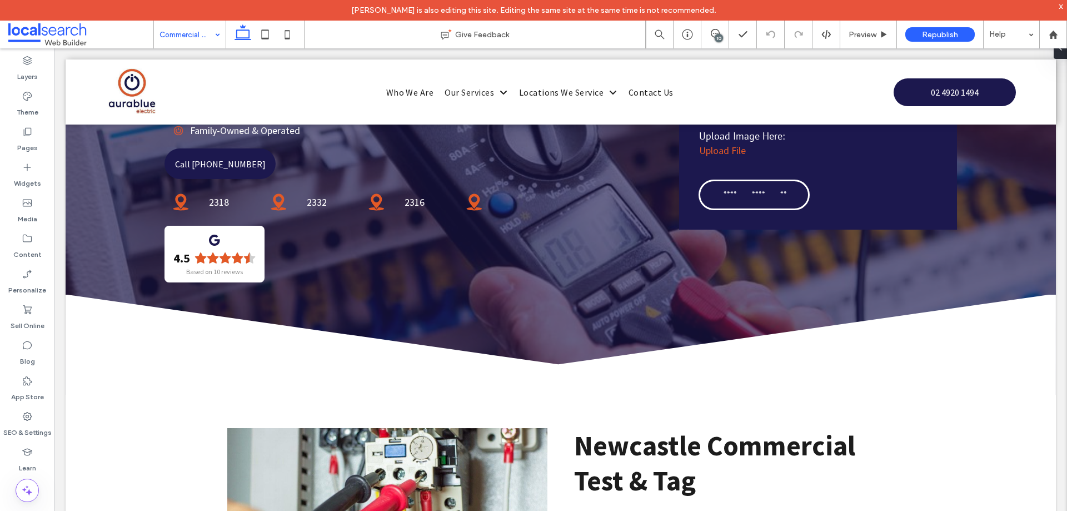
click at [189, 34] on input at bounding box center [186, 35] width 55 height 28
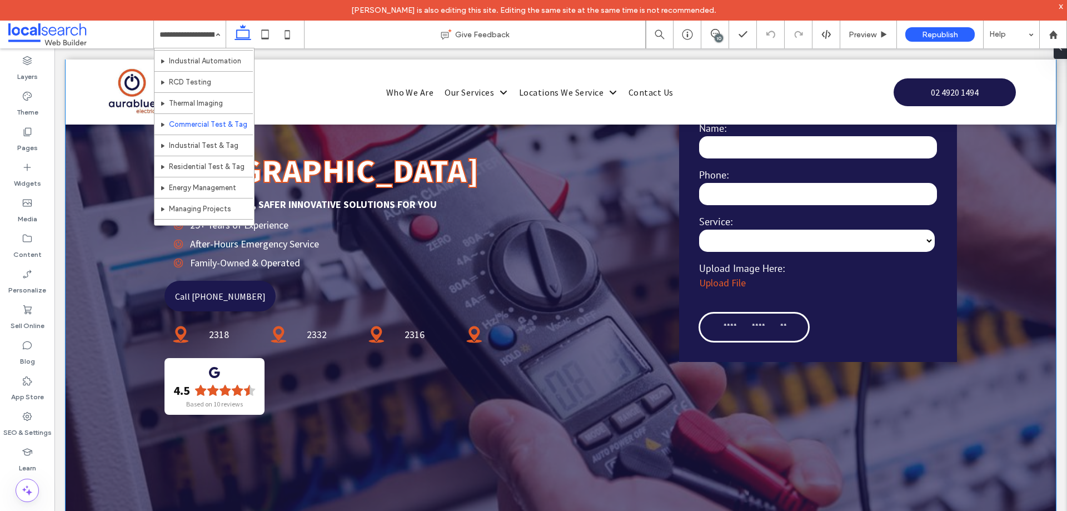
scroll to position [5, 0]
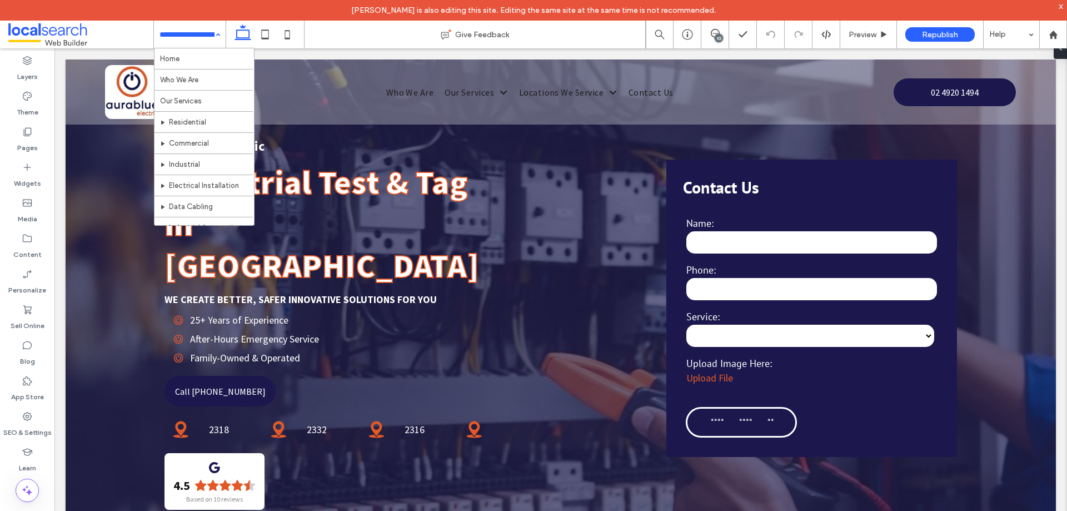
click at [214, 34] on div "Home Who We Are Our Services Residential Commercial Industrial Electrical Insta…" at bounding box center [190, 35] width 72 height 28
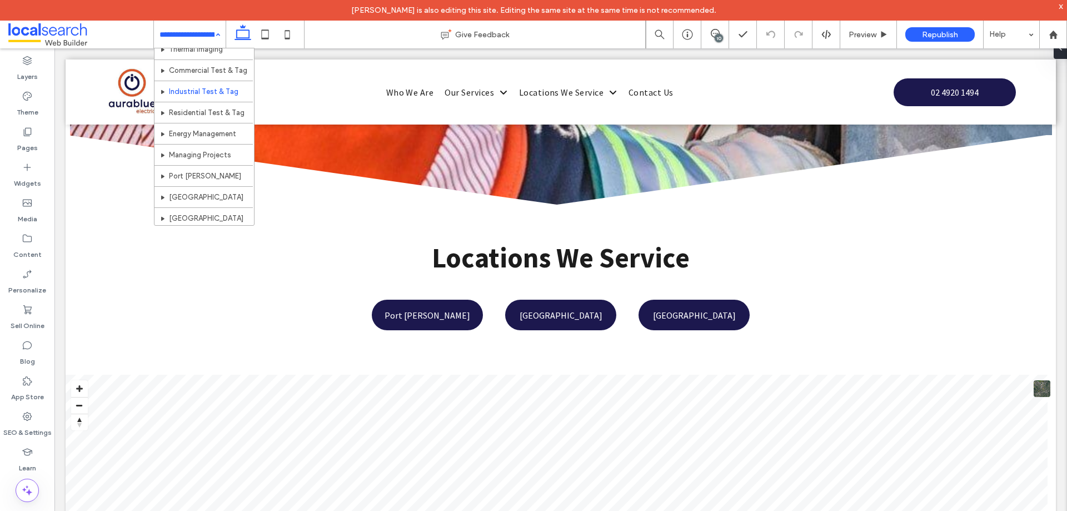
scroll to position [244, 0]
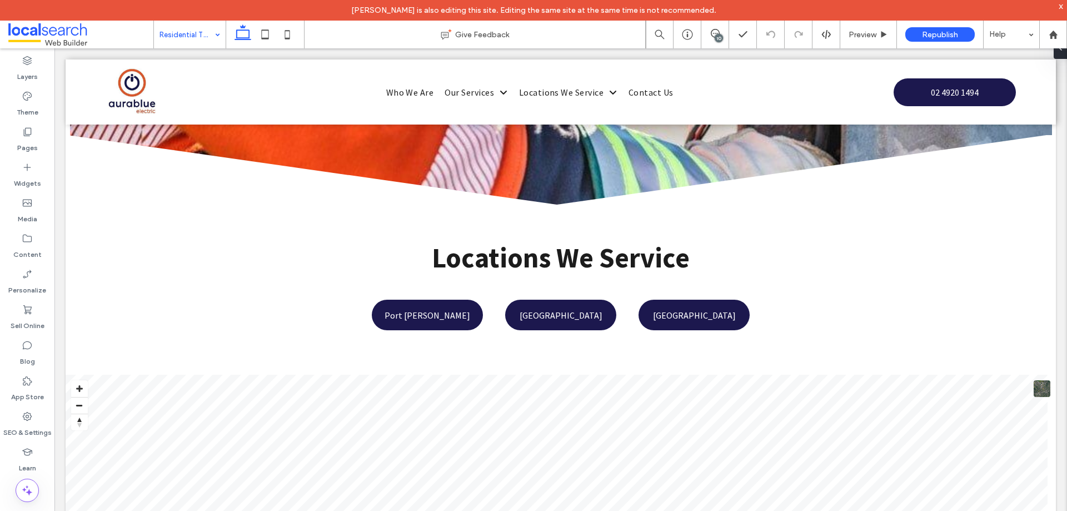
click at [219, 37] on div "Residential Test & Tag" at bounding box center [190, 35] width 72 height 28
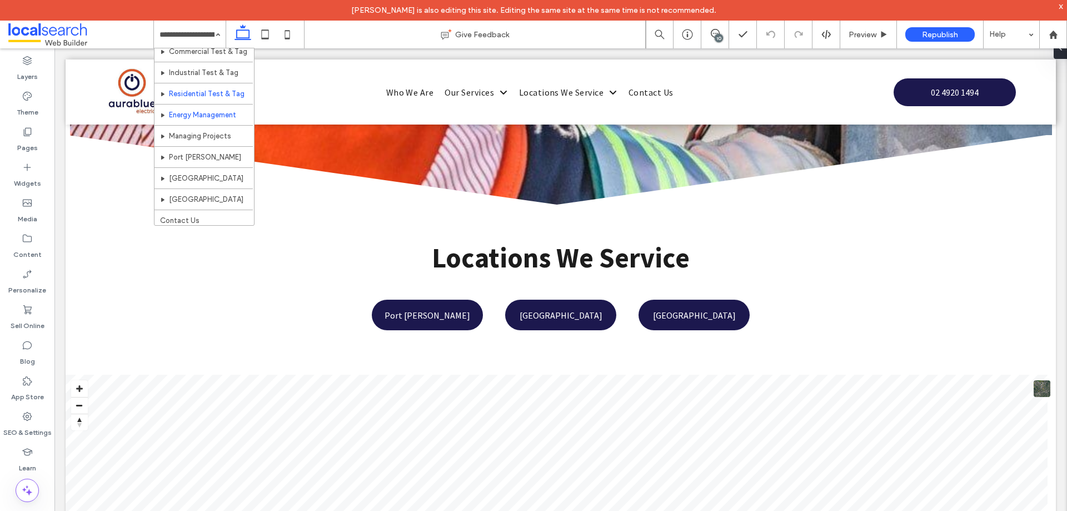
scroll to position [244, 0]
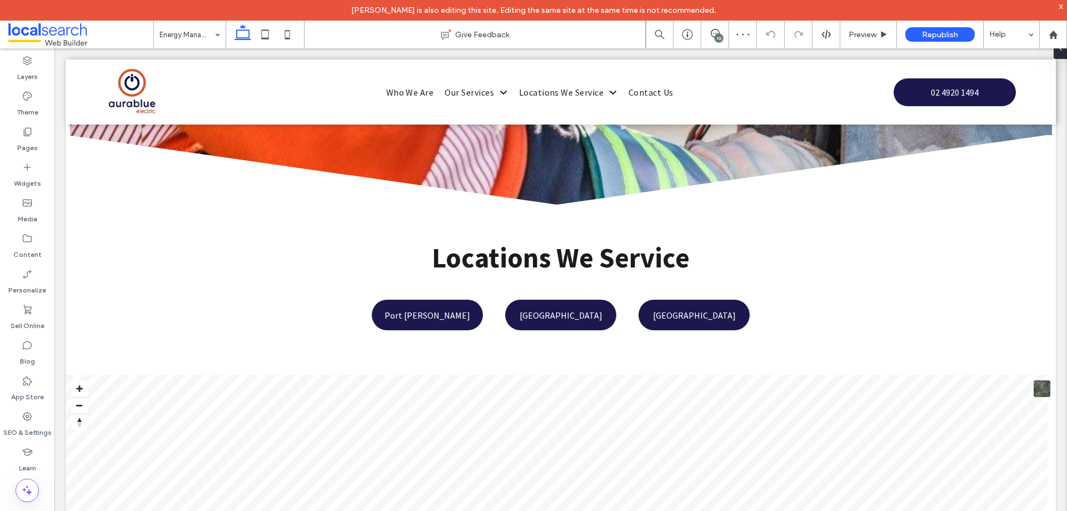
click at [181, 34] on input at bounding box center [186, 35] width 55 height 28
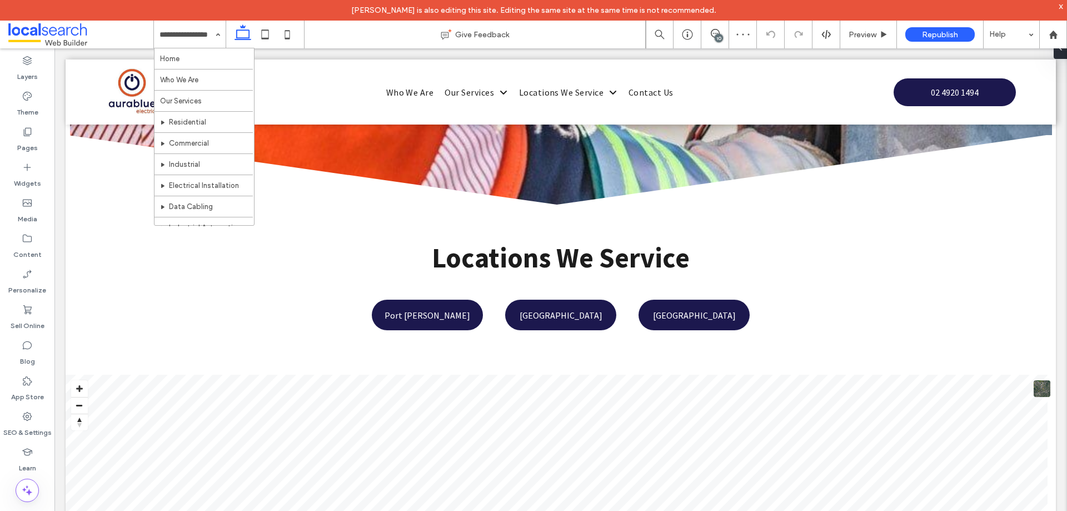
scroll to position [244, 0]
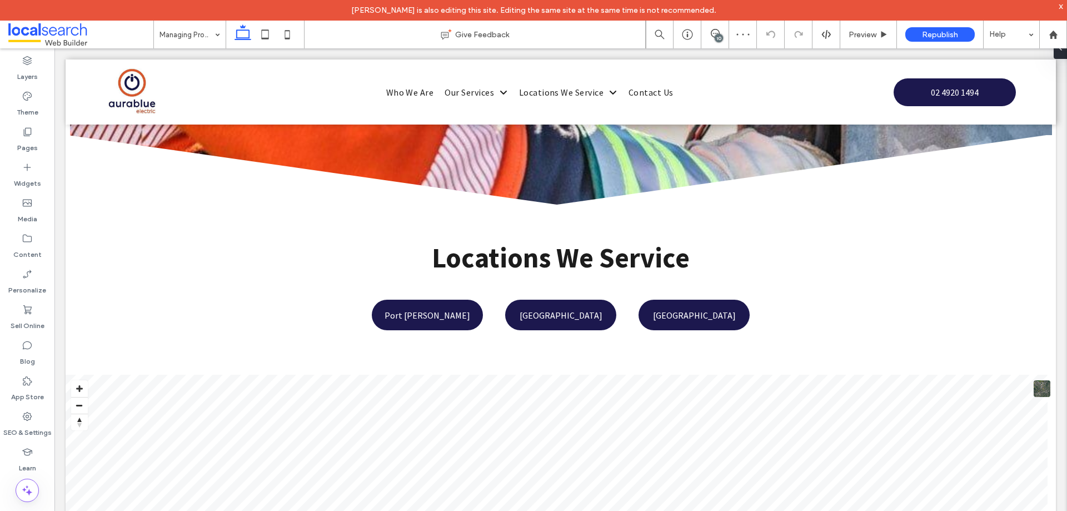
click at [179, 36] on input at bounding box center [186, 35] width 55 height 28
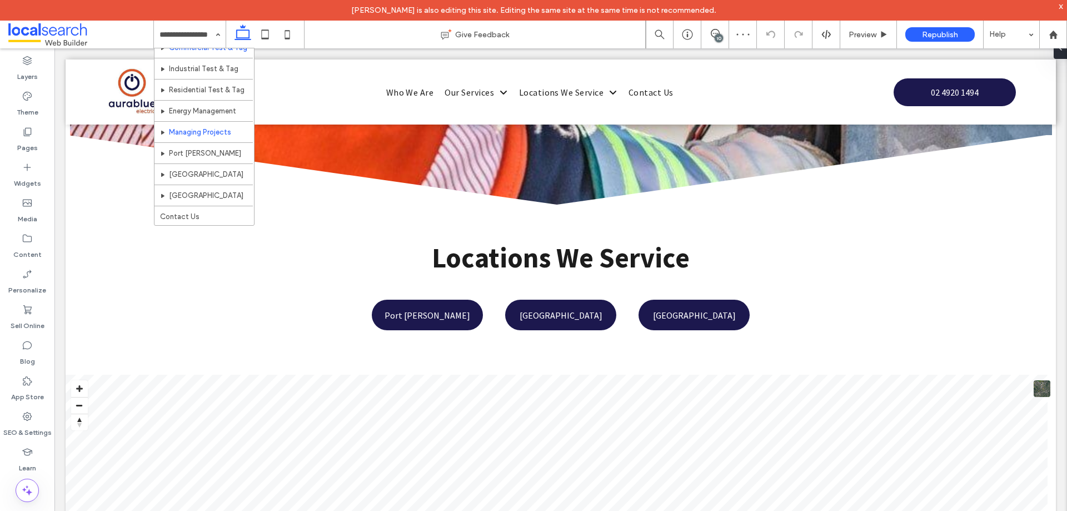
scroll to position [244, 0]
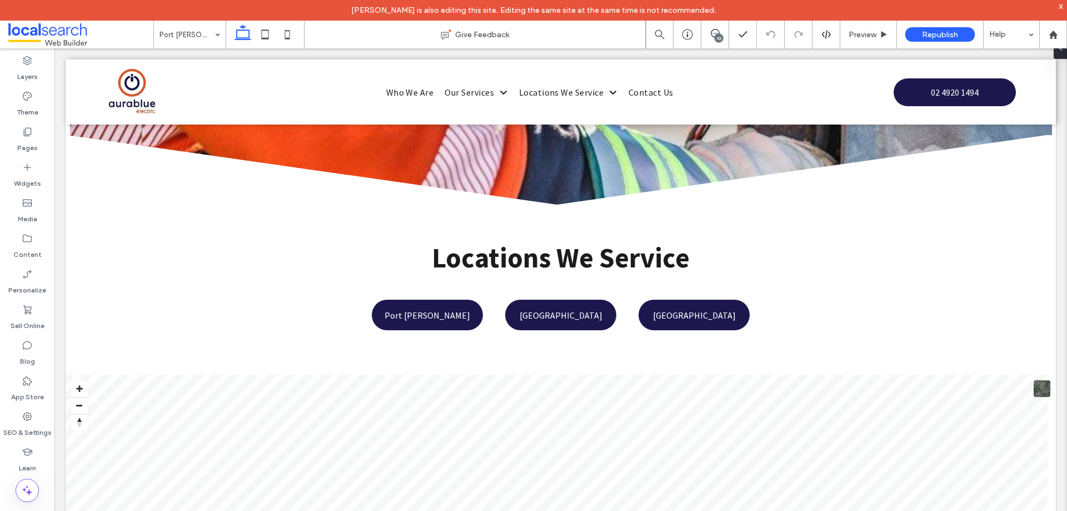
click at [178, 42] on input at bounding box center [186, 35] width 55 height 28
click at [199, 43] on input at bounding box center [186, 35] width 55 height 28
click at [171, 37] on input at bounding box center [186, 35] width 55 height 28
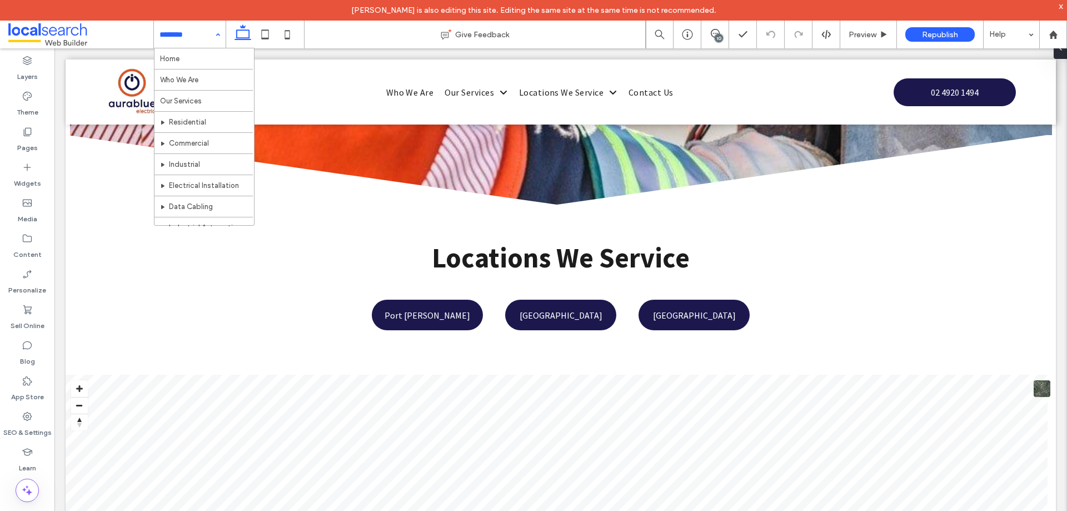
scroll to position [244, 0]
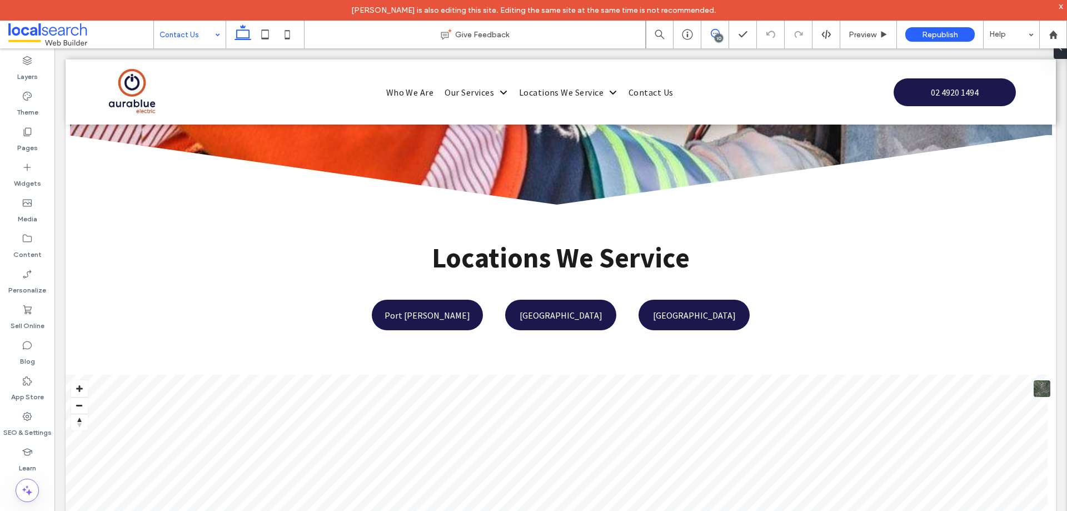
click at [718, 29] on icon at bounding box center [715, 33] width 9 height 9
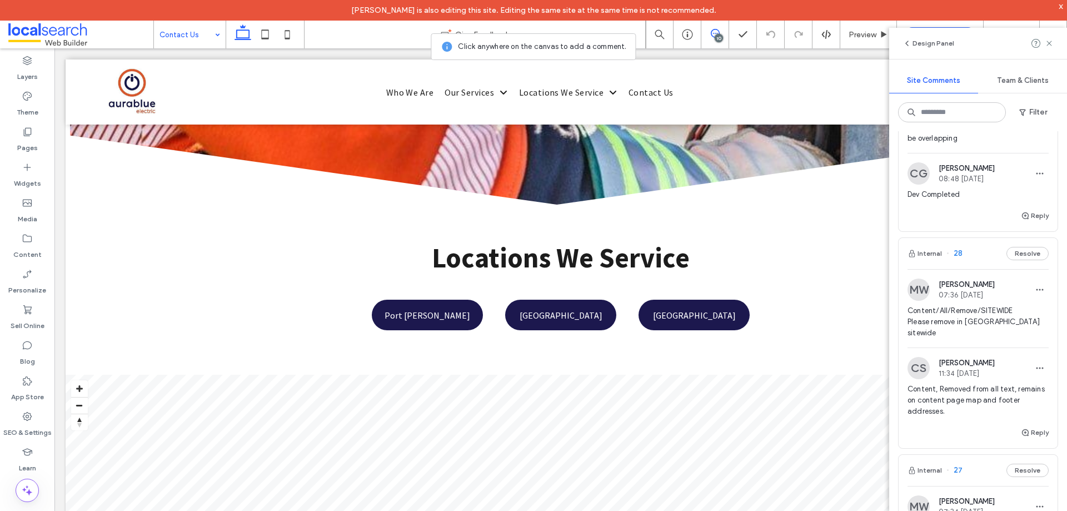
scroll to position [1759, 0]
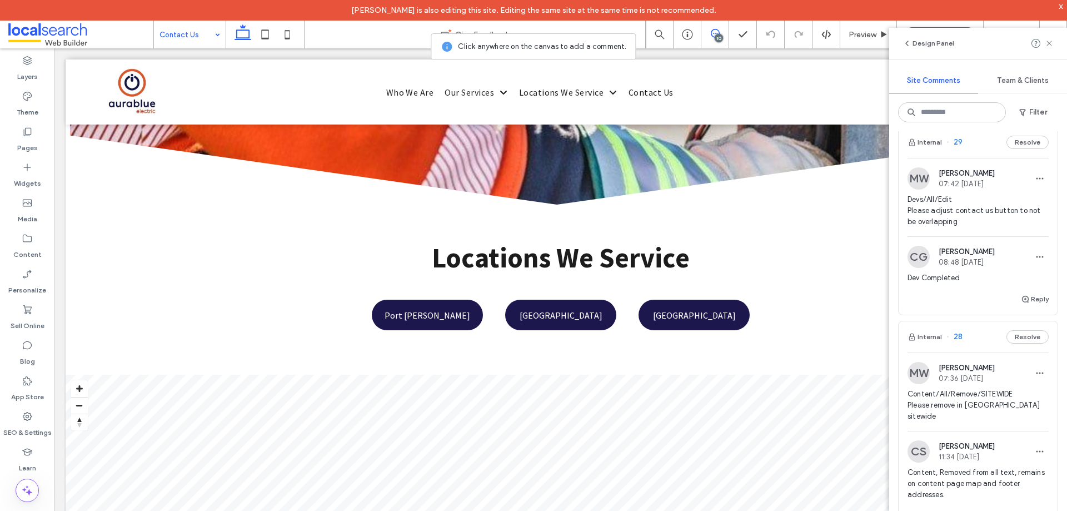
click at [991, 227] on span "Devs/All/Edit Please adjust contact us button to not be overlapping" at bounding box center [977, 210] width 141 height 33
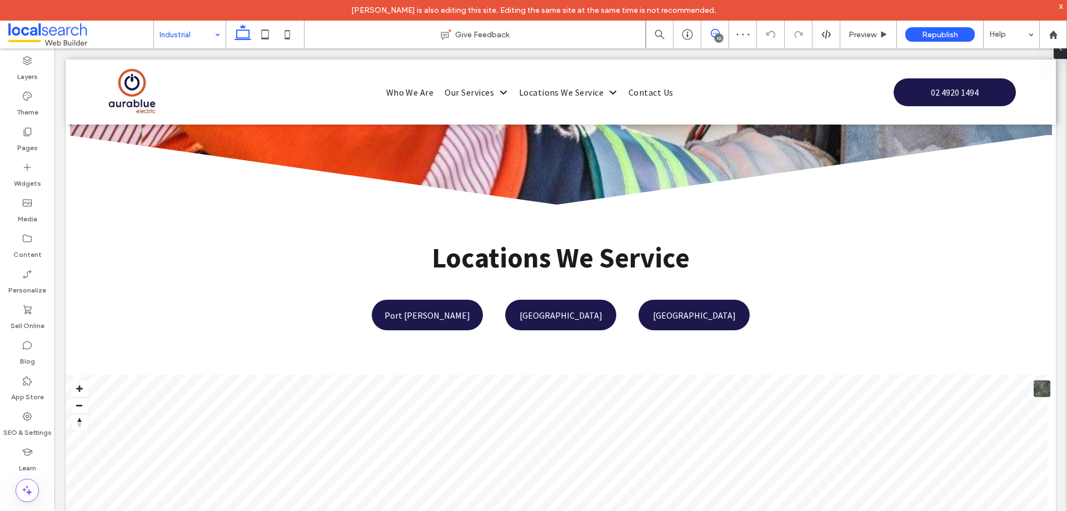
click at [705, 33] on span at bounding box center [714, 33] width 27 height 9
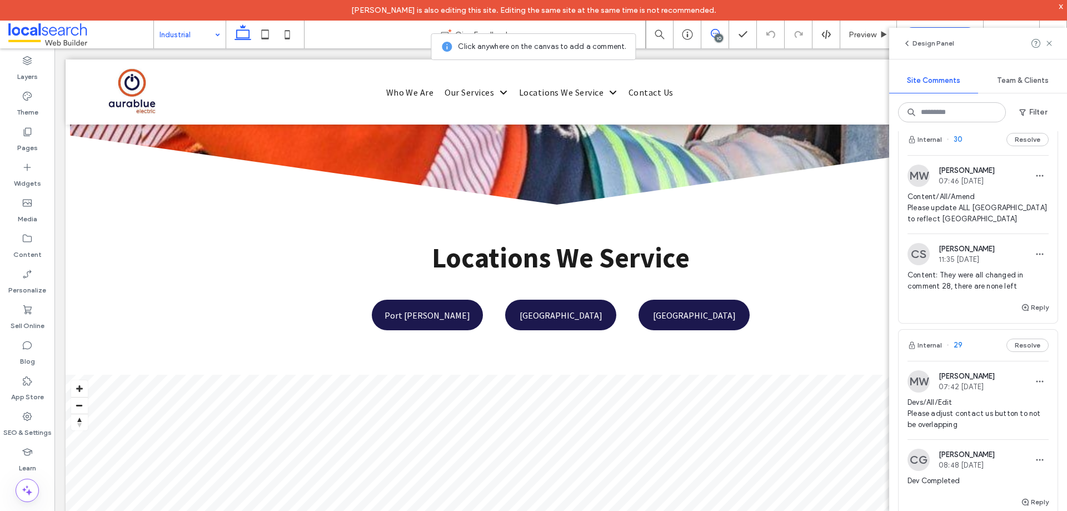
scroll to position [1722, 0]
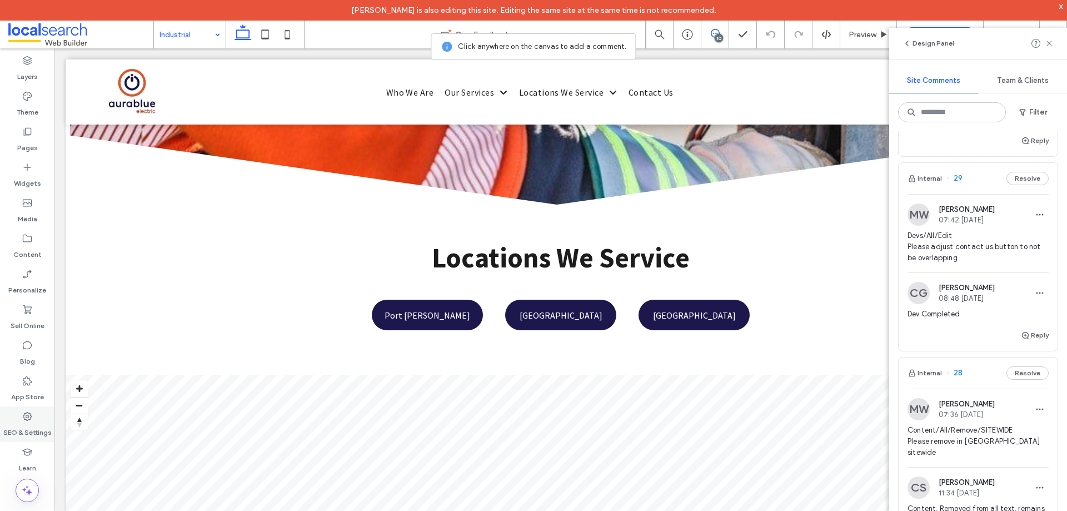
click at [33, 432] on label "SEO & Settings" at bounding box center [27, 430] width 48 height 16
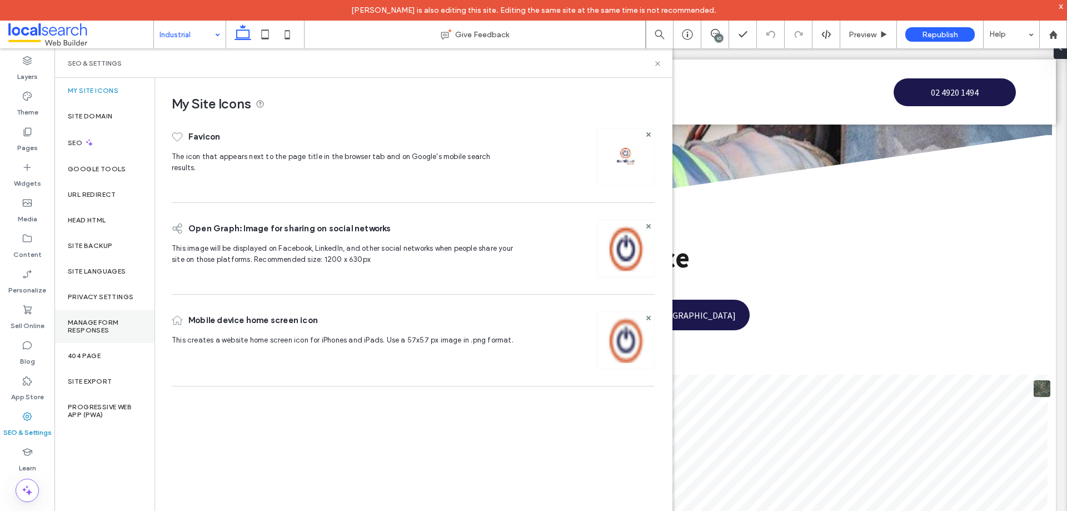
scroll to position [0, 0]
click at [117, 242] on div "Site Backup" at bounding box center [104, 246] width 100 height 26
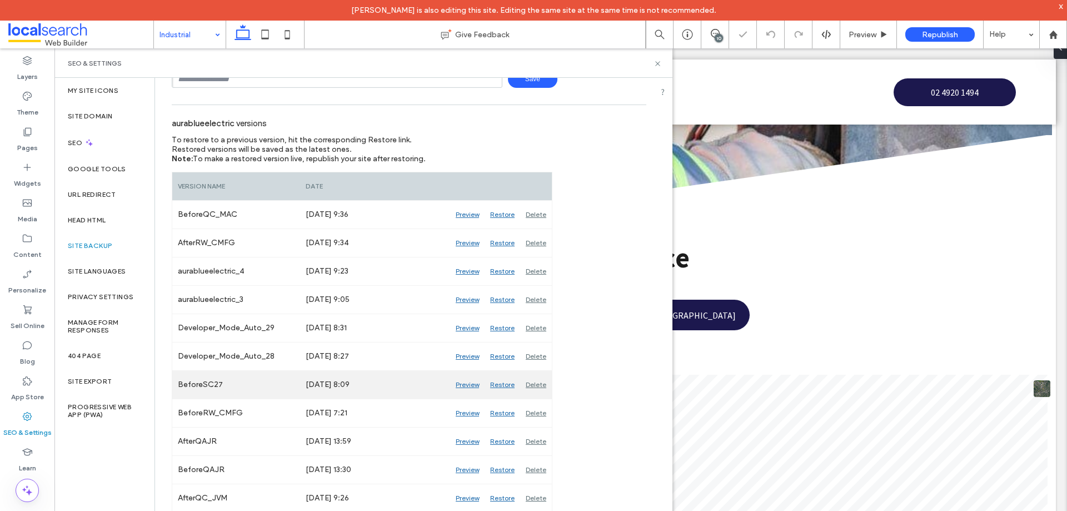
scroll to position [111, 0]
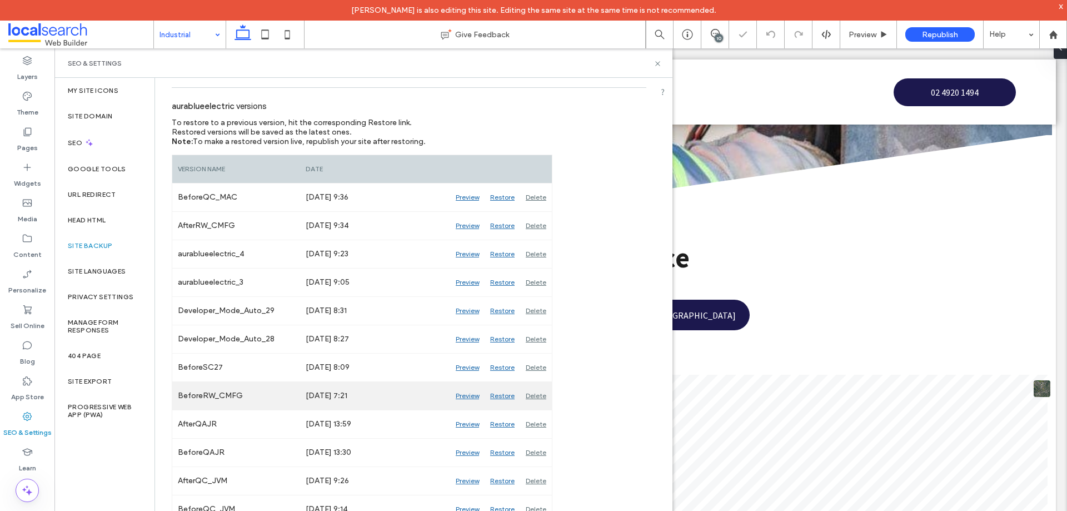
click at [458, 399] on div "Preview" at bounding box center [467, 396] width 34 height 28
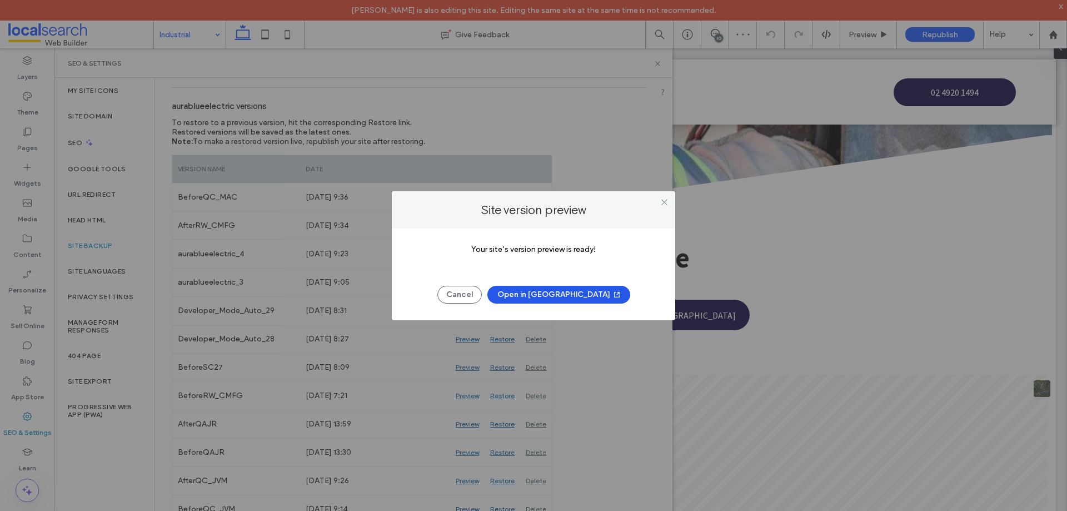
click at [570, 296] on button "Open in New Tab" at bounding box center [558, 295] width 143 height 18
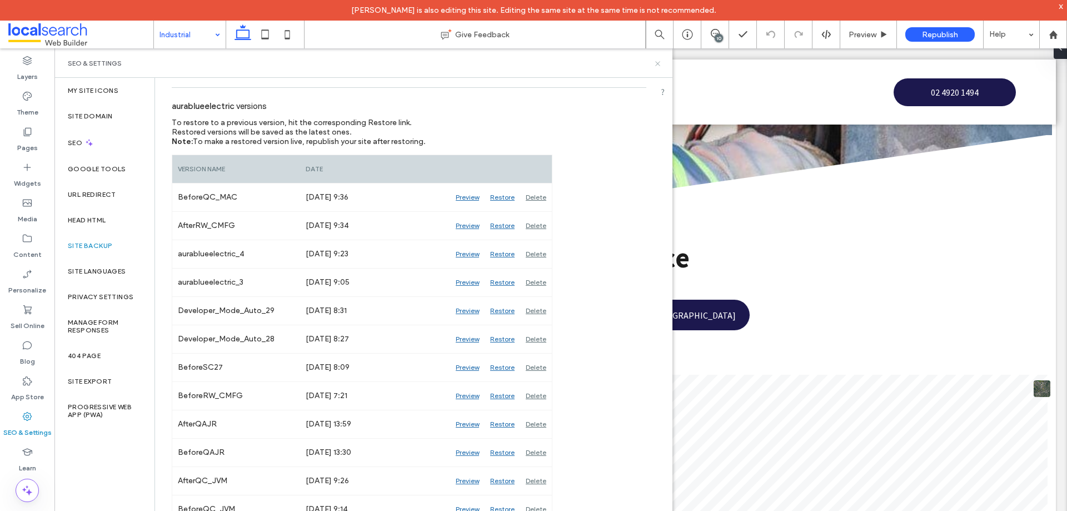
click at [657, 64] on use at bounding box center [657, 63] width 4 height 4
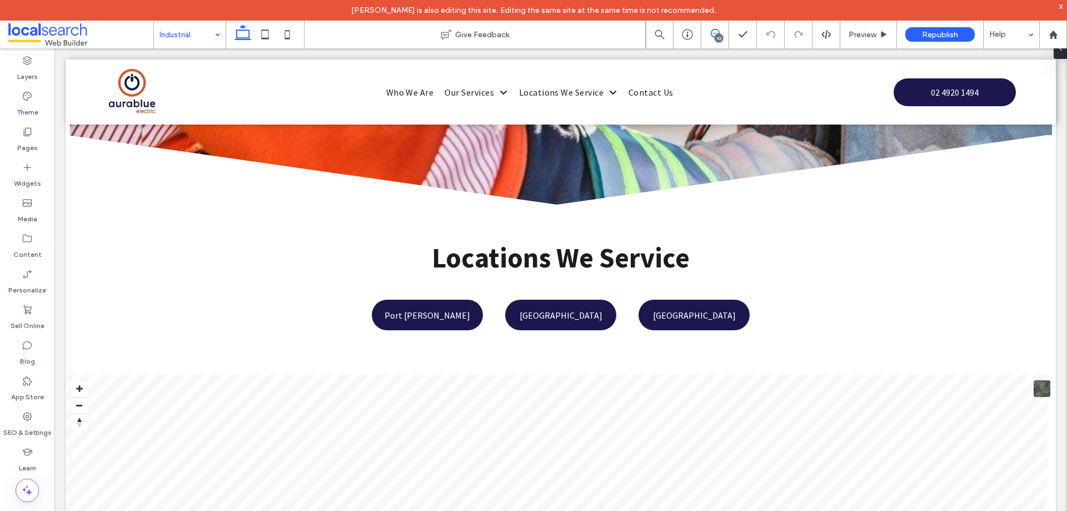
click at [708, 35] on span at bounding box center [714, 33] width 27 height 9
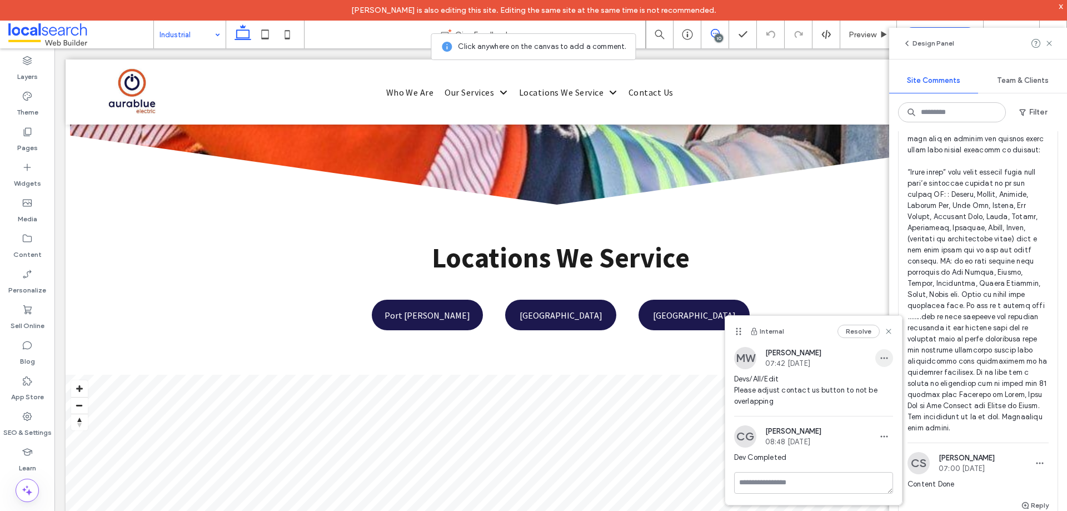
scroll to position [667, 0]
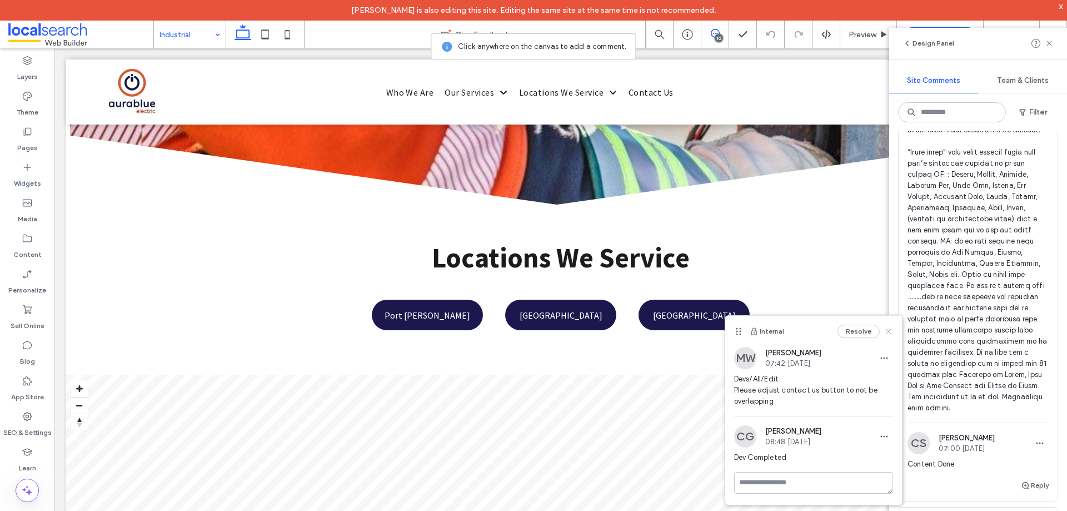
click at [892, 332] on icon at bounding box center [888, 331] width 9 height 9
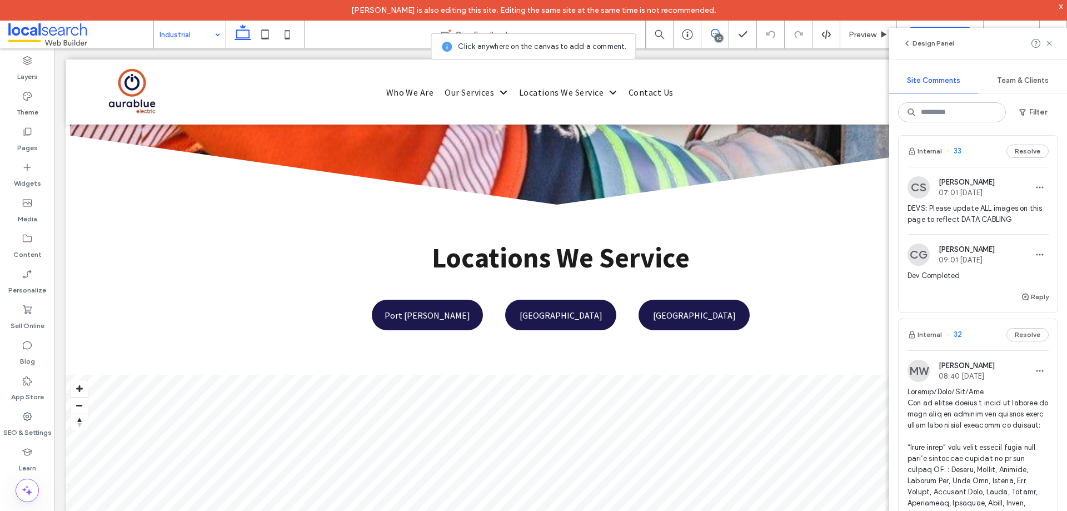
scroll to position [222, 0]
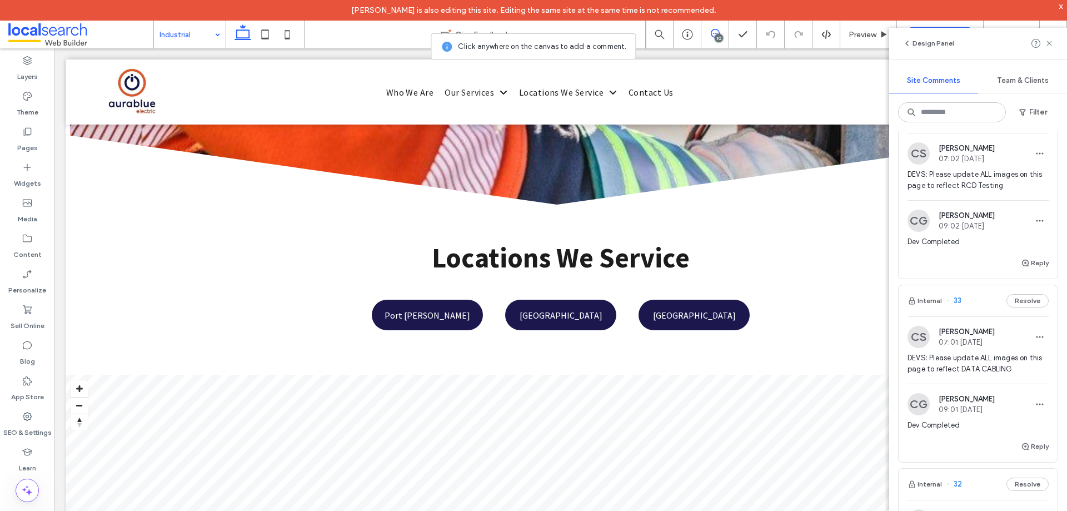
click at [974, 353] on span "DEVS: Please update ALL images on this page to reflect DATA CABLING" at bounding box center [977, 363] width 141 height 22
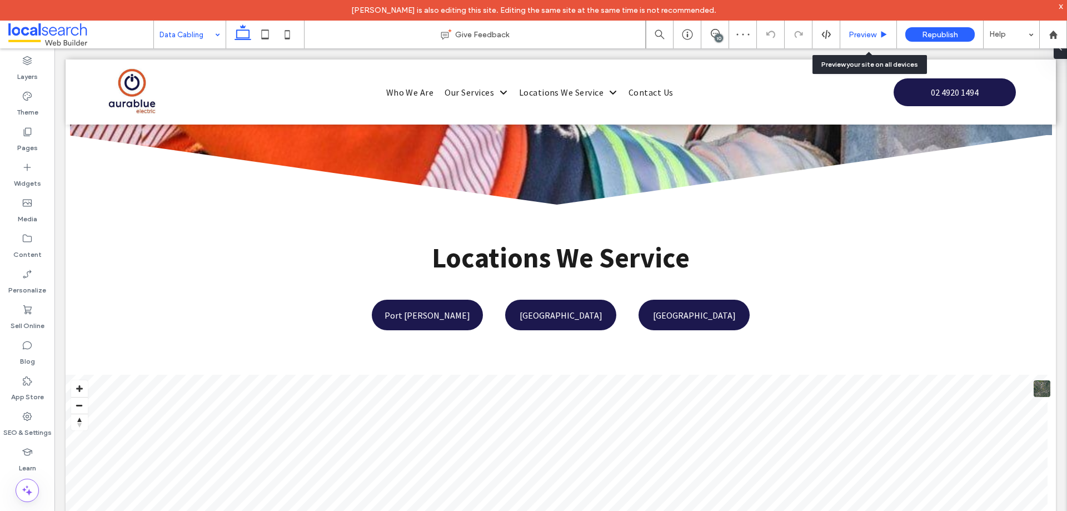
click at [865, 32] on span "Preview" at bounding box center [862, 34] width 28 height 9
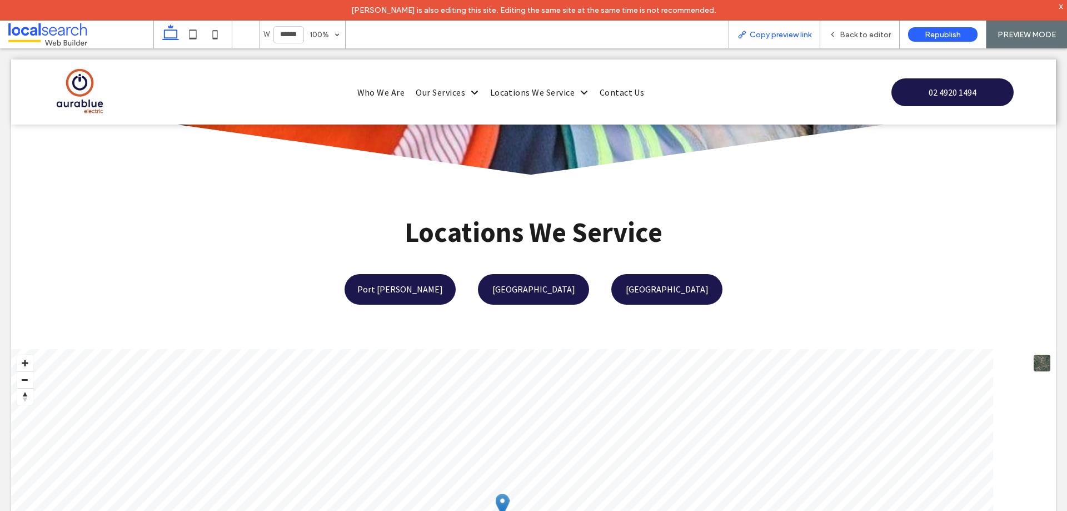
click at [783, 32] on span "Copy preview link" at bounding box center [781, 34] width 62 height 9
click at [860, 37] on span "Back to editor" at bounding box center [865, 34] width 51 height 9
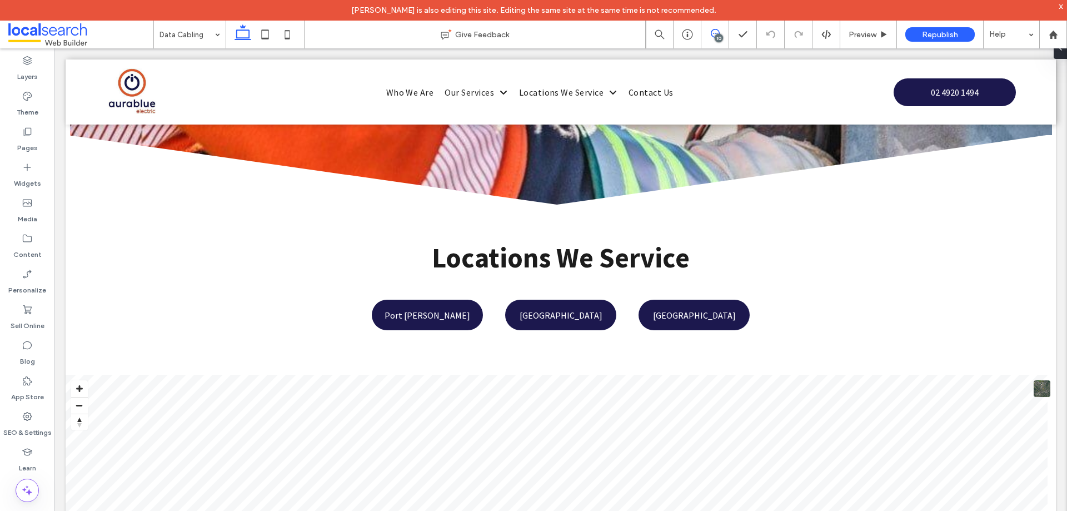
click at [725, 32] on span at bounding box center [714, 33] width 27 height 9
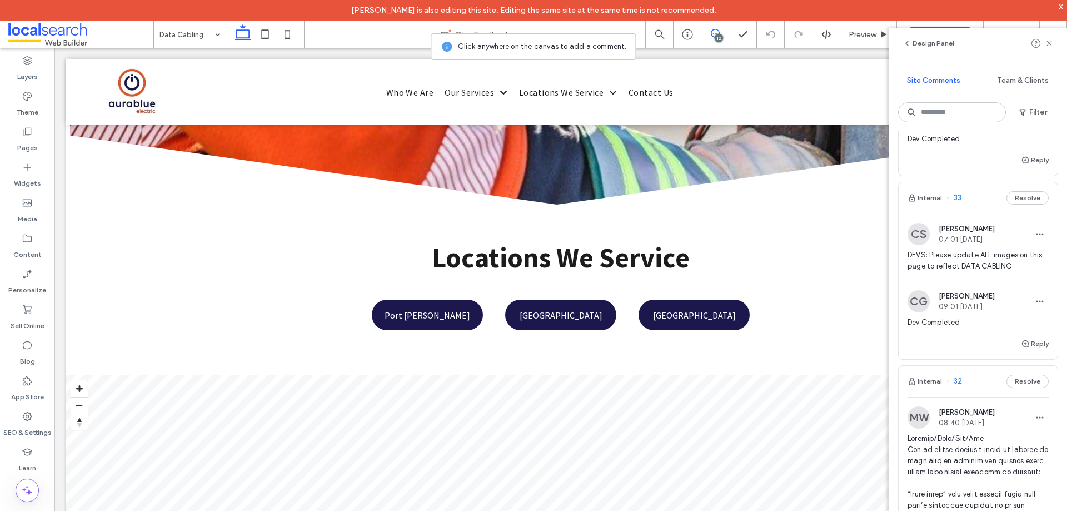
scroll to position [158, 0]
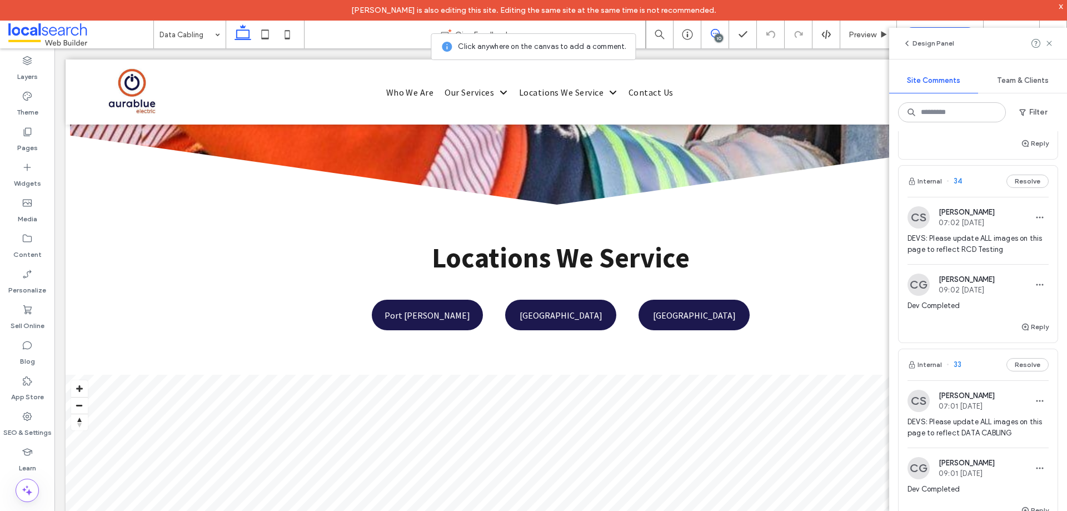
click at [989, 244] on span "DEVS: Please update ALL images on this page to reflect RCD Testing" at bounding box center [977, 244] width 141 height 22
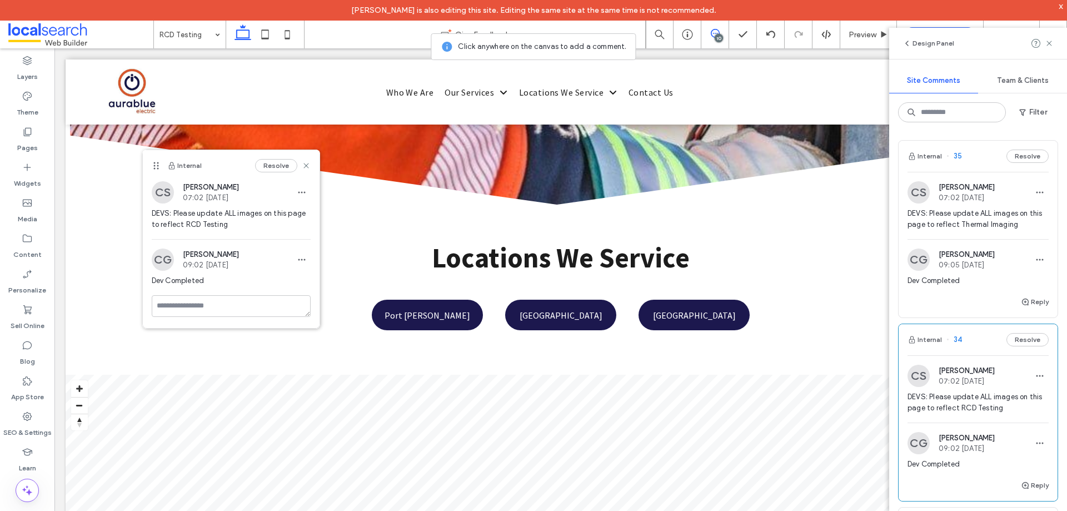
click at [982, 218] on span "DEVS: Please update ALL images on this page to reflect Thermal Imaging" at bounding box center [977, 219] width 141 height 22
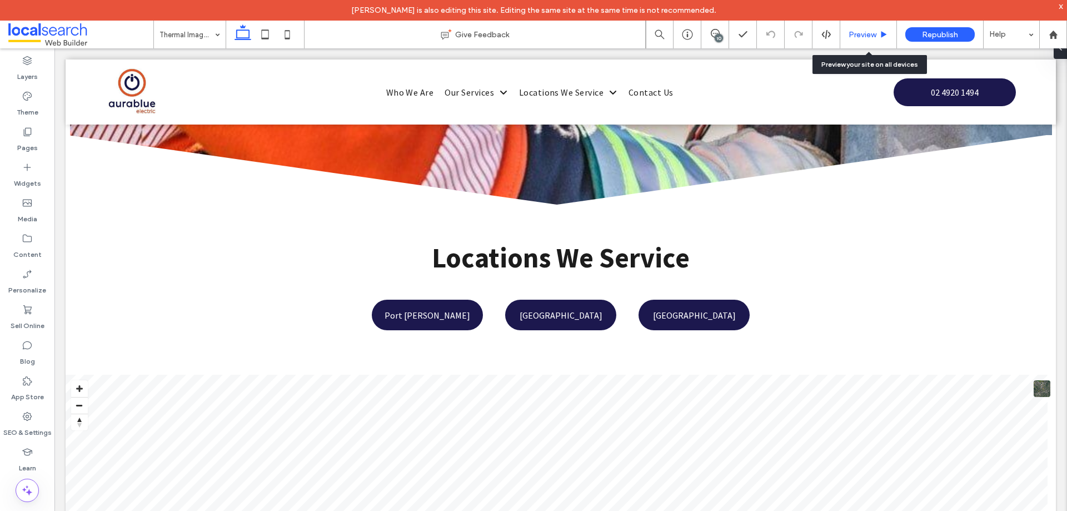
click at [852, 32] on span "Preview" at bounding box center [862, 34] width 28 height 9
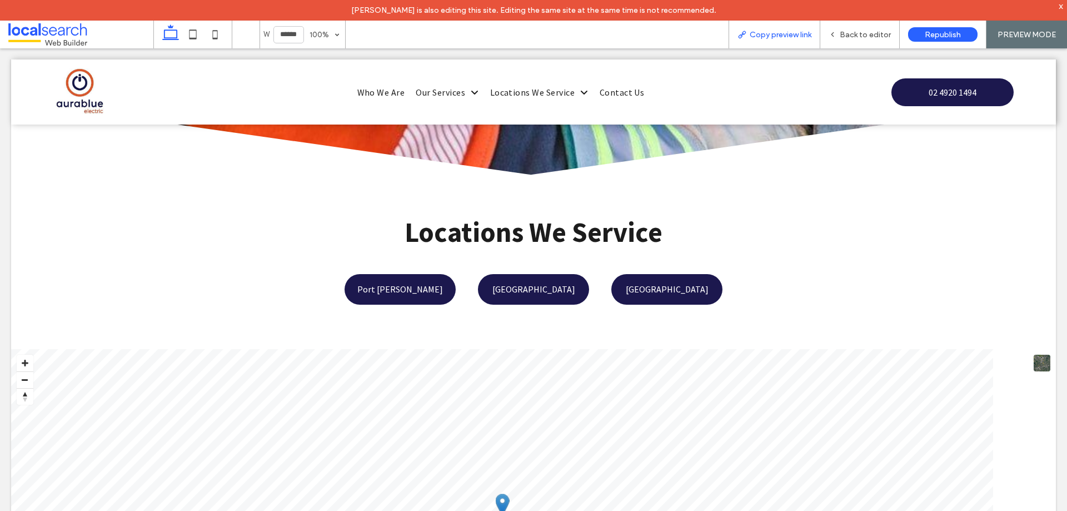
click at [767, 31] on span "Copy preview link" at bounding box center [781, 34] width 62 height 9
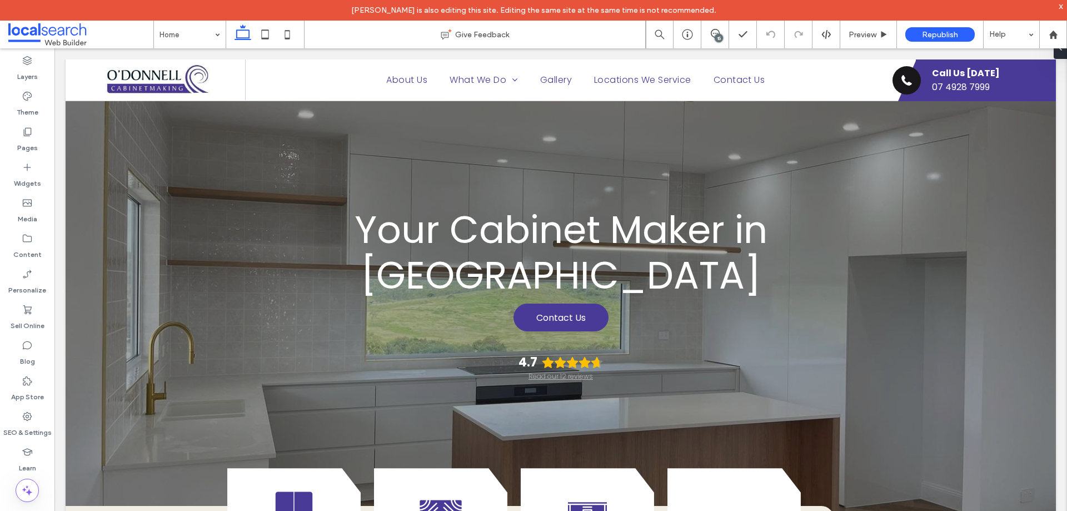
click at [715, 36] on div "15" at bounding box center [719, 38] width 8 height 8
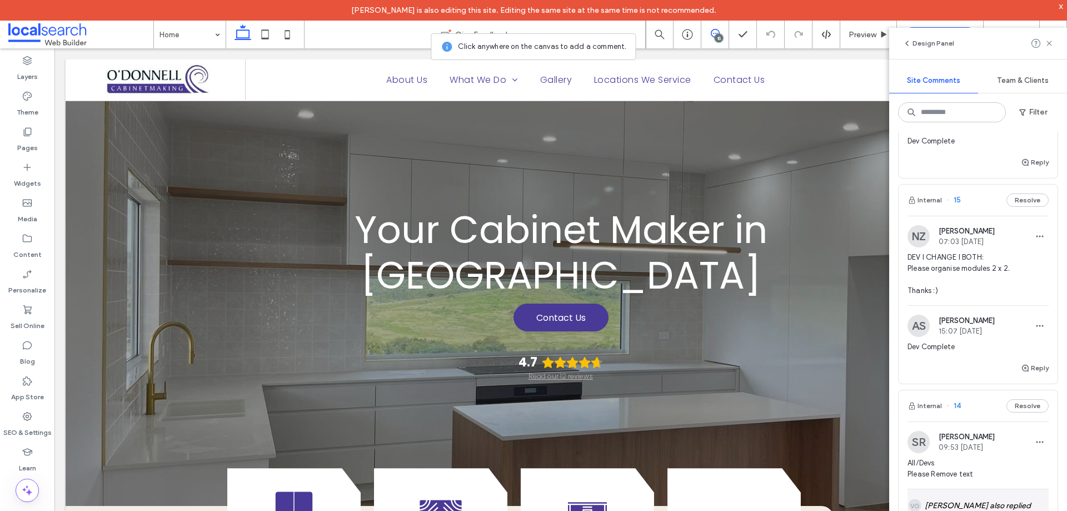
scroll to position [445, 0]
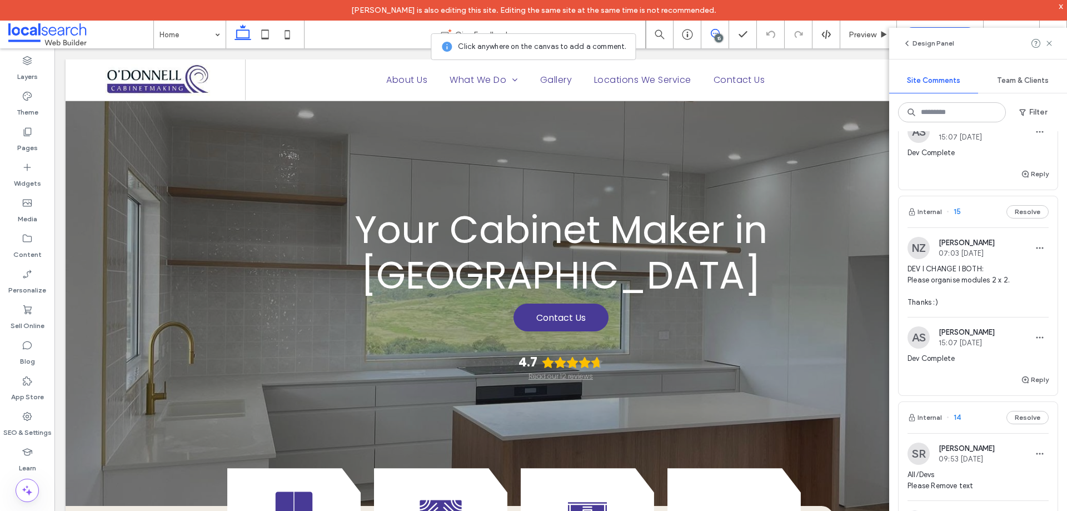
click at [970, 276] on span "DEV I CHANGE I BOTH: Please organise modules 2 x 2. Thanks :)" at bounding box center [977, 285] width 141 height 44
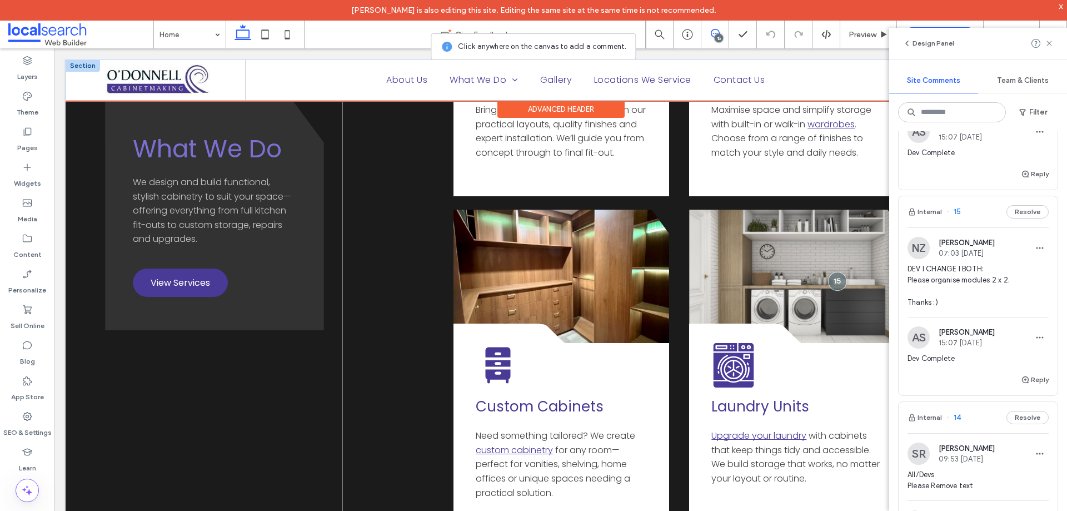
scroll to position [1481, 0]
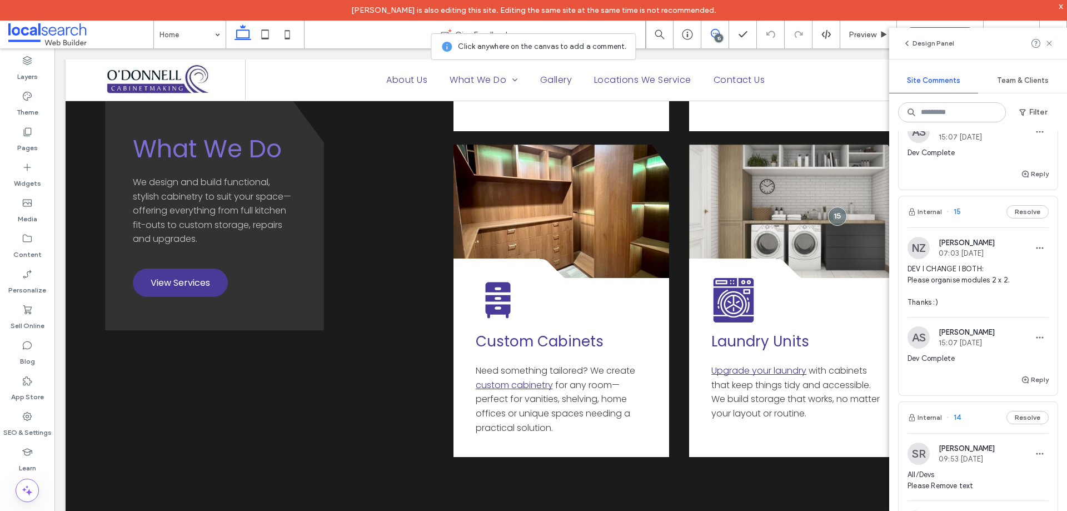
click at [258, 37] on icon at bounding box center [265, 34] width 22 height 22
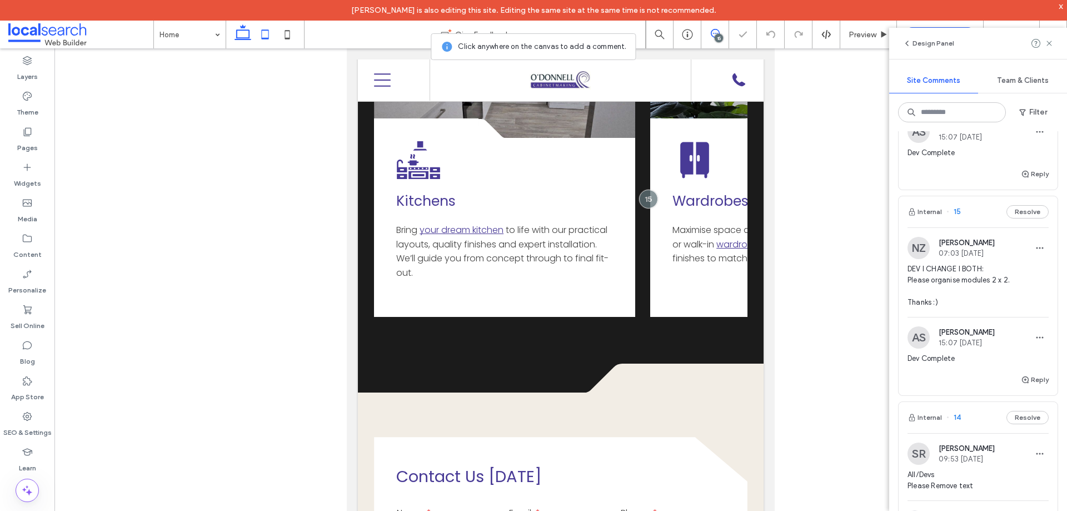
scroll to position [1115, 0]
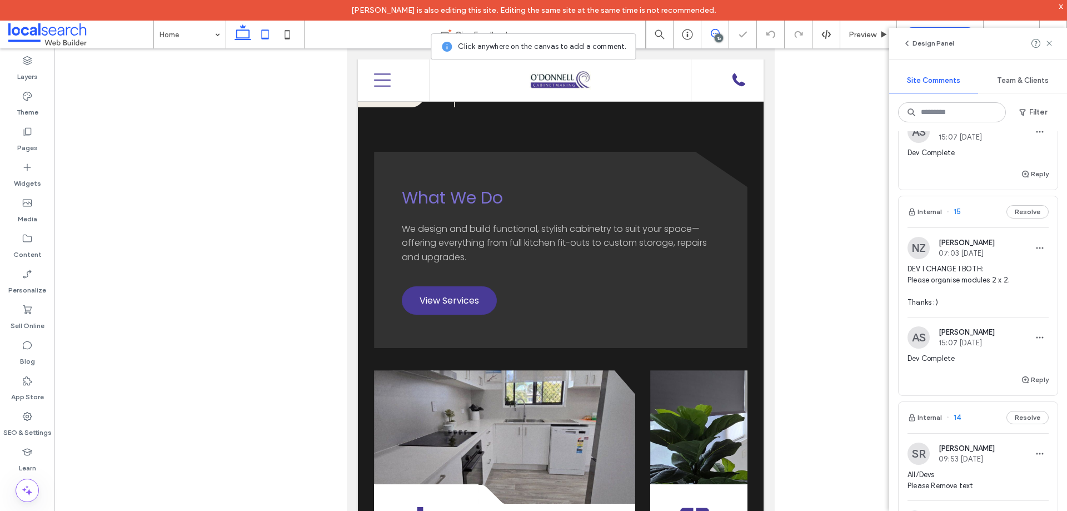
click at [237, 31] on use at bounding box center [242, 32] width 17 height 16
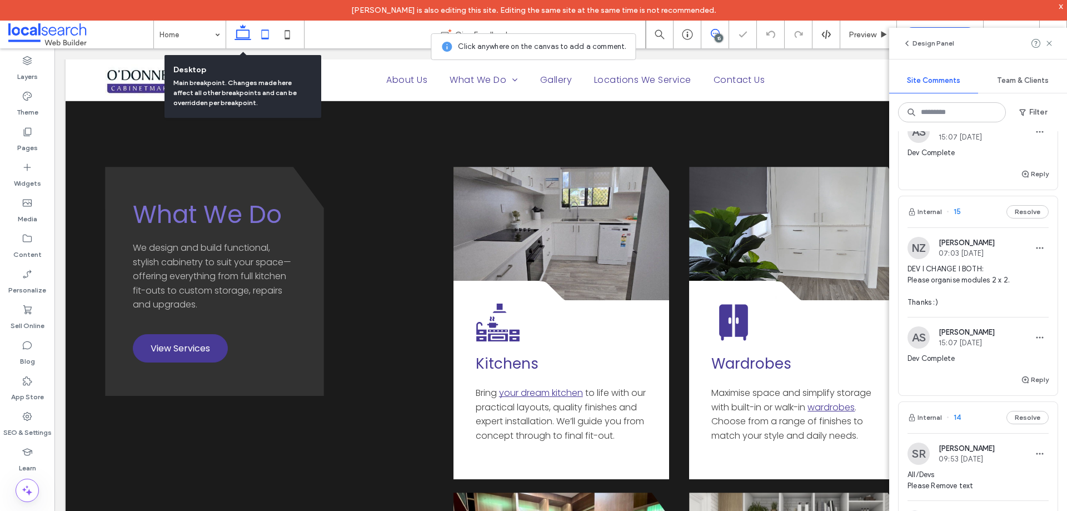
click at [264, 34] on icon at bounding box center [265, 34] width 22 height 22
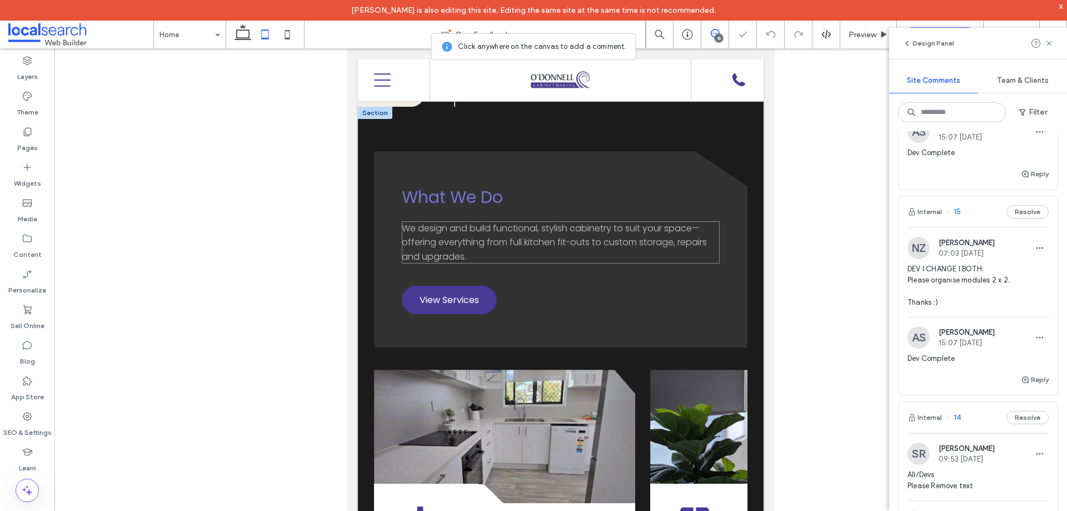
scroll to position [1394, 0]
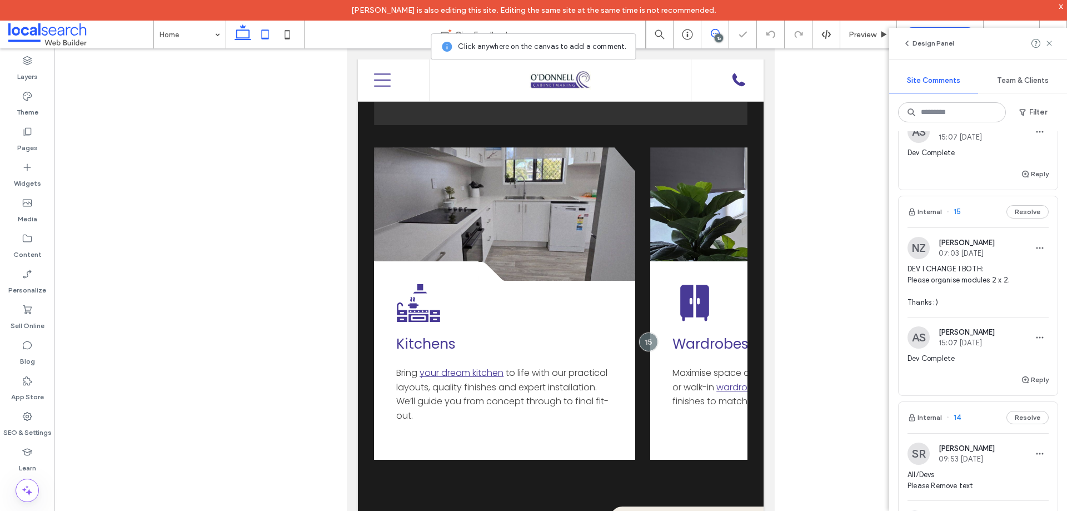
click at [241, 29] on icon at bounding box center [243, 34] width 22 height 22
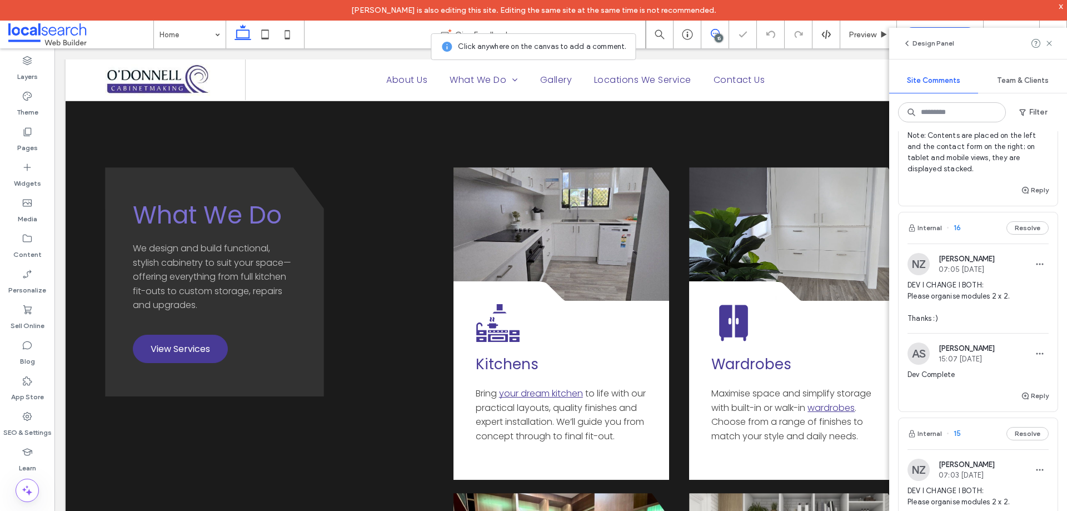
scroll to position [222, 0]
click at [986, 294] on span "DEV I CHANGE I BOTH: Please organise modules 2 x 2. Thanks :)" at bounding box center [977, 302] width 141 height 44
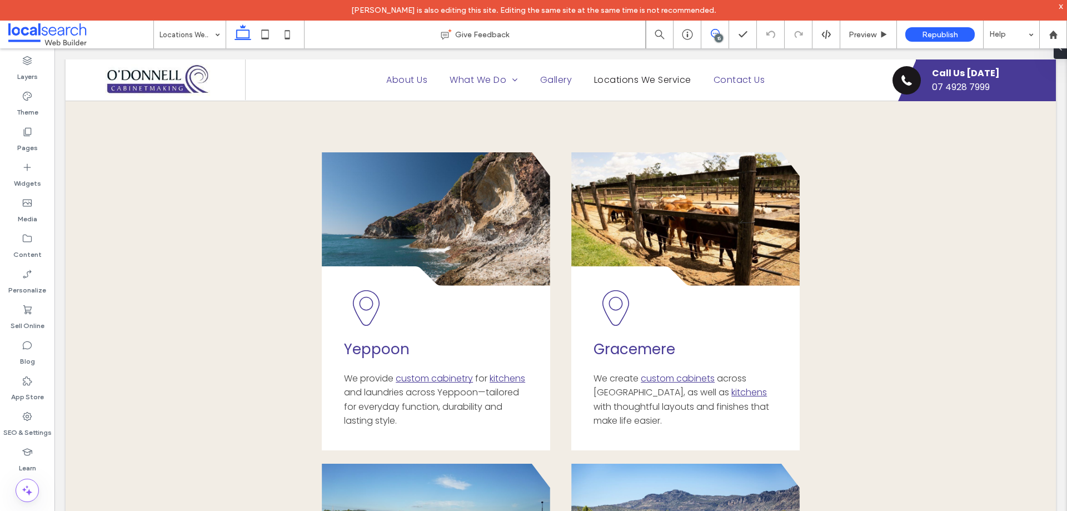
click at [711, 32] on use at bounding box center [715, 33] width 9 height 9
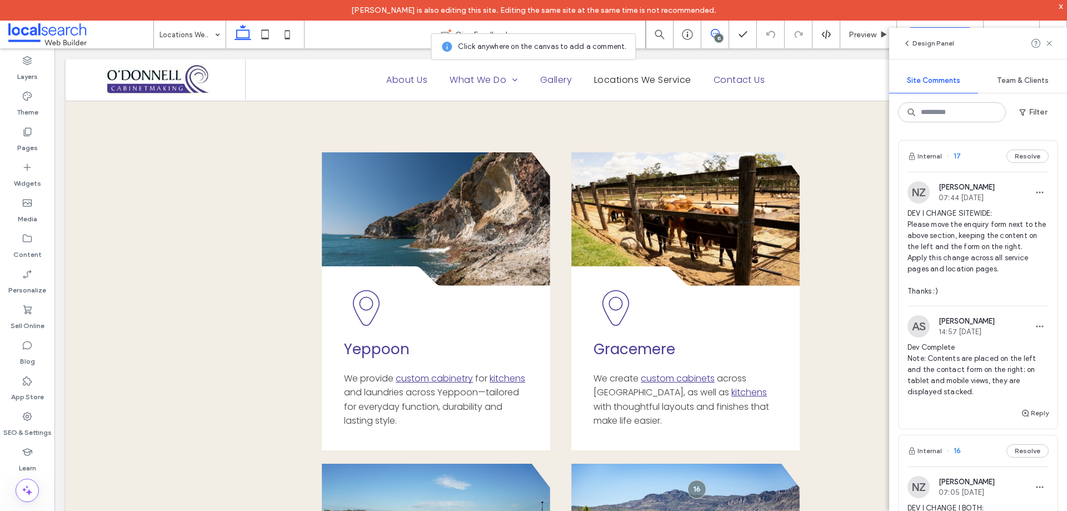
click at [996, 240] on span "DEV I CHANGE SITEWIDE: Please move the enquiry form next to the above section, …" at bounding box center [977, 252] width 141 height 89
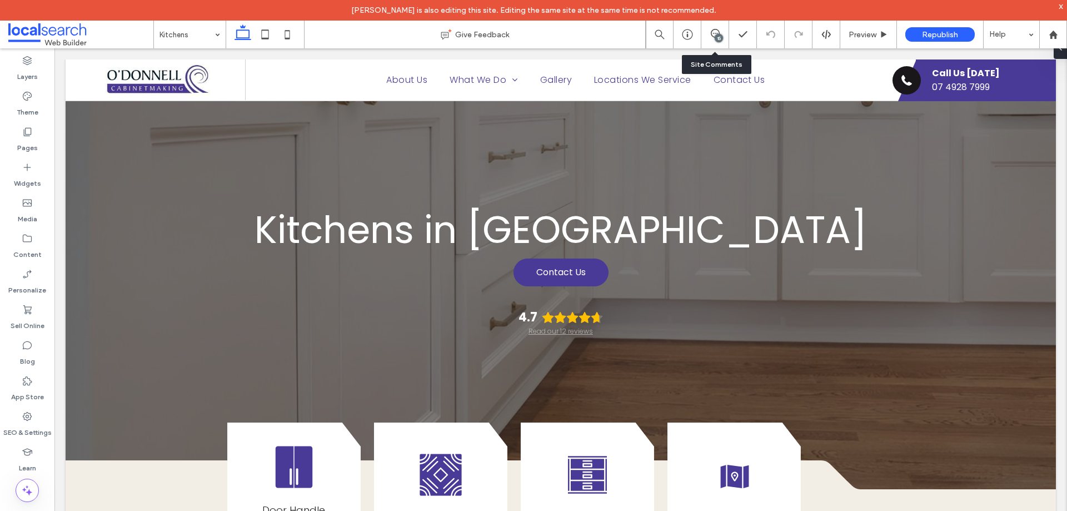
click at [720, 42] on div "15" at bounding box center [719, 38] width 8 height 8
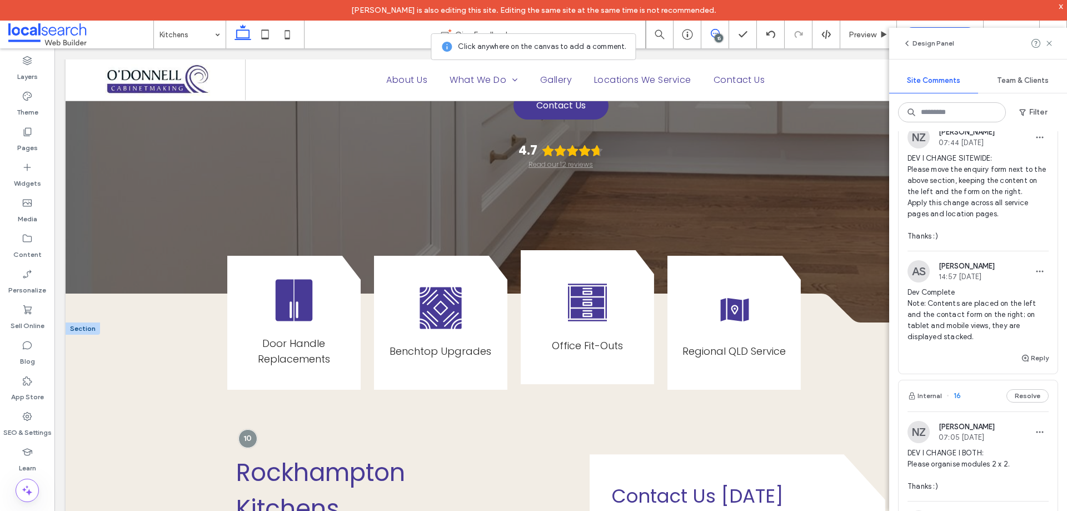
scroll to position [56, 0]
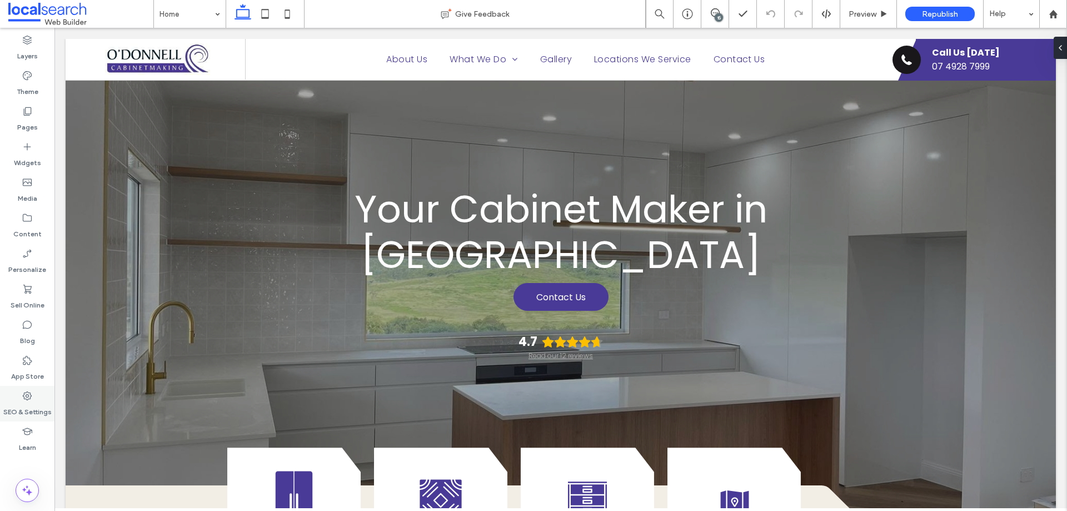
click at [45, 396] on div "SEO & Settings" at bounding box center [27, 404] width 54 height 36
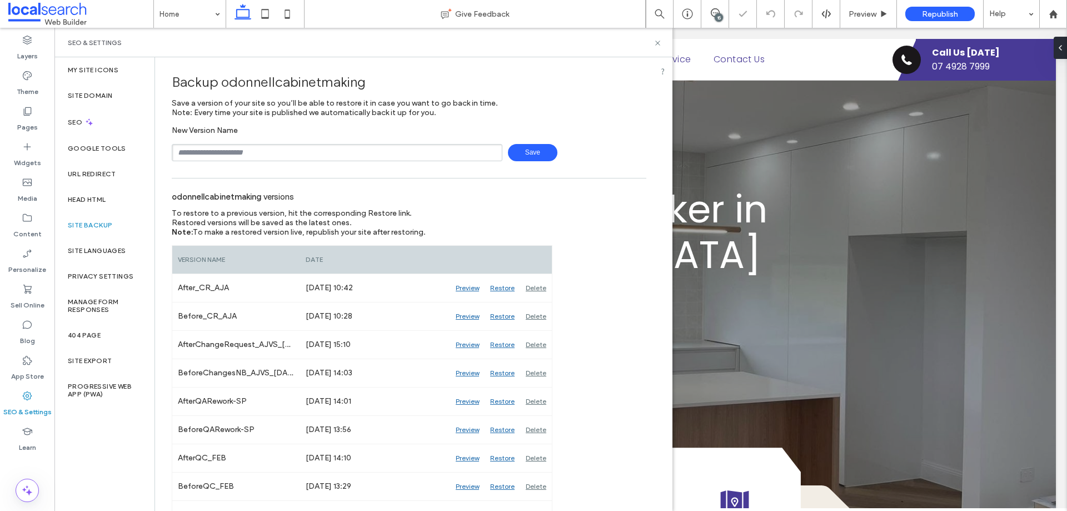
click at [276, 154] on input "text" at bounding box center [337, 152] width 331 height 17
type input "**********"
click at [521, 152] on span "Save" at bounding box center [532, 152] width 49 height 17
click at [661, 42] on icon at bounding box center [657, 43] width 8 height 8
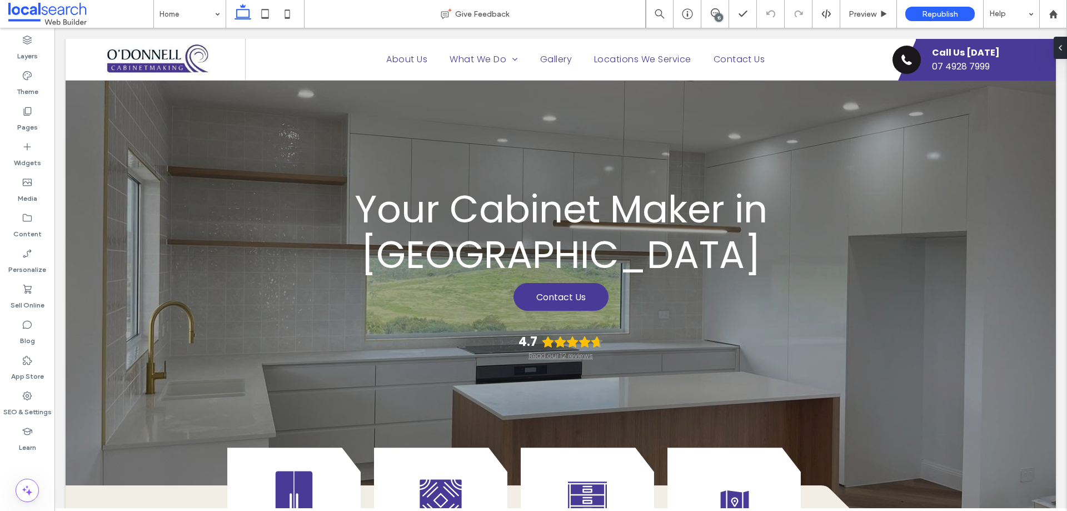
click at [715, 14] on div "15" at bounding box center [719, 17] width 8 height 8
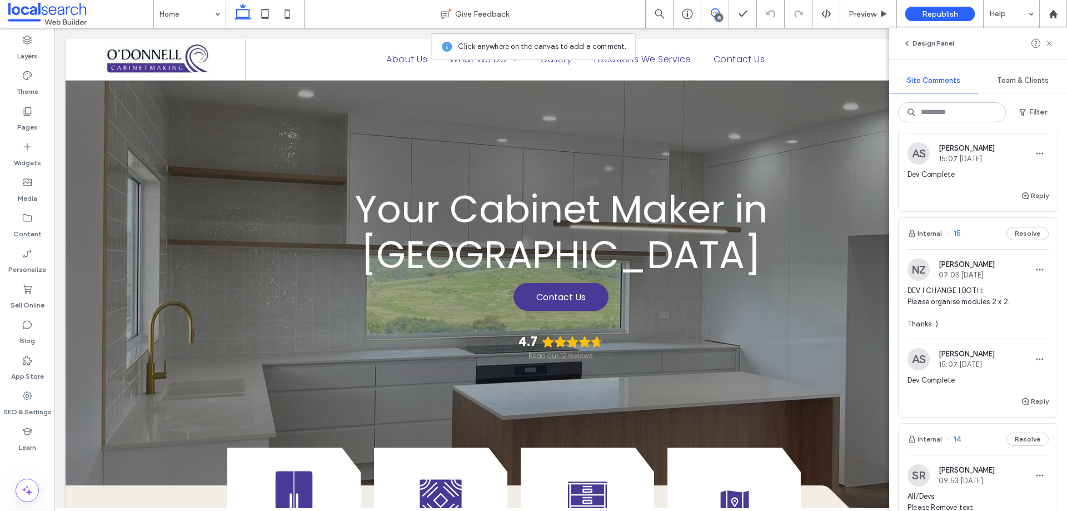
scroll to position [333, 0]
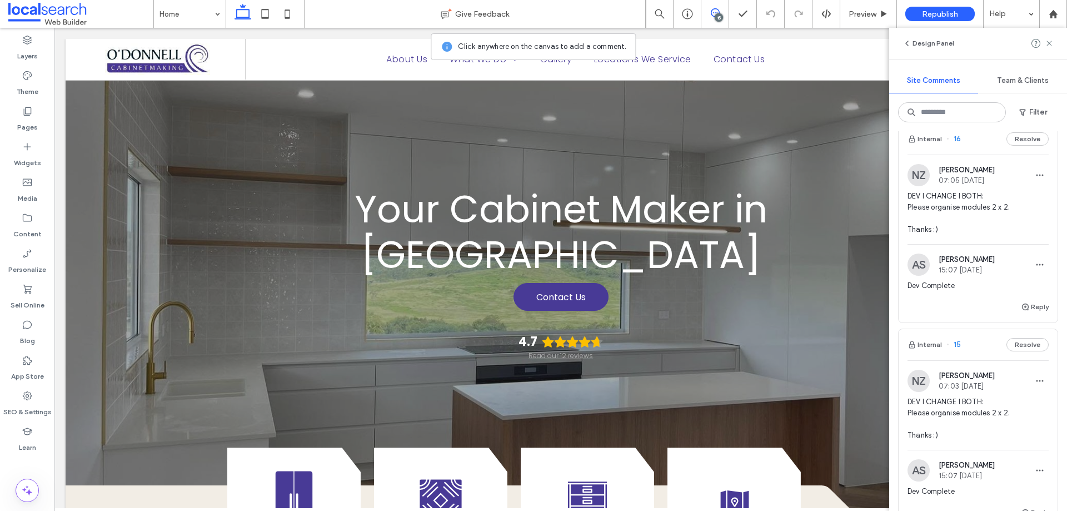
click at [985, 413] on span "DEV I CHANGE I BOTH: Please organise modules 2 x 2. Thanks :)" at bounding box center [977, 418] width 141 height 44
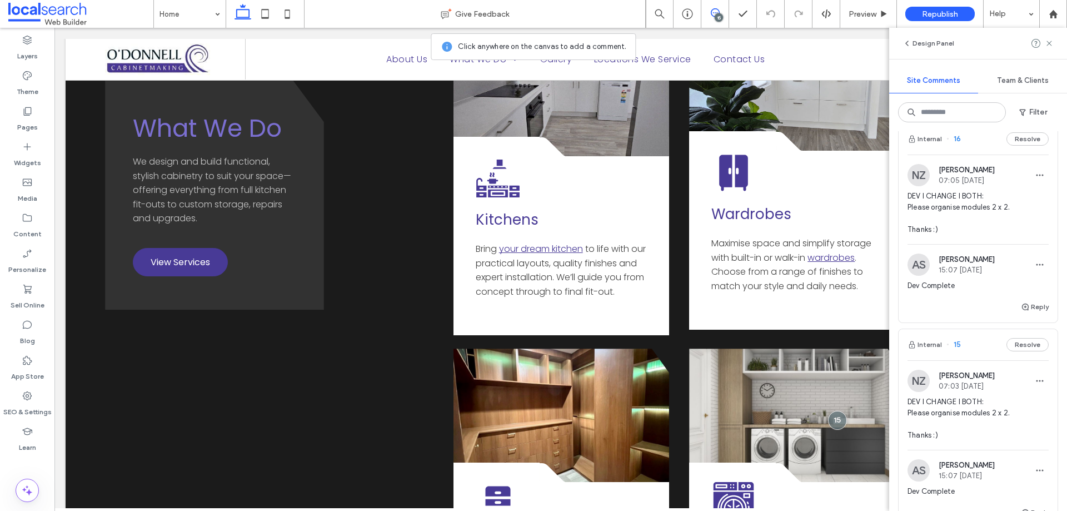
scroll to position [1446, 0]
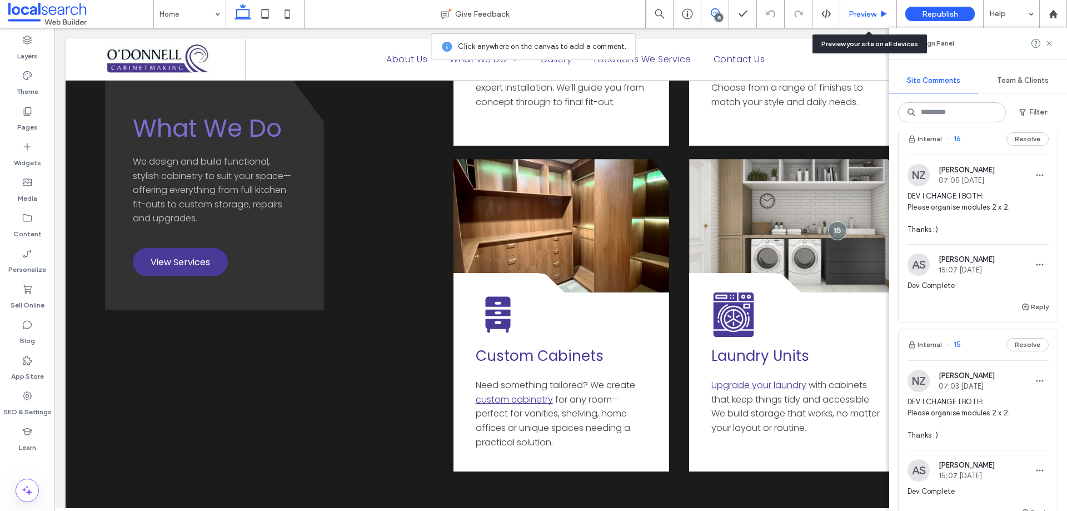
click at [860, 12] on span "Preview" at bounding box center [862, 13] width 28 height 9
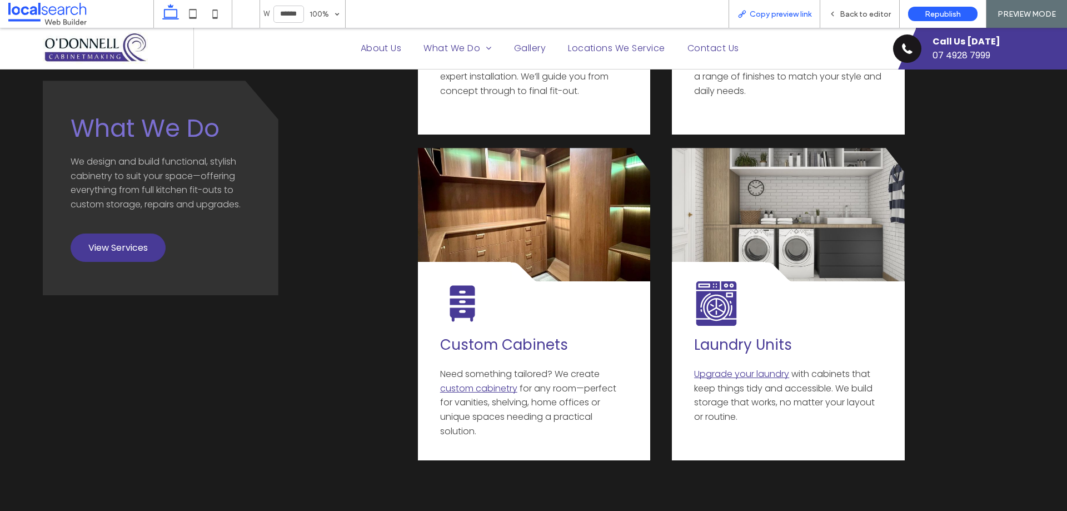
click at [790, 12] on span "Copy preview link" at bounding box center [781, 13] width 62 height 9
click at [859, 17] on span "Back to editor" at bounding box center [865, 13] width 51 height 9
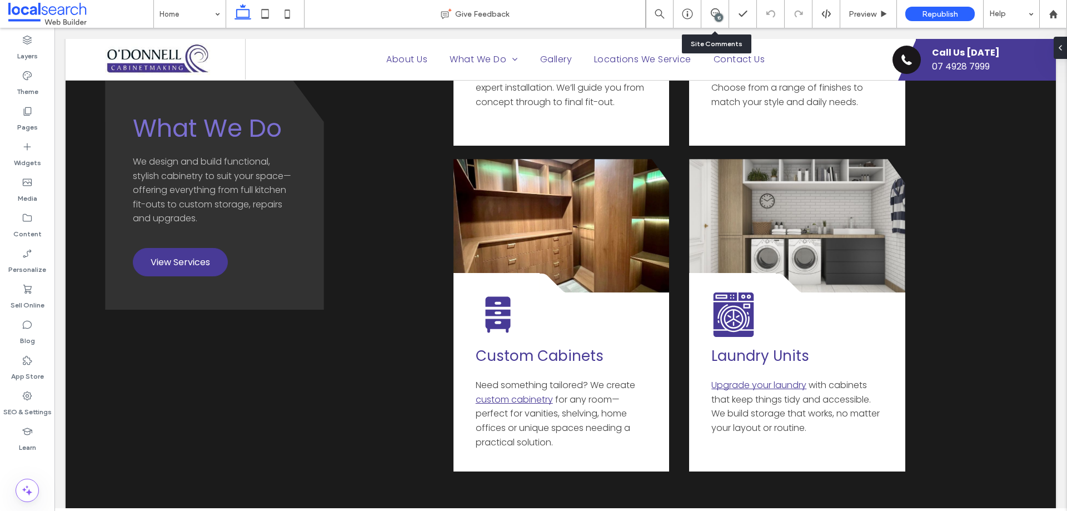
click at [715, 26] on div "15" at bounding box center [715, 14] width 28 height 28
click at [711, 20] on div "15" at bounding box center [715, 14] width 28 height 28
click at [720, 9] on span at bounding box center [714, 12] width 27 height 9
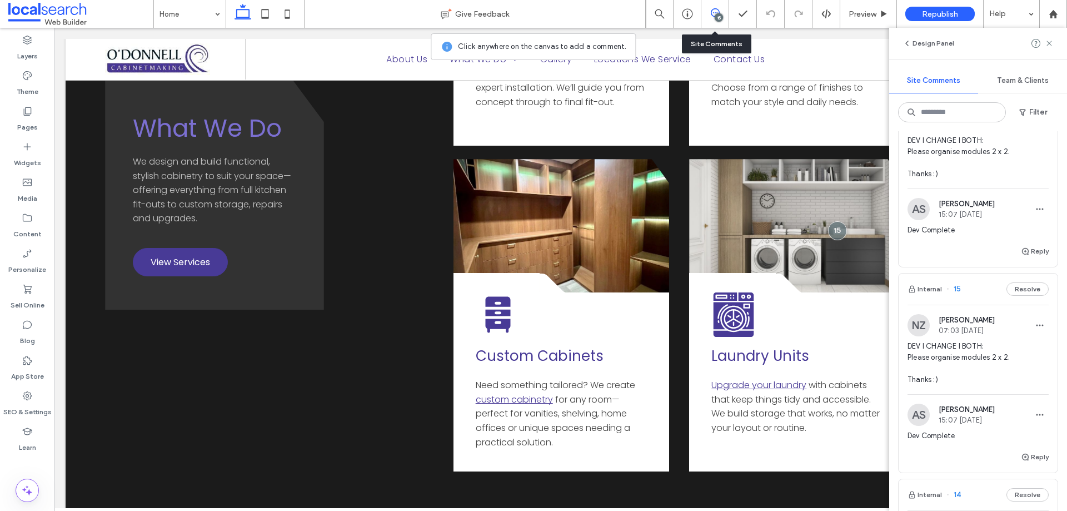
scroll to position [333, 0]
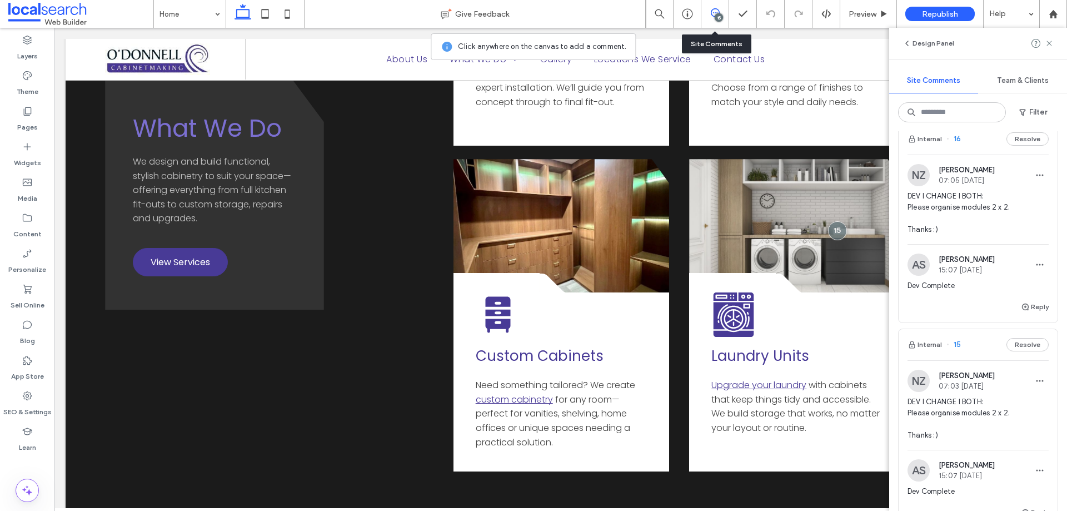
click at [951, 186] on div "NZ Nadia Zelarayan 07:05 Aug 11 2025 DEV I CHANGE I BOTH: Please organise modul…" at bounding box center [977, 204] width 141 height 80
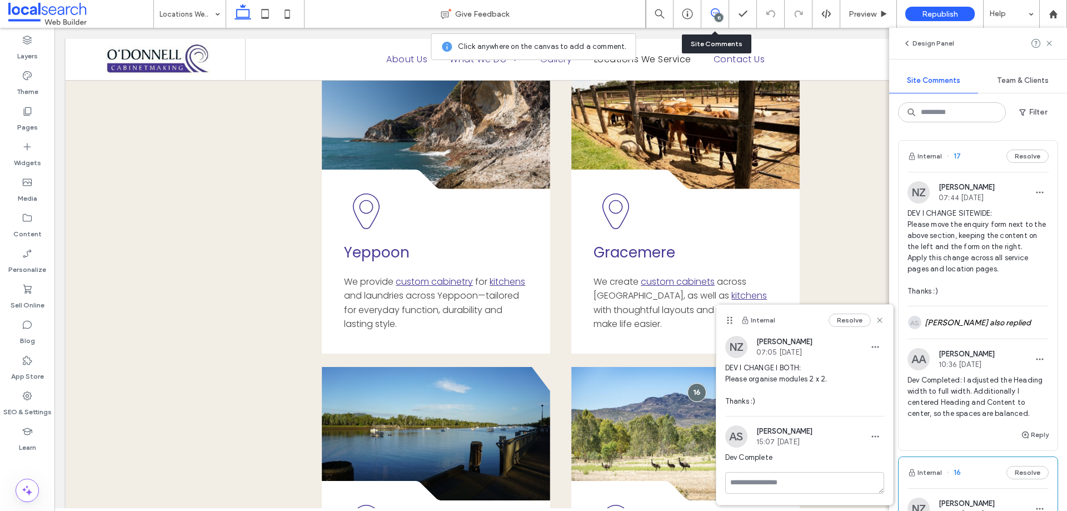
click at [970, 230] on span "DEV I CHANGE SITEWIDE: Please move the enquiry form next to the above section, …" at bounding box center [977, 252] width 141 height 89
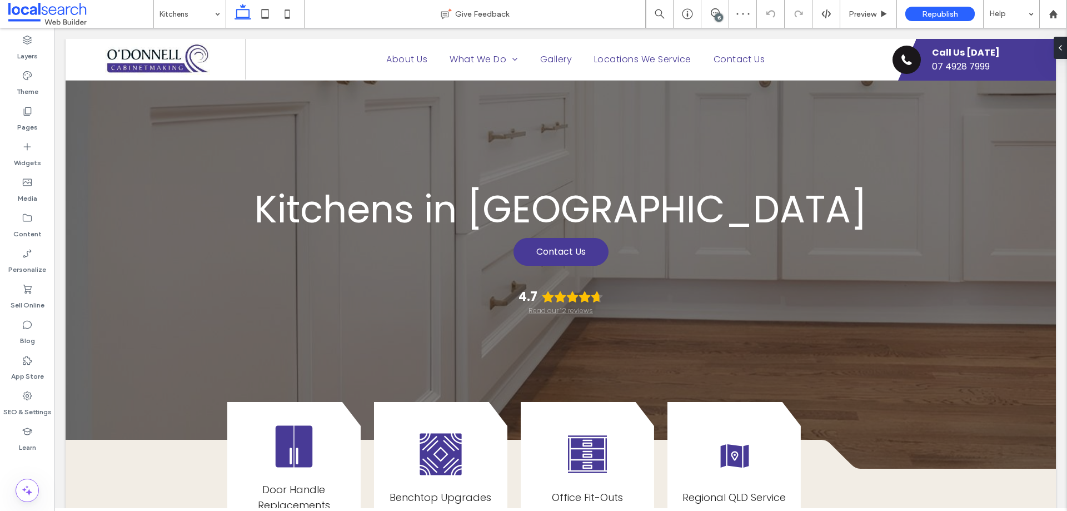
click at [716, 13] on div "15" at bounding box center [719, 17] width 8 height 8
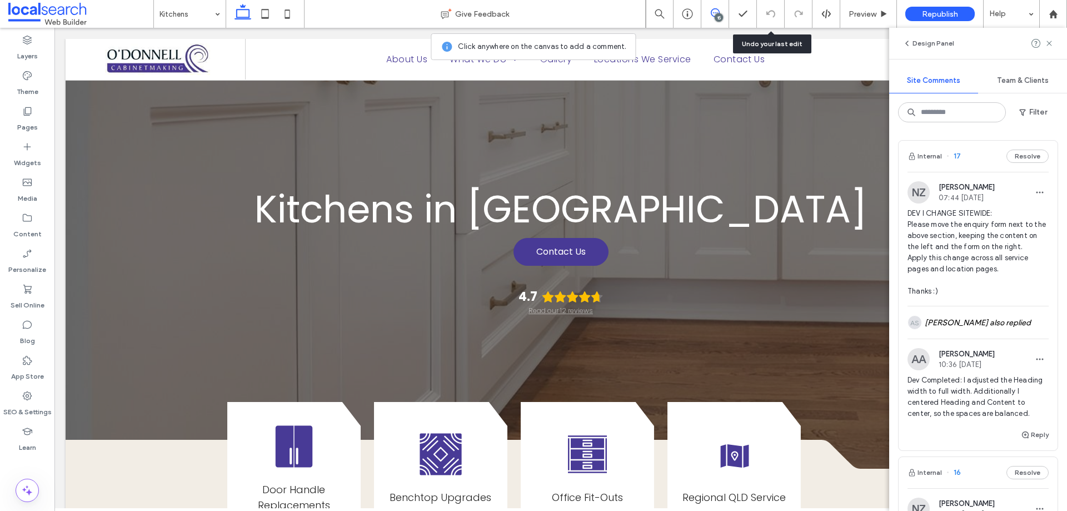
click at [1011, 232] on span "DEV I CHANGE SITEWIDE: Please move the enquiry form next to the above section, …" at bounding box center [977, 252] width 141 height 89
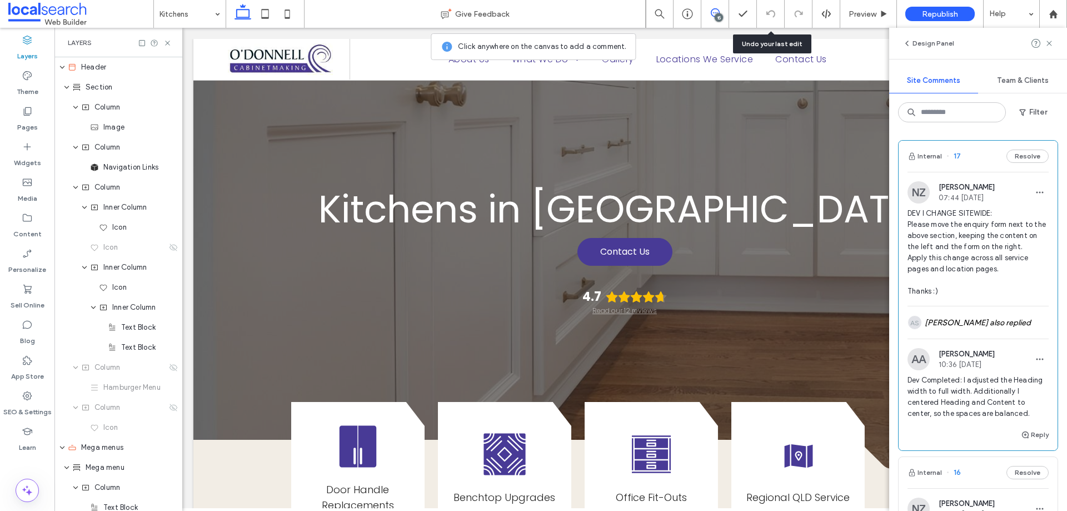
click at [933, 388] on span "Dev Completed: I adjusted the Heading width to full width. Additionally I cente…" at bounding box center [977, 396] width 141 height 44
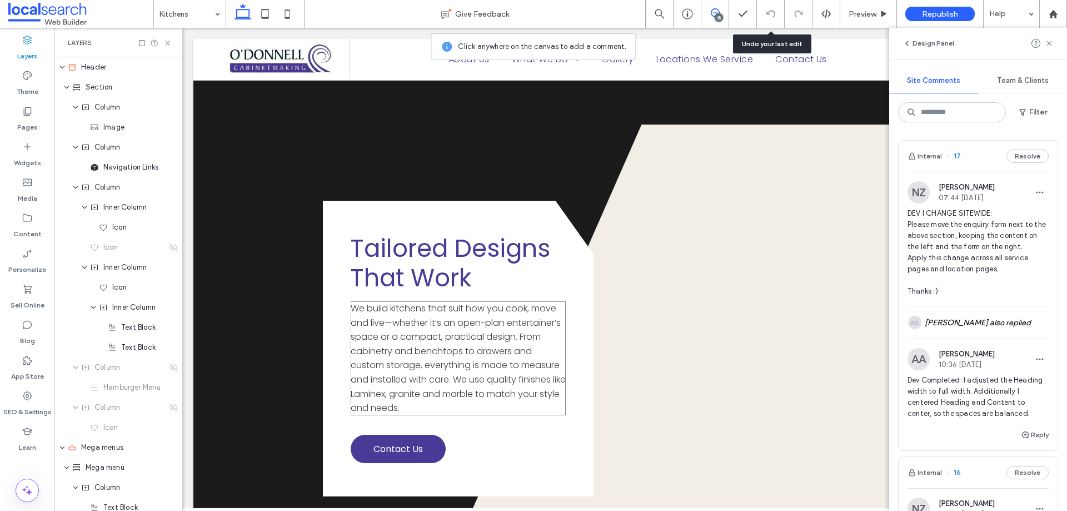
scroll to position [1611, 0]
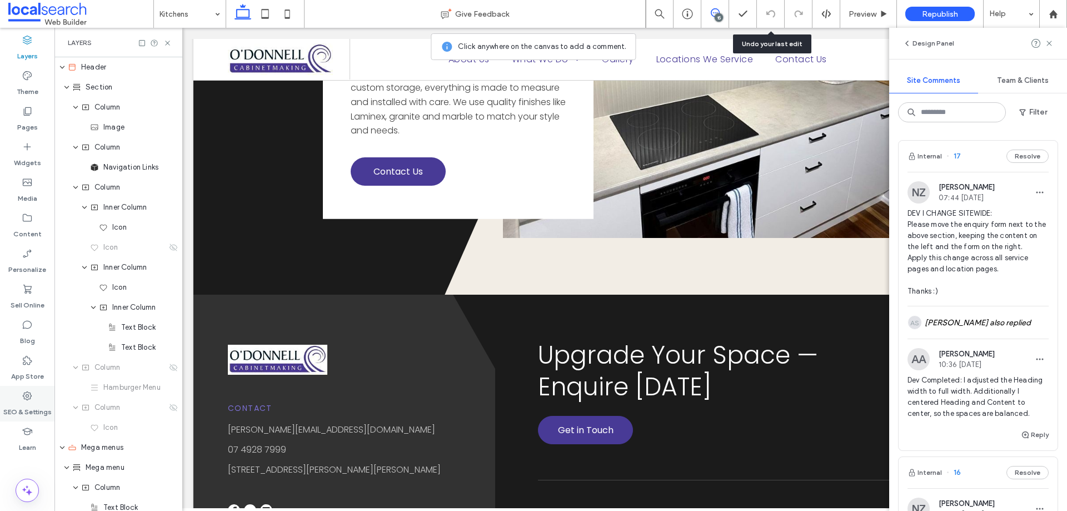
click at [37, 405] on label "SEO & Settings" at bounding box center [27, 409] width 48 height 16
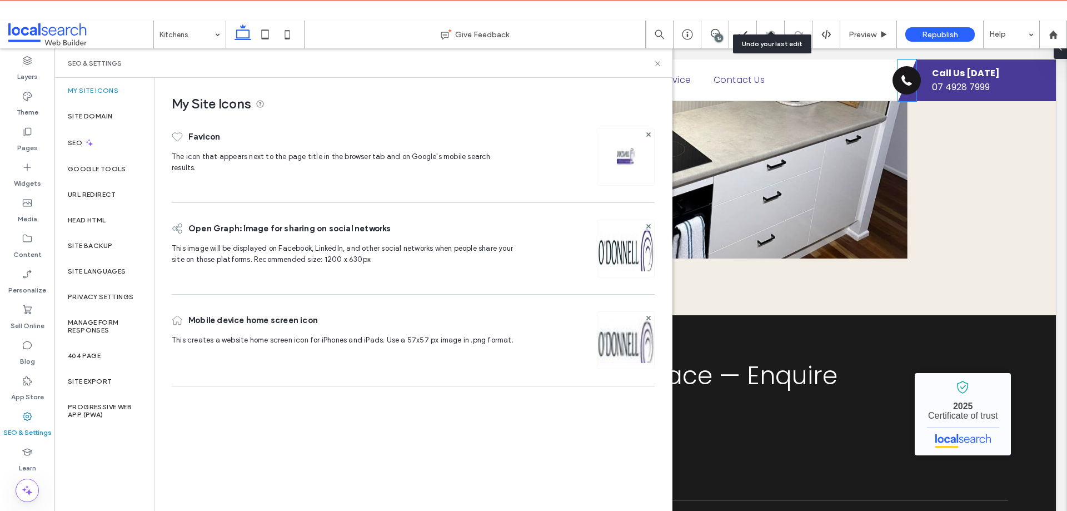
scroll to position [1619, 0]
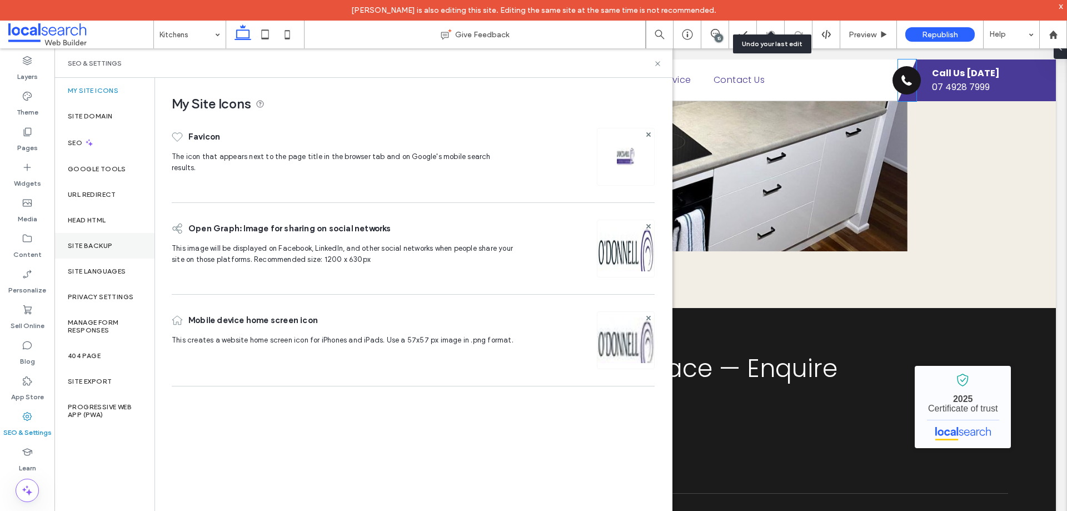
click at [96, 246] on label "Site Backup" at bounding box center [90, 246] width 44 height 8
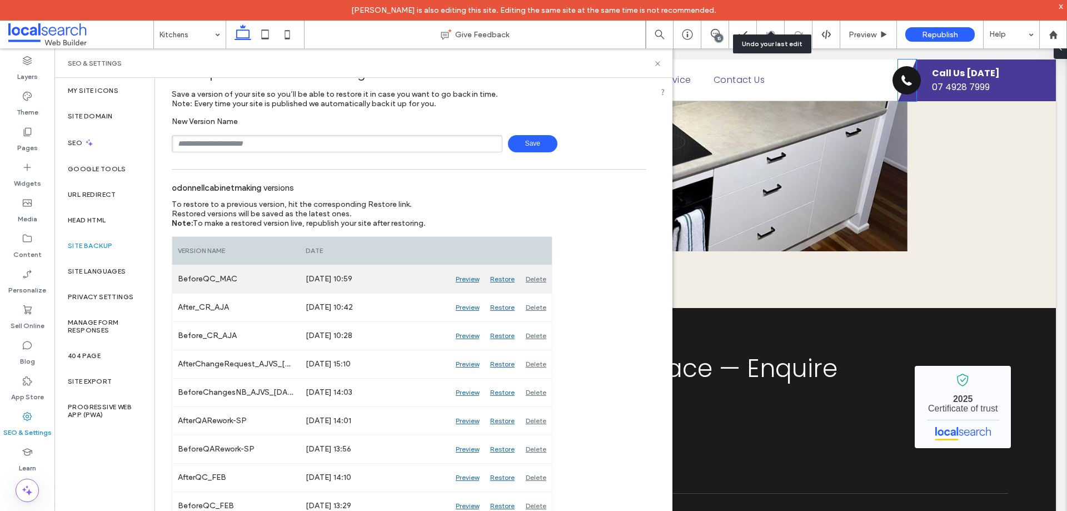
scroll to position [56, 0]
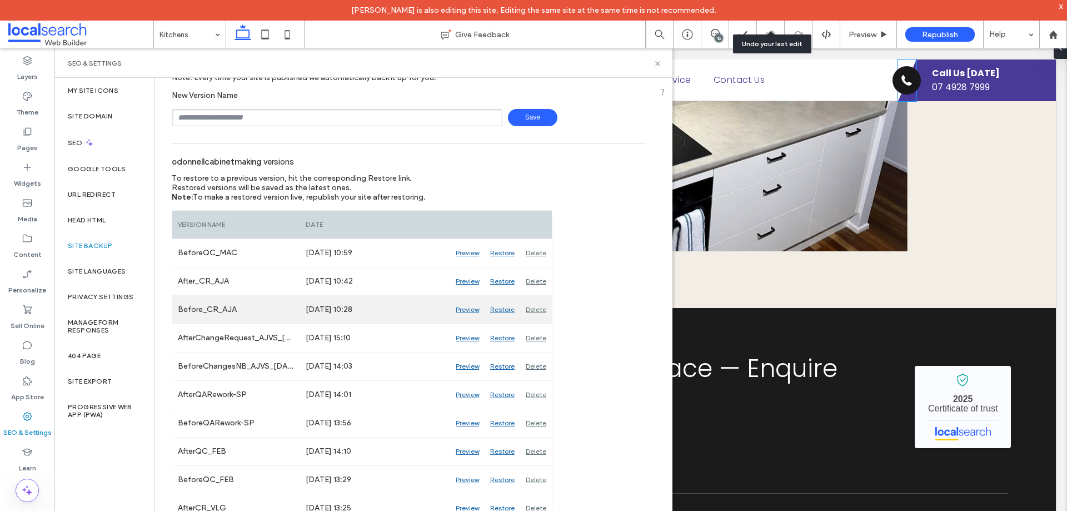
click at [471, 314] on div "Preview" at bounding box center [467, 310] width 34 height 28
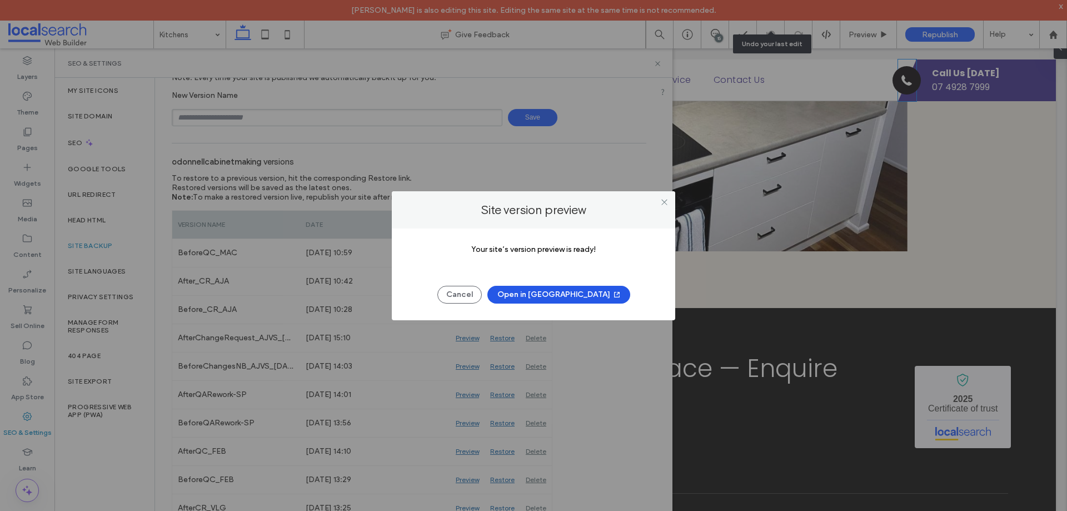
click at [583, 292] on button "Open in New Tab" at bounding box center [558, 295] width 143 height 18
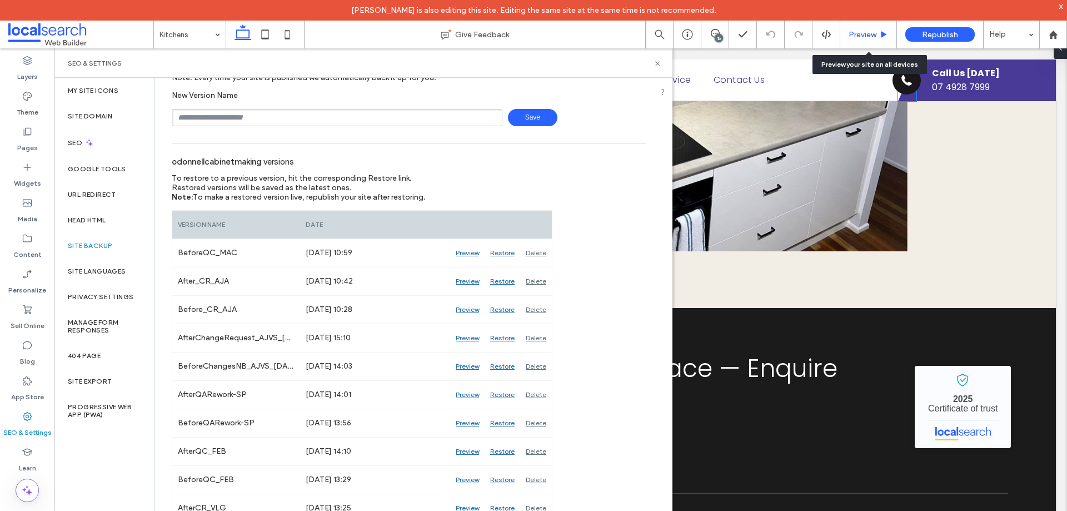
click at [868, 32] on span "Preview" at bounding box center [862, 34] width 28 height 9
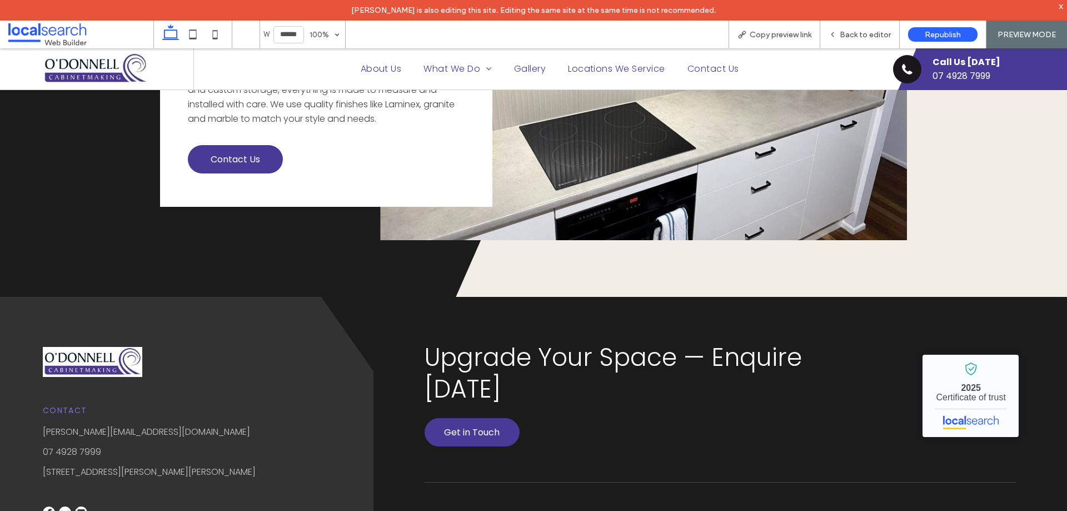
scroll to position [1626, 0]
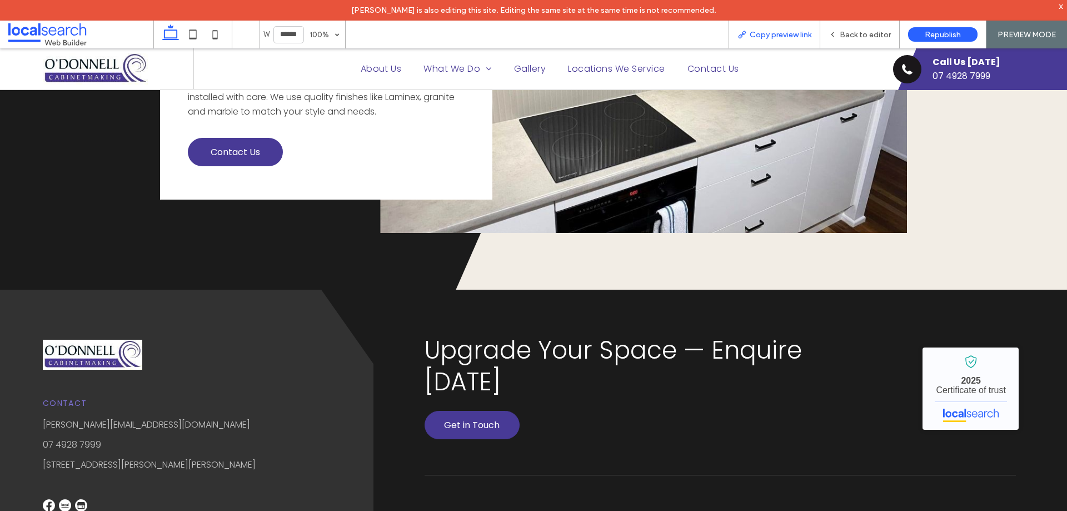
click at [762, 38] on span "Copy preview link" at bounding box center [781, 34] width 62 height 9
click at [848, 35] on span "Back to editor" at bounding box center [865, 34] width 51 height 9
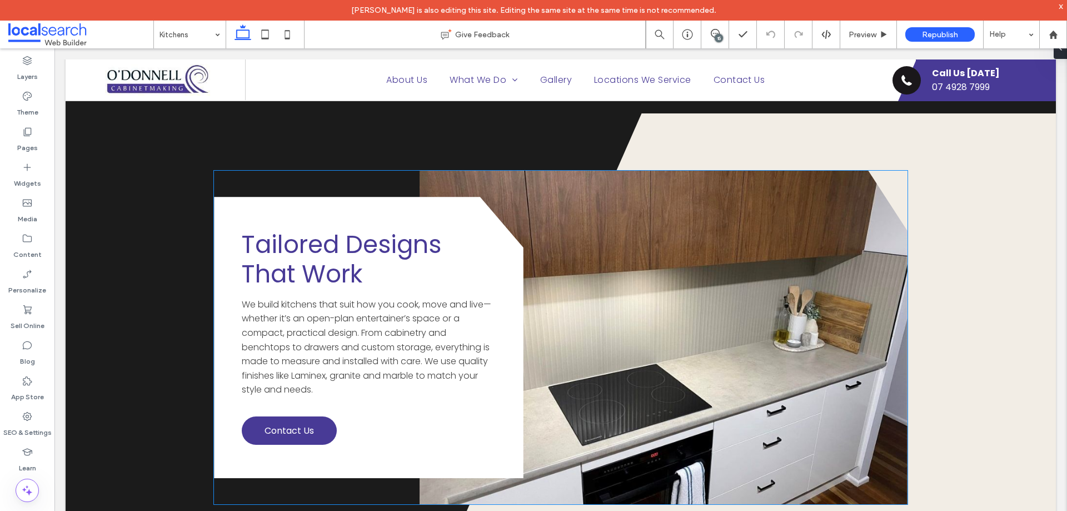
scroll to position [1341, 0]
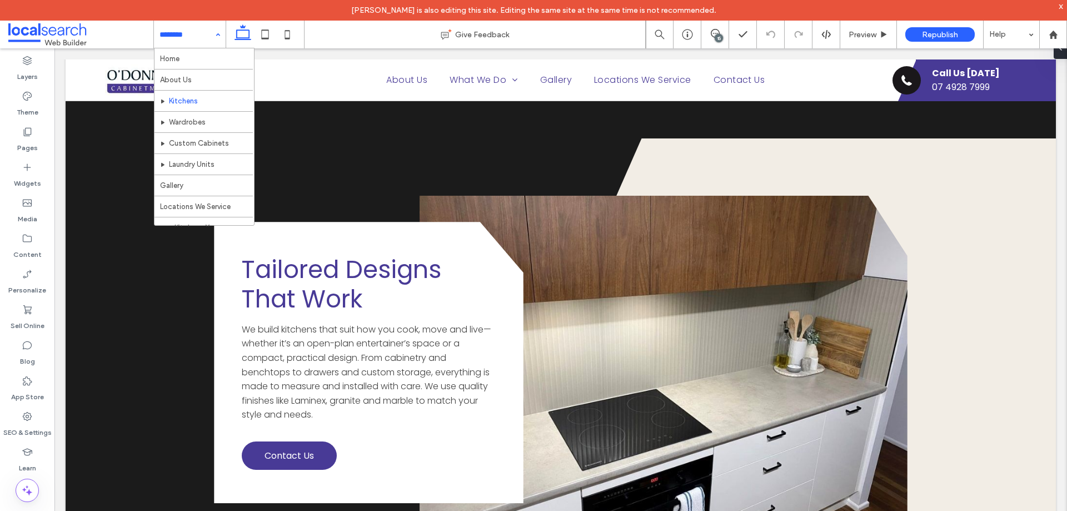
click at [192, 37] on input at bounding box center [186, 35] width 55 height 28
click at [34, 419] on div "SEO & Settings" at bounding box center [27, 424] width 54 height 36
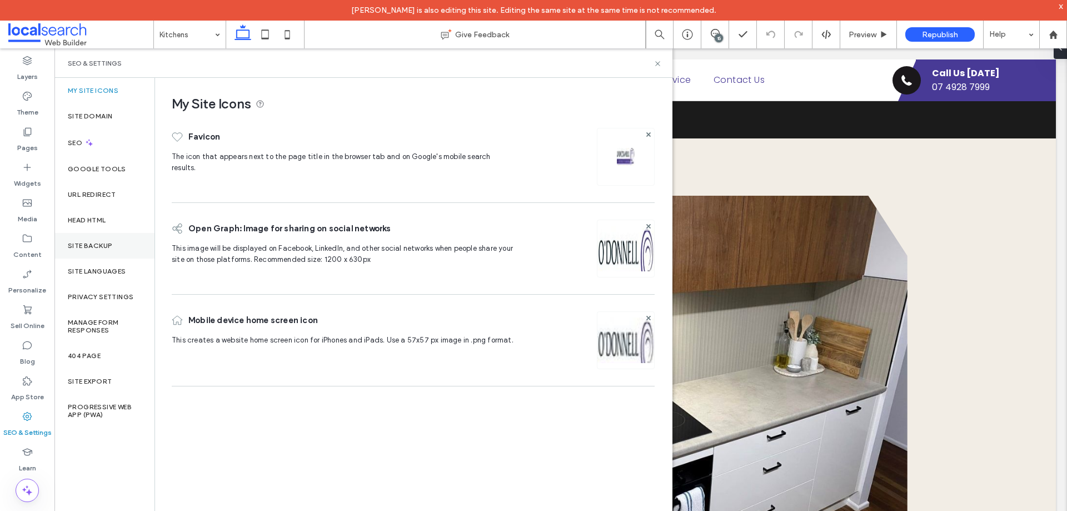
click at [117, 246] on div "Site Backup" at bounding box center [104, 246] width 100 height 26
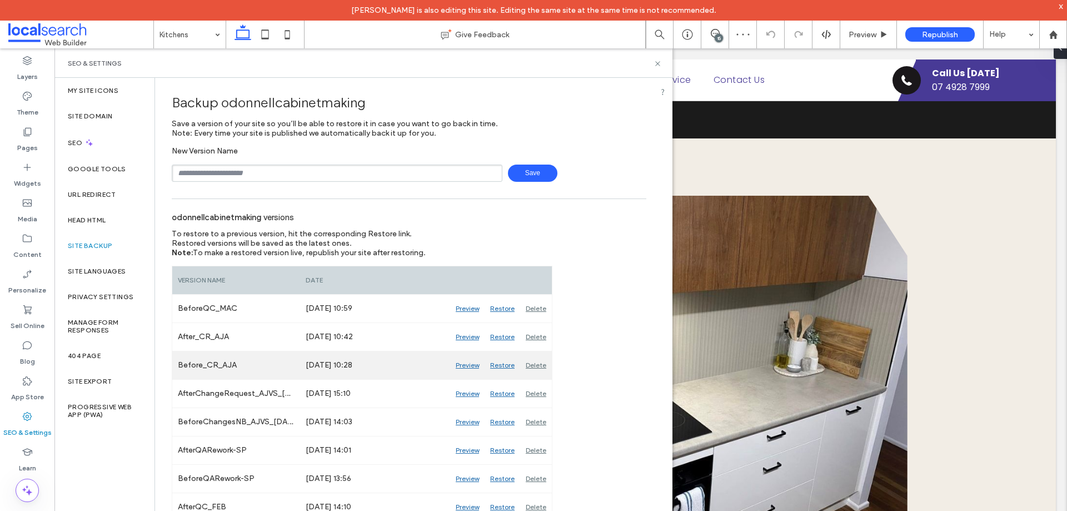
click at [467, 367] on div "Preview" at bounding box center [467, 365] width 34 height 28
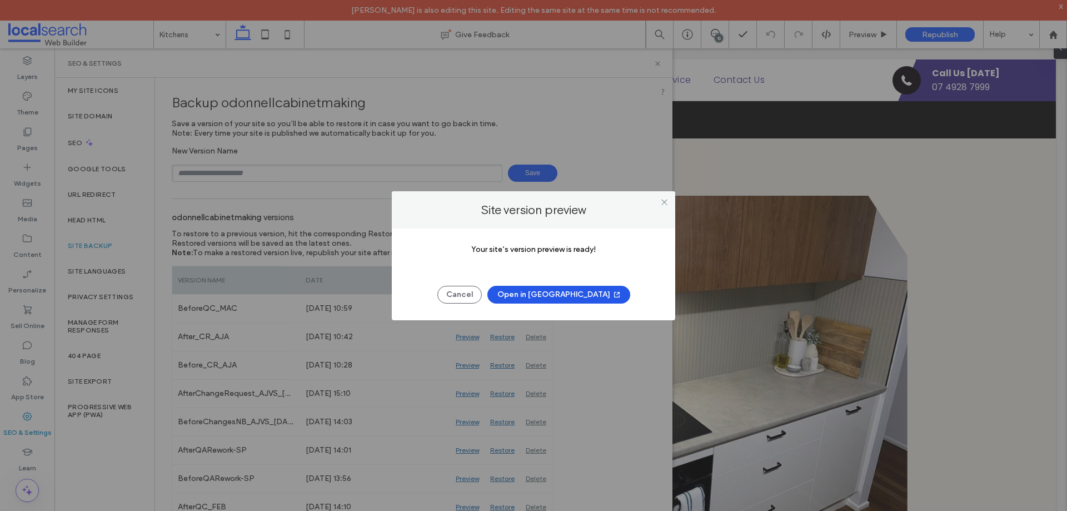
click at [538, 297] on button "Open in New Tab" at bounding box center [558, 295] width 143 height 18
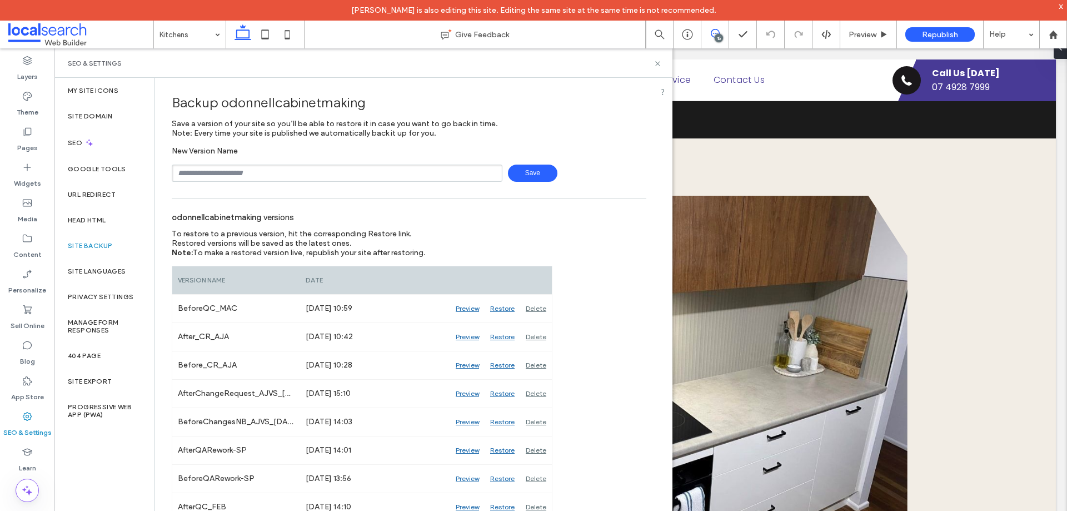
click at [712, 36] on use at bounding box center [715, 33] width 9 height 9
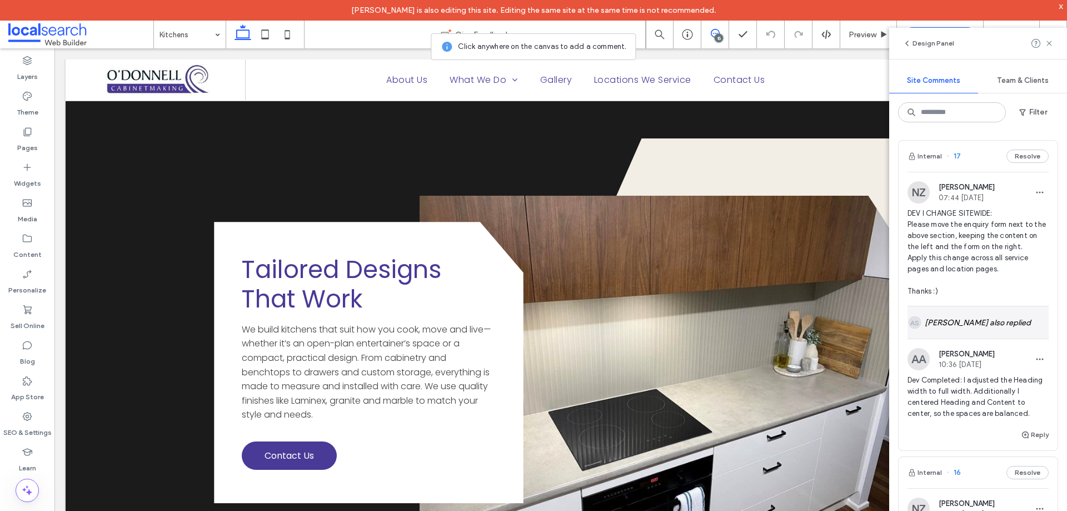
click at [994, 326] on div "AS Aron Salim also replied" at bounding box center [977, 322] width 141 height 32
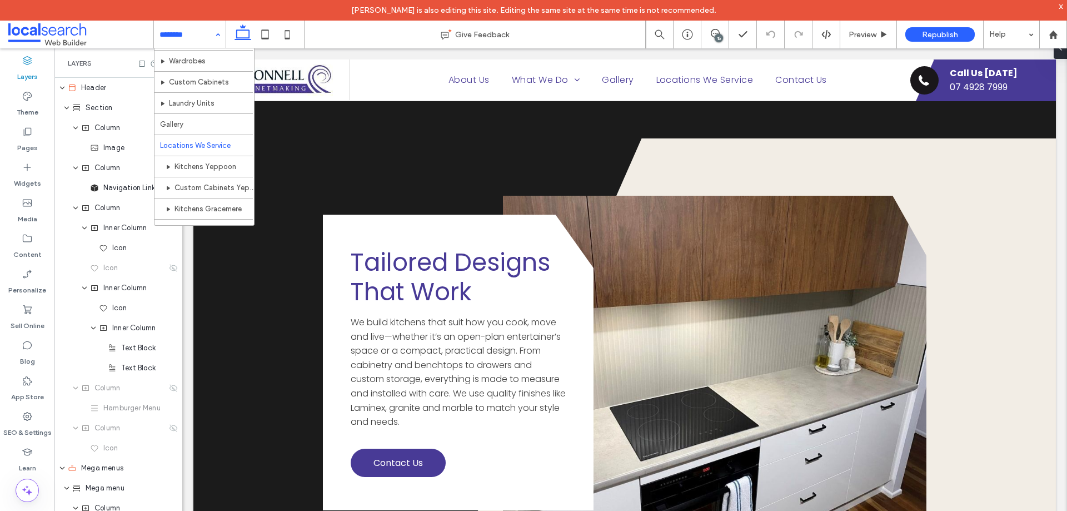
scroll to position [117, 0]
click at [216, 34] on div "Home About Us Kitchens Wardrobes Custom Cabinets Laundry Units Gallery Location…" at bounding box center [190, 35] width 72 height 28
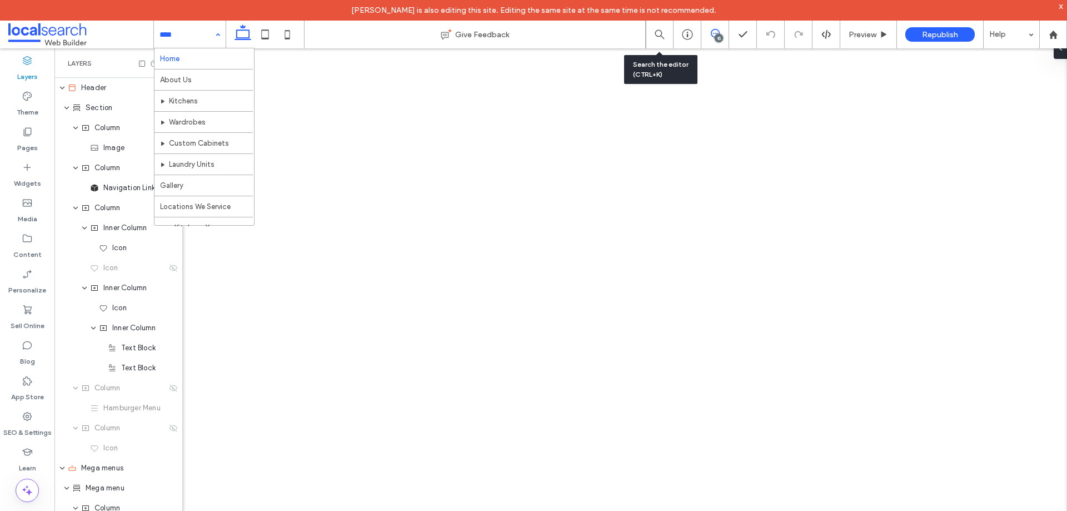
click at [722, 34] on span at bounding box center [714, 33] width 27 height 9
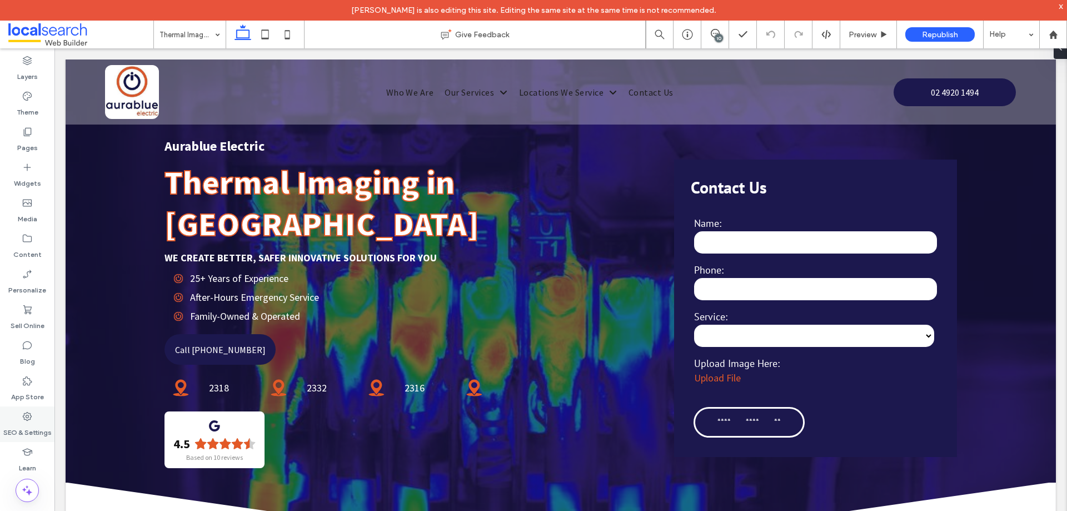
click at [31, 415] on icon at bounding box center [27, 416] width 11 height 11
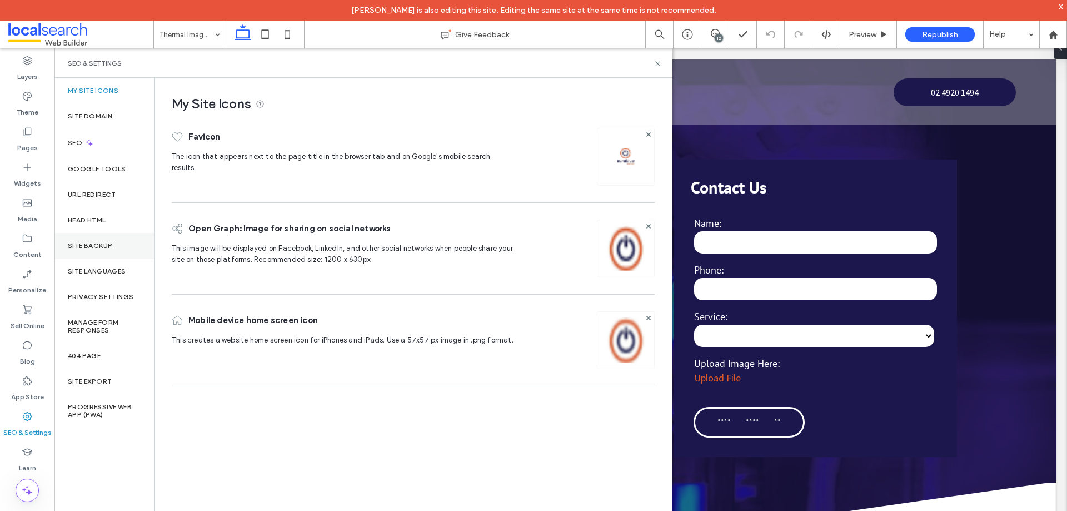
click at [107, 247] on label "Site Backup" at bounding box center [90, 246] width 44 height 8
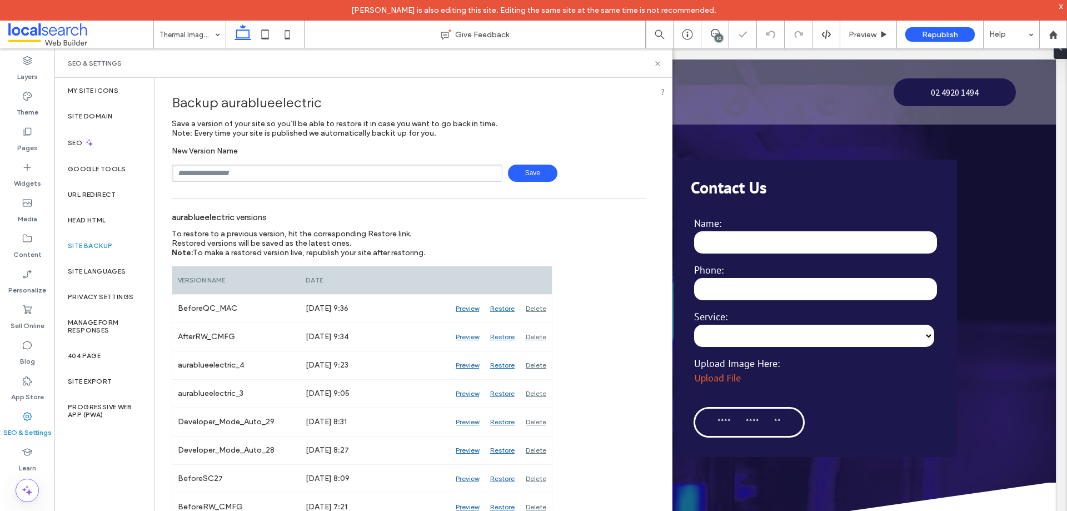
click at [242, 167] on input "text" at bounding box center [337, 172] width 331 height 17
type input "**********"
click at [514, 171] on span "Save" at bounding box center [532, 172] width 49 height 17
